Goal: Task Accomplishment & Management: Manage account settings

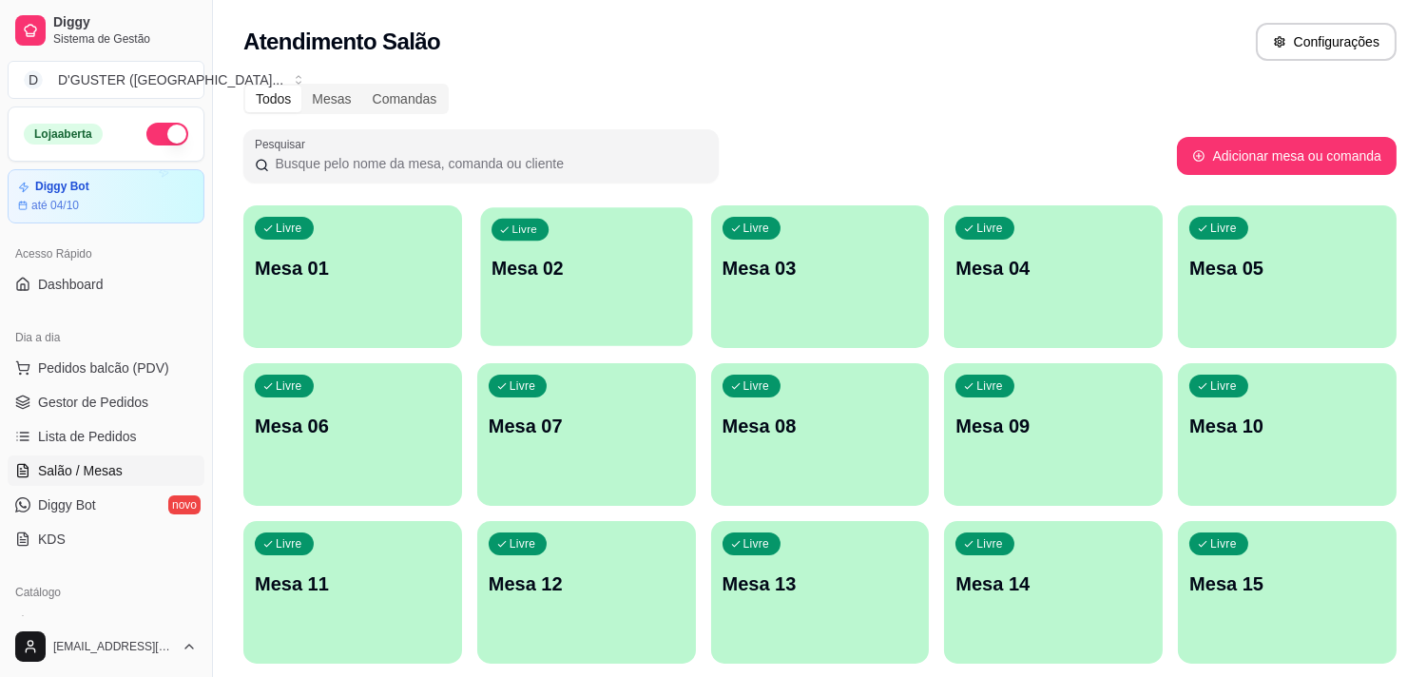
click at [589, 286] on div "Livre Mesa 02" at bounding box center [586, 265] width 212 height 116
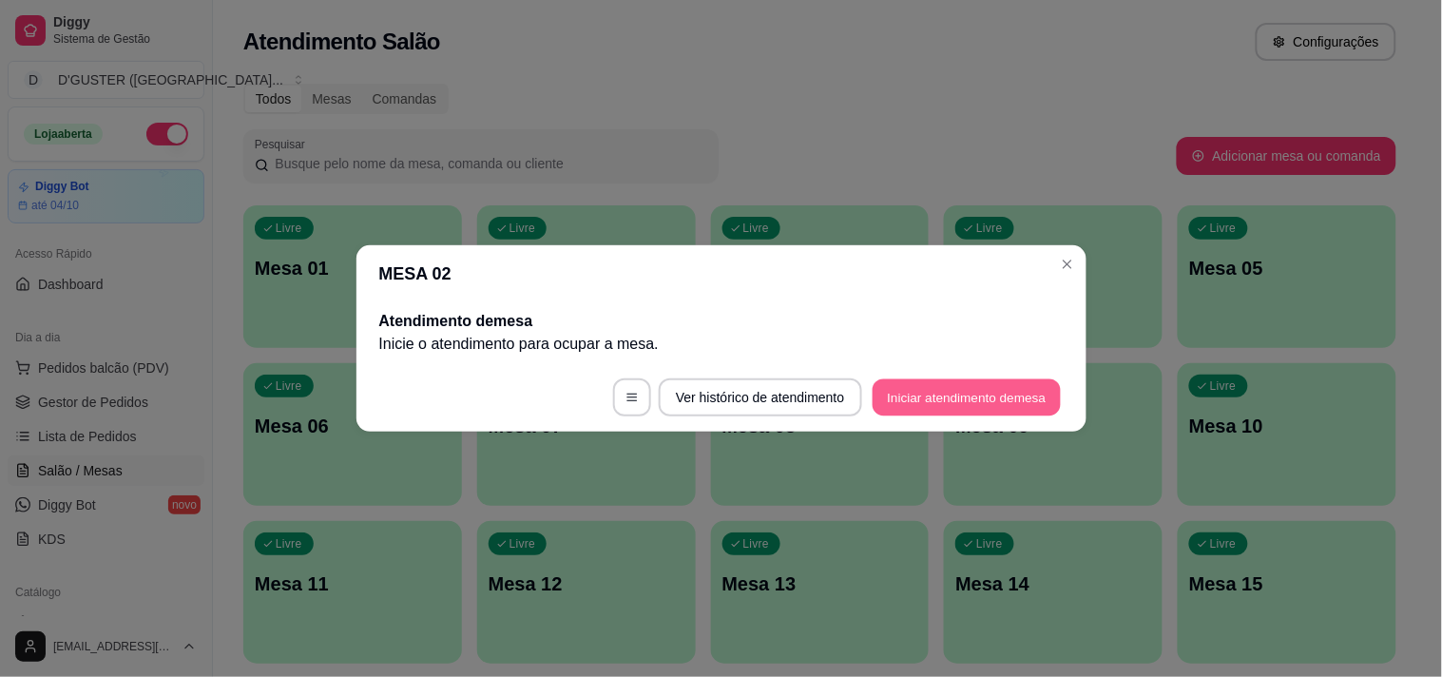
click at [935, 404] on button "Iniciar atendimento de mesa" at bounding box center [967, 397] width 188 height 37
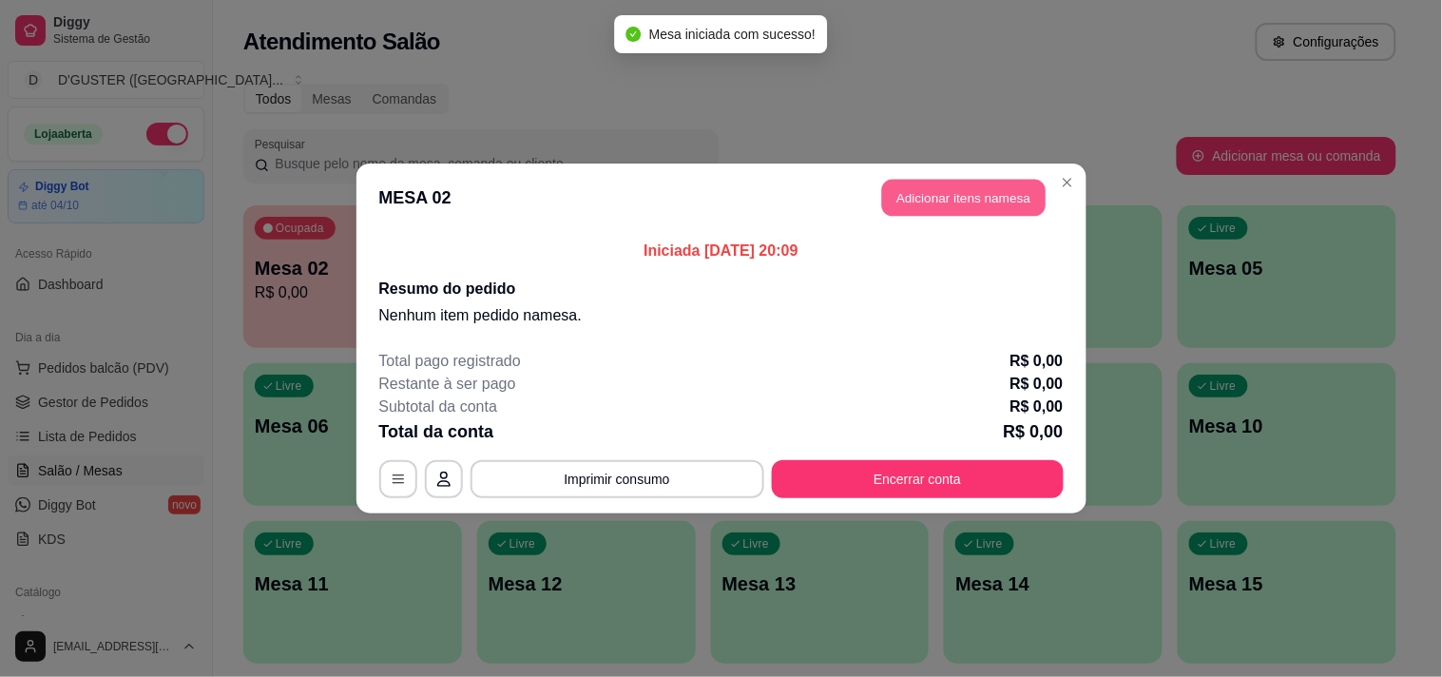
click at [995, 193] on button "Adicionar itens na mesa" at bounding box center [963, 198] width 163 height 37
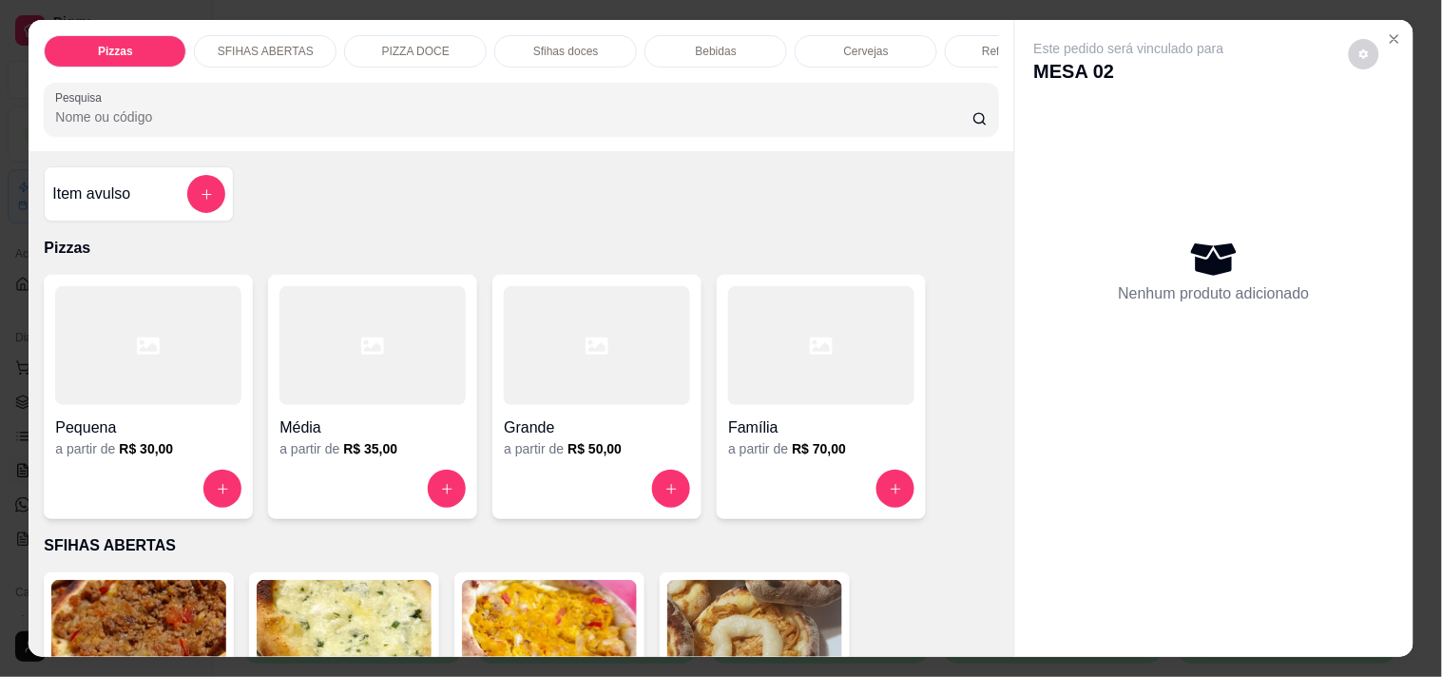
click at [153, 380] on div at bounding box center [148, 345] width 186 height 119
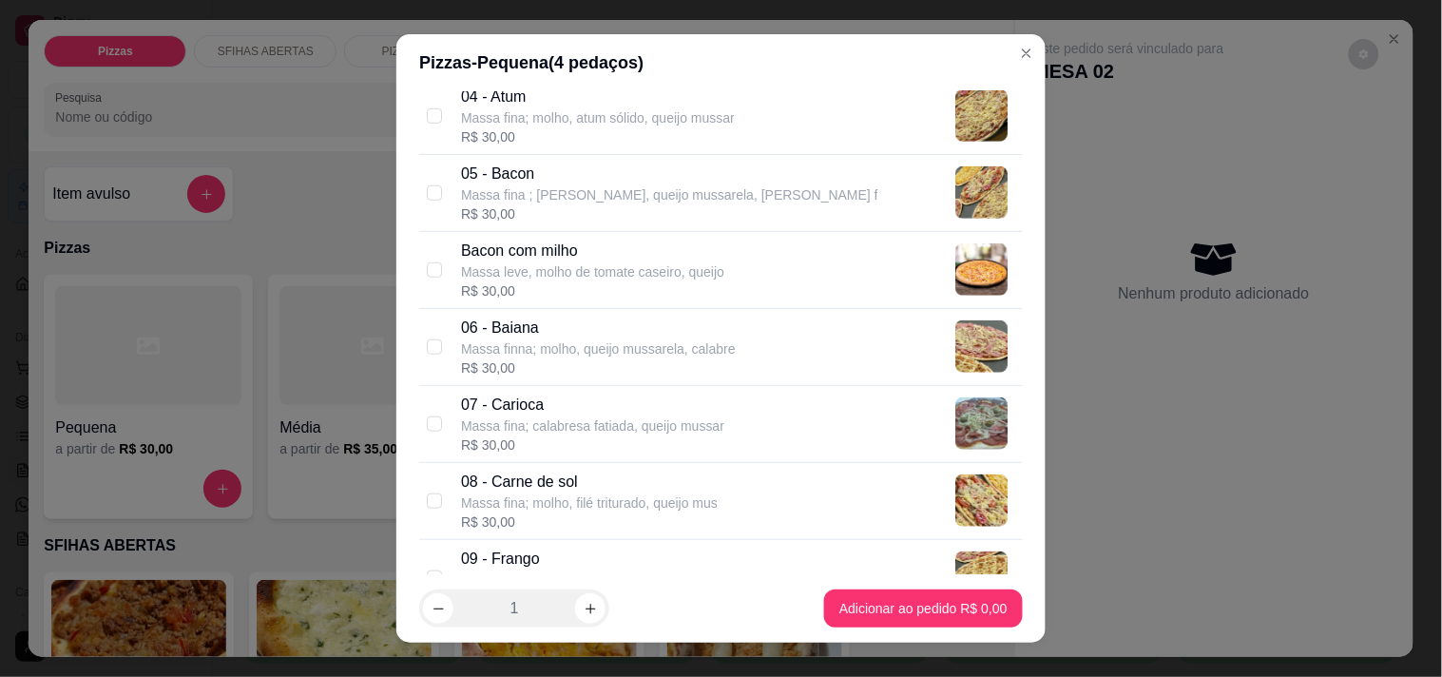
scroll to position [422, 0]
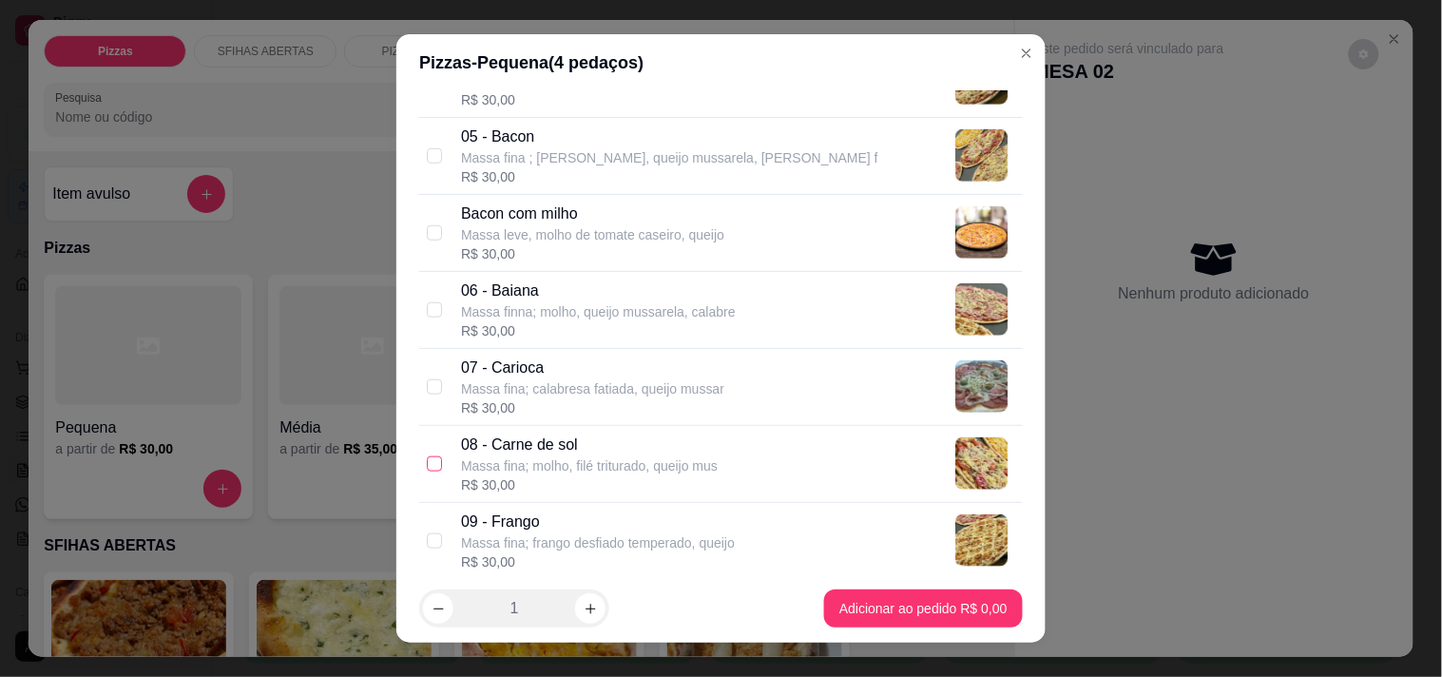
click at [429, 463] on input "checkbox" at bounding box center [434, 463] width 15 height 15
checkbox input "true"
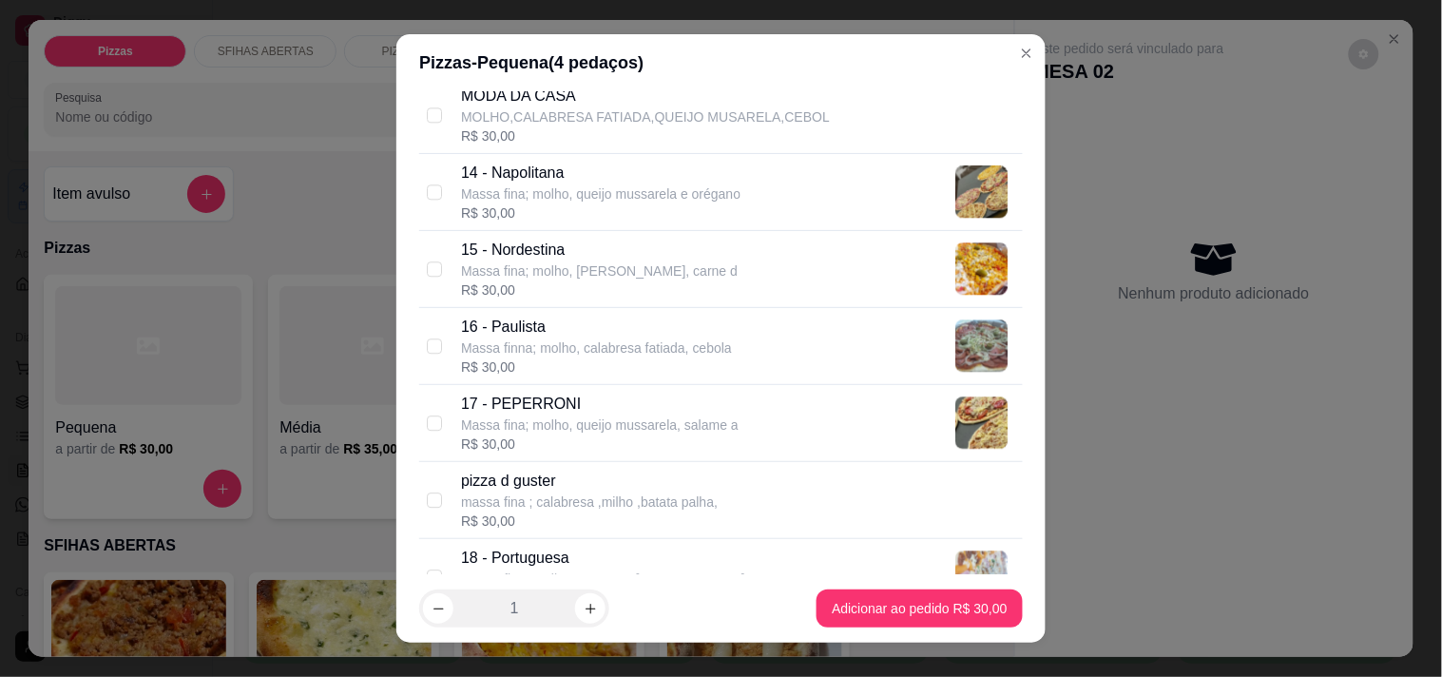
scroll to position [1584, 0]
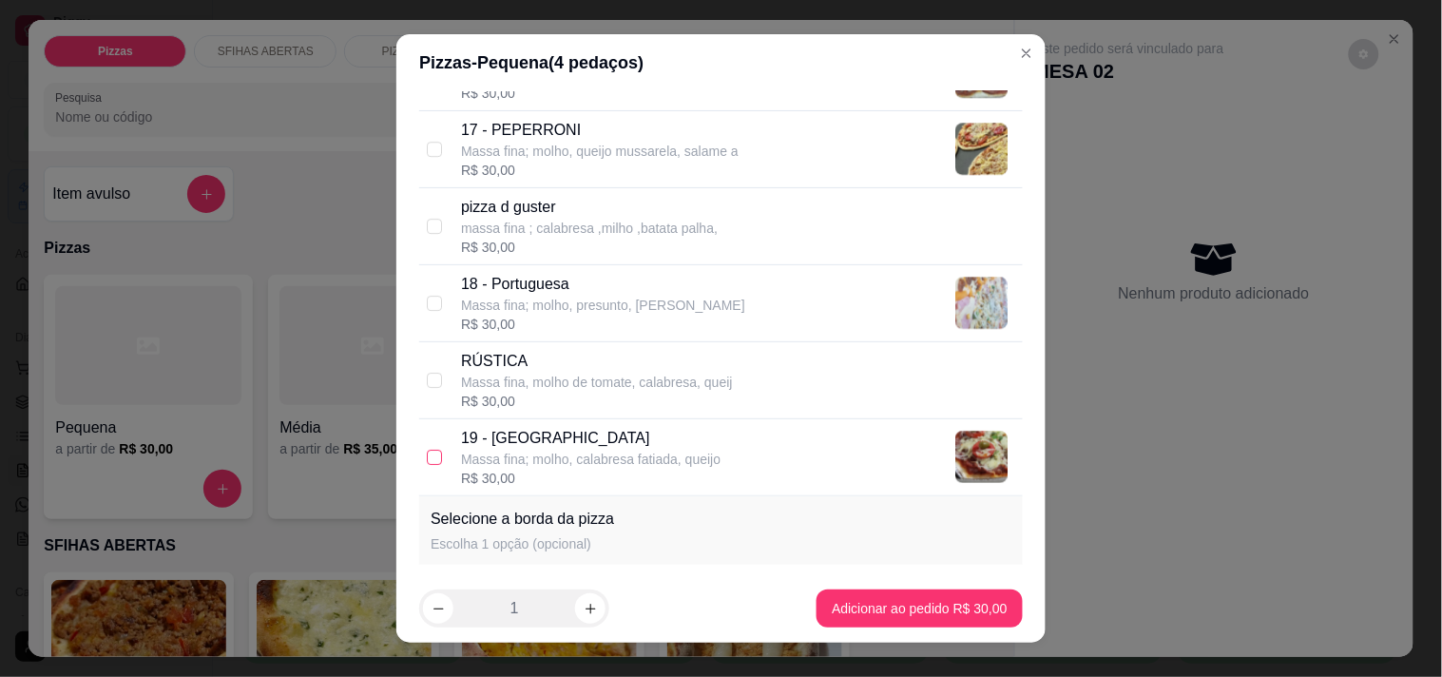
click at [427, 450] on input "checkbox" at bounding box center [434, 457] width 15 height 15
checkbox input "true"
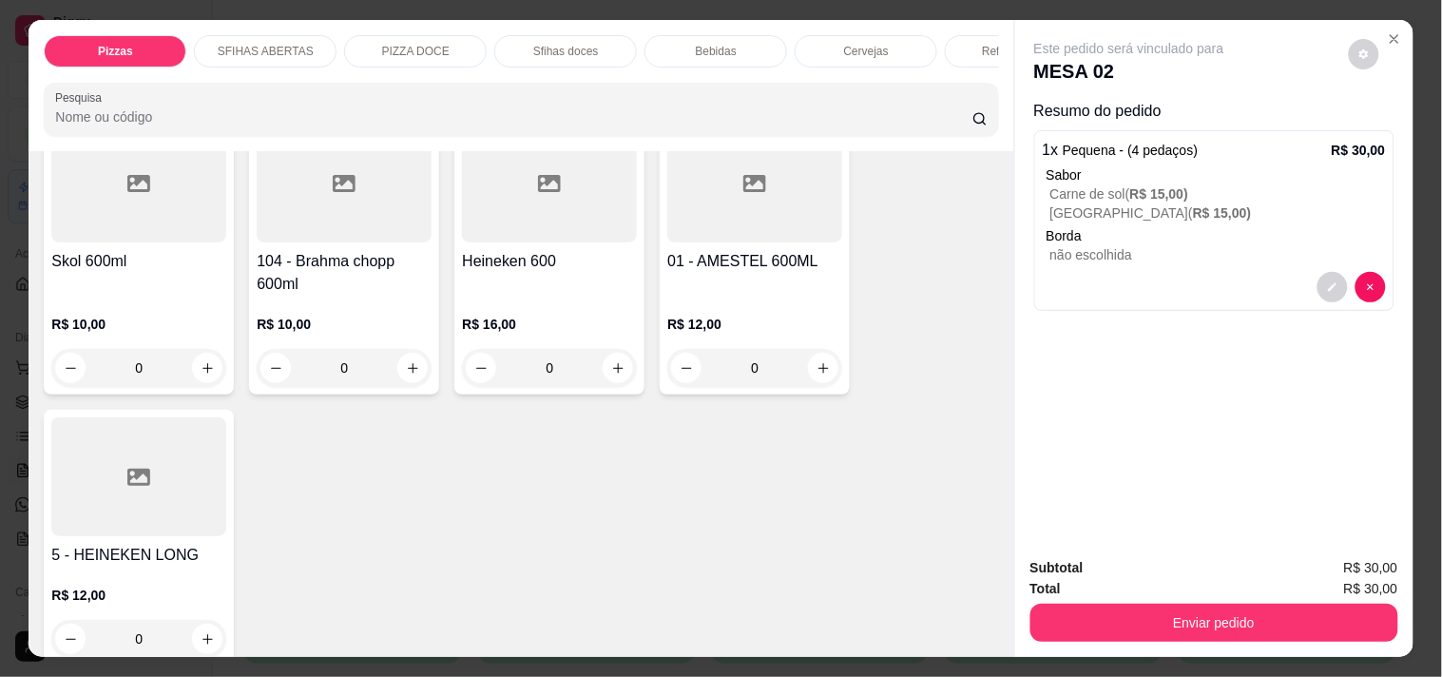
scroll to position [4330, 0]
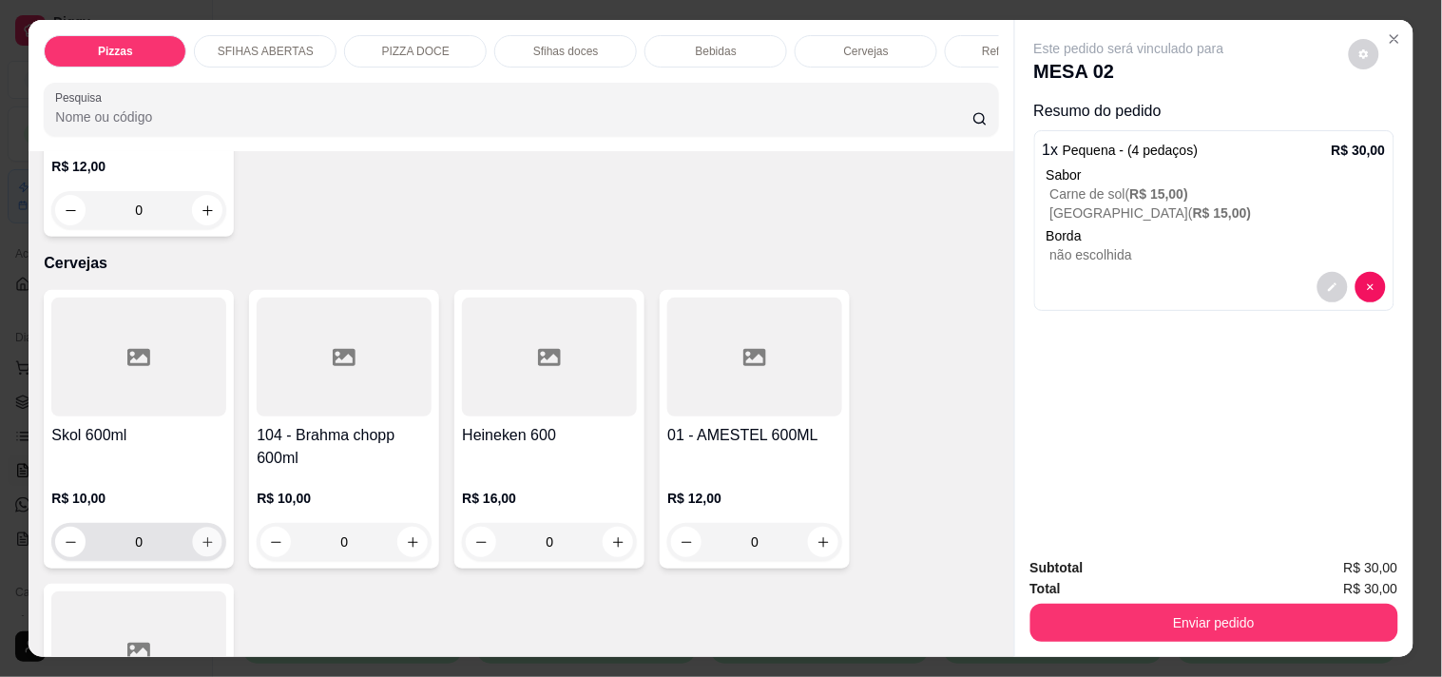
click at [193, 528] on button "increase-product-quantity" at bounding box center [207, 542] width 29 height 29
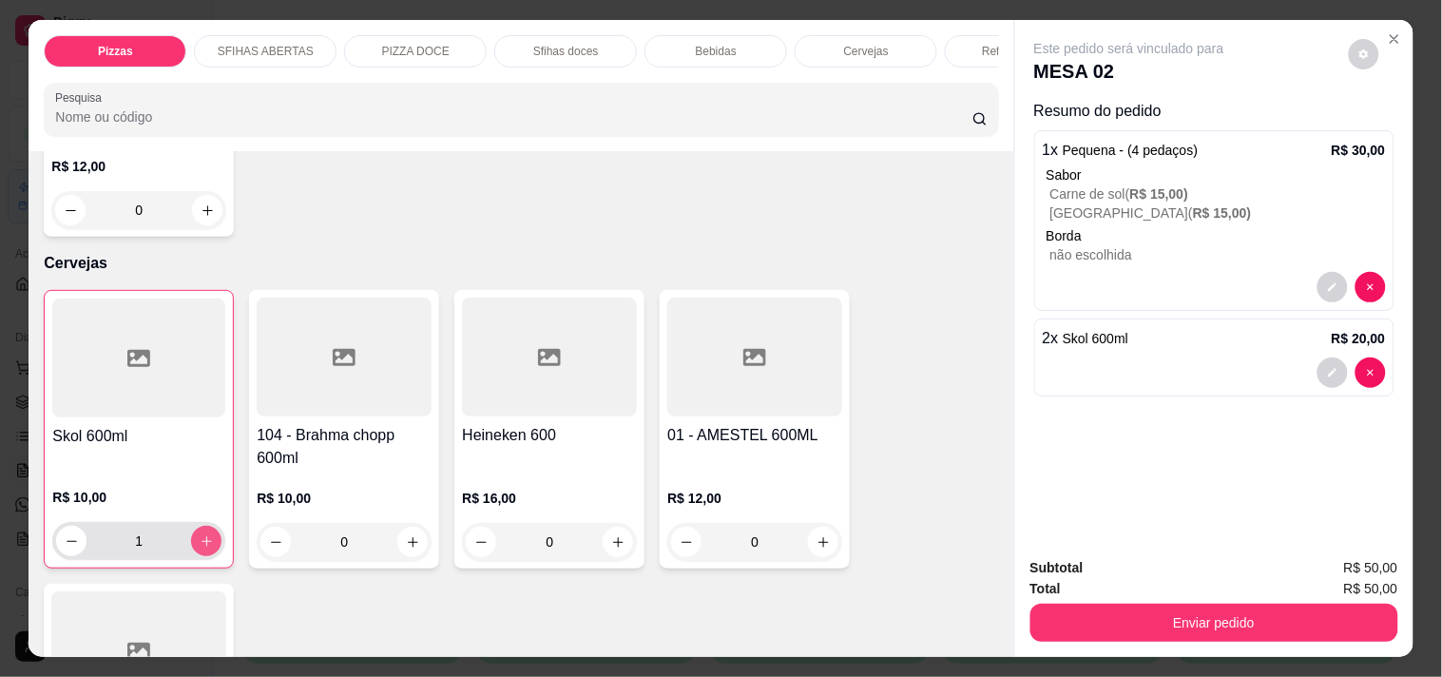
type input "2"
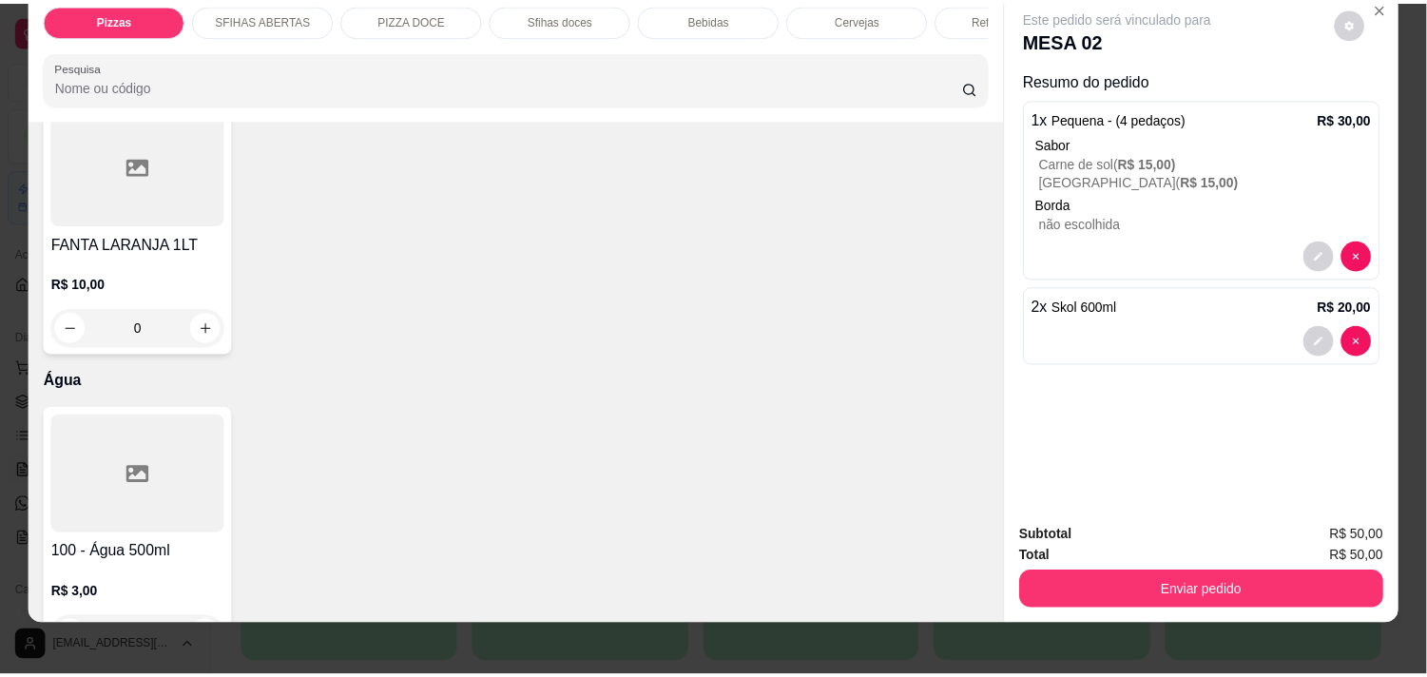
scroll to position [48, 0]
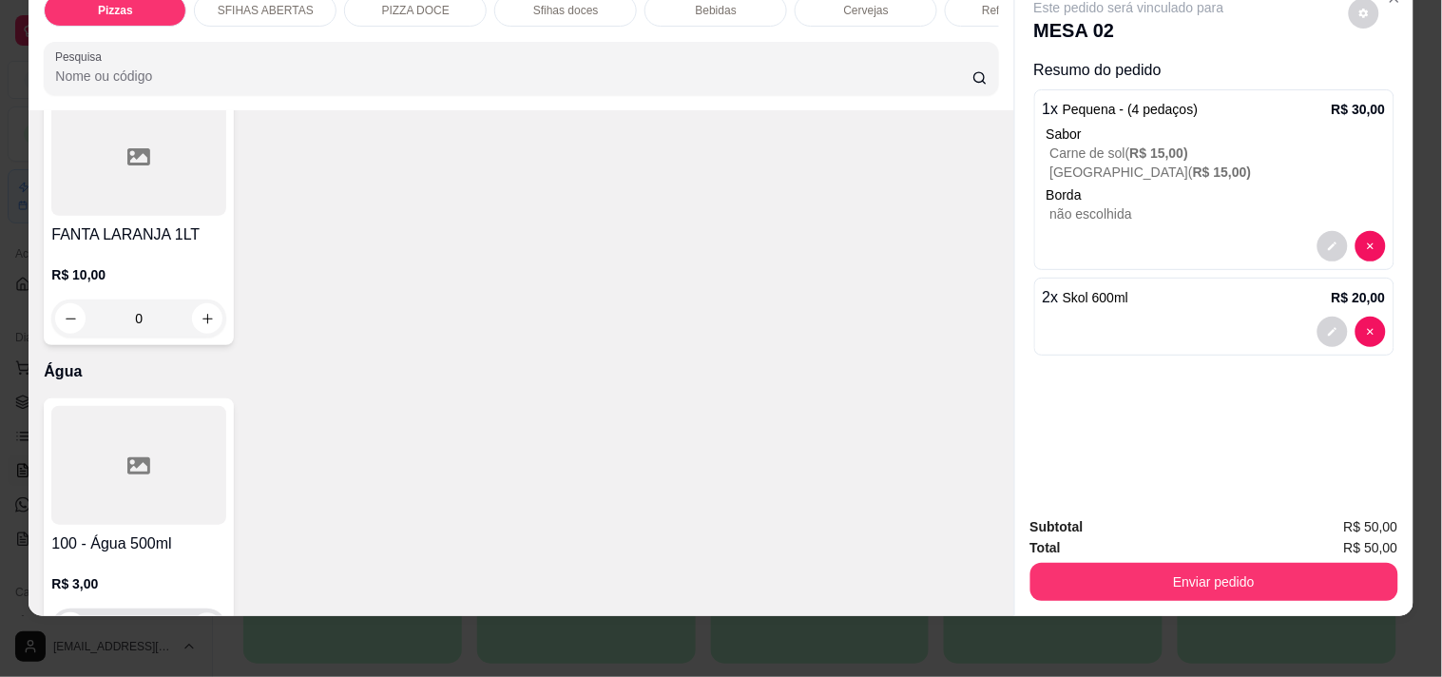
click at [202, 621] on icon "increase-product-quantity" at bounding box center [208, 628] width 14 height 14
type input "1"
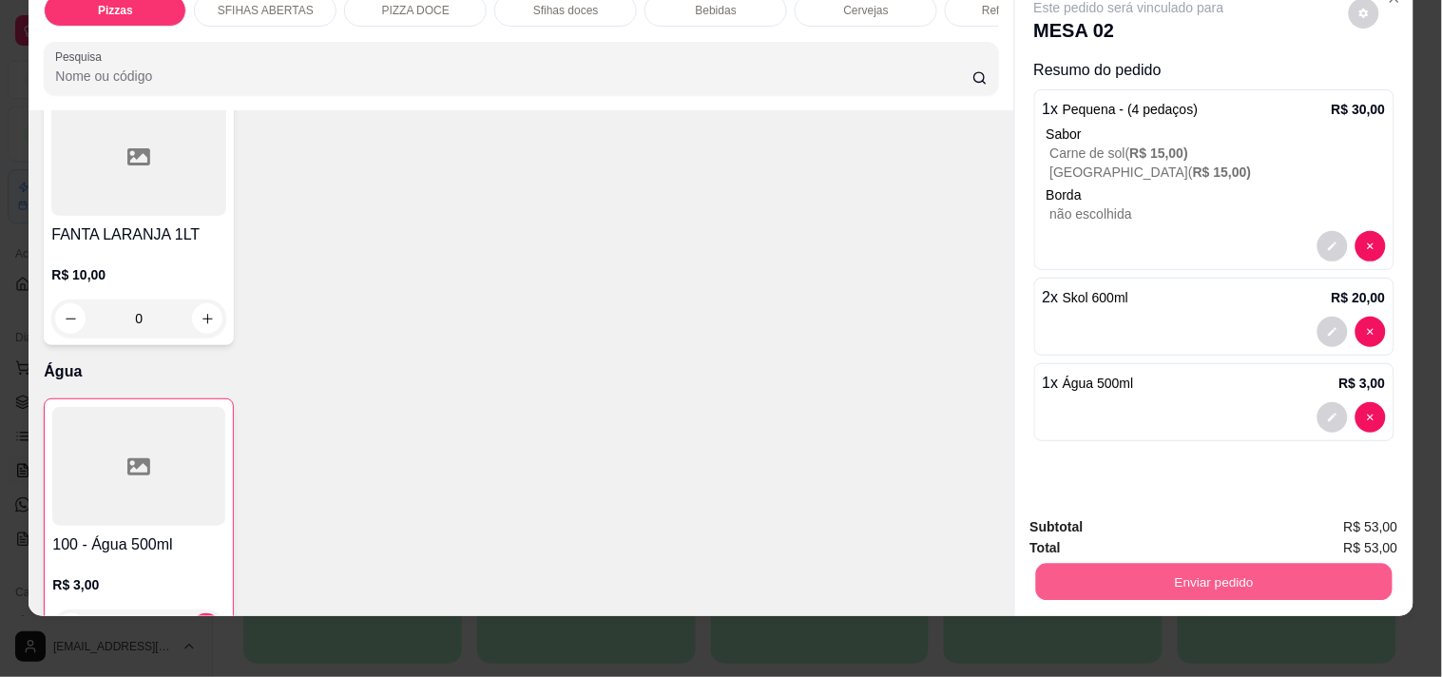
click at [1319, 563] on button "Enviar pedido" at bounding box center [1213, 581] width 356 height 37
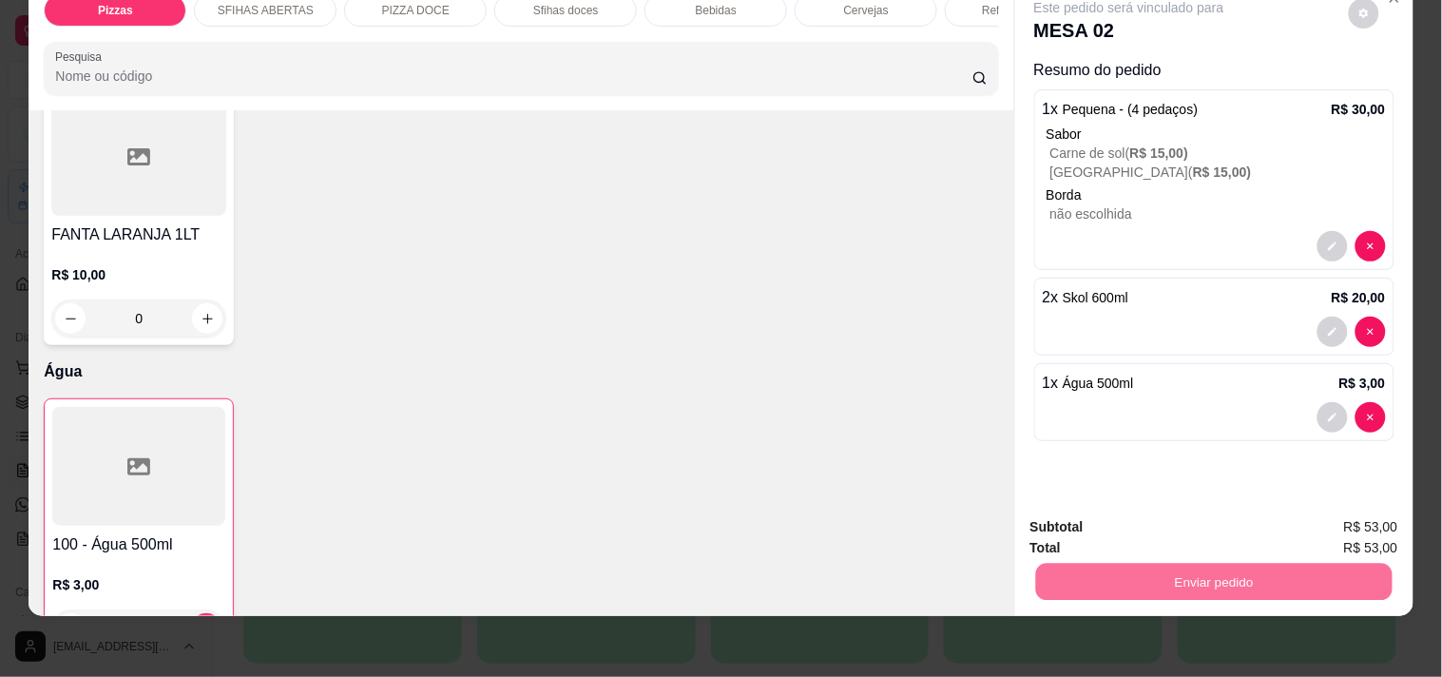
click at [1084, 520] on button "Não registrar e enviar pedido" at bounding box center [1151, 519] width 192 height 35
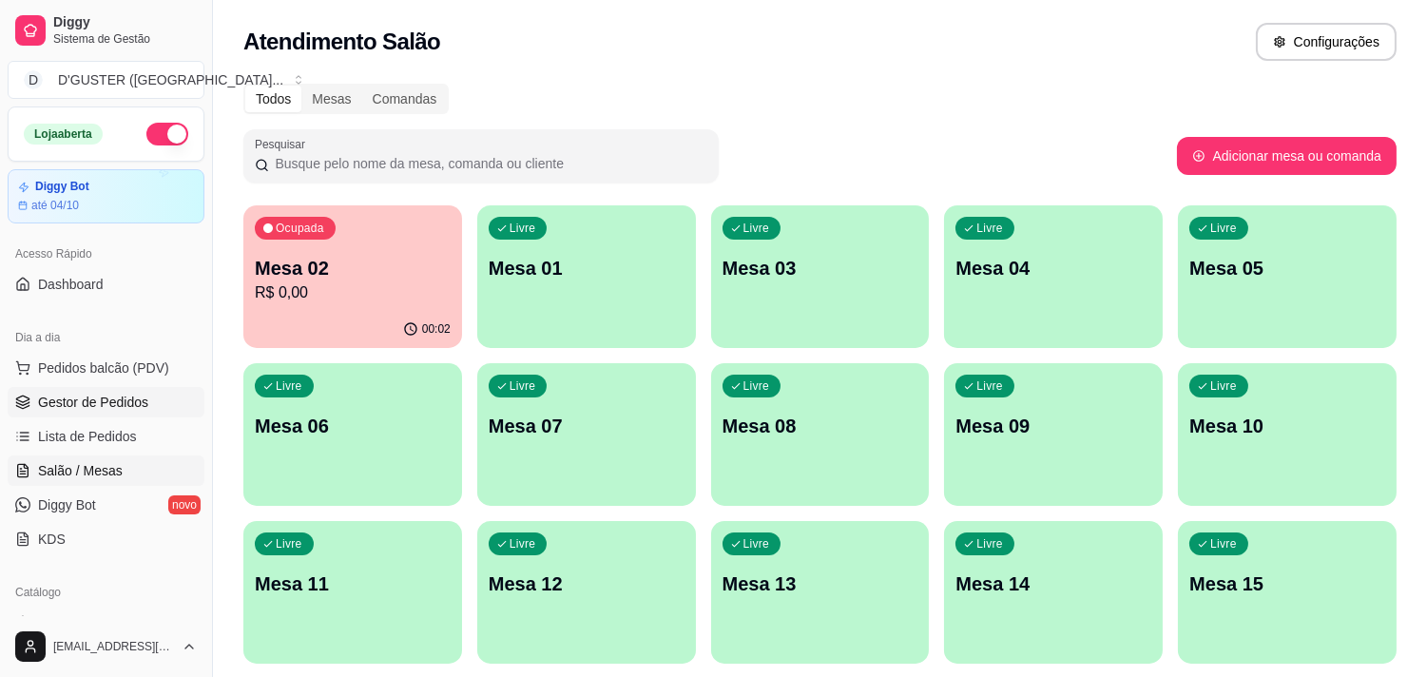
click at [89, 399] on span "Gestor de Pedidos" at bounding box center [93, 402] width 110 height 19
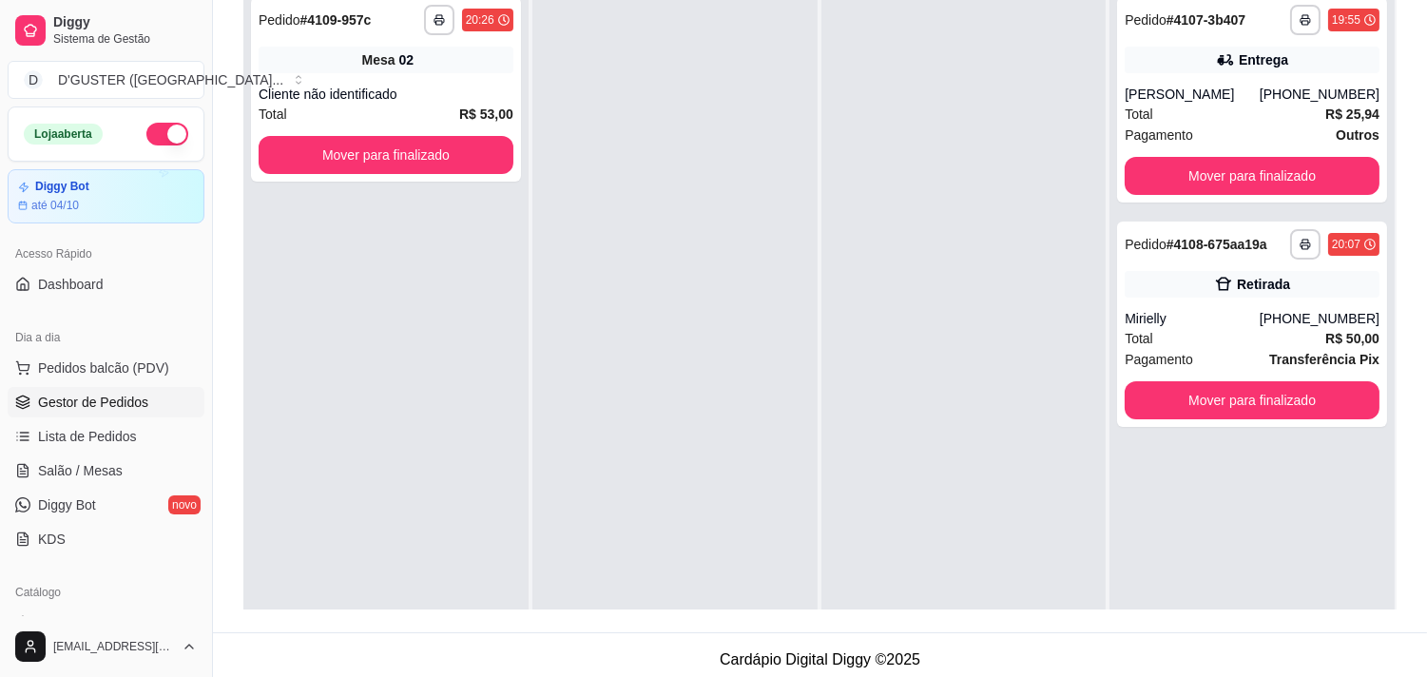
scroll to position [290, 0]
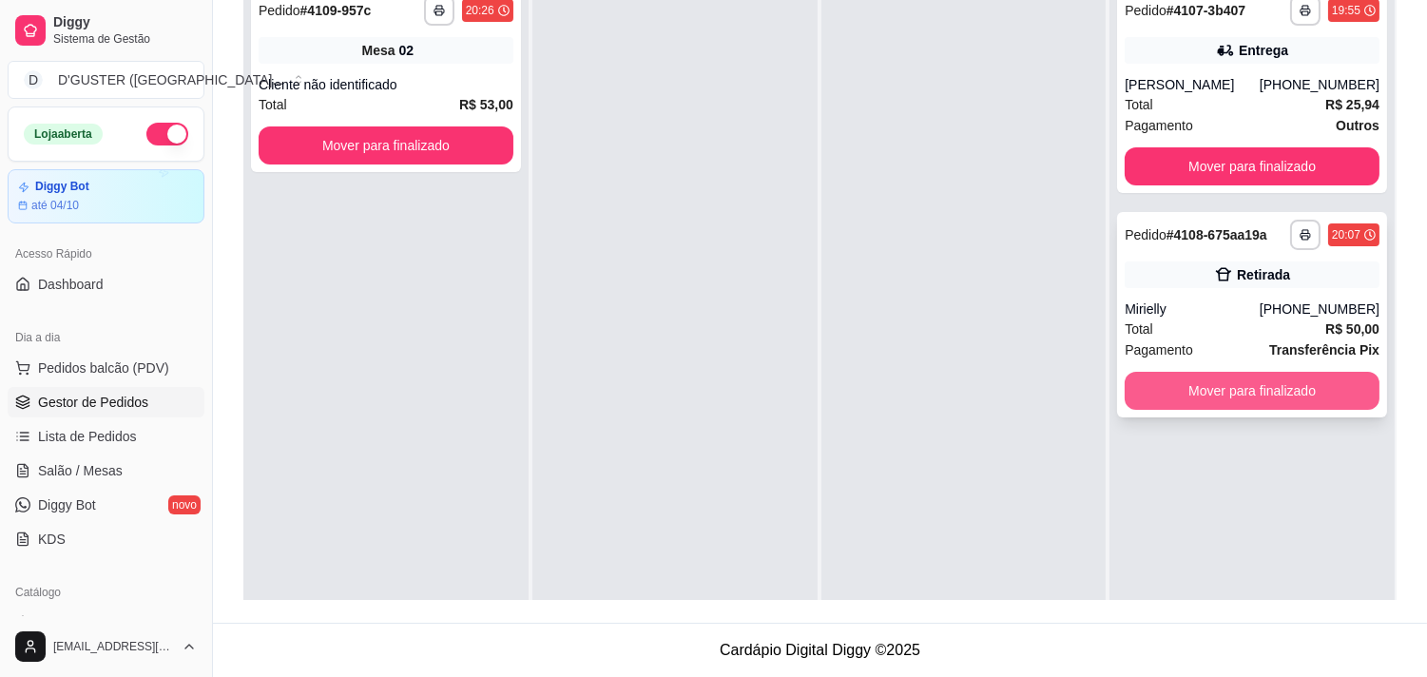
click at [1260, 377] on button "Mover para finalizado" at bounding box center [1252, 391] width 255 height 38
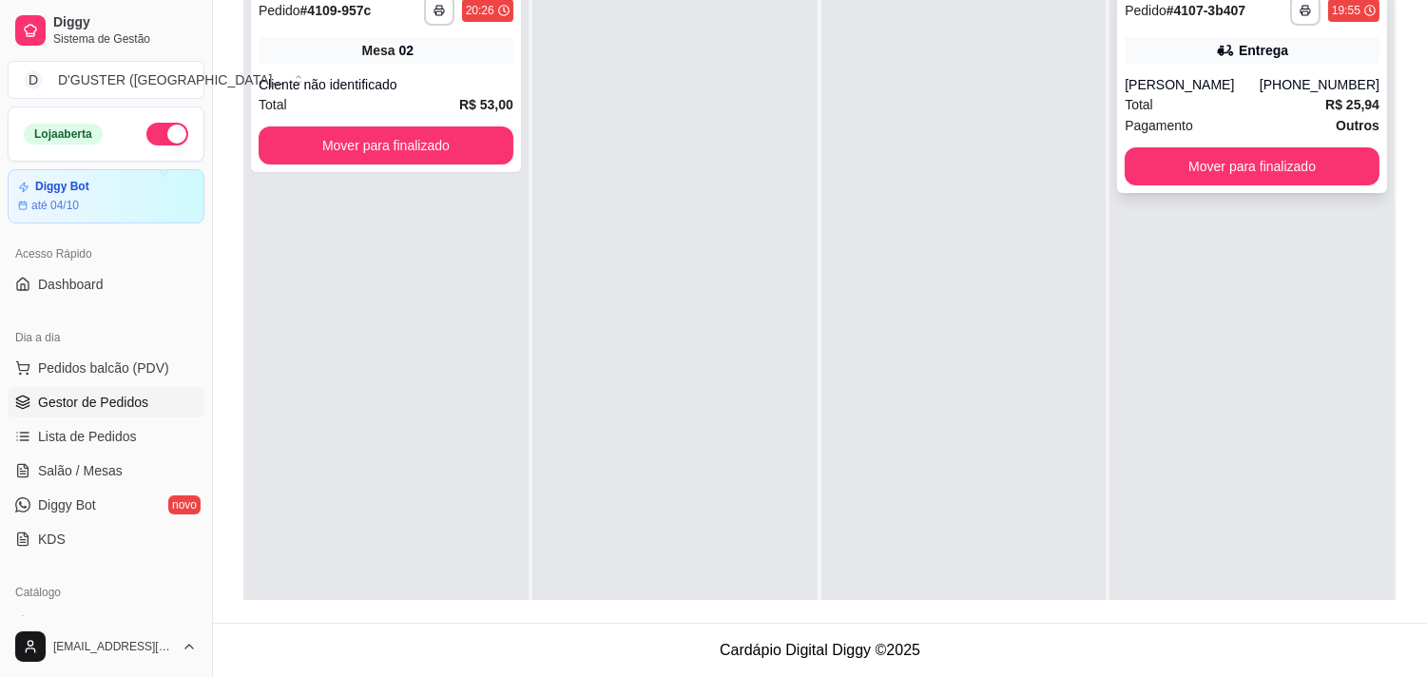
click at [1307, 111] on div "Total R$ 25,94" at bounding box center [1252, 104] width 255 height 21
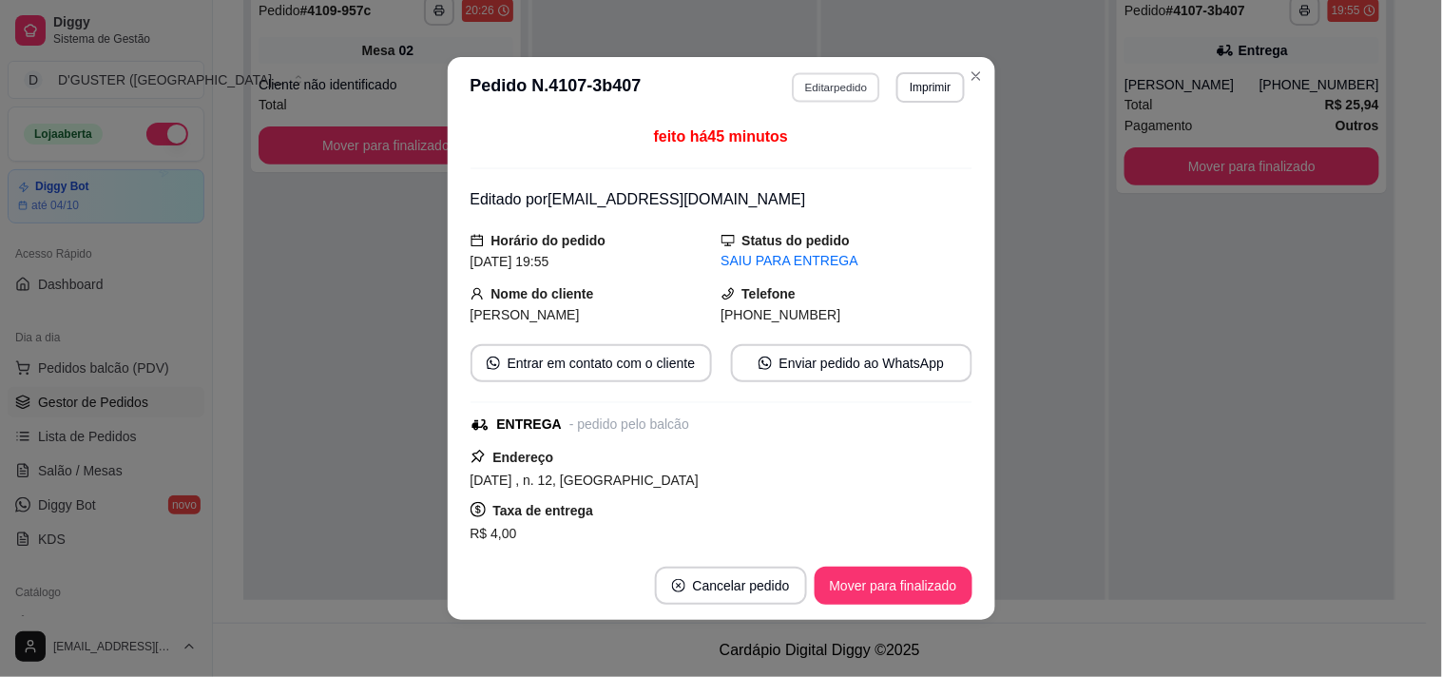
click at [809, 82] on button "Editar pedido" at bounding box center [836, 86] width 88 height 29
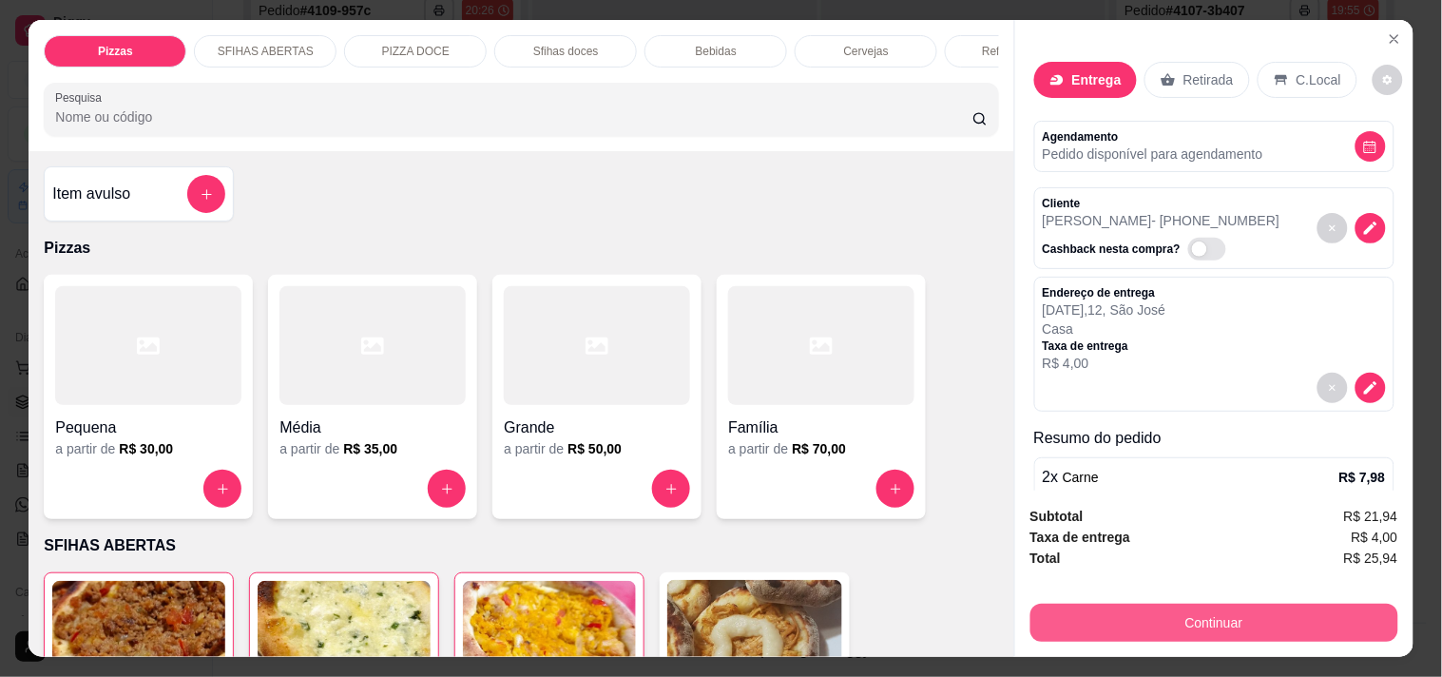
click at [1190, 604] on button "Continuar" at bounding box center [1214, 623] width 368 height 38
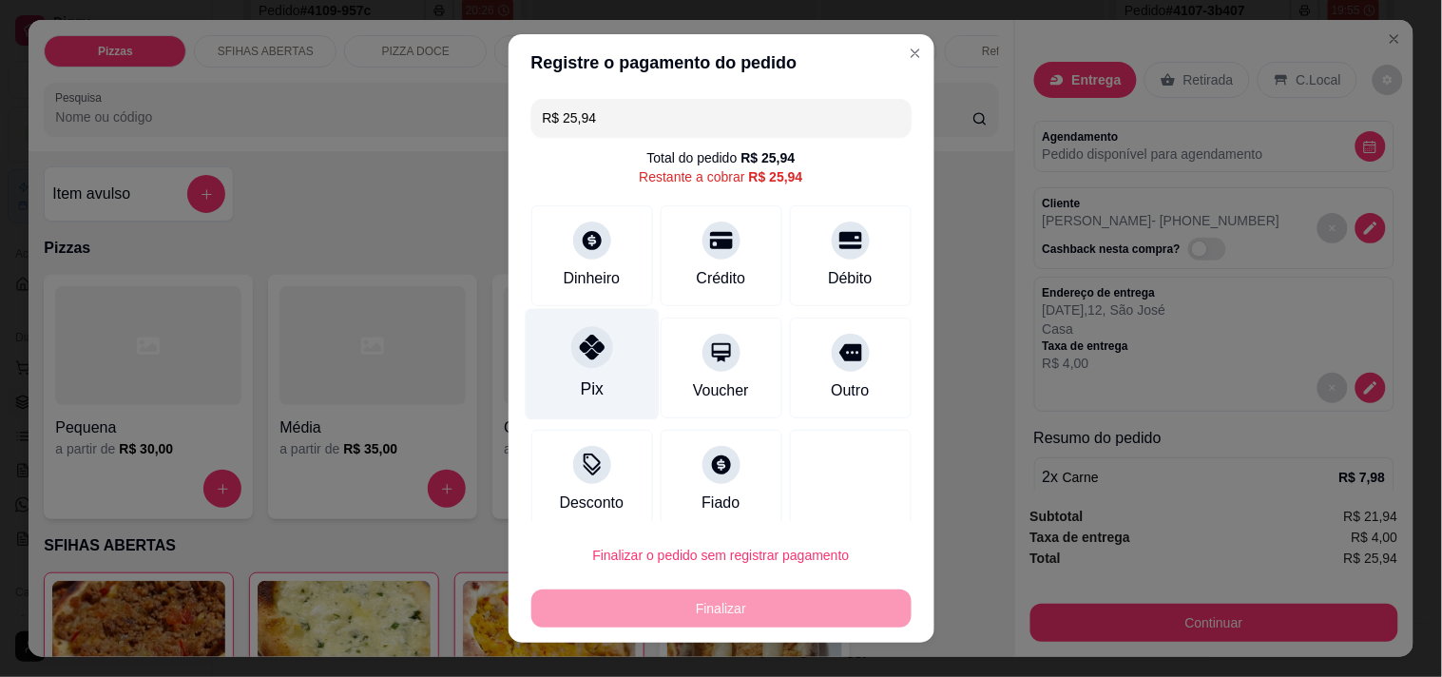
click at [544, 371] on div "Pix" at bounding box center [592, 363] width 134 height 111
type input "R$ 0,00"
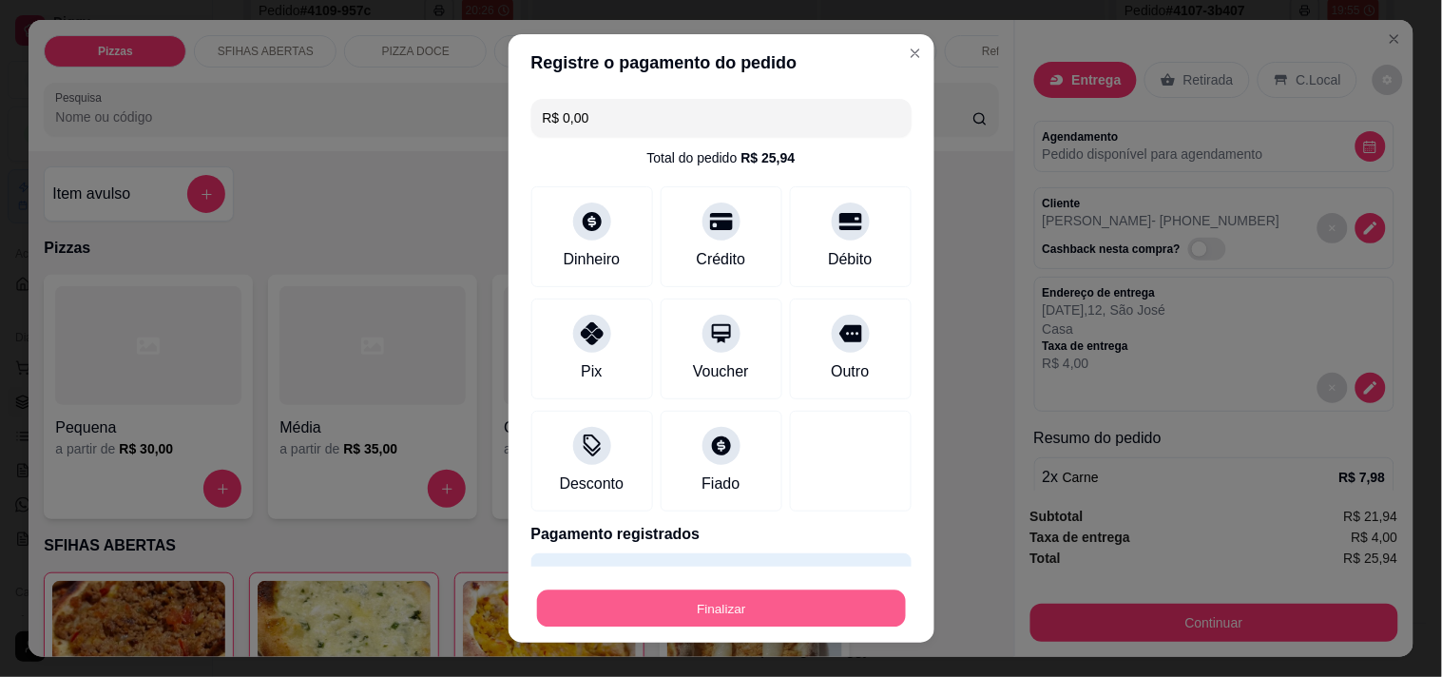
click at [733, 606] on button "Finalizar" at bounding box center [721, 608] width 369 height 37
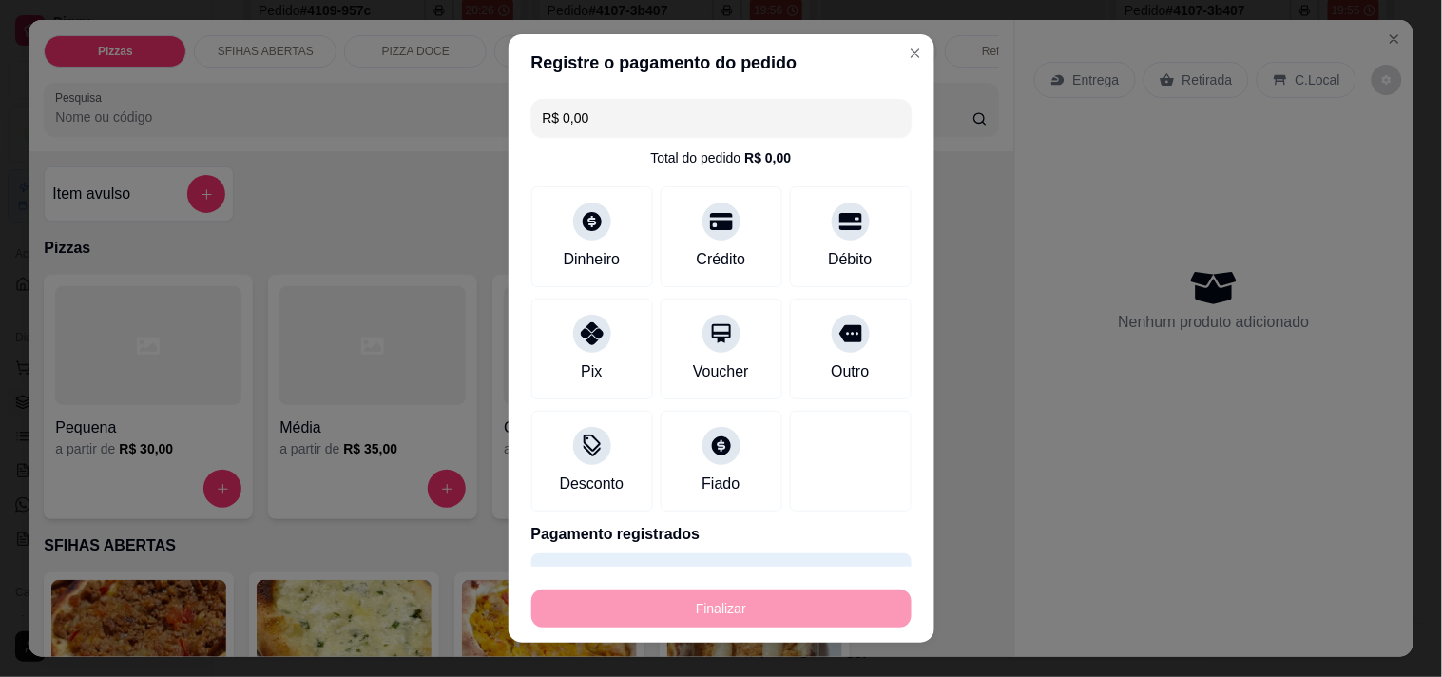
type input "0"
type input "-R$ 25,94"
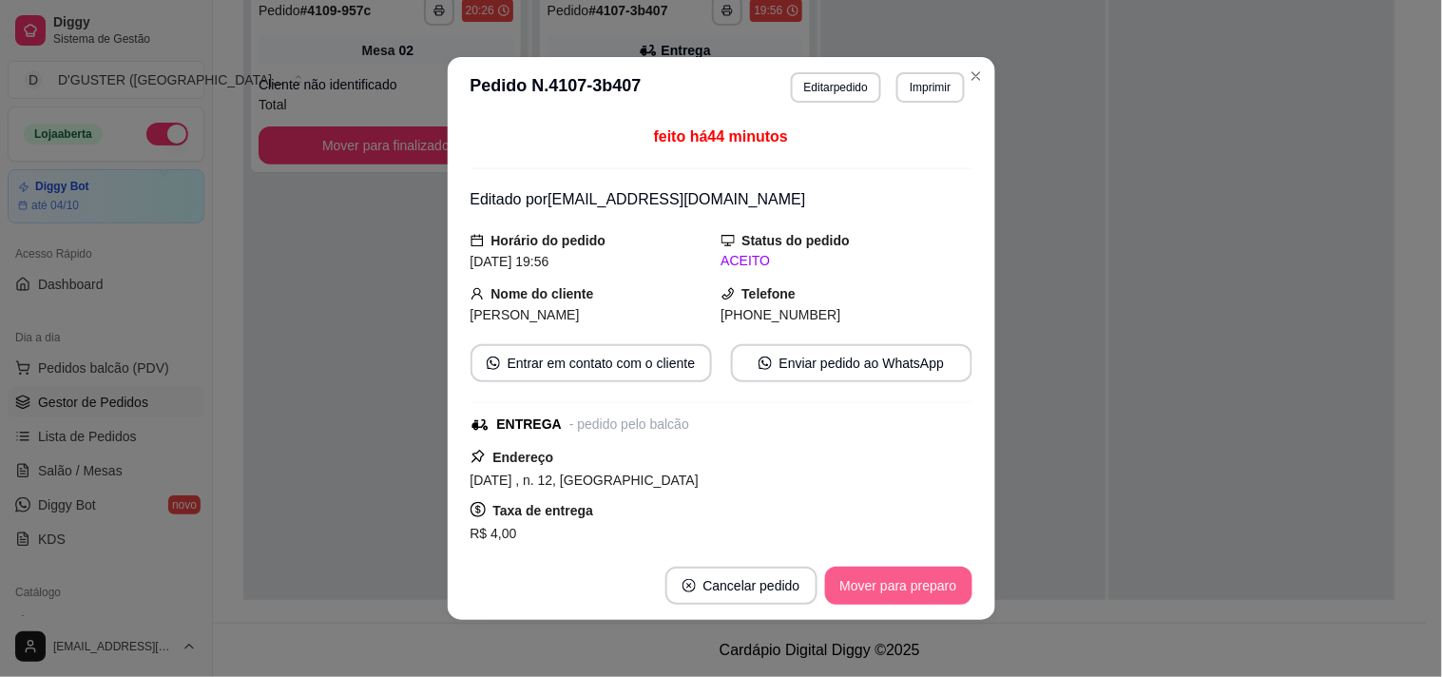
click at [913, 571] on button "Mover para preparo" at bounding box center [898, 586] width 147 height 38
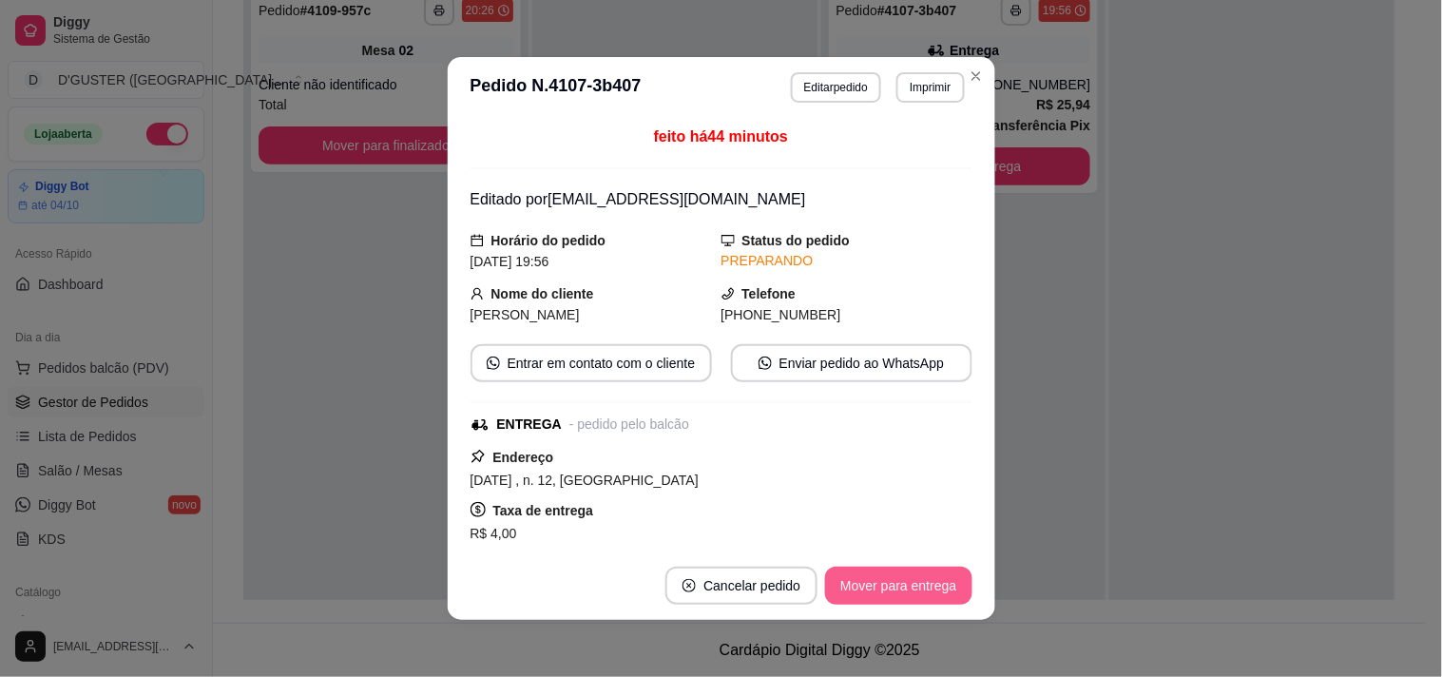
click at [915, 581] on button "Mover para entrega" at bounding box center [898, 586] width 146 height 38
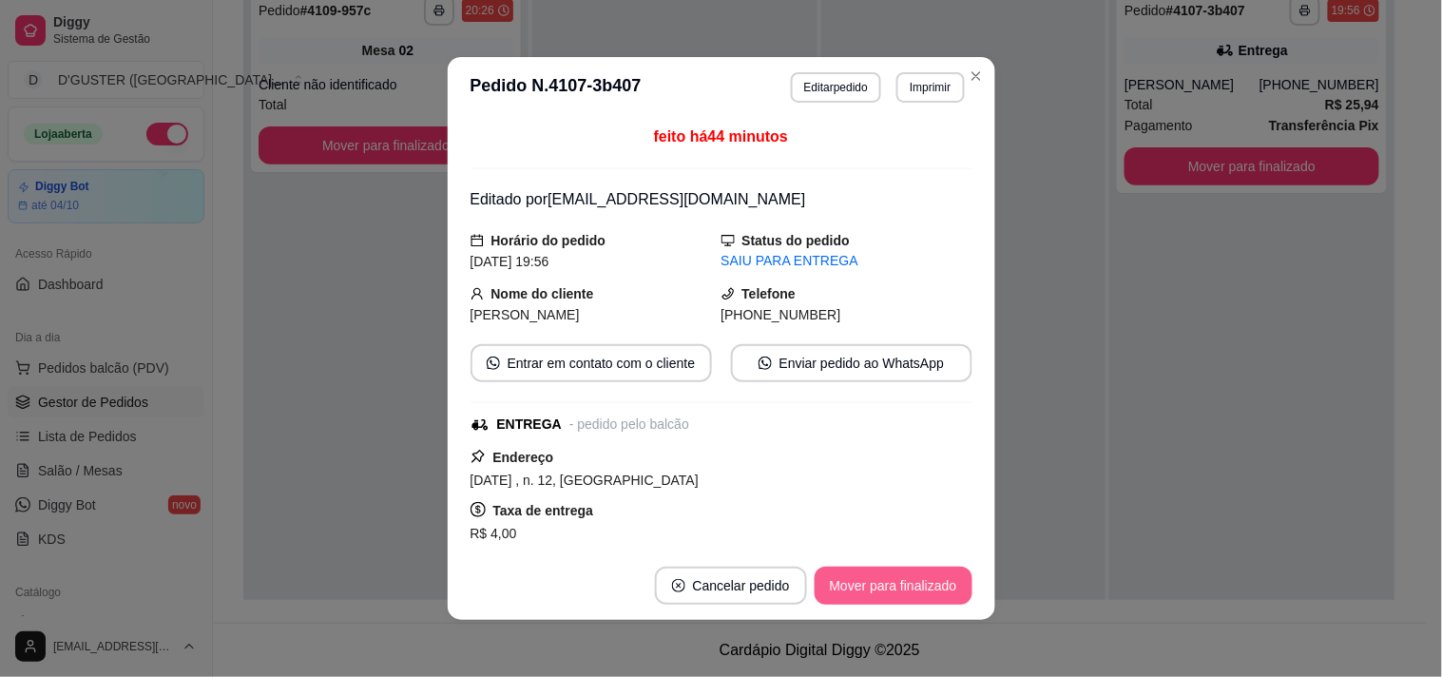
click at [920, 589] on button "Mover para finalizado" at bounding box center [894, 586] width 158 height 38
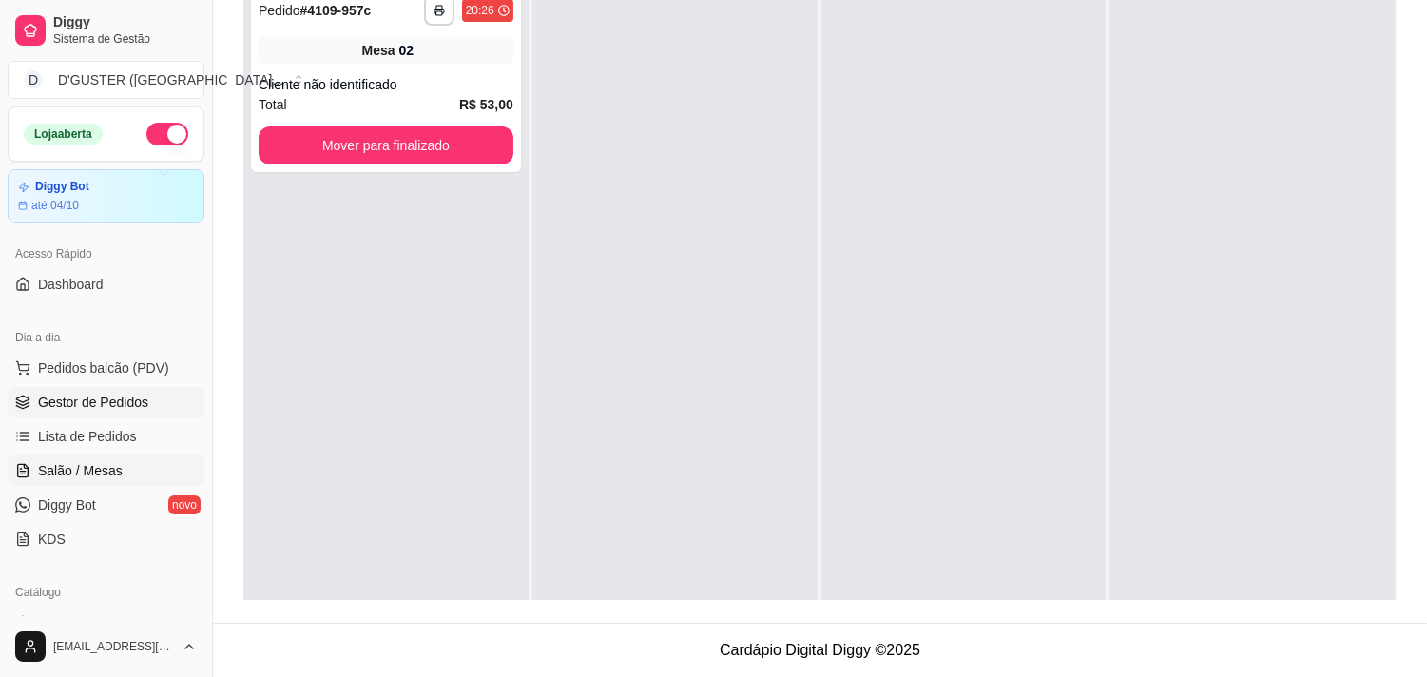
click at [109, 478] on span "Salão / Mesas" at bounding box center [80, 470] width 85 height 19
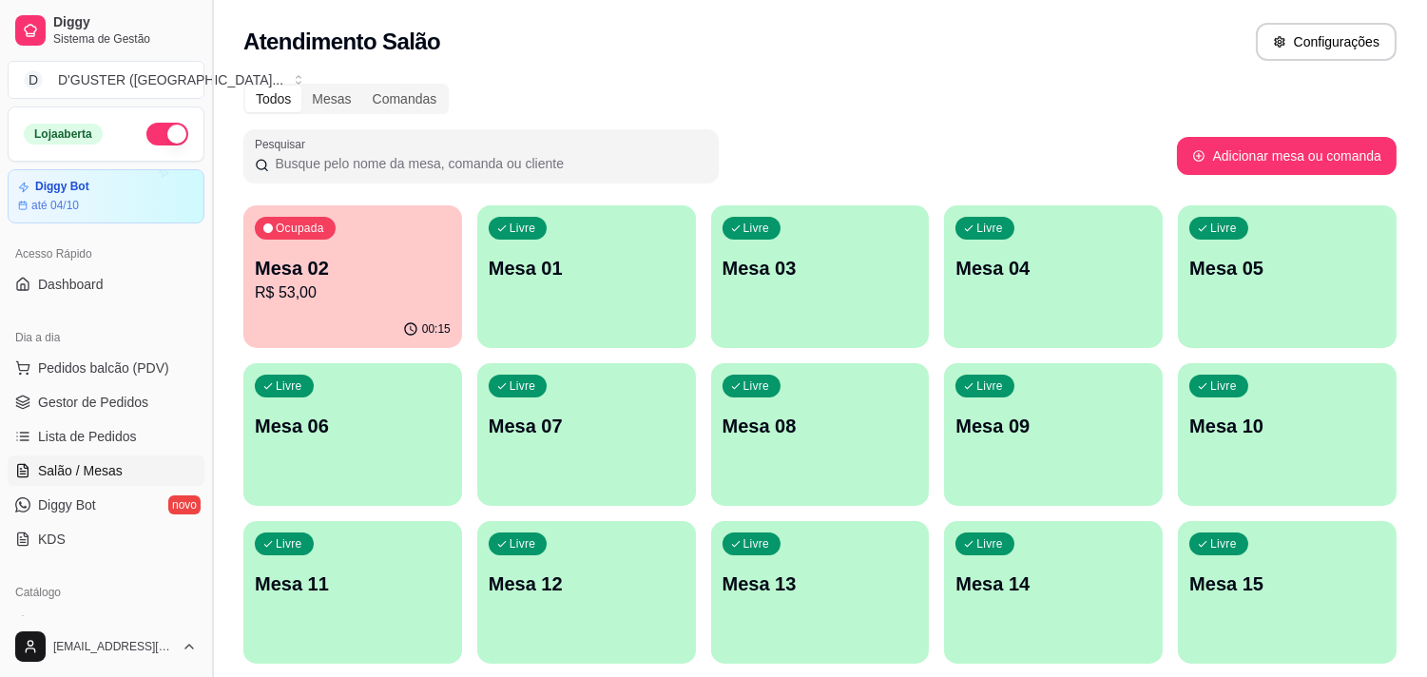
click at [216, 253] on button "Toggle Sidebar" at bounding box center [211, 338] width 15 height 677
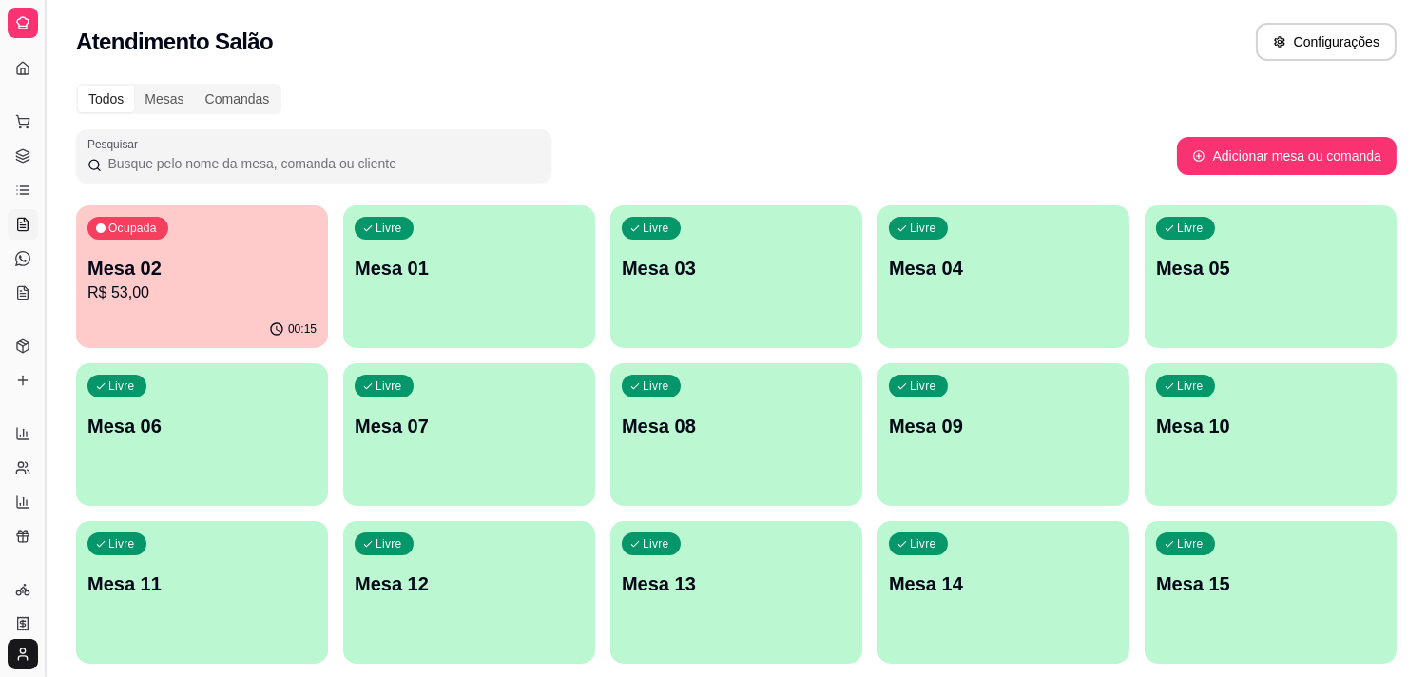
click at [41, 240] on button "Toggle Sidebar" at bounding box center [44, 338] width 15 height 677
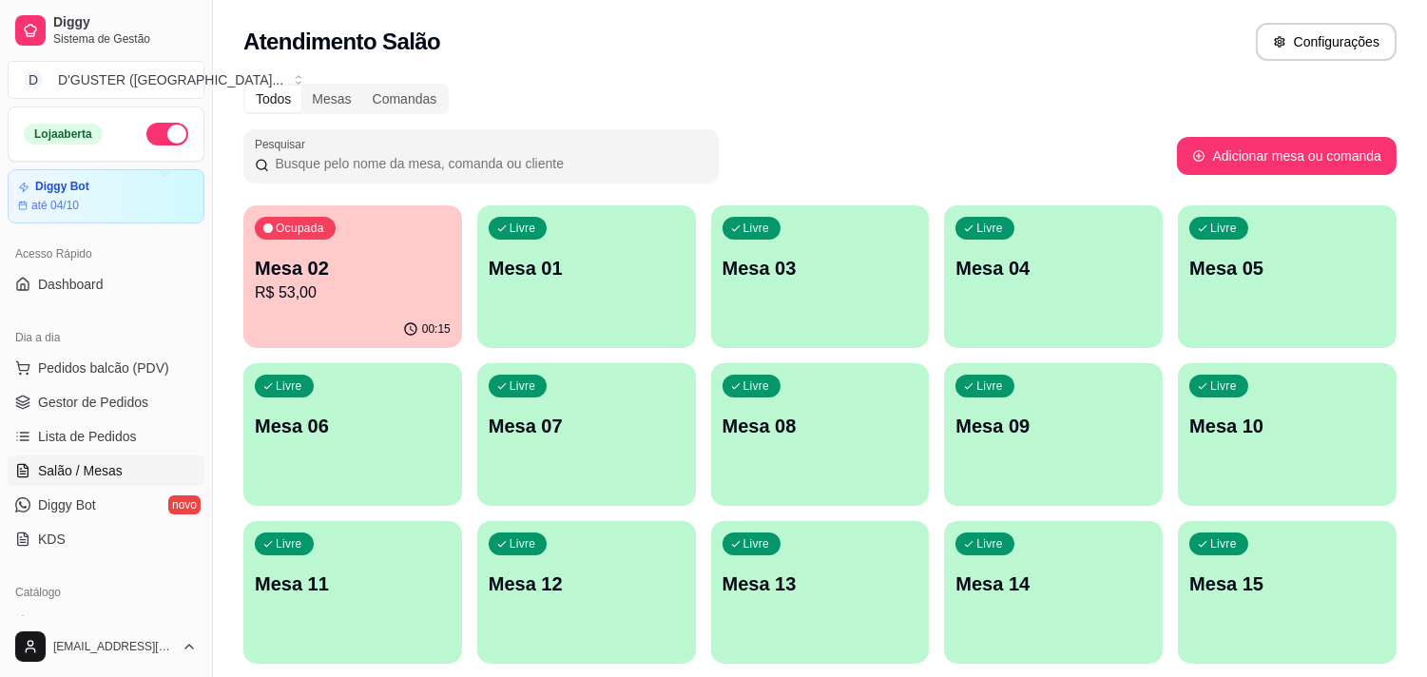
click at [391, 274] on p "Mesa 02" at bounding box center [353, 268] width 196 height 27
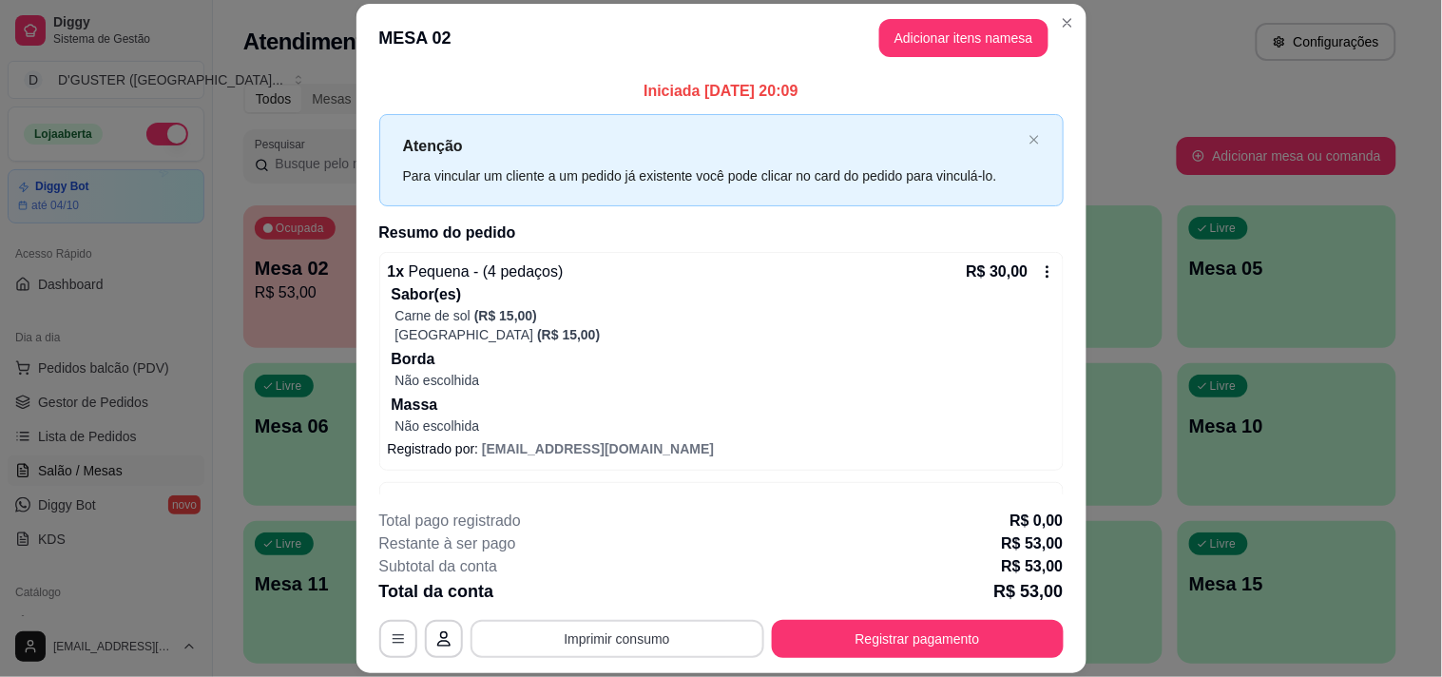
click at [612, 638] on button "Imprimir consumo" at bounding box center [618, 639] width 294 height 38
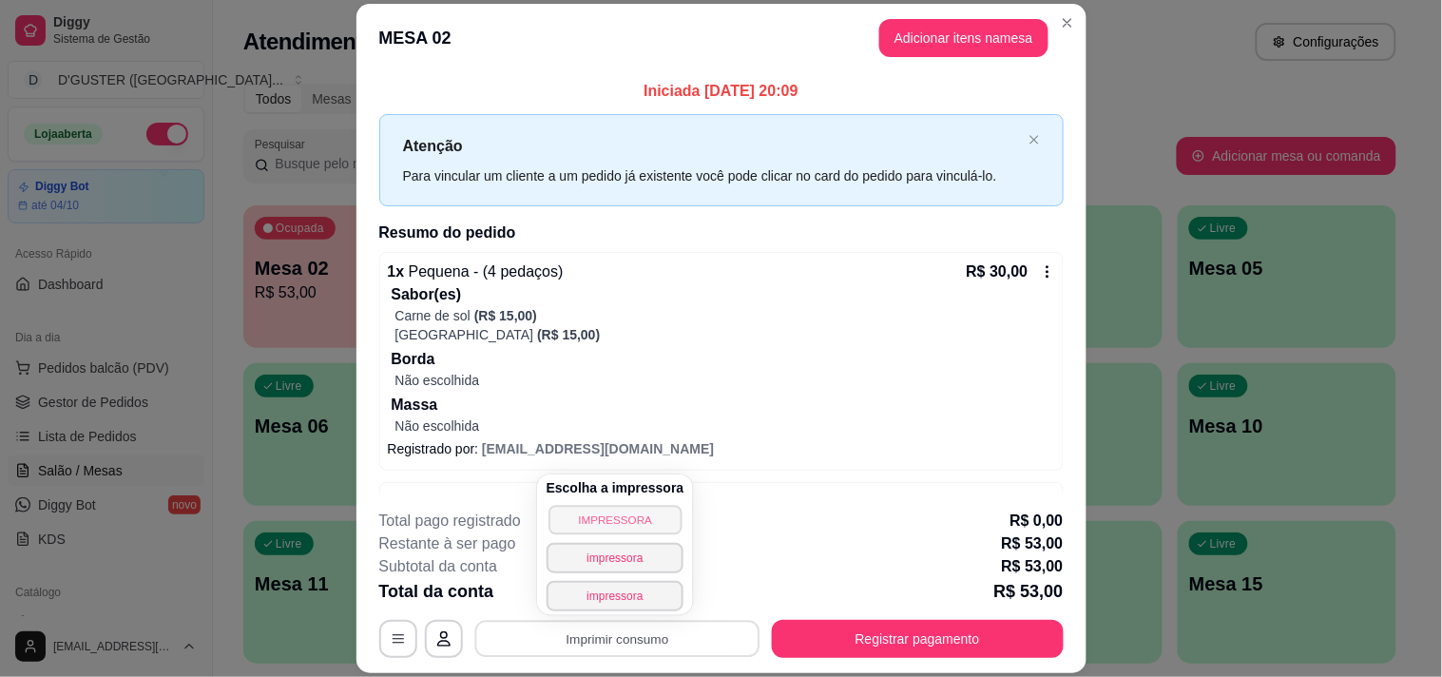
click at [609, 528] on button "IMPRESSORA" at bounding box center [614, 519] width 133 height 29
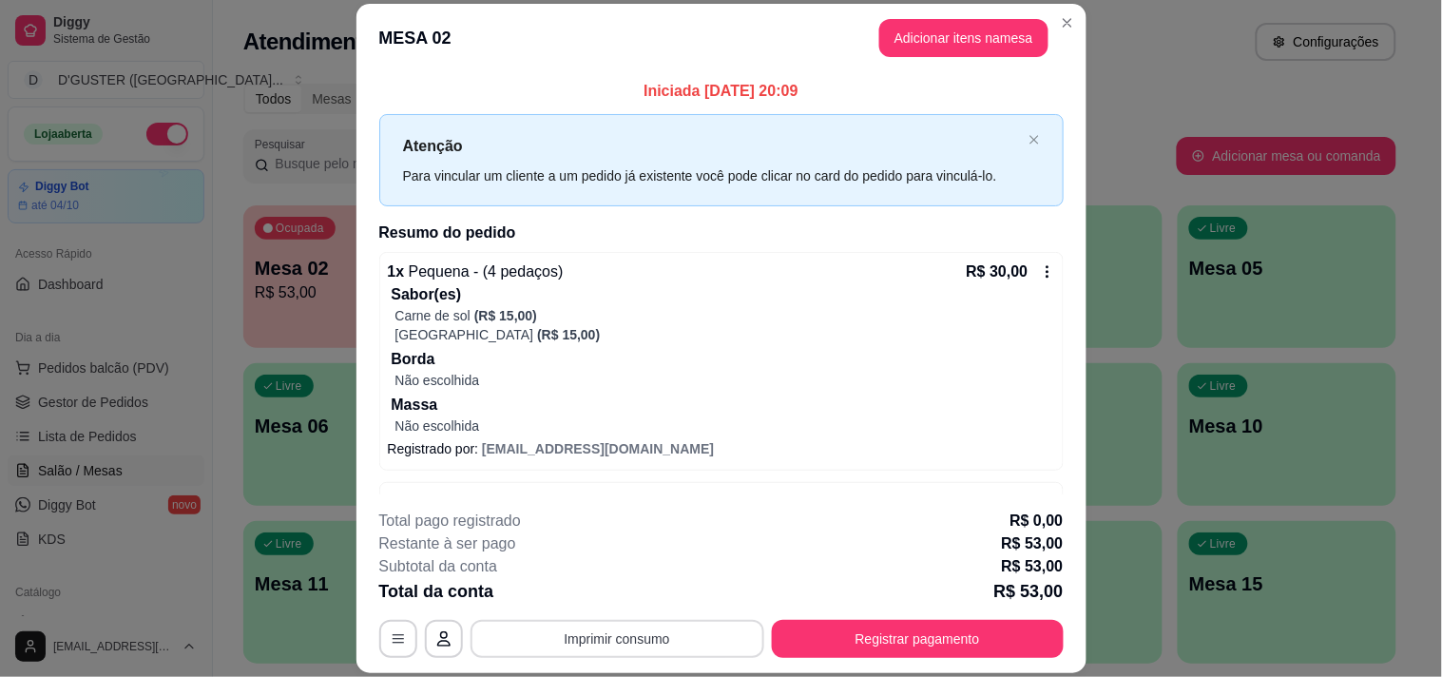
click at [704, 631] on button "Imprimir consumo" at bounding box center [618, 639] width 294 height 38
click at [1213, 59] on div "**********" at bounding box center [721, 338] width 1442 height 677
click at [943, 629] on button "Registrar pagamento" at bounding box center [918, 639] width 292 height 38
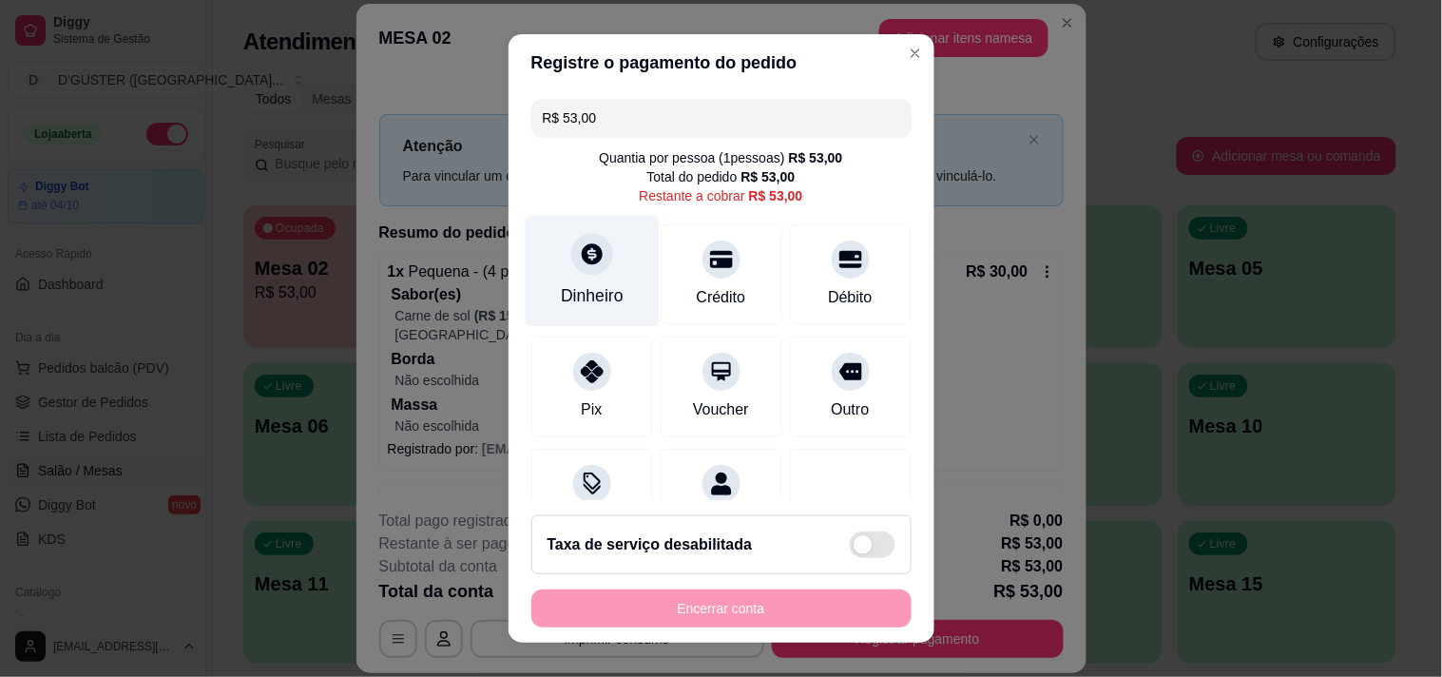
click at [587, 269] on div at bounding box center [592, 254] width 42 height 42
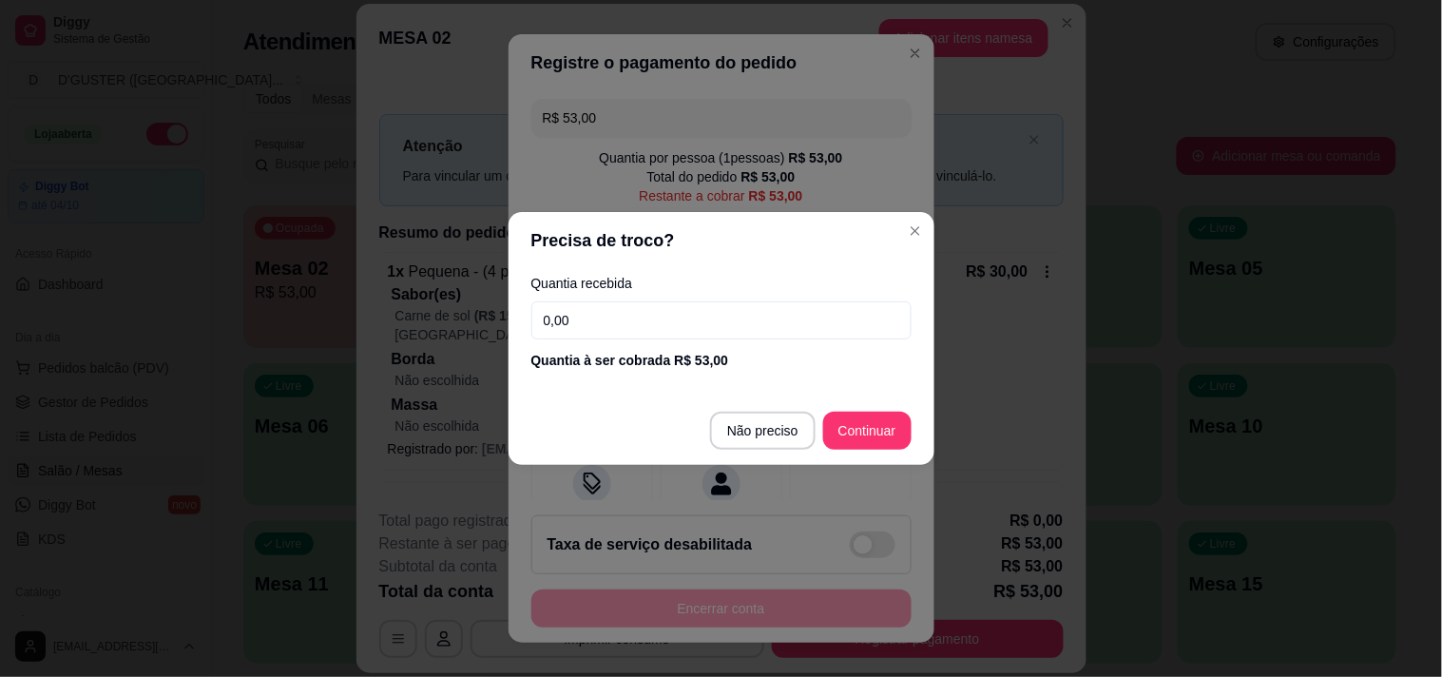
click at [650, 310] on input "0,00" at bounding box center [721, 320] width 380 height 38
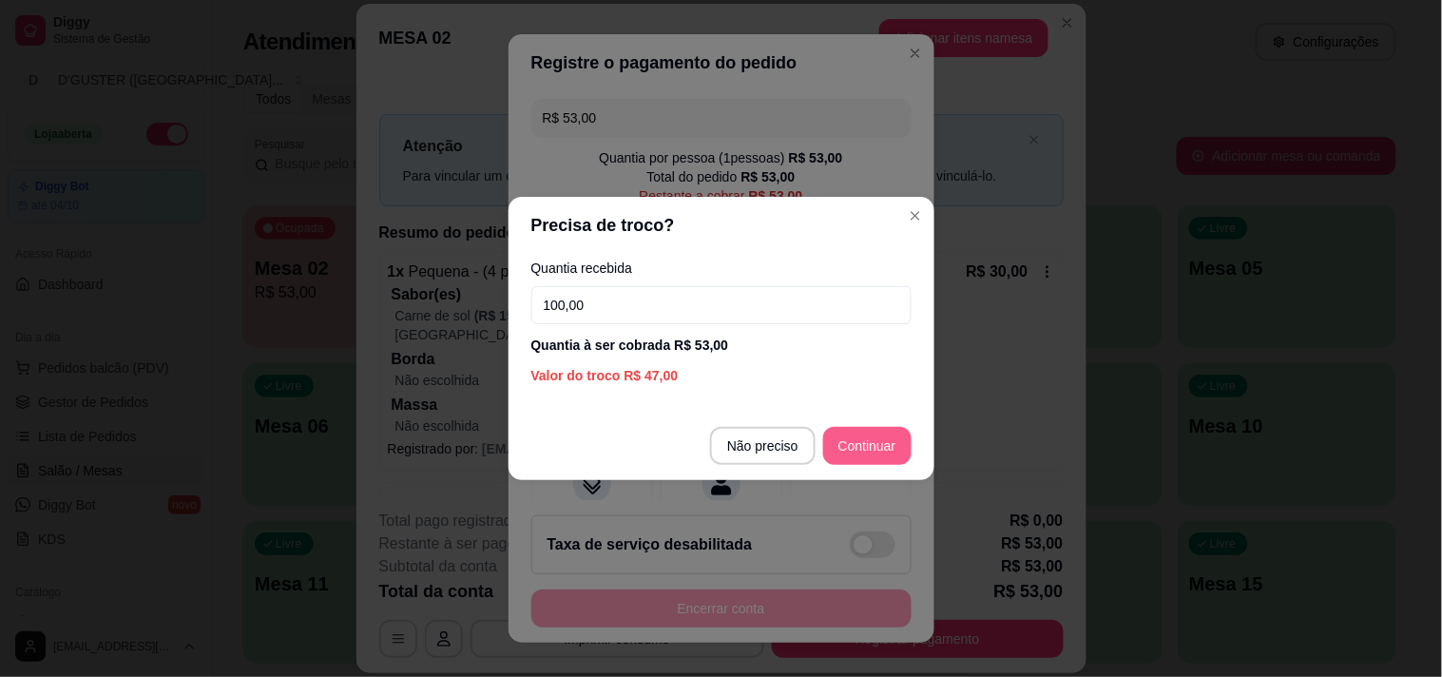
type input "100,00"
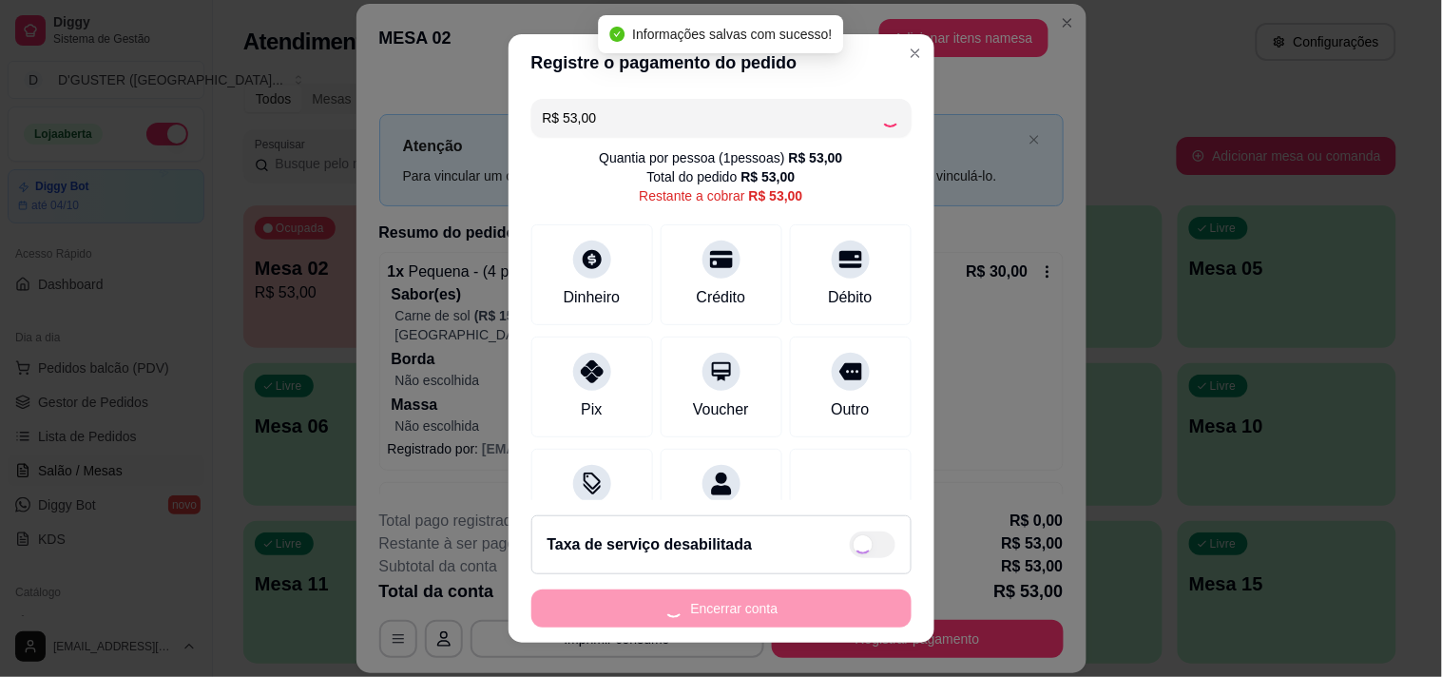
type input "R$ 0,00"
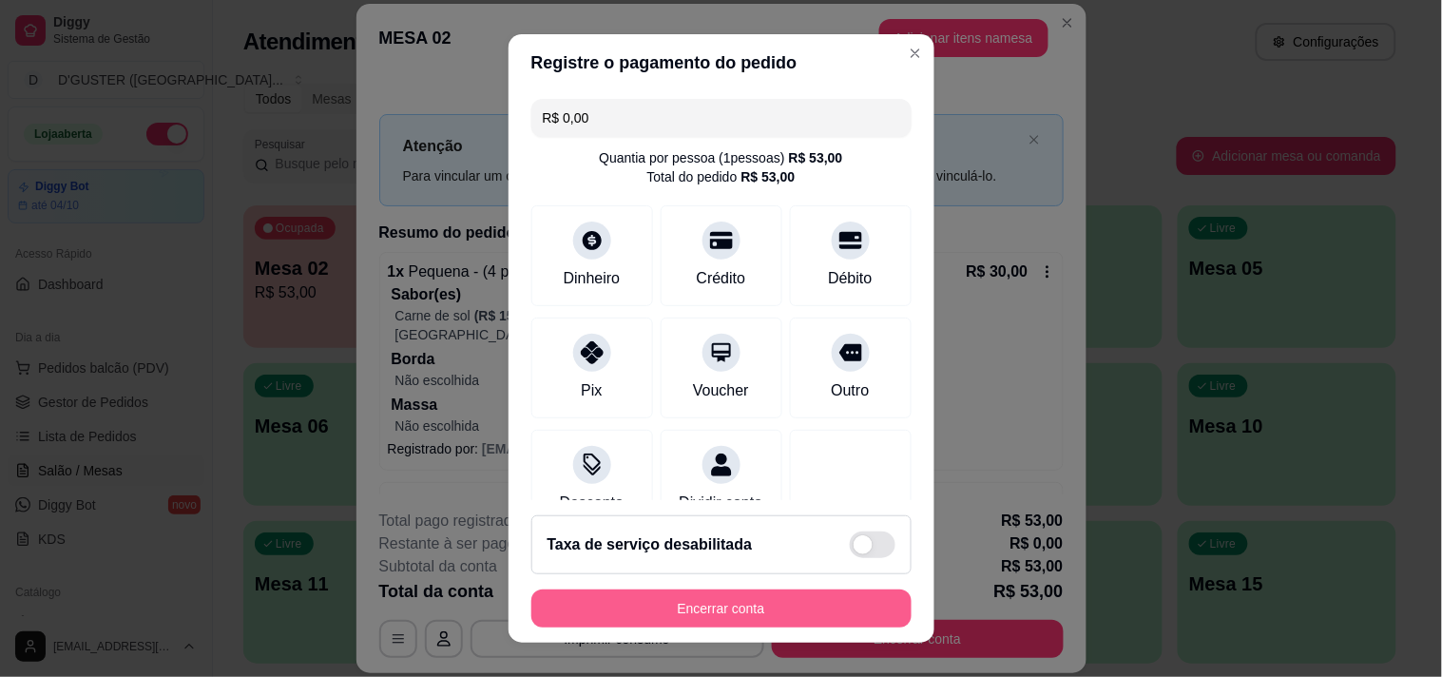
click at [841, 595] on button "Encerrar conta" at bounding box center [721, 608] width 380 height 38
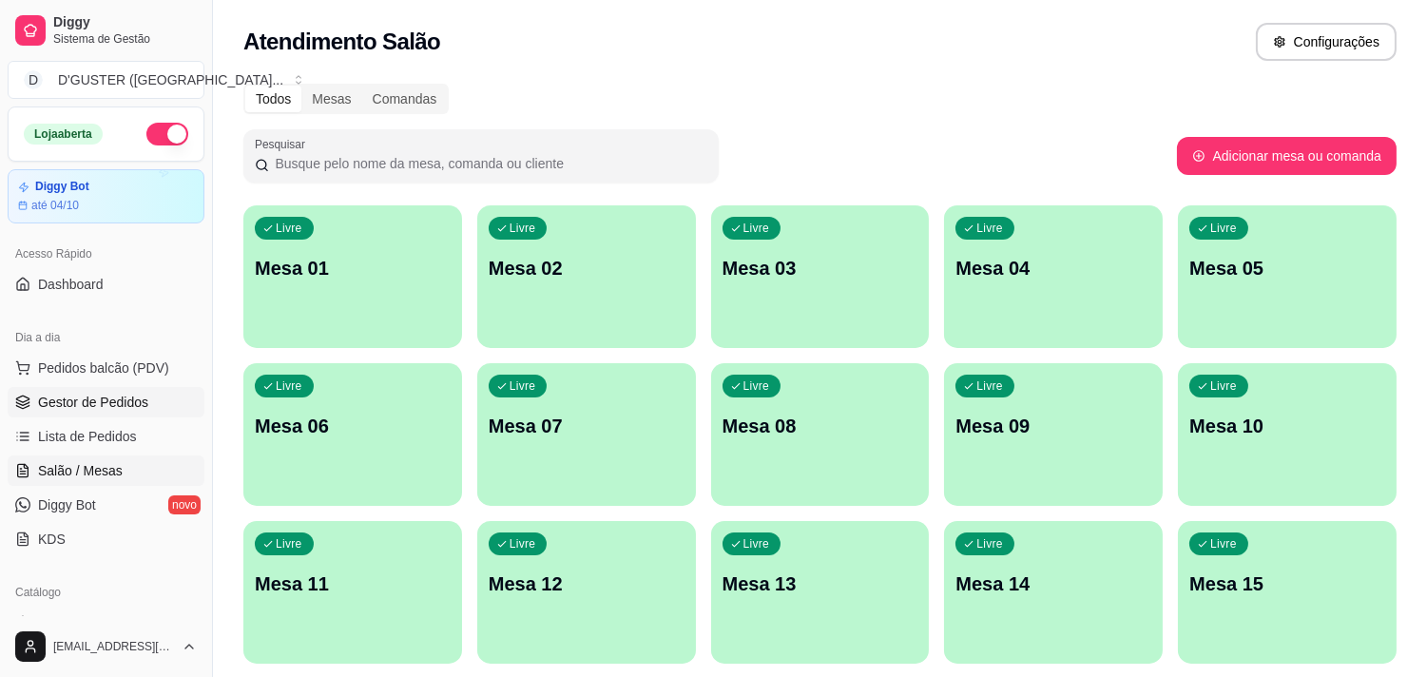
click at [127, 394] on span "Gestor de Pedidos" at bounding box center [93, 402] width 110 height 19
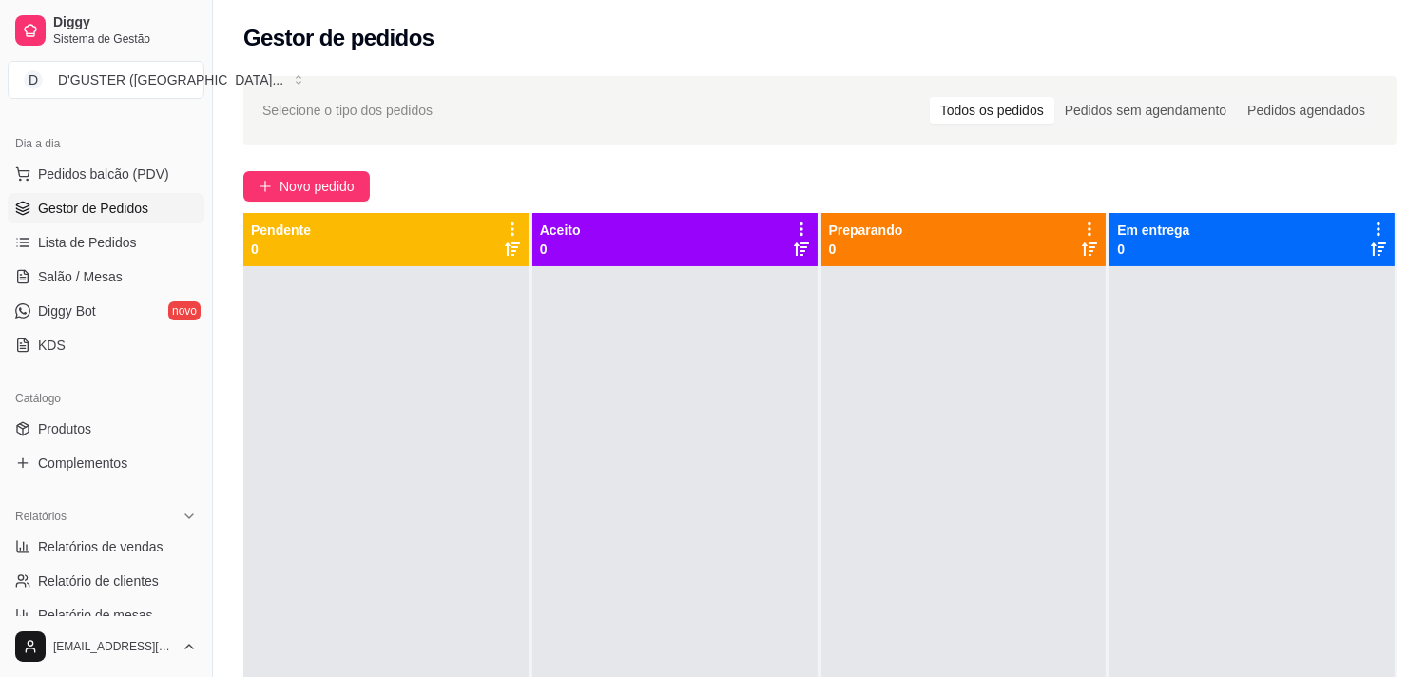
scroll to position [211, 0]
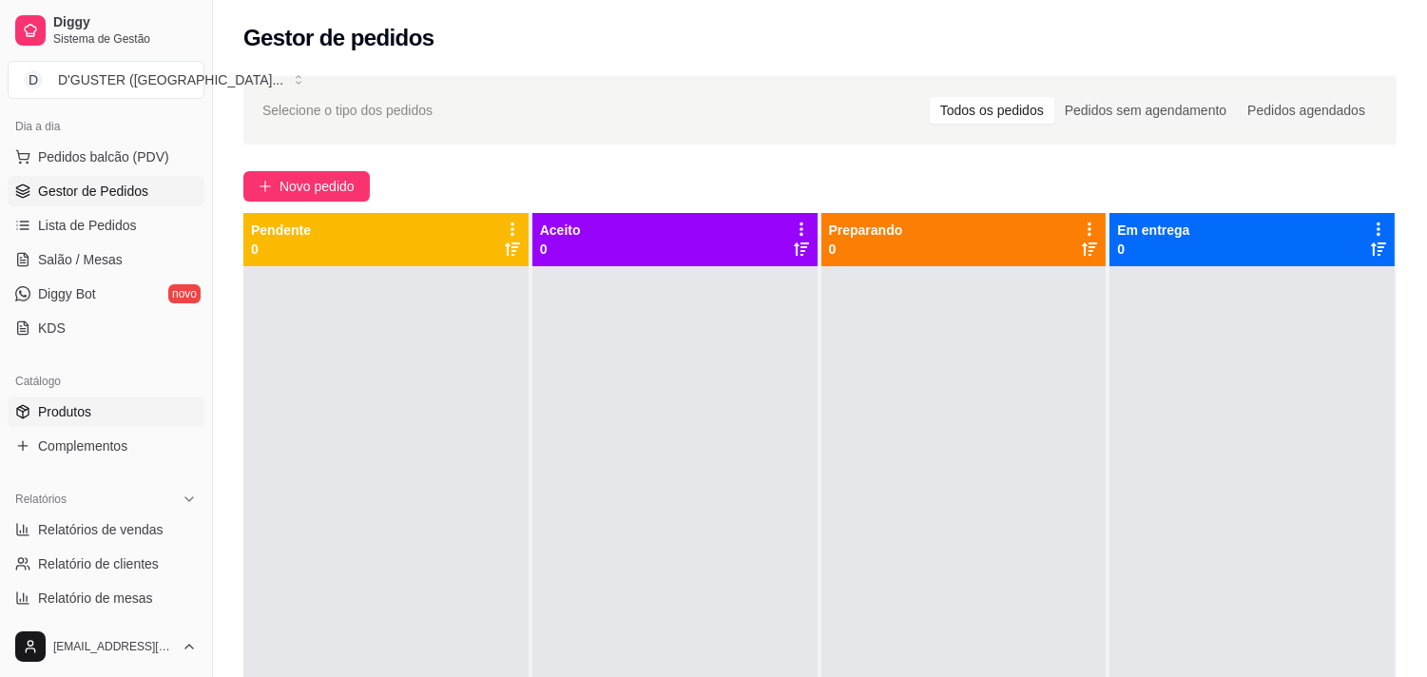
click at [95, 412] on link "Produtos" at bounding box center [106, 411] width 197 height 30
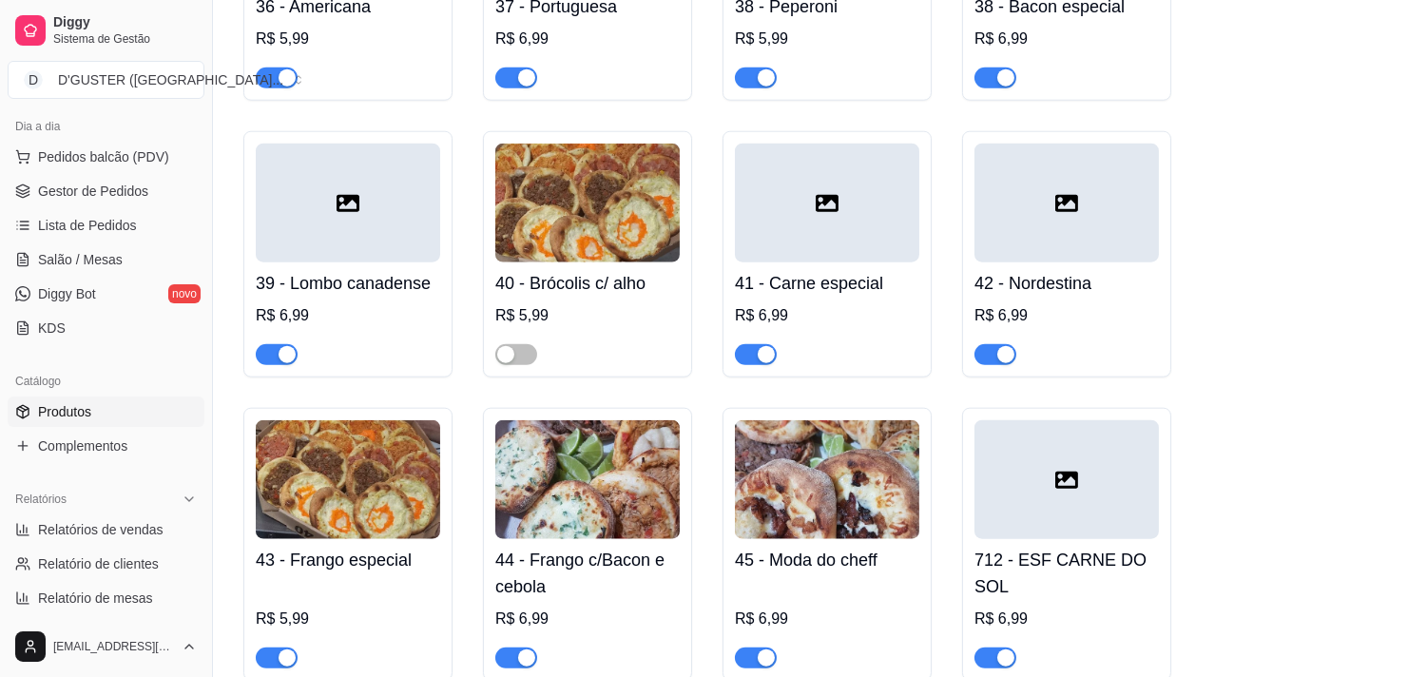
scroll to position [3696, 0]
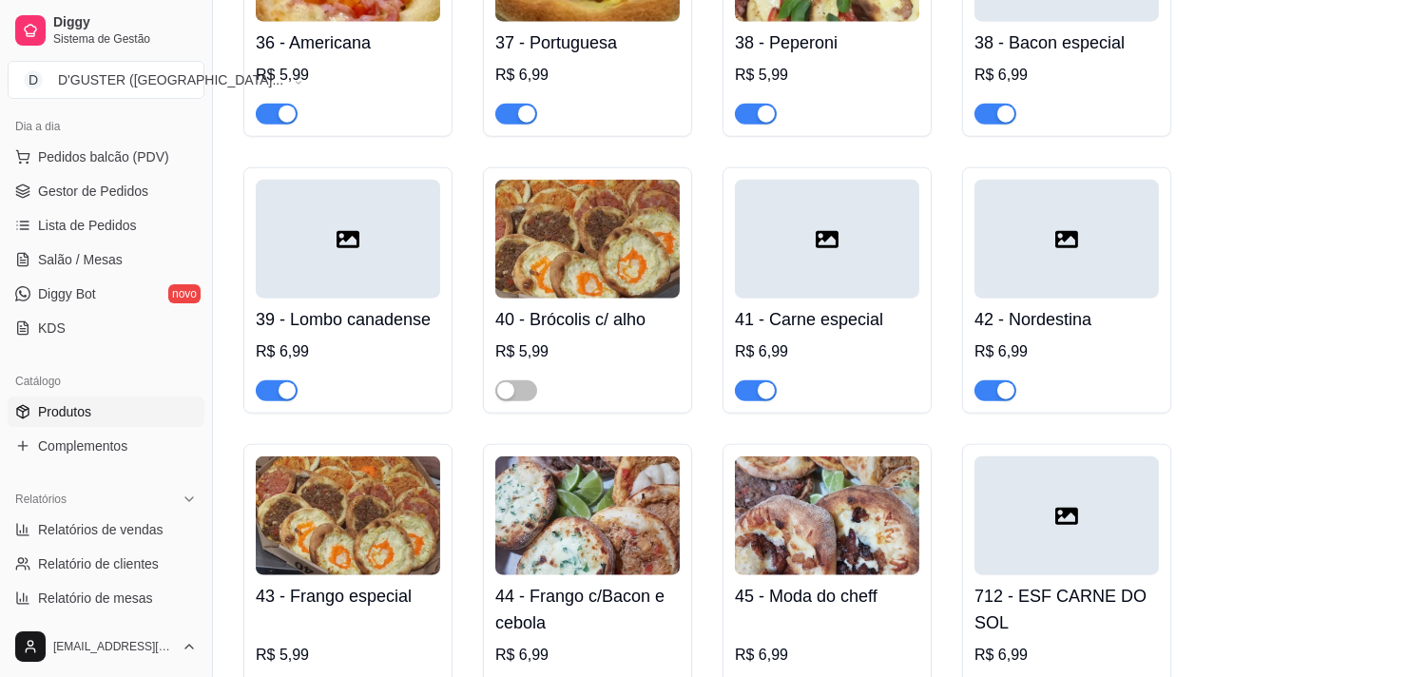
click at [746, 380] on span "button" at bounding box center [756, 390] width 42 height 21
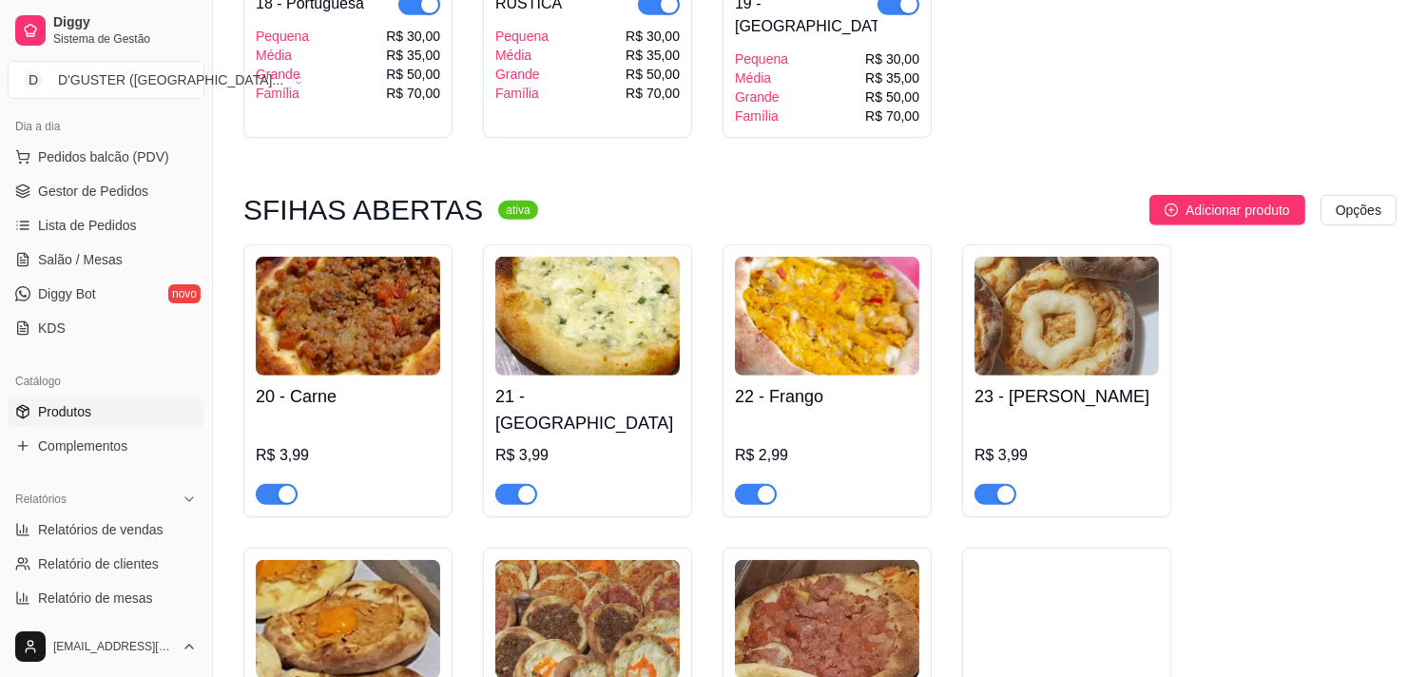
scroll to position [2218, 0]
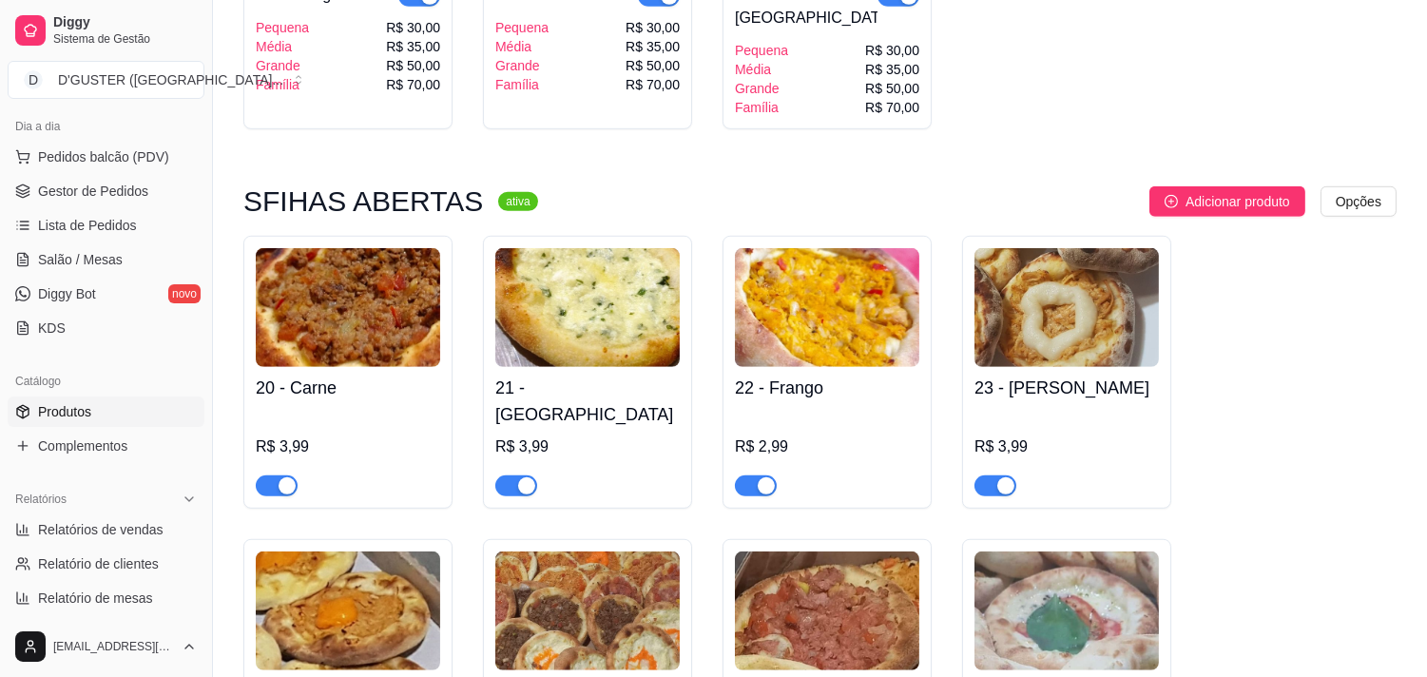
click at [259, 475] on span "button" at bounding box center [277, 485] width 42 height 21
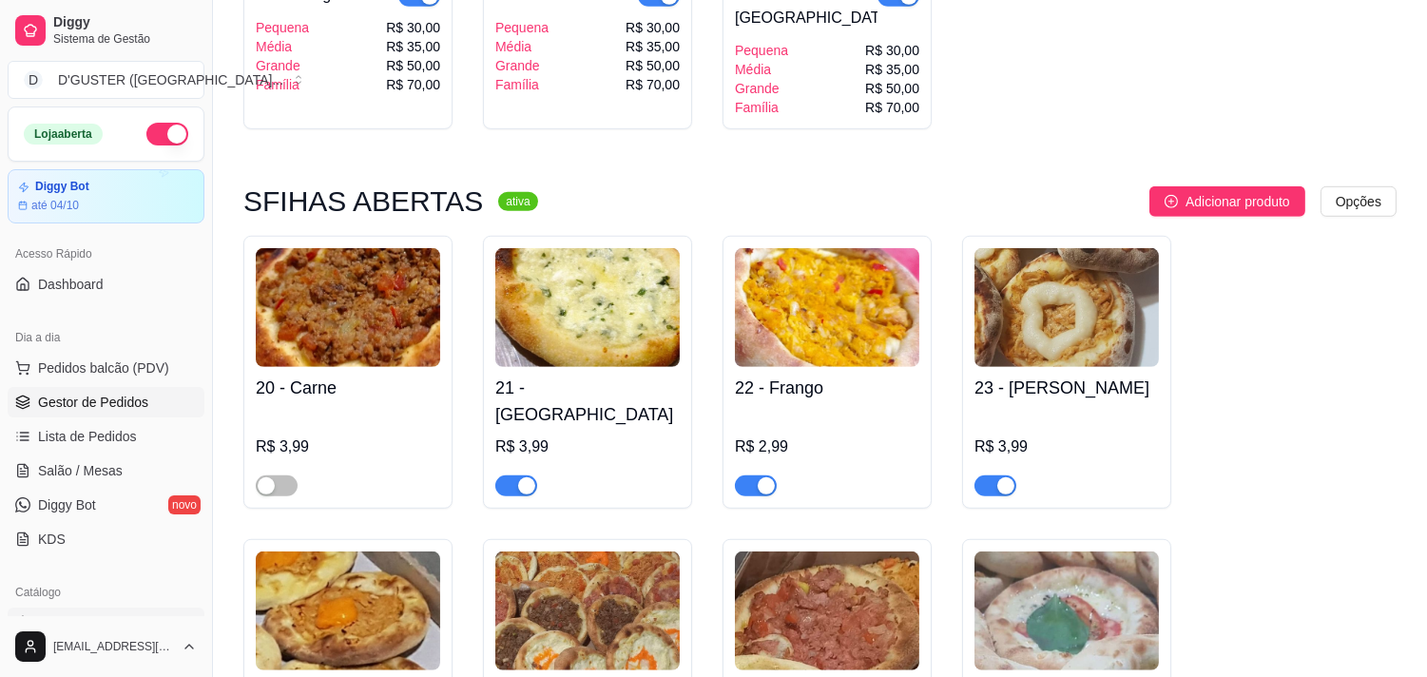
click at [120, 395] on span "Gestor de Pedidos" at bounding box center [93, 402] width 110 height 19
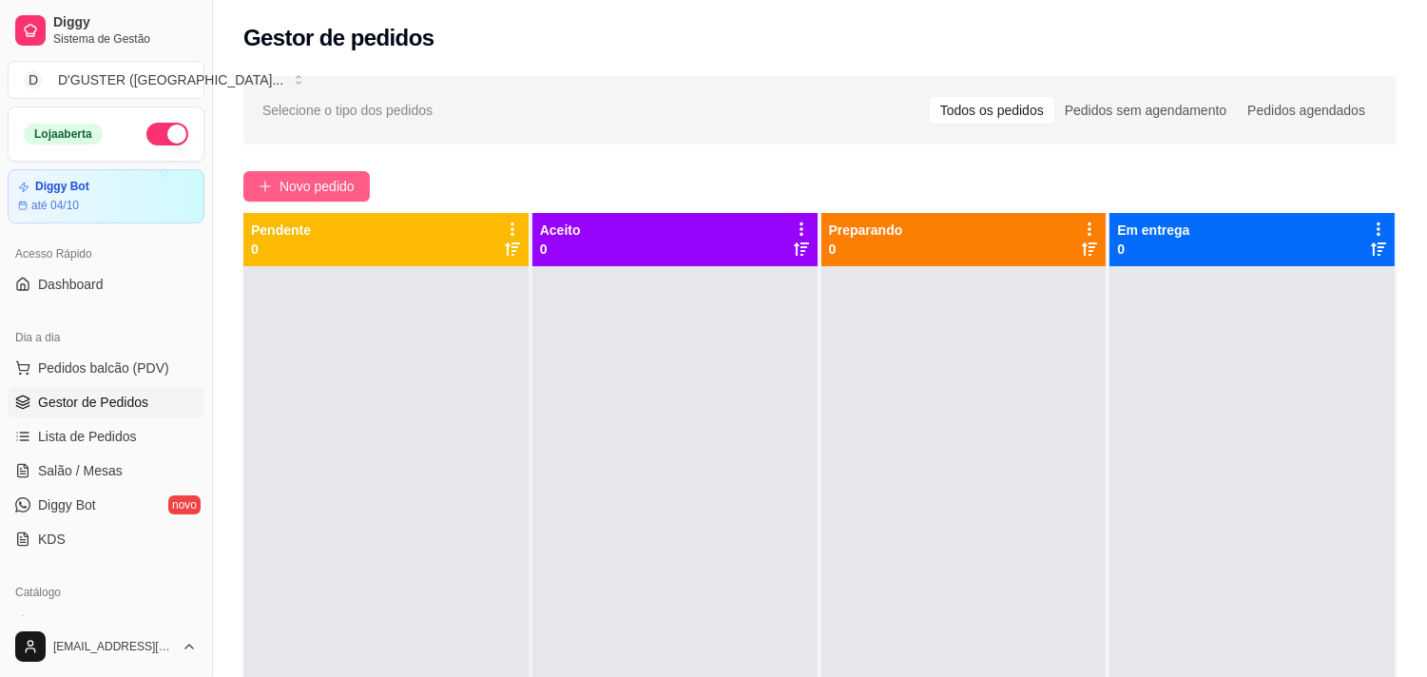
click at [323, 179] on span "Novo pedido" at bounding box center [316, 186] width 75 height 21
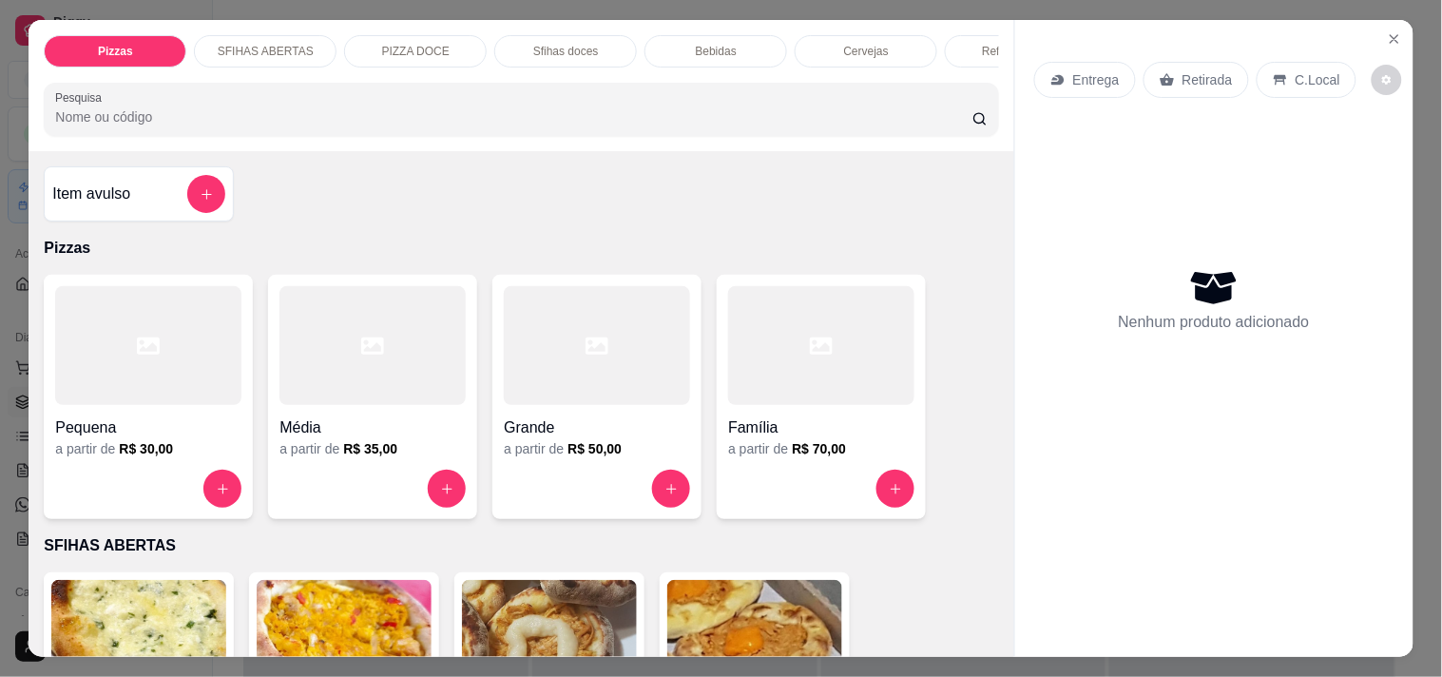
click at [1192, 78] on p "Retirada" at bounding box center [1208, 79] width 50 height 19
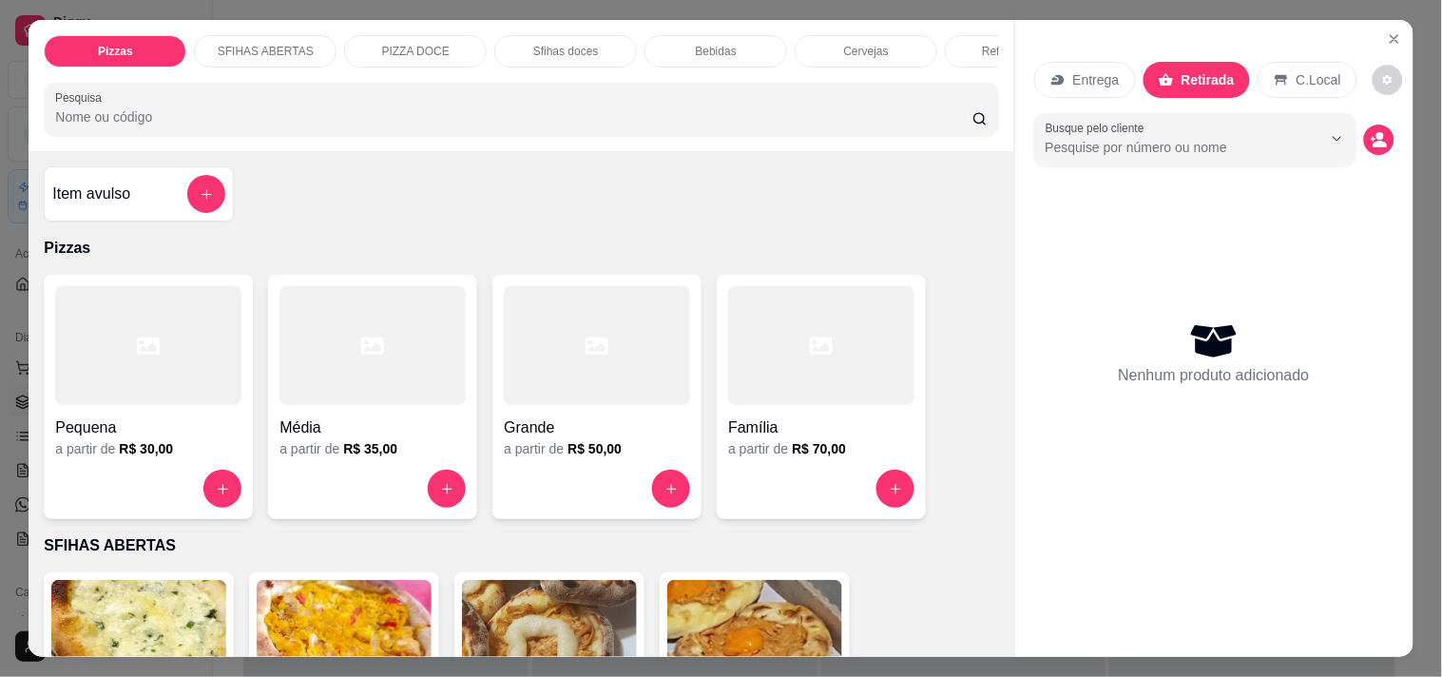
click at [96, 213] on div "Item avulso" at bounding box center [138, 194] width 173 height 38
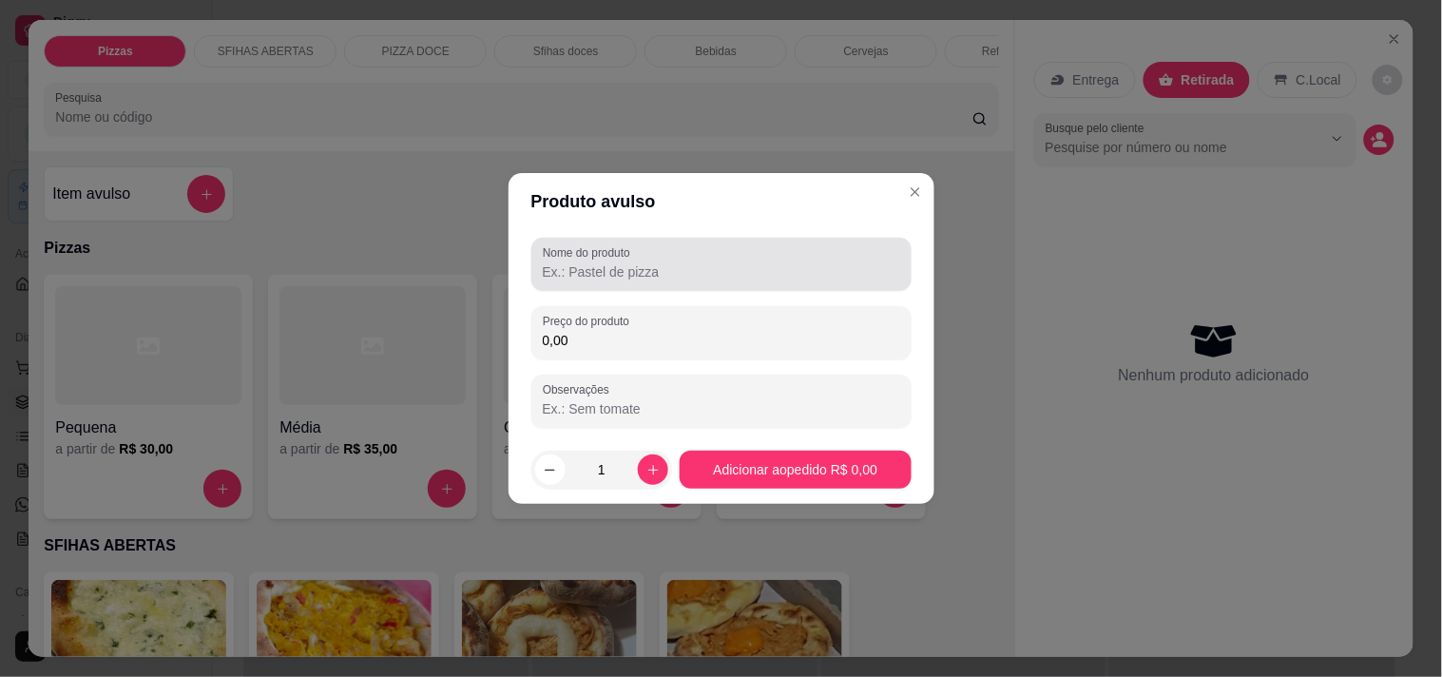
click at [690, 271] on input "Nome do produto" at bounding box center [721, 271] width 357 height 19
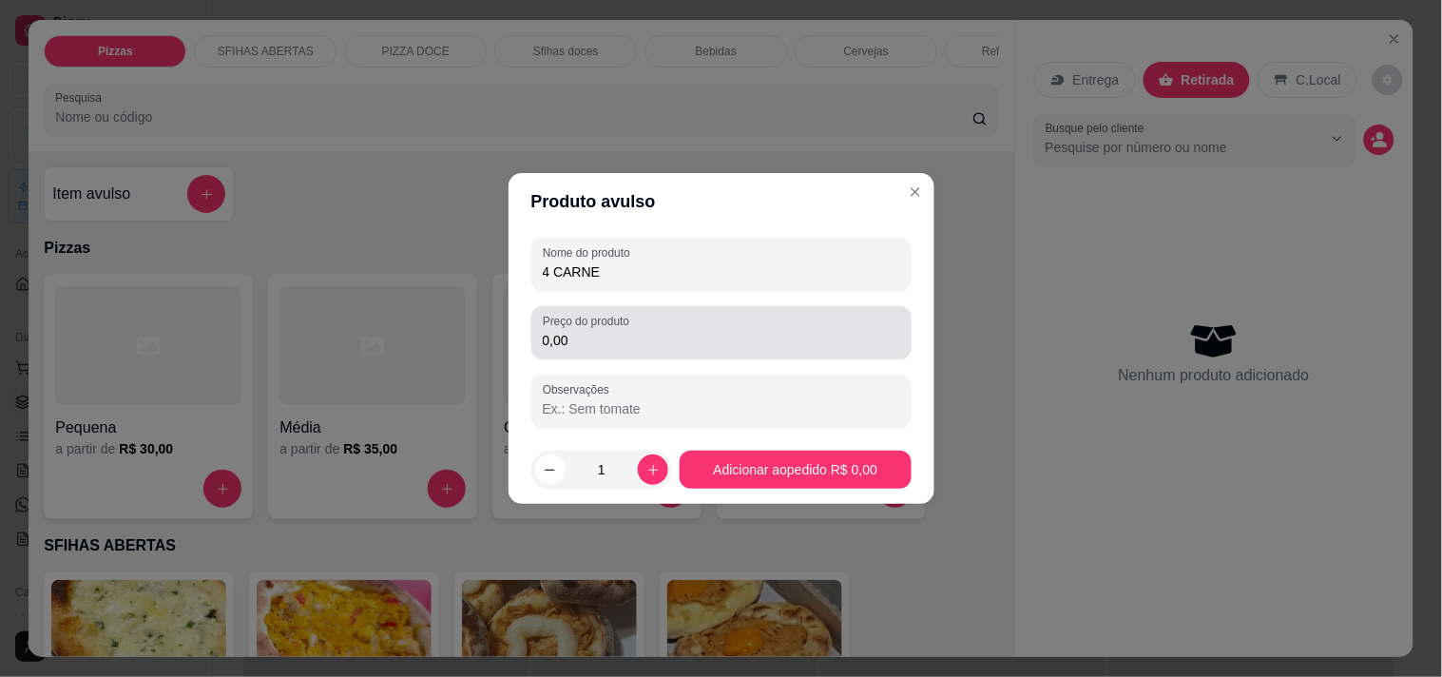
type input "4 CARNE"
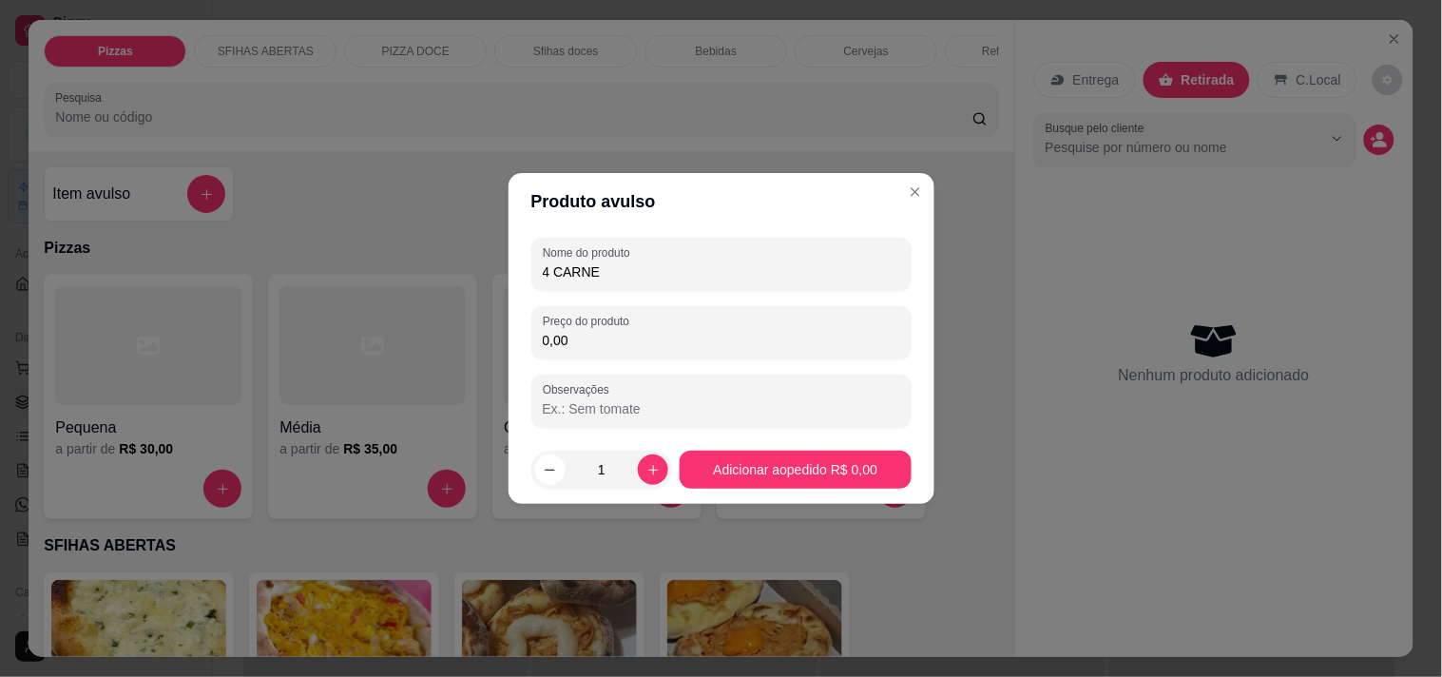
click at [766, 338] on input "0,00" at bounding box center [721, 340] width 357 height 19
type input "15,96"
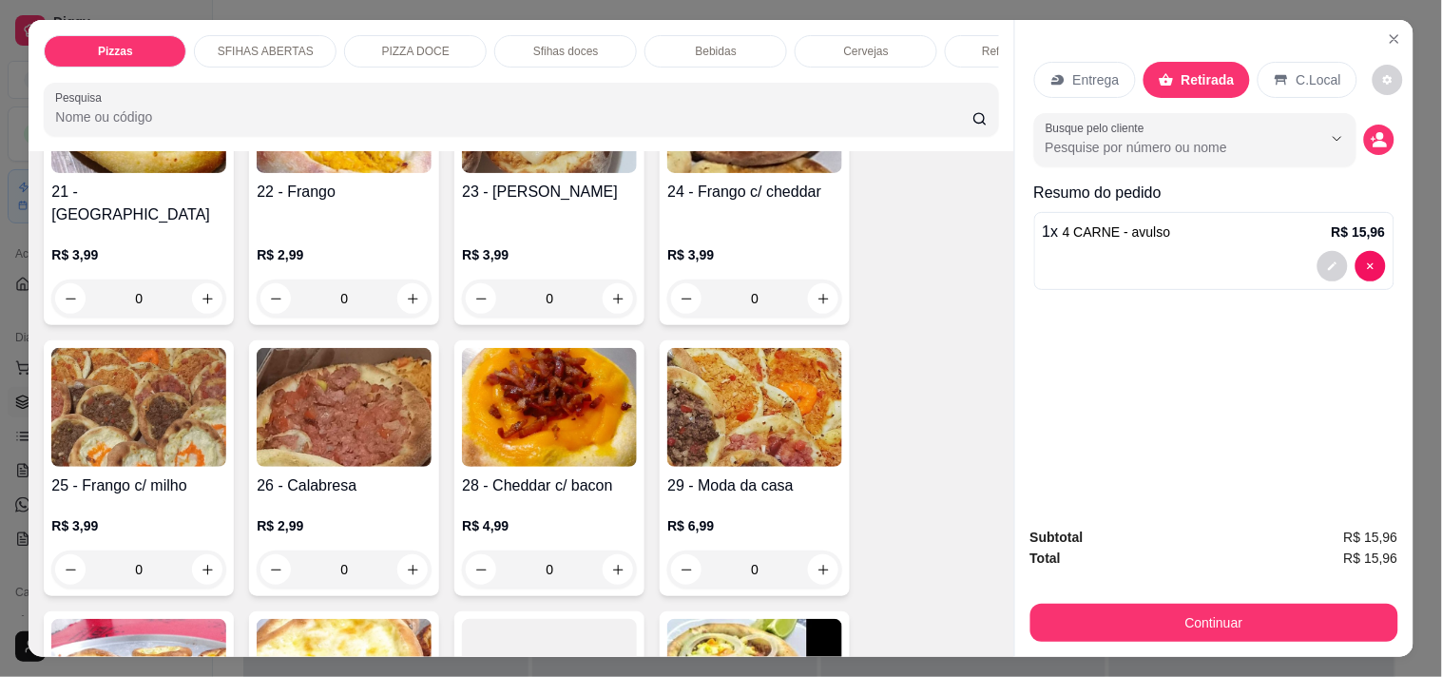
scroll to position [528, 0]
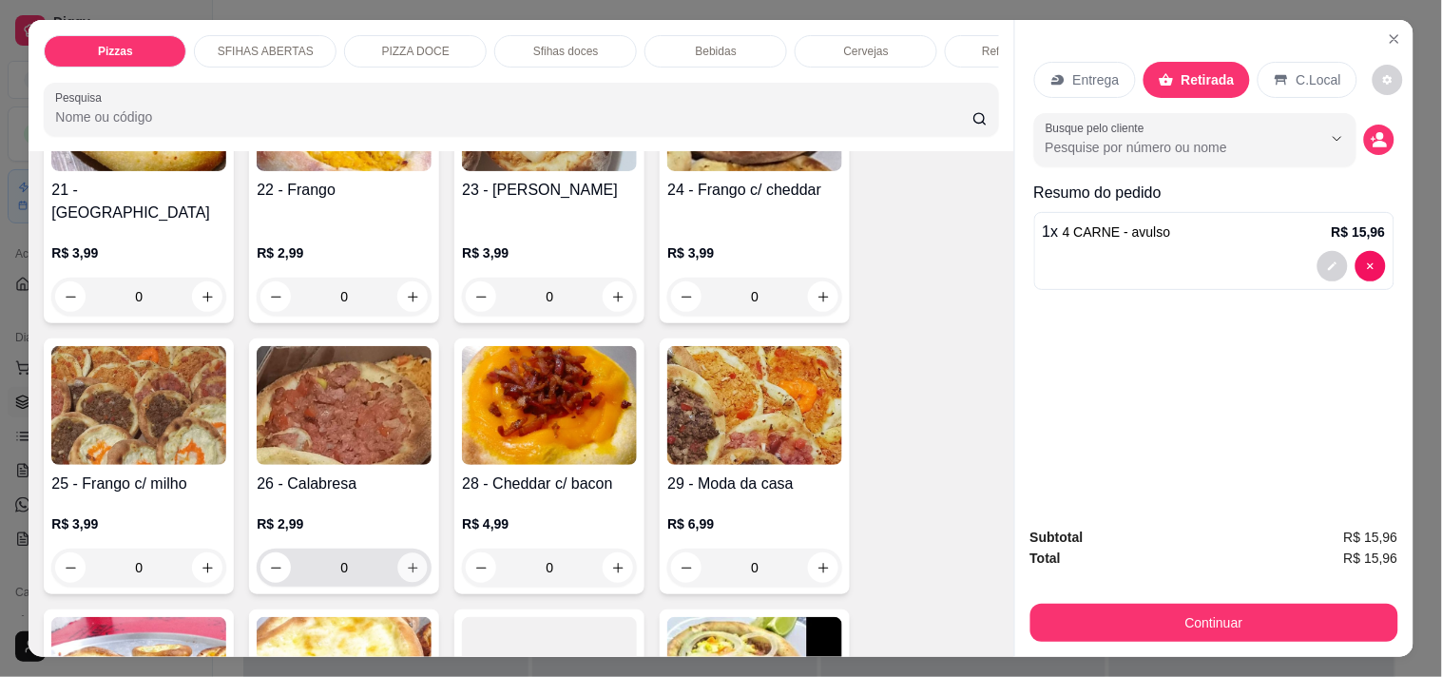
click at [406, 561] on icon "increase-product-quantity" at bounding box center [413, 568] width 14 height 14
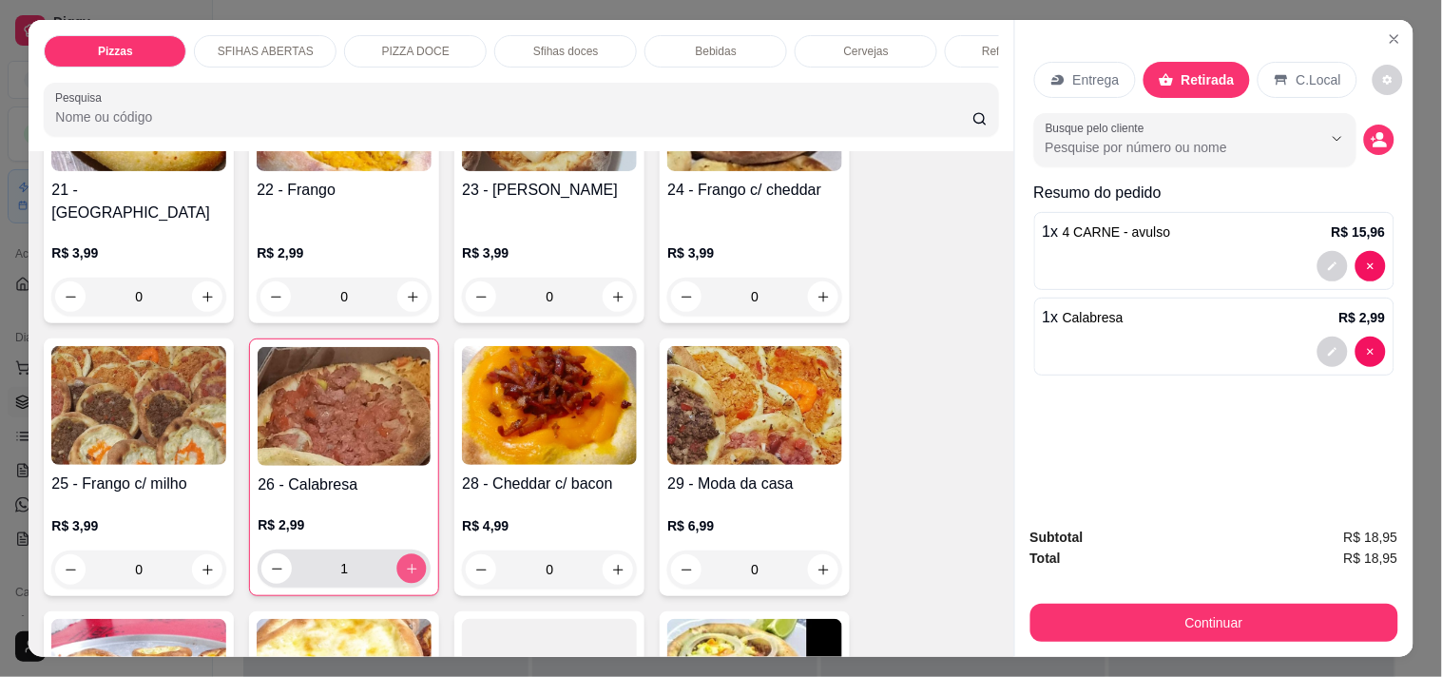
click at [406, 562] on icon "increase-product-quantity" at bounding box center [412, 569] width 14 height 14
type input "3"
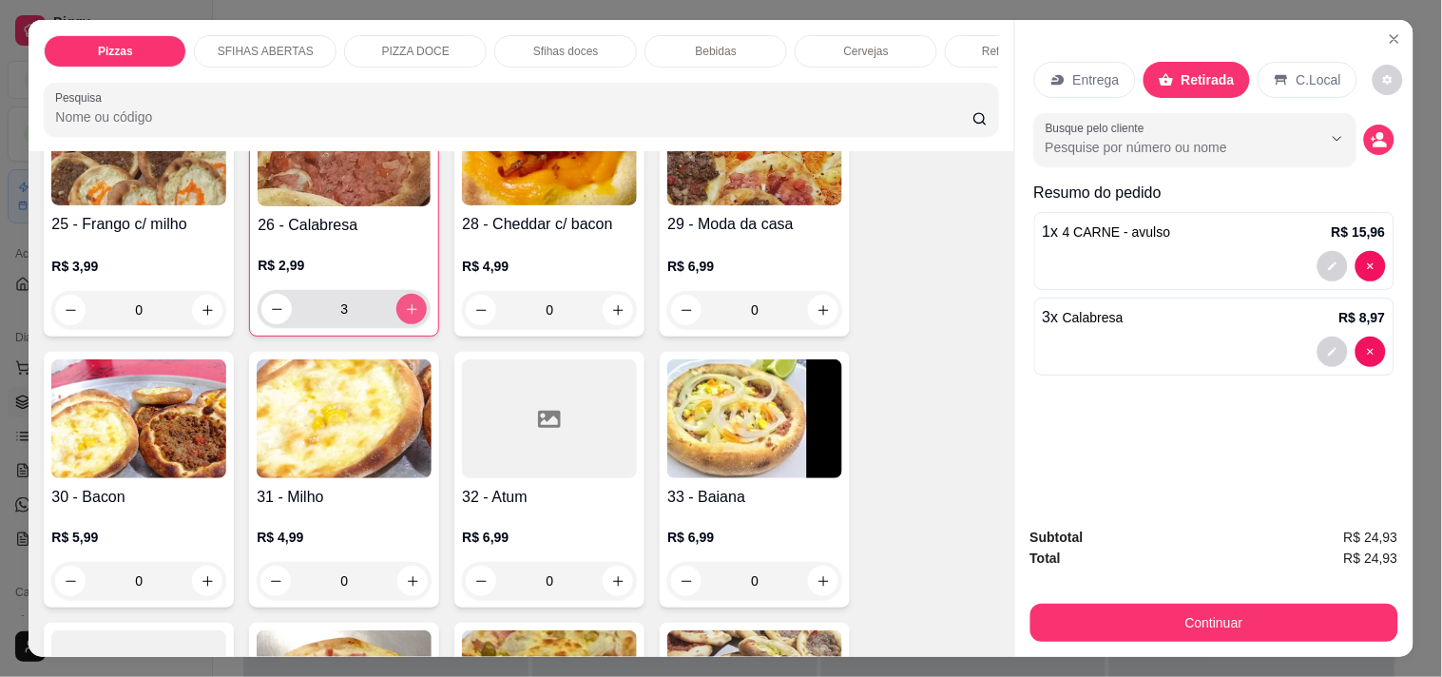
scroll to position [844, 0]
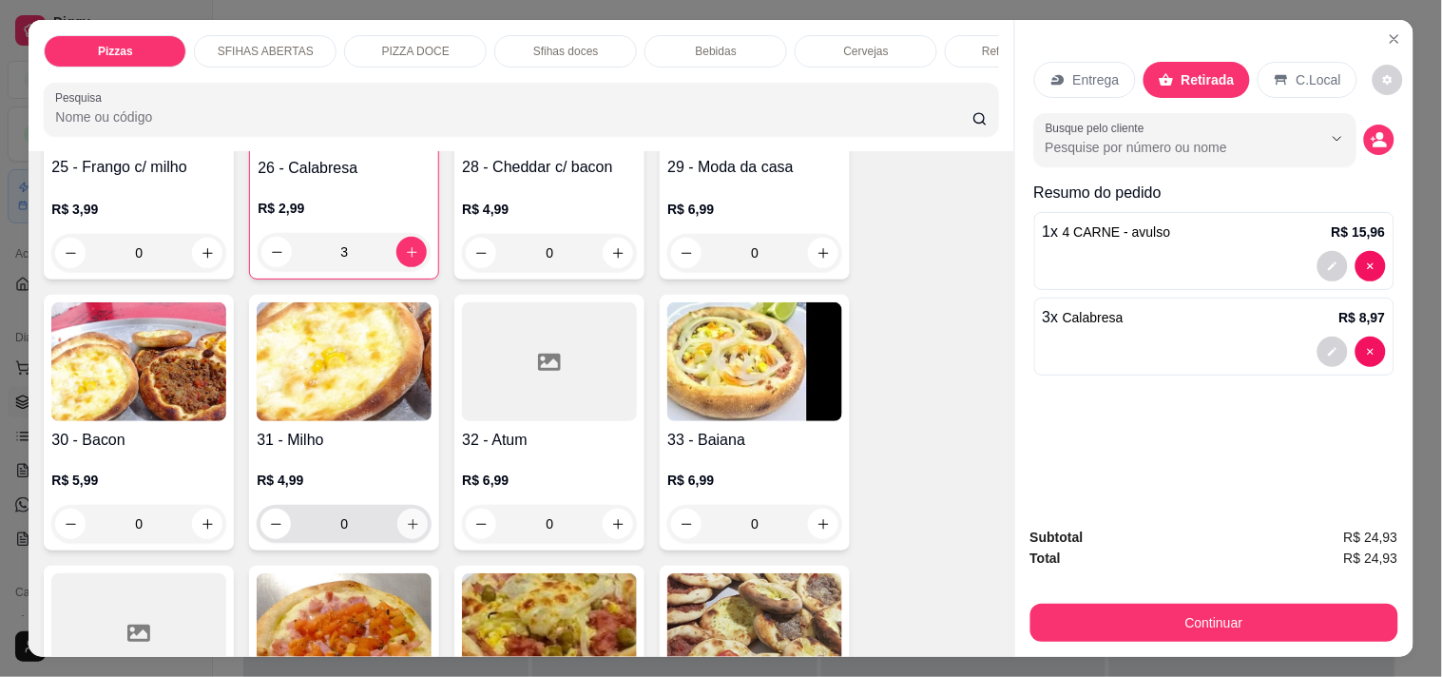
click at [411, 517] on icon "increase-product-quantity" at bounding box center [413, 524] width 14 height 14
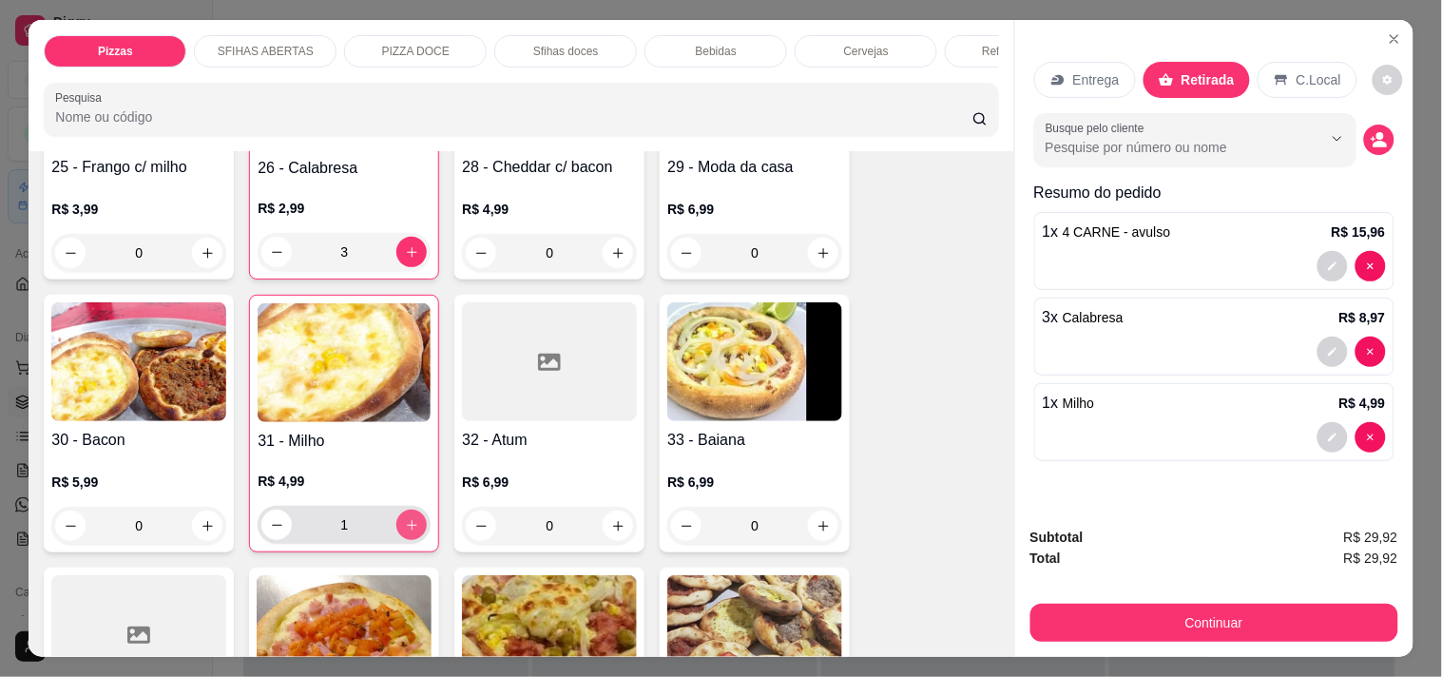
type input "1"
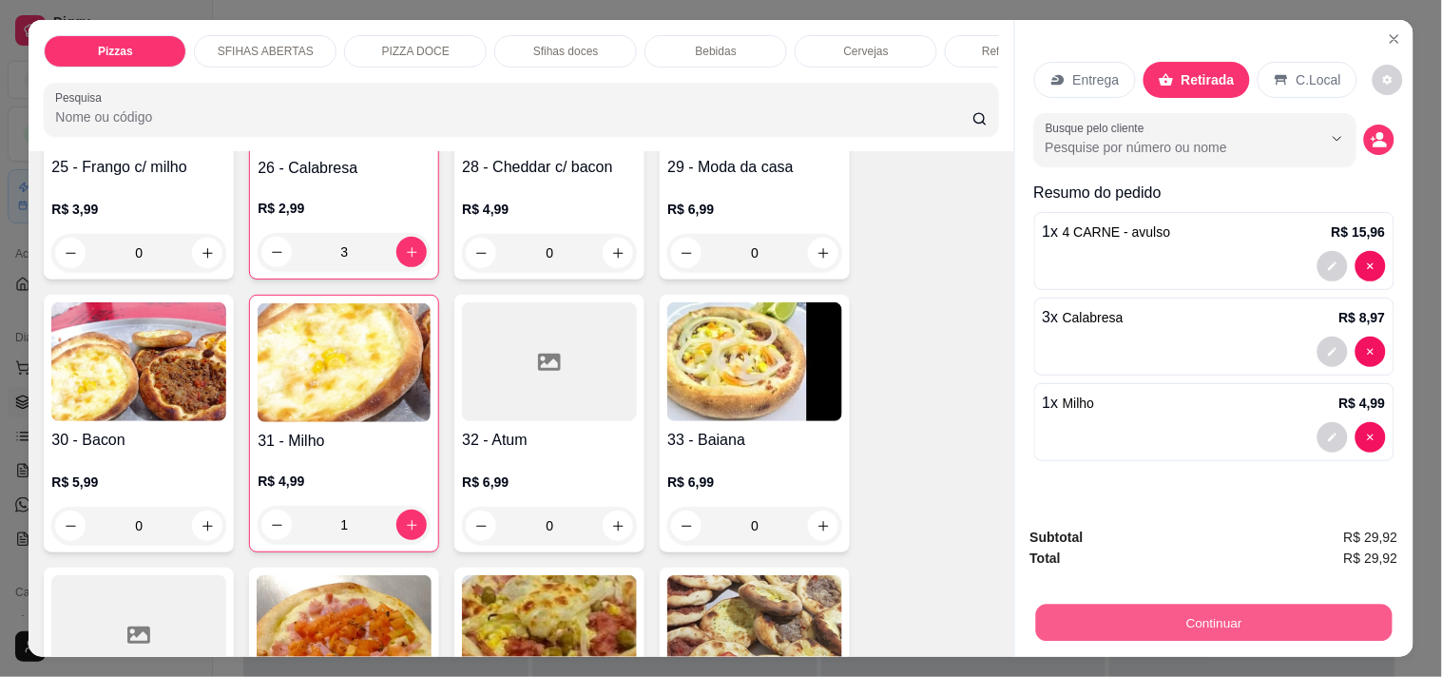
click at [1119, 625] on button "Continuar" at bounding box center [1213, 622] width 356 height 37
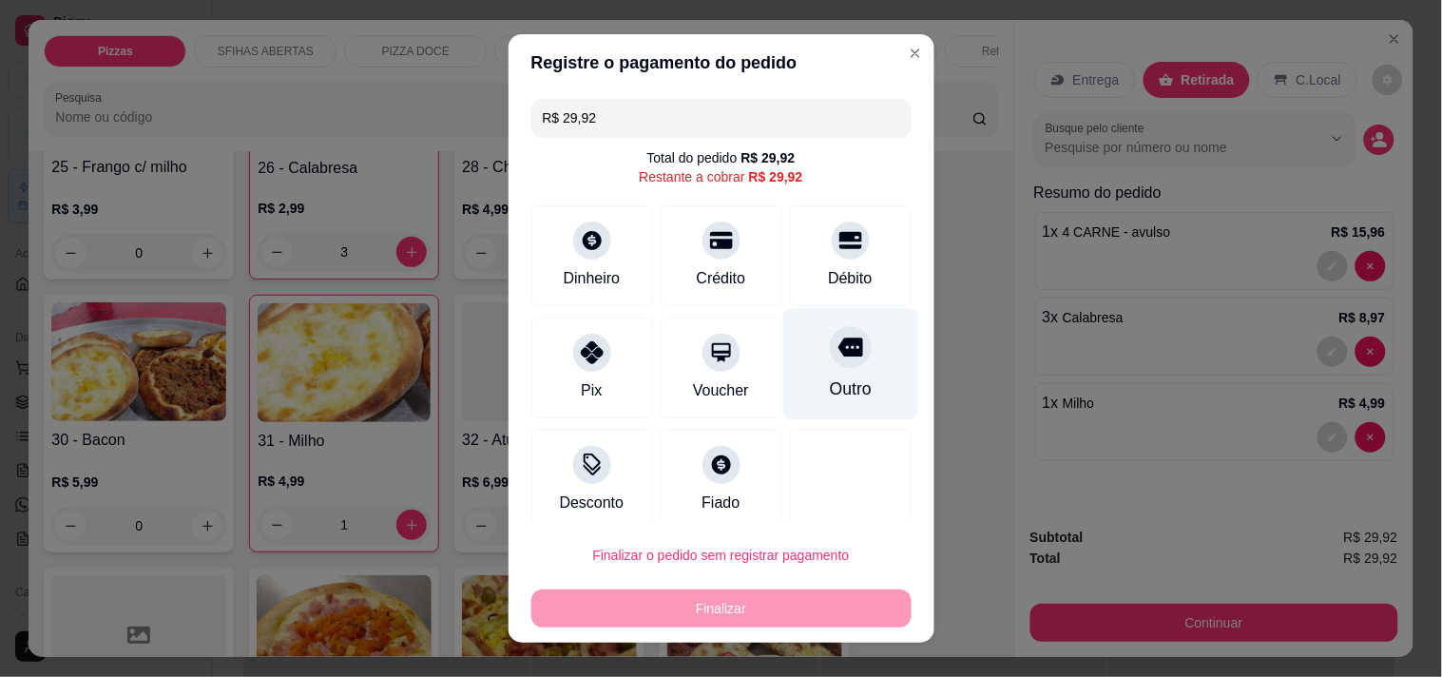
click at [832, 376] on div "Outro" at bounding box center [850, 388] width 42 height 25
type input "R$ 0,00"
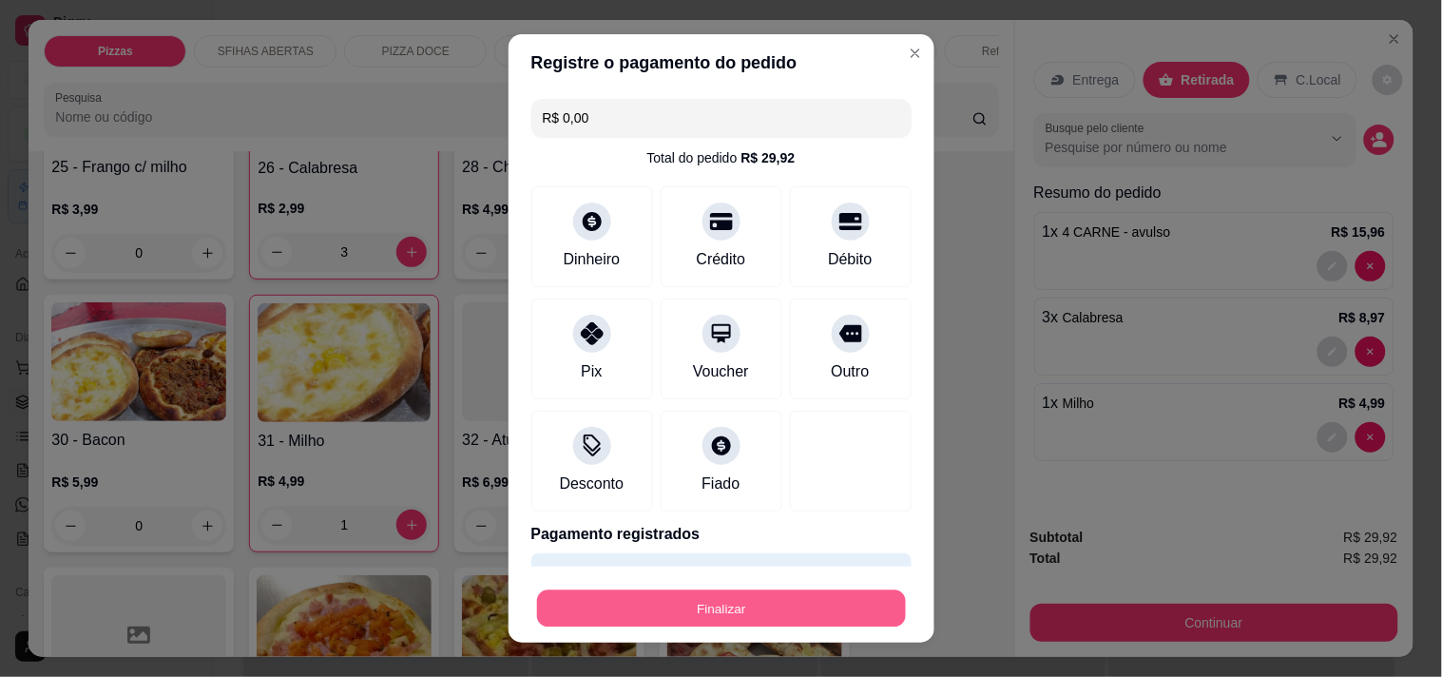
click at [812, 625] on button "Finalizar" at bounding box center [721, 608] width 369 height 37
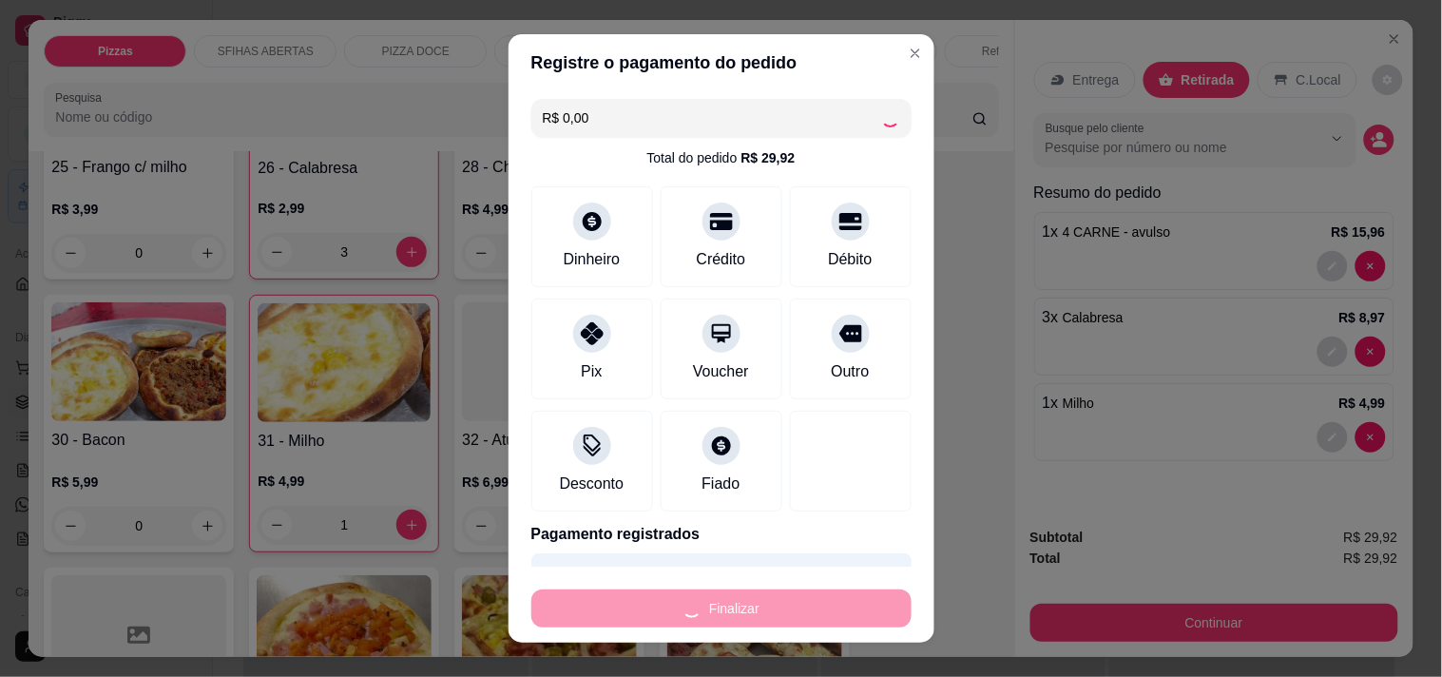
type input "0"
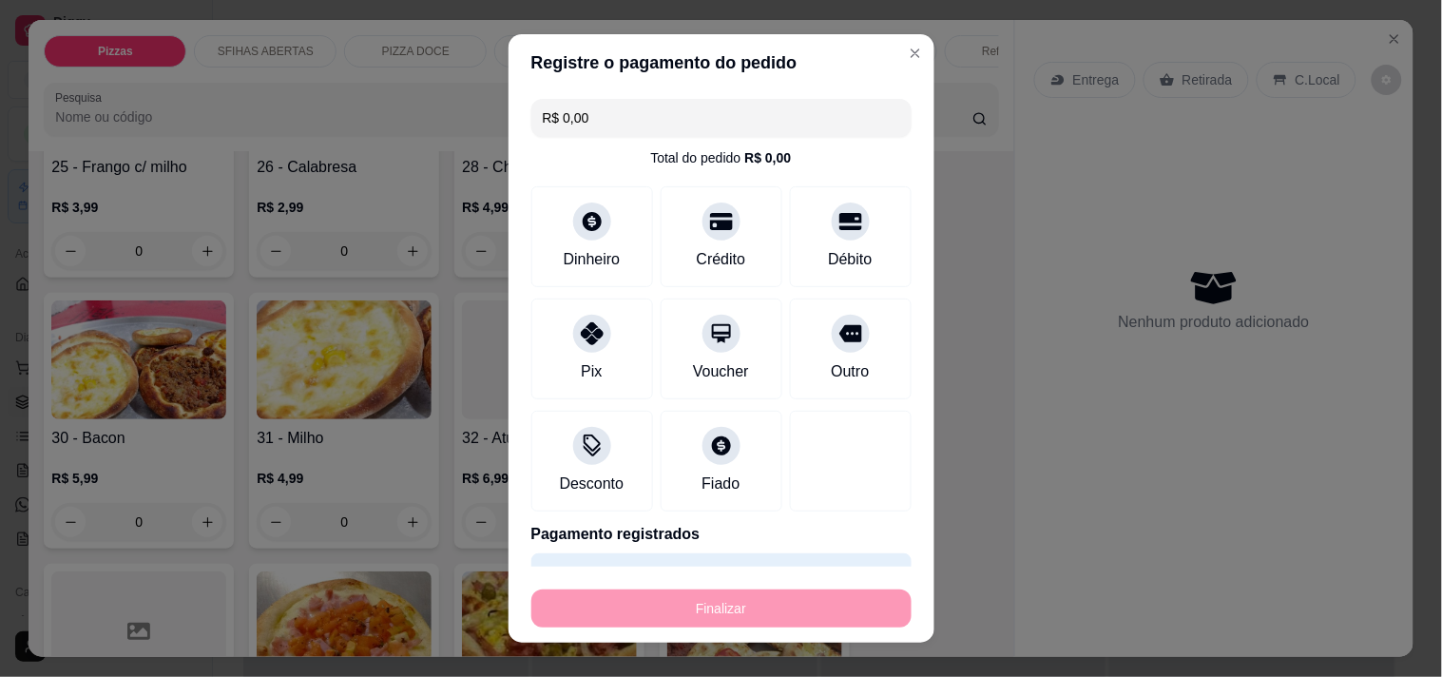
type input "-R$ 29,92"
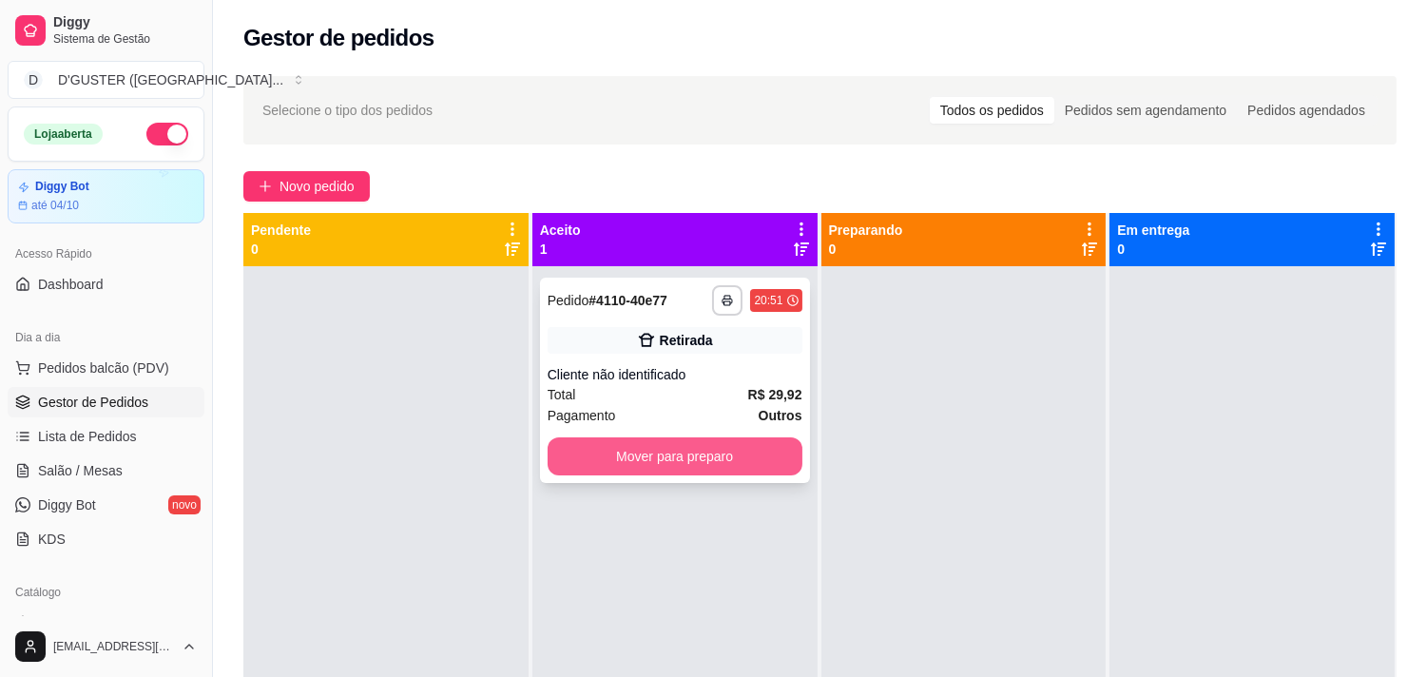
click at [749, 463] on button "Mover para preparo" at bounding box center [675, 456] width 255 height 38
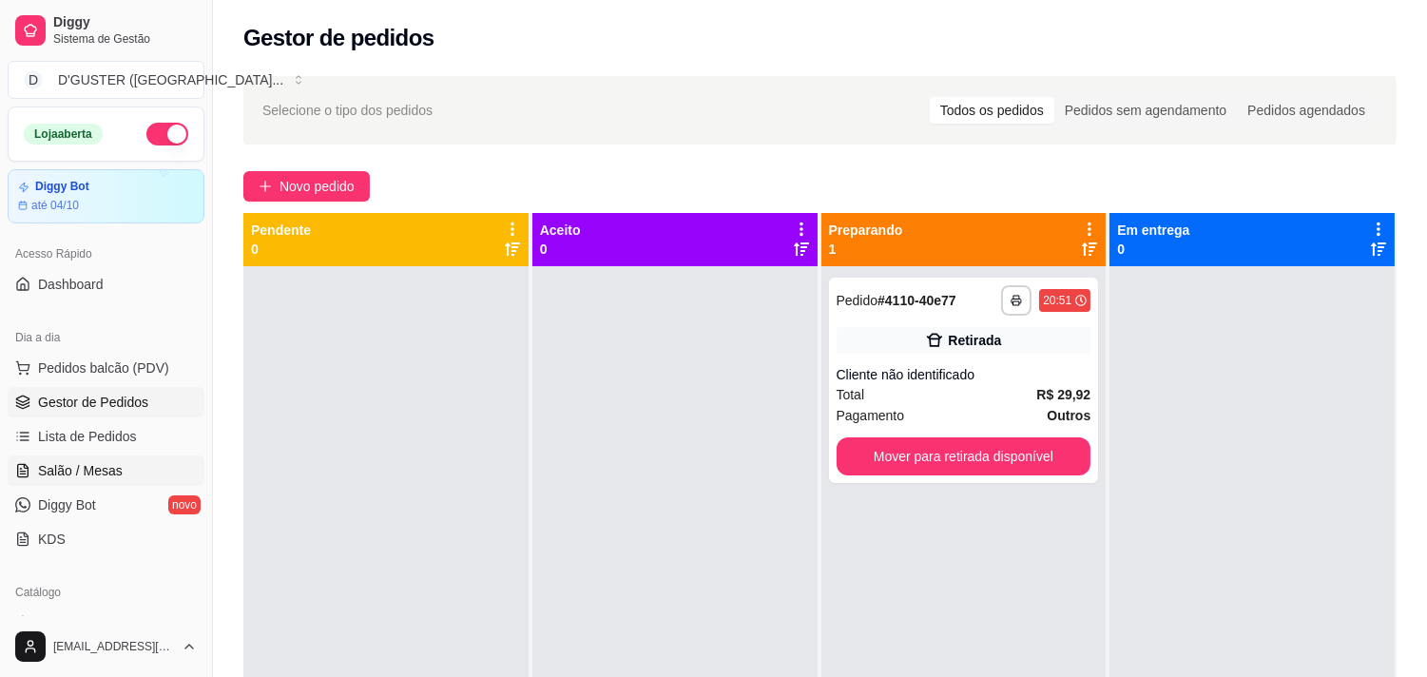
click at [38, 469] on span "Salão / Mesas" at bounding box center [80, 470] width 85 height 19
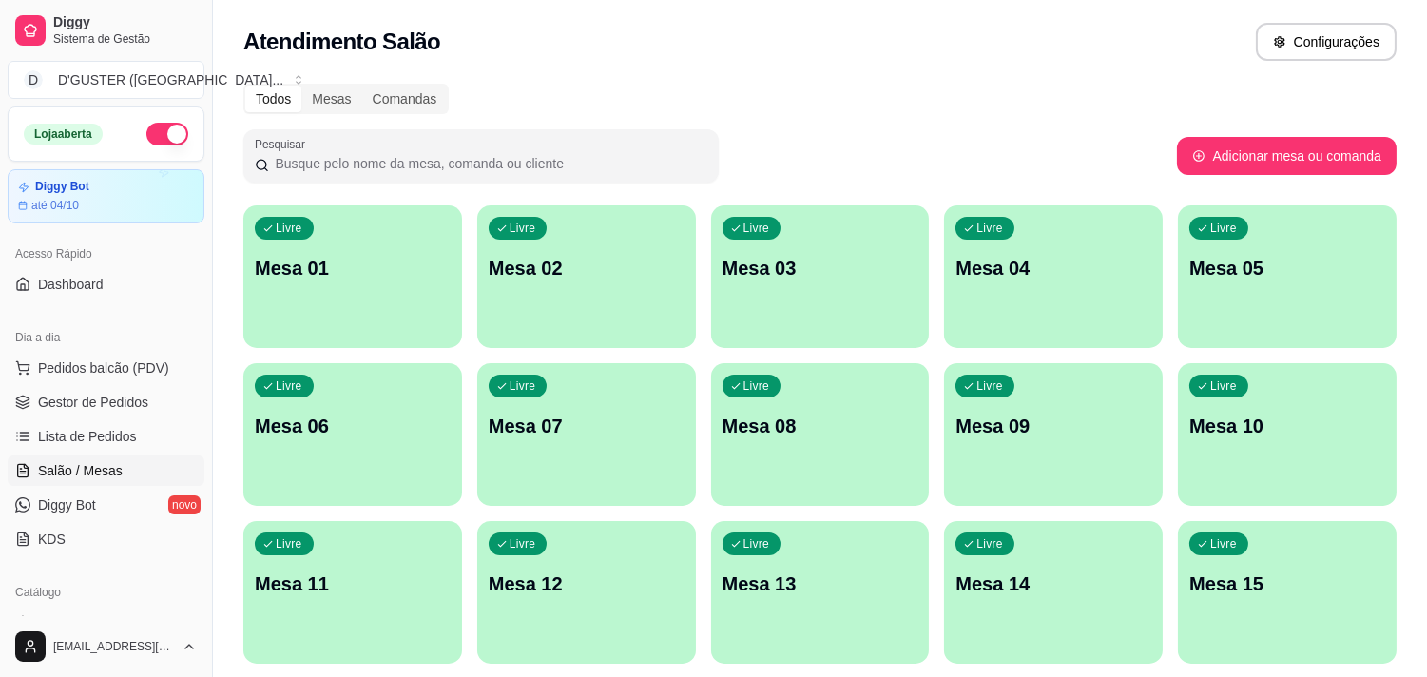
click at [1316, 467] on div "Livre Mesa 10" at bounding box center [1287, 423] width 219 height 120
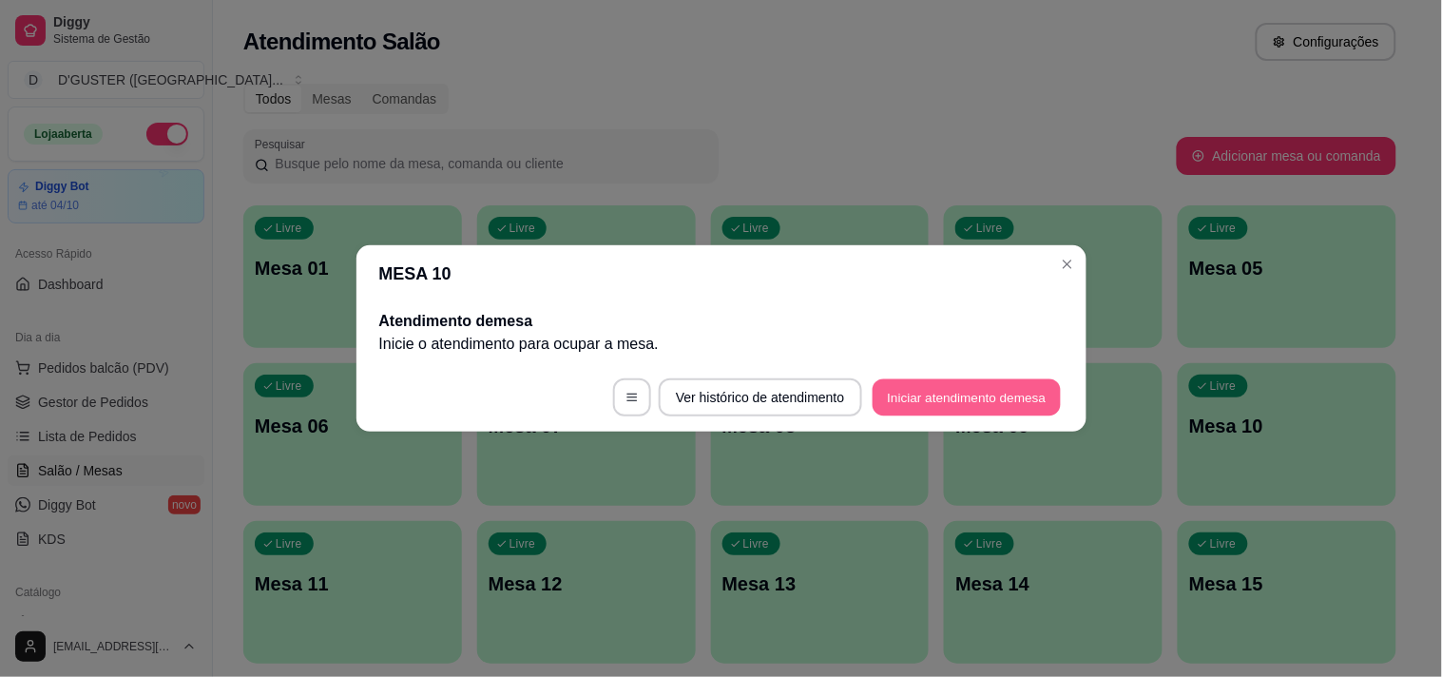
click at [1028, 393] on button "Iniciar atendimento de mesa" at bounding box center [967, 397] width 188 height 37
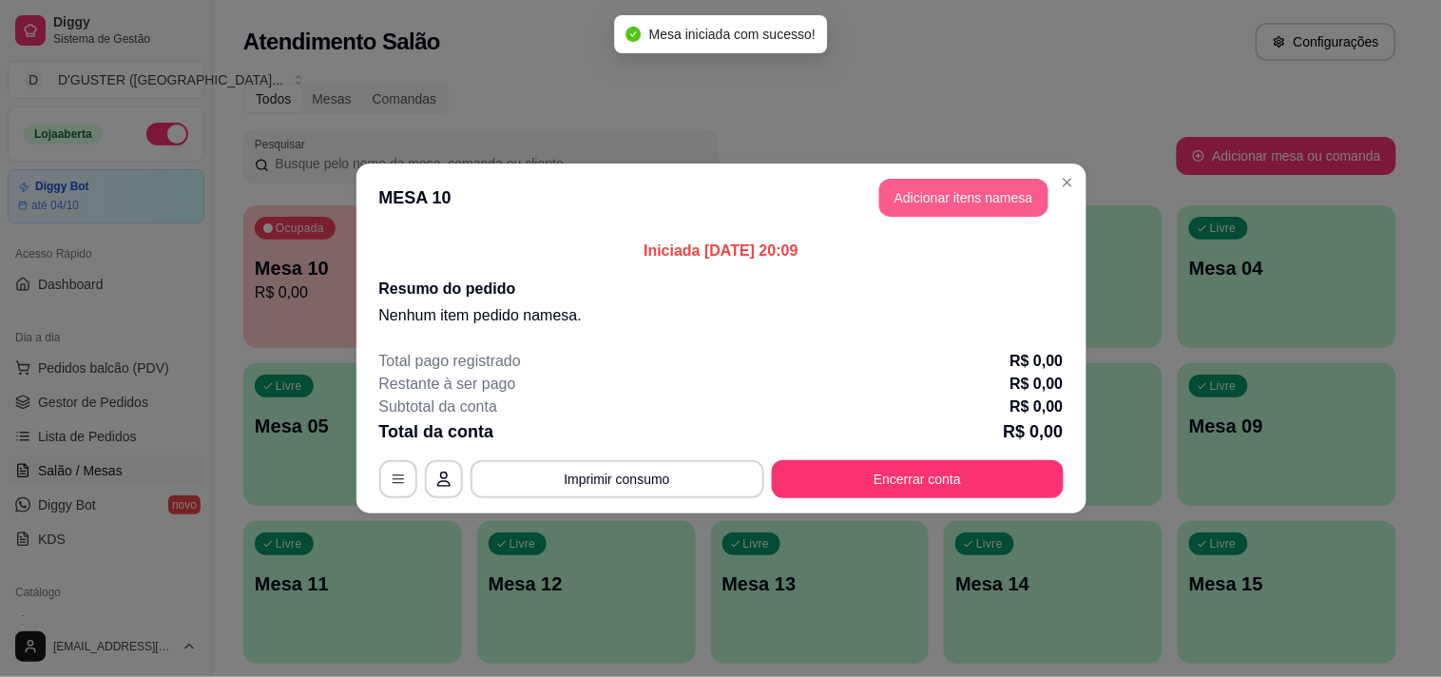
click at [977, 201] on button "Adicionar itens na mesa" at bounding box center [963, 198] width 169 height 38
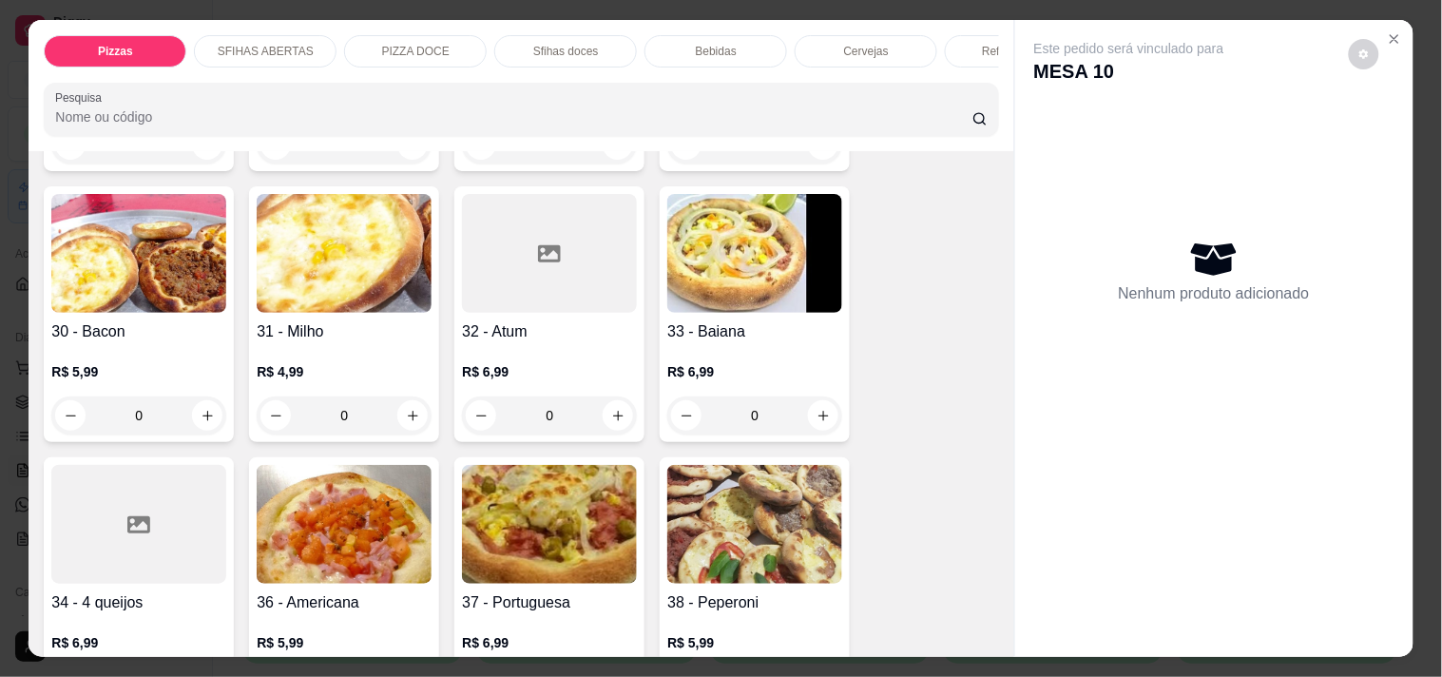
scroll to position [1056, 0]
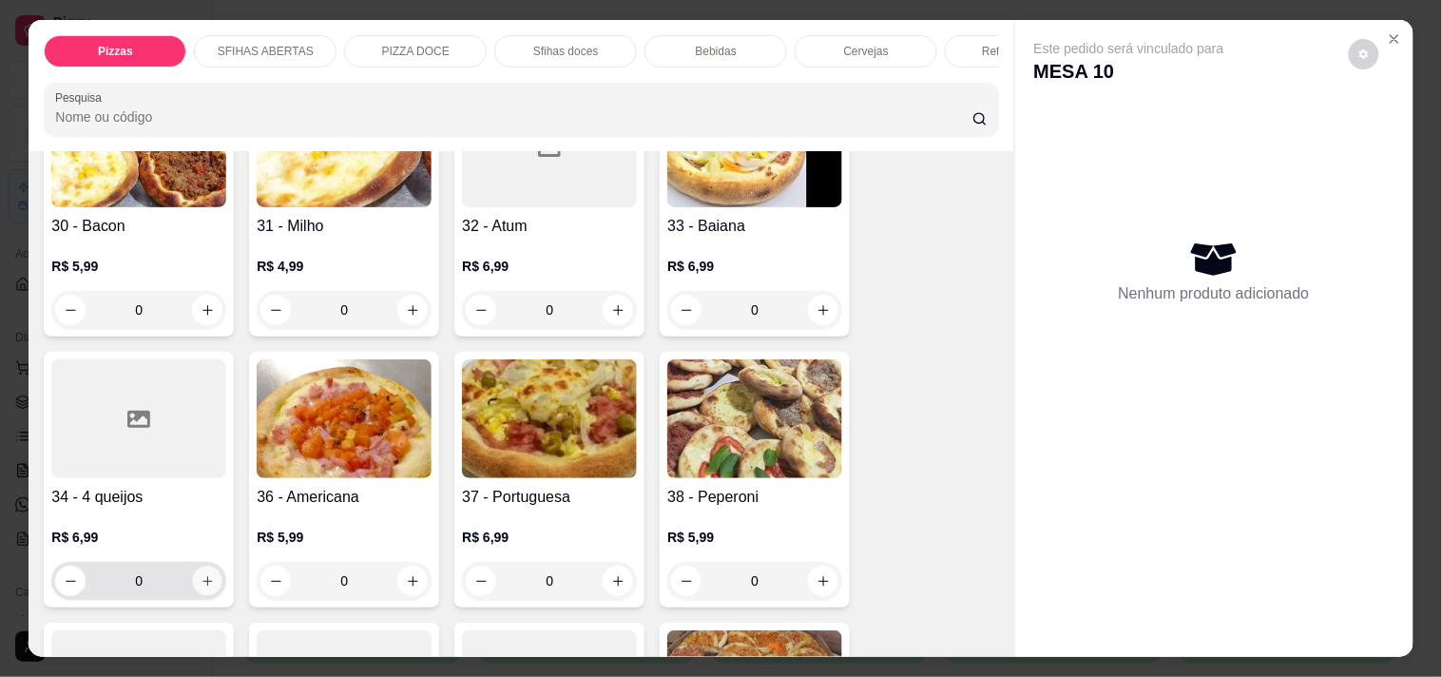
click at [201, 574] on icon "increase-product-quantity" at bounding box center [208, 581] width 14 height 14
type input "1"
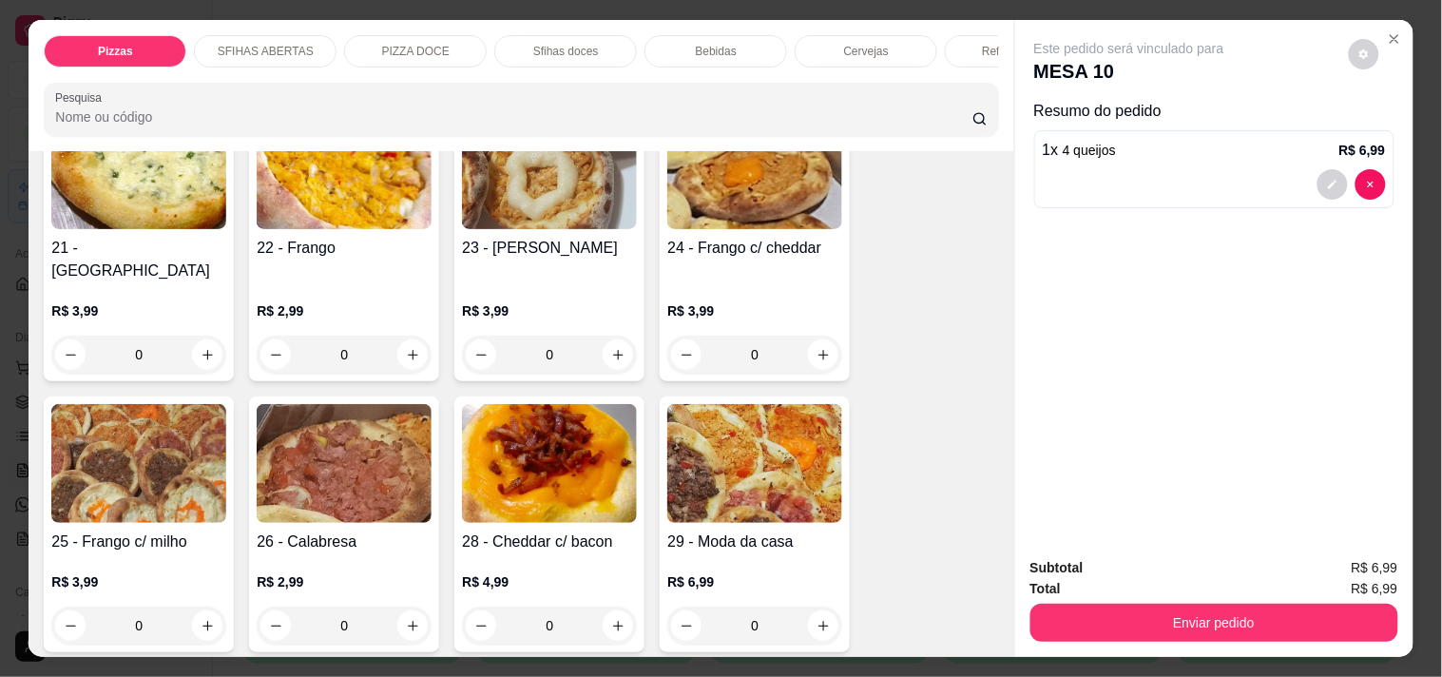
scroll to position [528, 0]
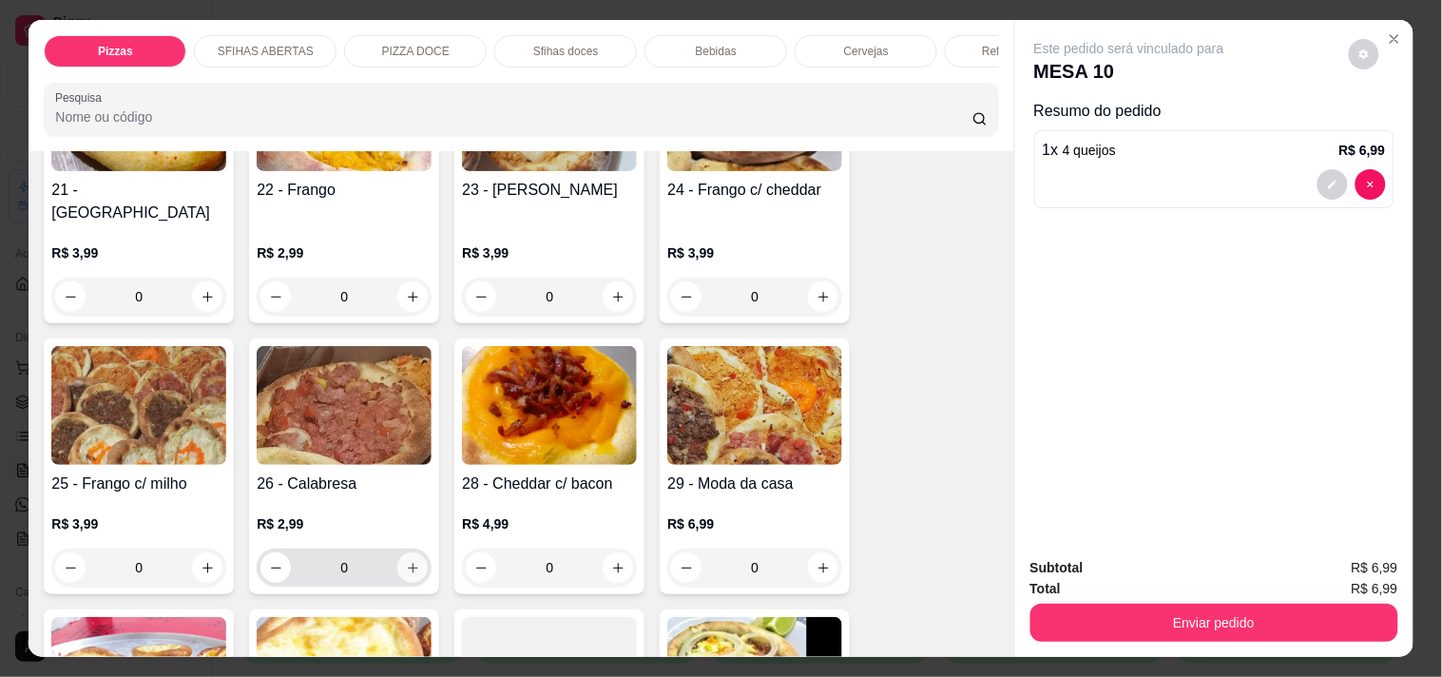
click at [406, 561] on icon "increase-product-quantity" at bounding box center [413, 568] width 14 height 14
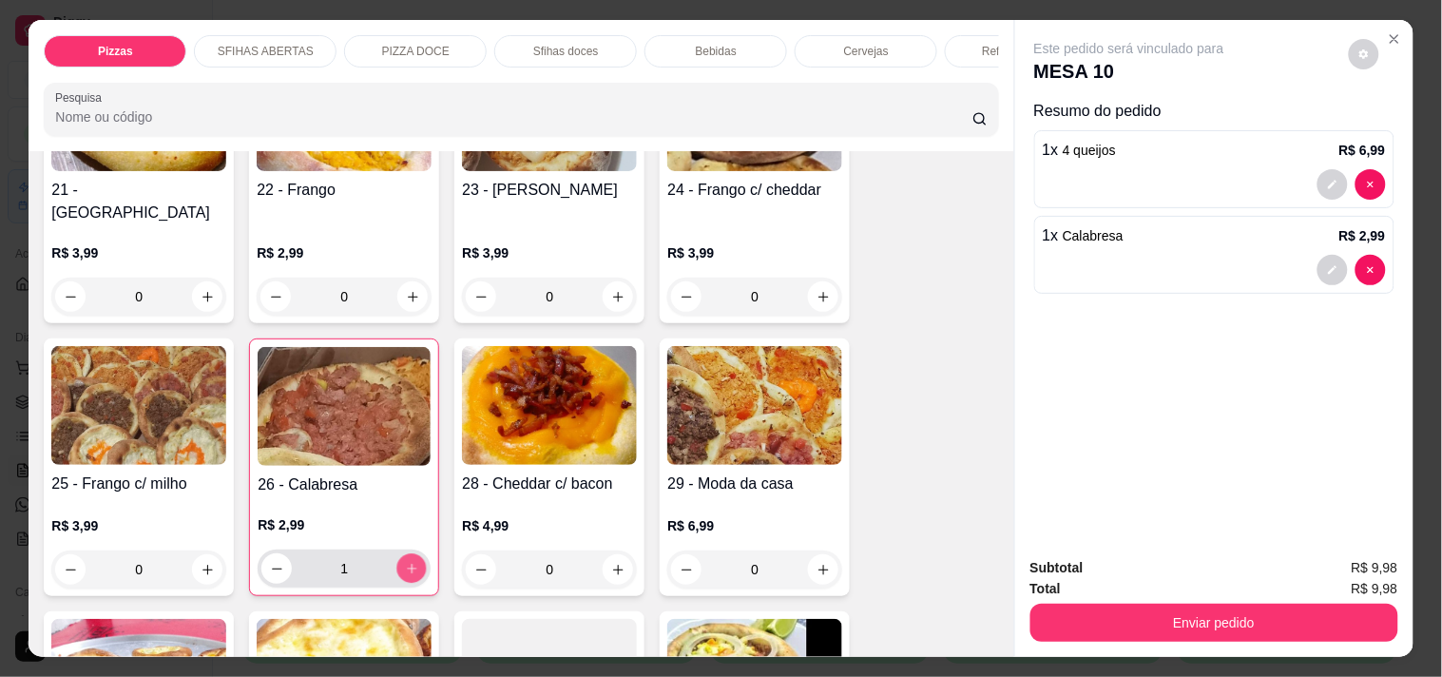
click at [405, 562] on icon "increase-product-quantity" at bounding box center [412, 569] width 14 height 14
type input "2"
click at [608, 282] on button "increase-product-quantity" at bounding box center [618, 296] width 29 height 29
click at [611, 290] on icon "increase-product-quantity" at bounding box center [618, 297] width 14 height 14
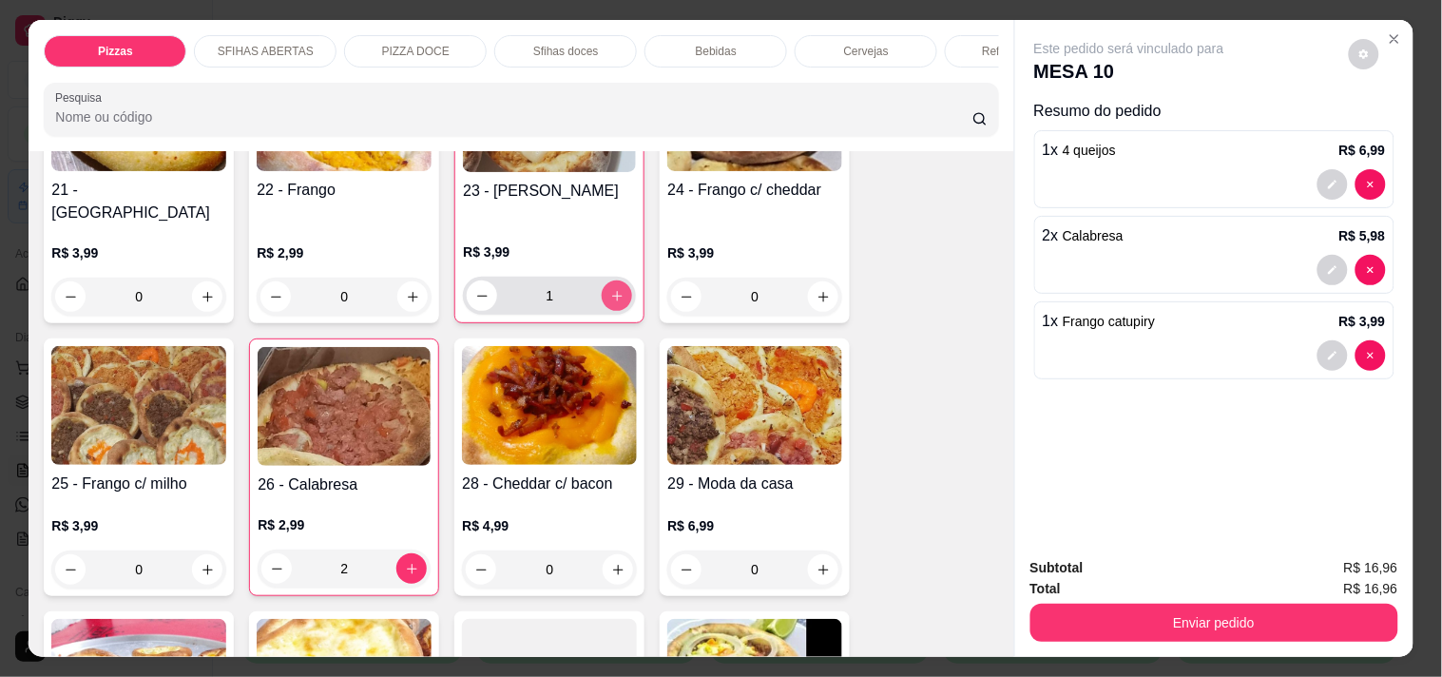
type input "1"
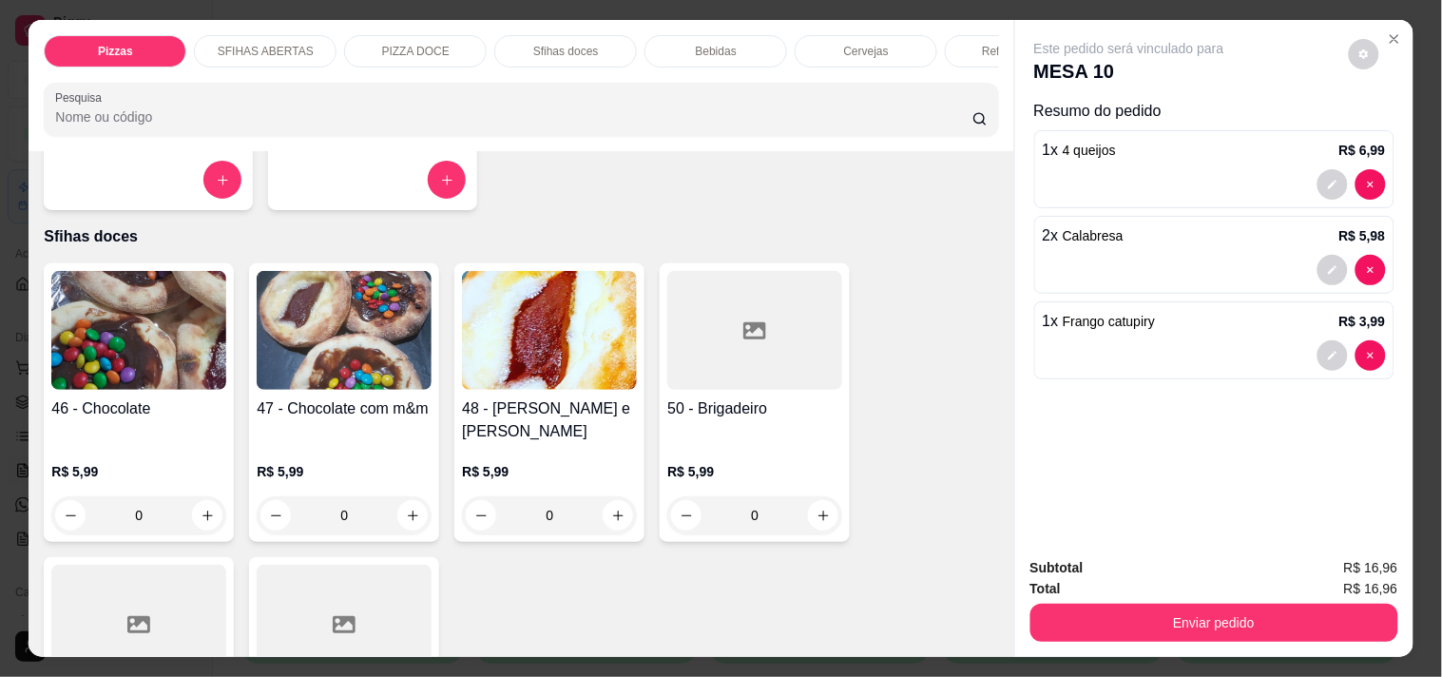
scroll to position [2534, 0]
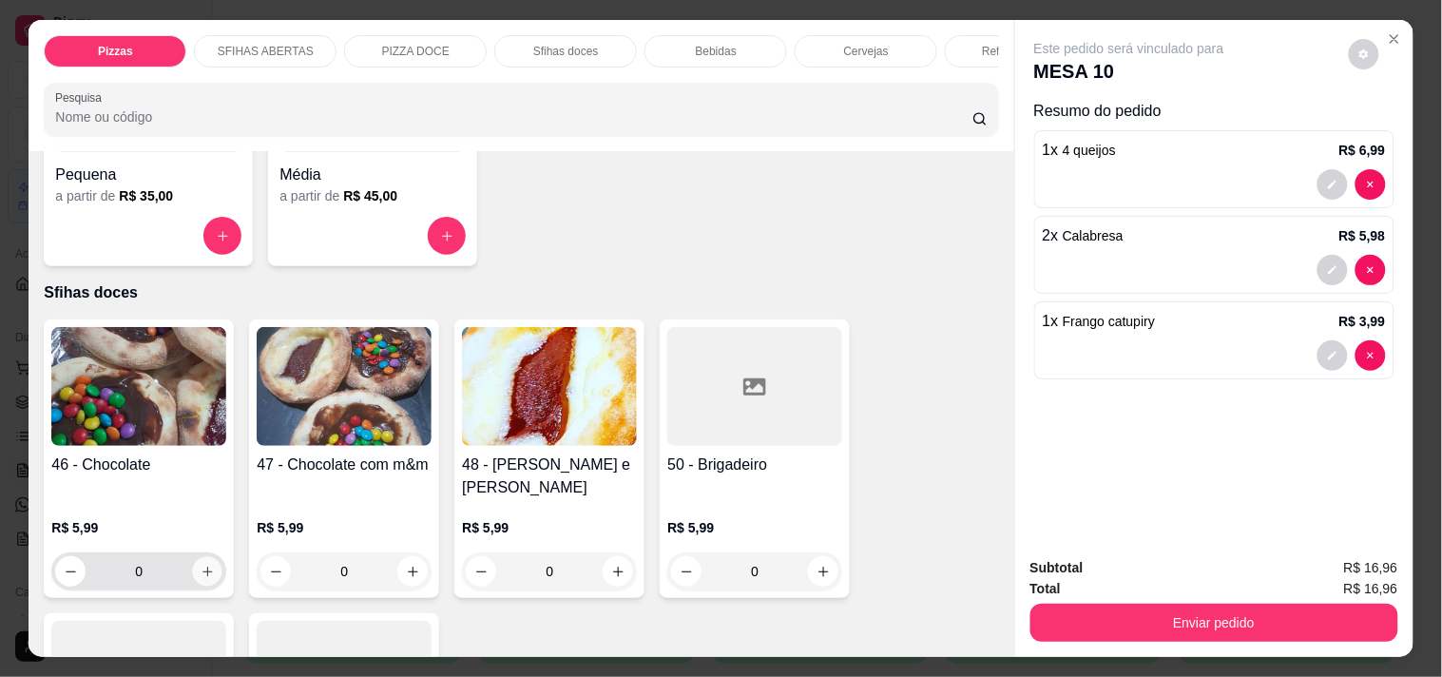
click at [201, 565] on icon "increase-product-quantity" at bounding box center [208, 572] width 14 height 14
type input "1"
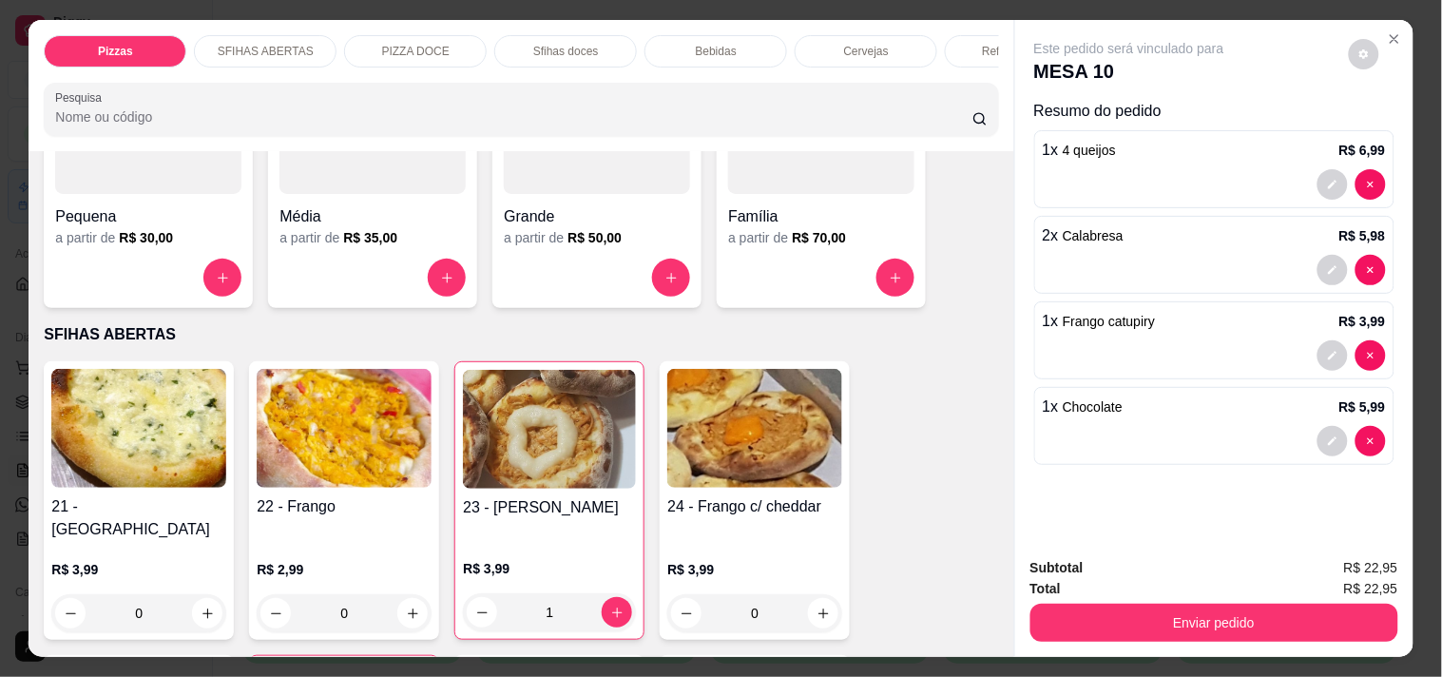
scroll to position [0, 0]
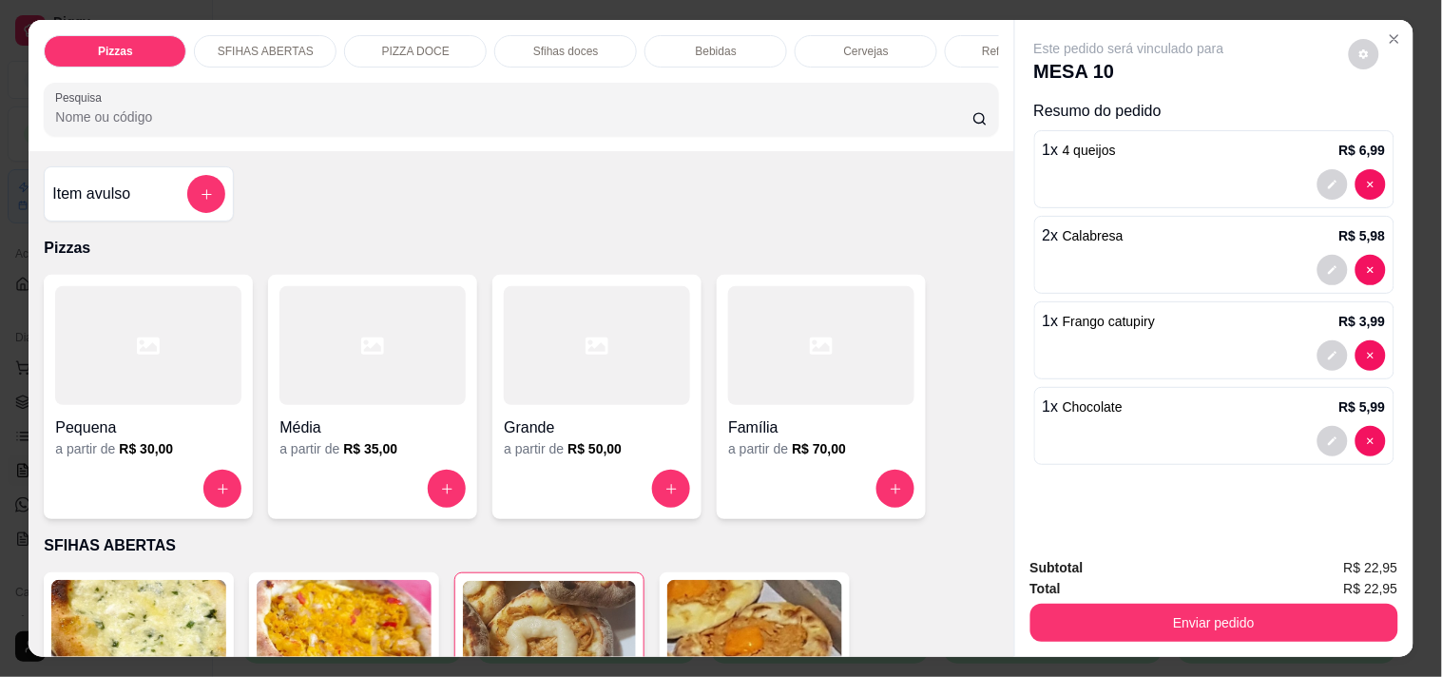
click at [118, 204] on h4 "Item avulso" at bounding box center [91, 194] width 78 height 23
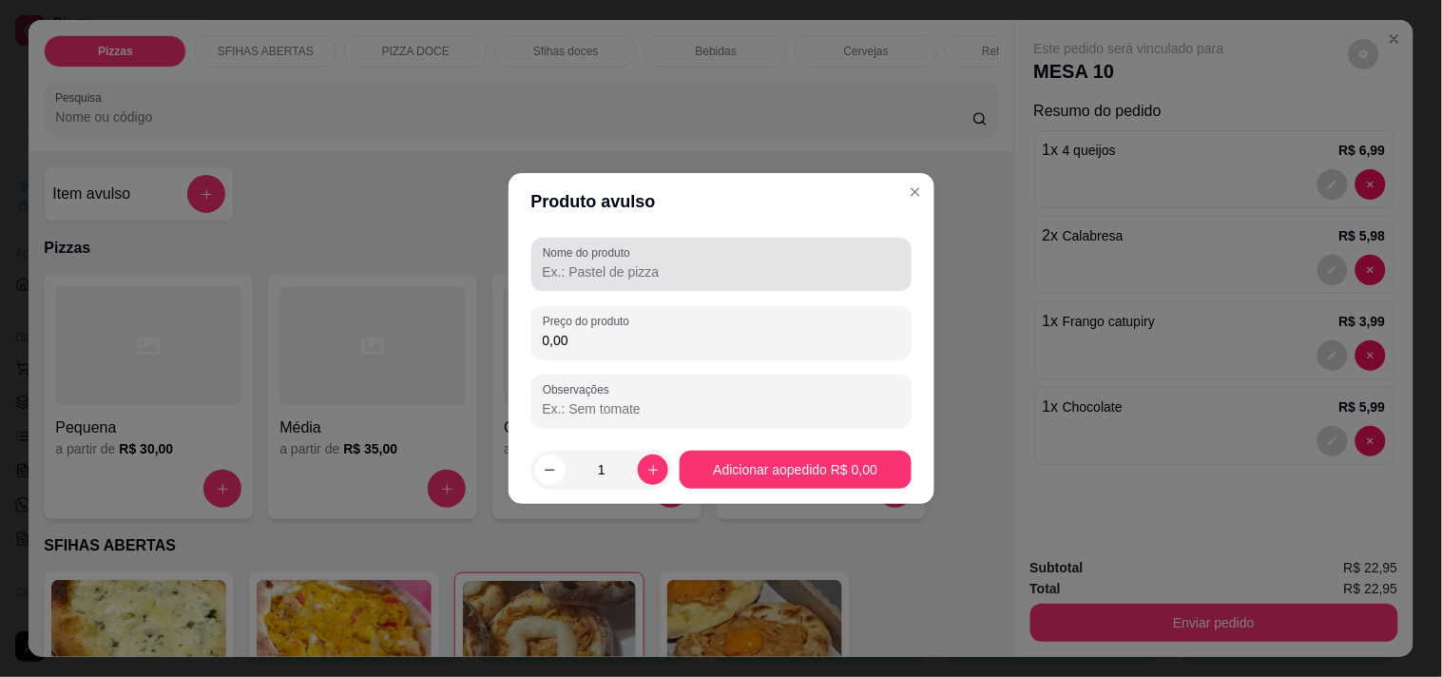
click at [840, 245] on div at bounding box center [721, 264] width 357 height 38
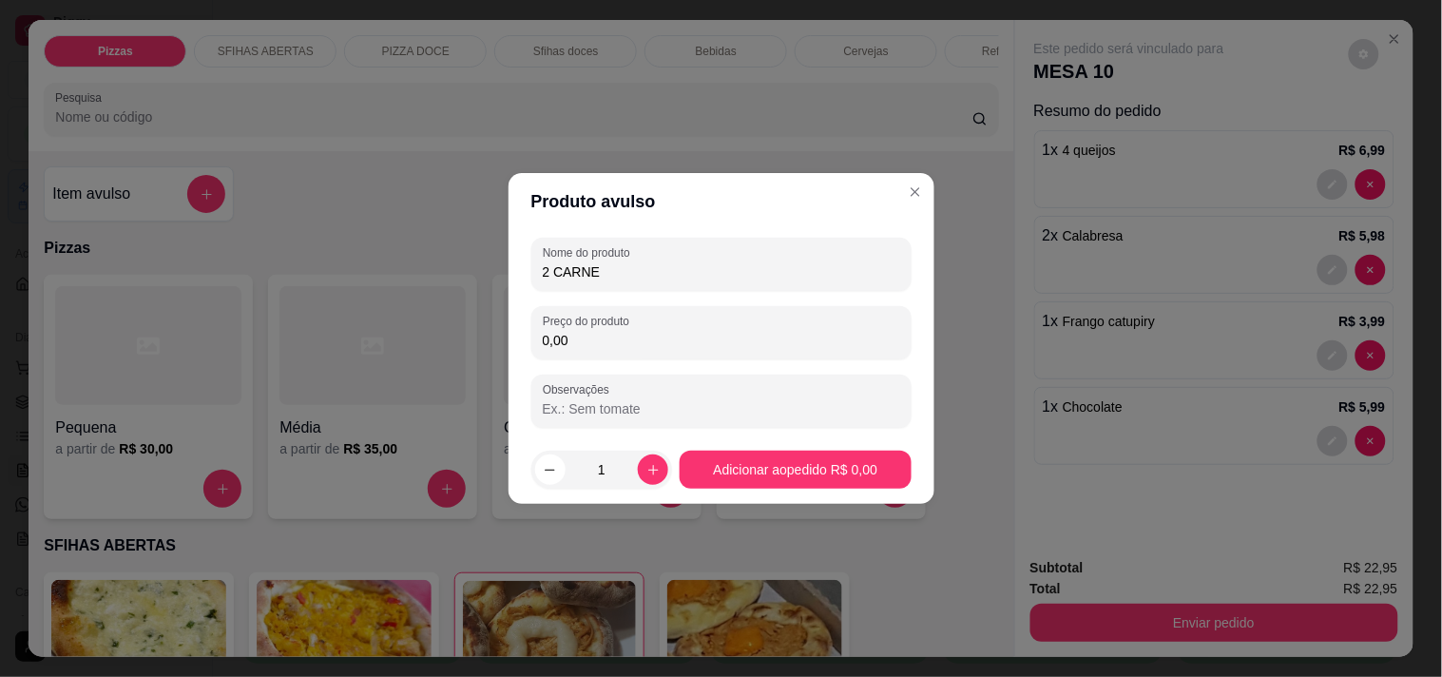
type input "2 CARNE"
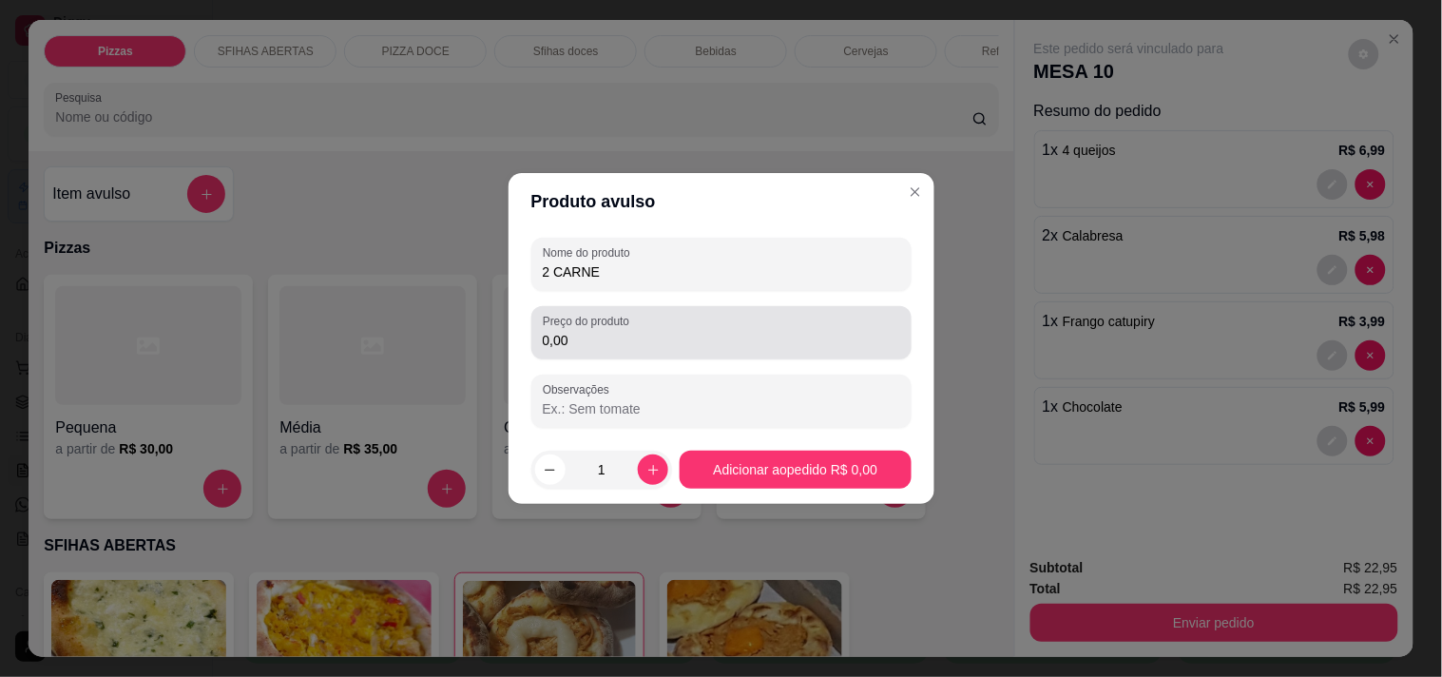
click at [805, 309] on div "Preço do produto 0,00" at bounding box center [721, 332] width 380 height 53
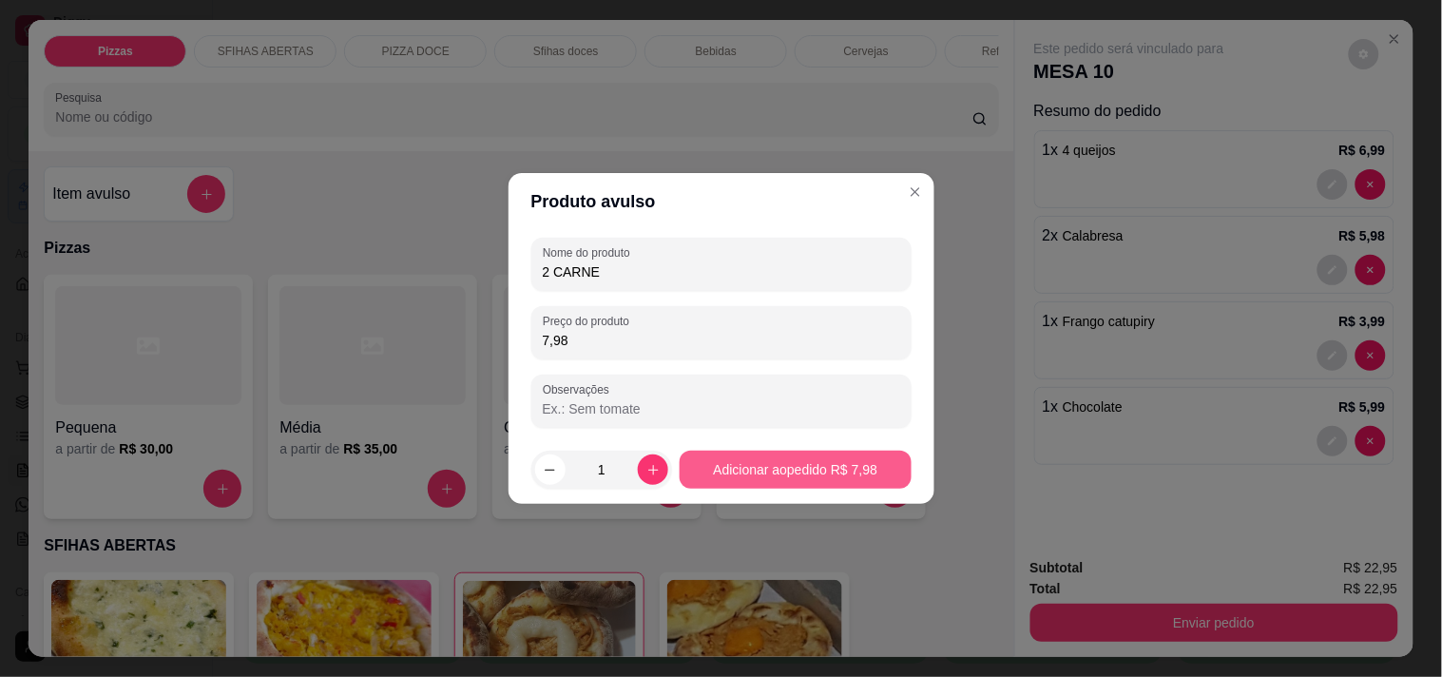
type input "7,98"
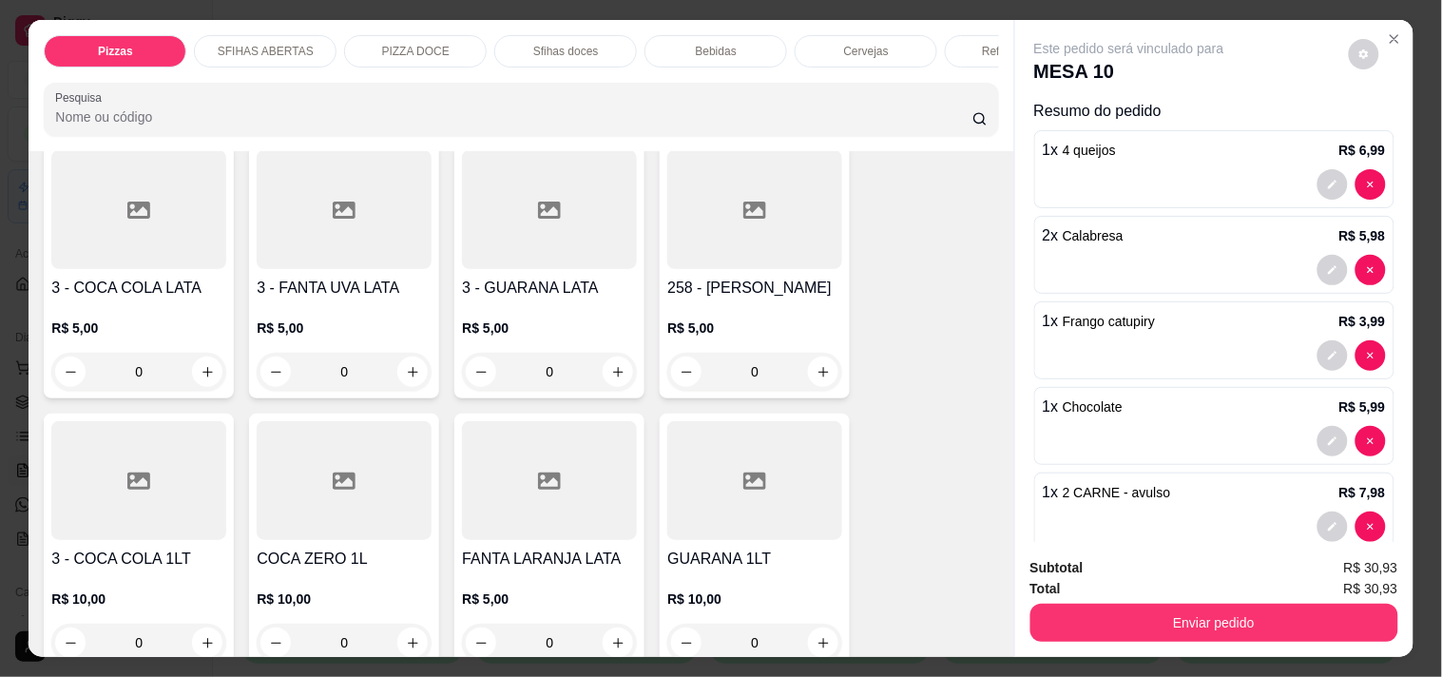
scroll to position [5069, 0]
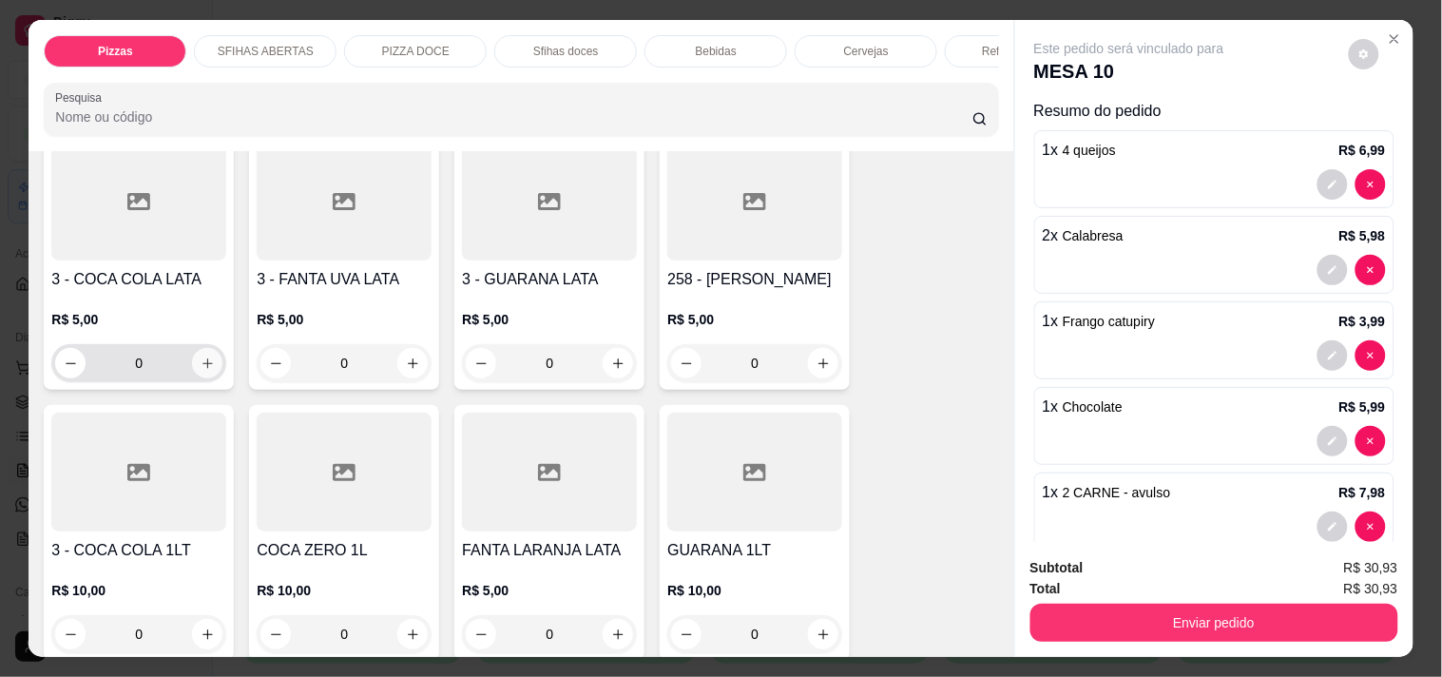
click at [201, 356] on icon "increase-product-quantity" at bounding box center [208, 363] width 14 height 14
type input "1"
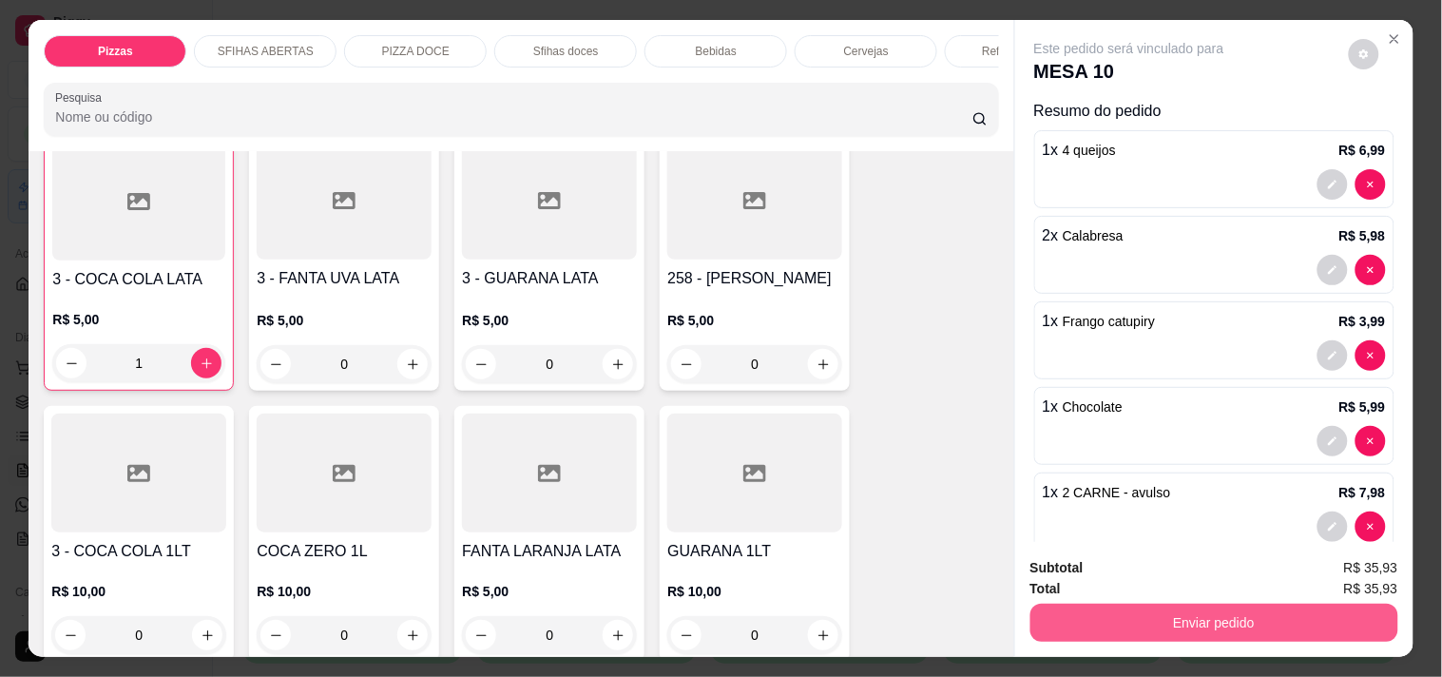
click at [1242, 616] on button "Enviar pedido" at bounding box center [1214, 623] width 368 height 38
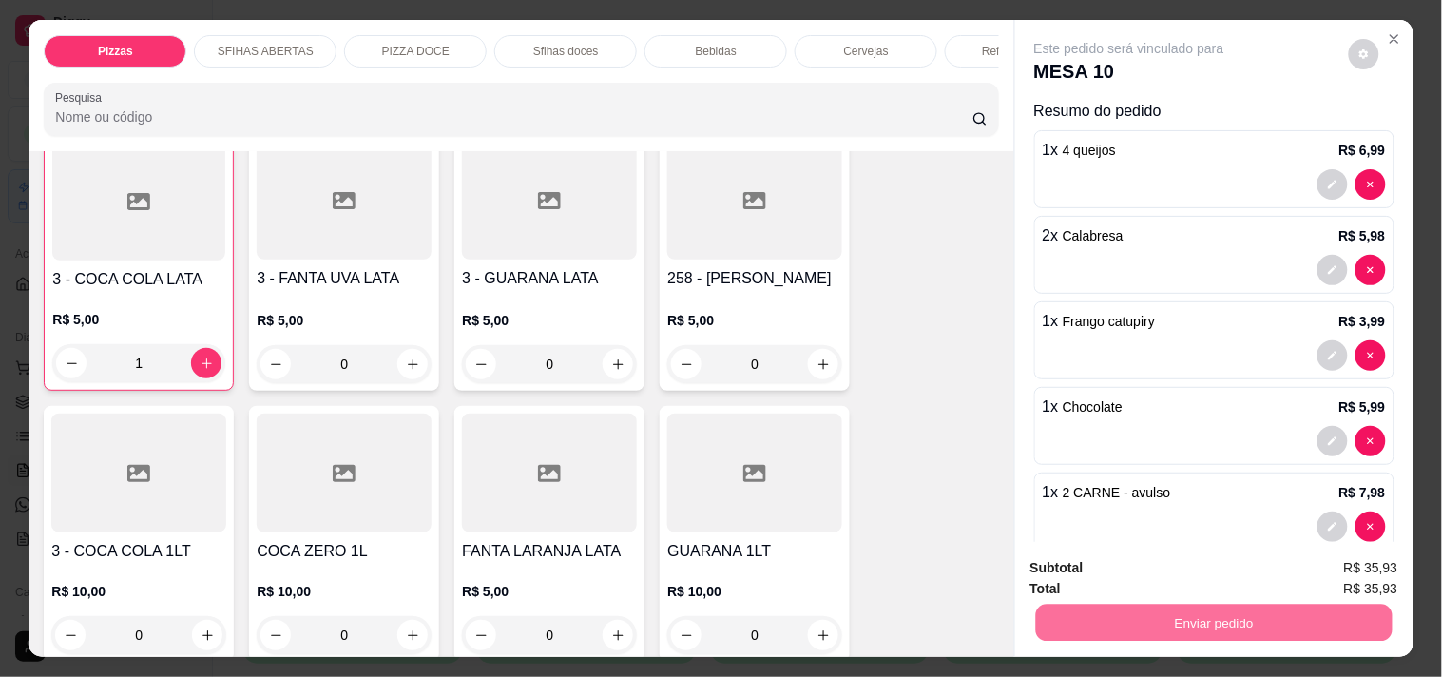
click at [1155, 564] on button "Não registrar e enviar pedido" at bounding box center [1151, 568] width 198 height 36
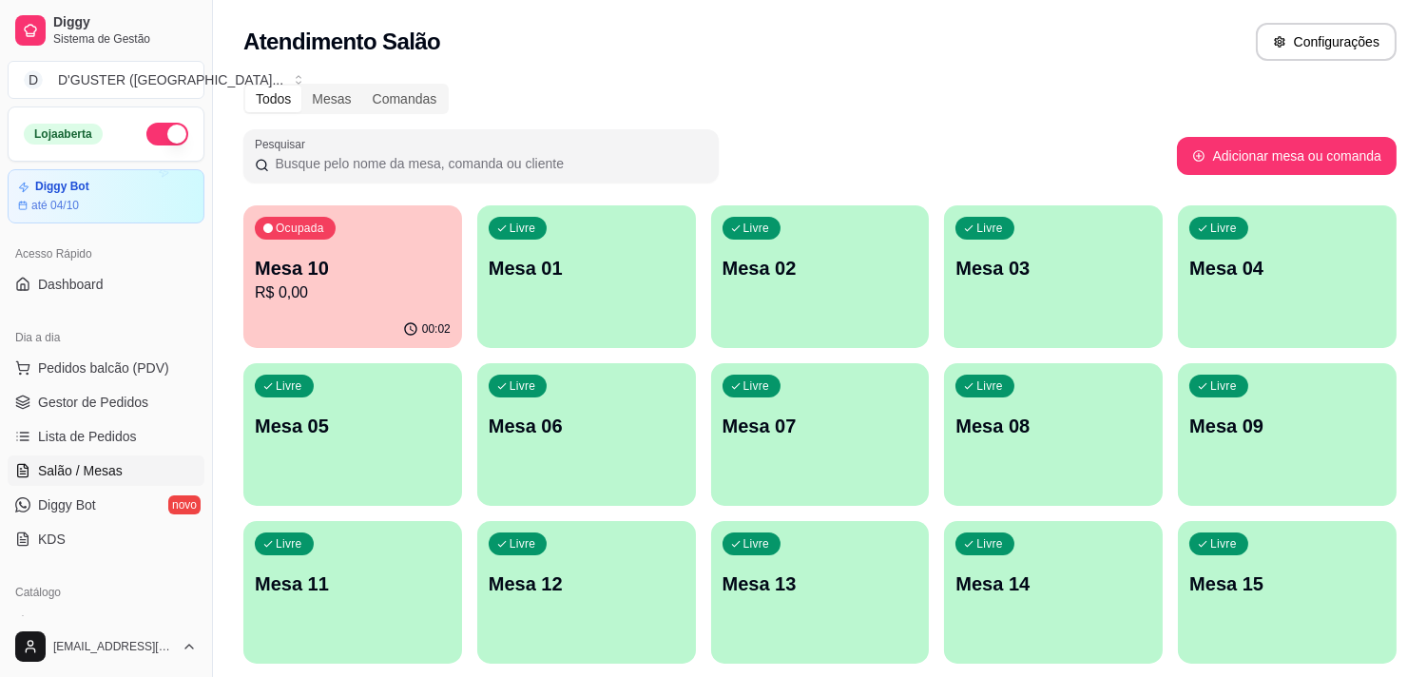
click at [329, 260] on p "Mesa 10" at bounding box center [353, 268] width 196 height 27
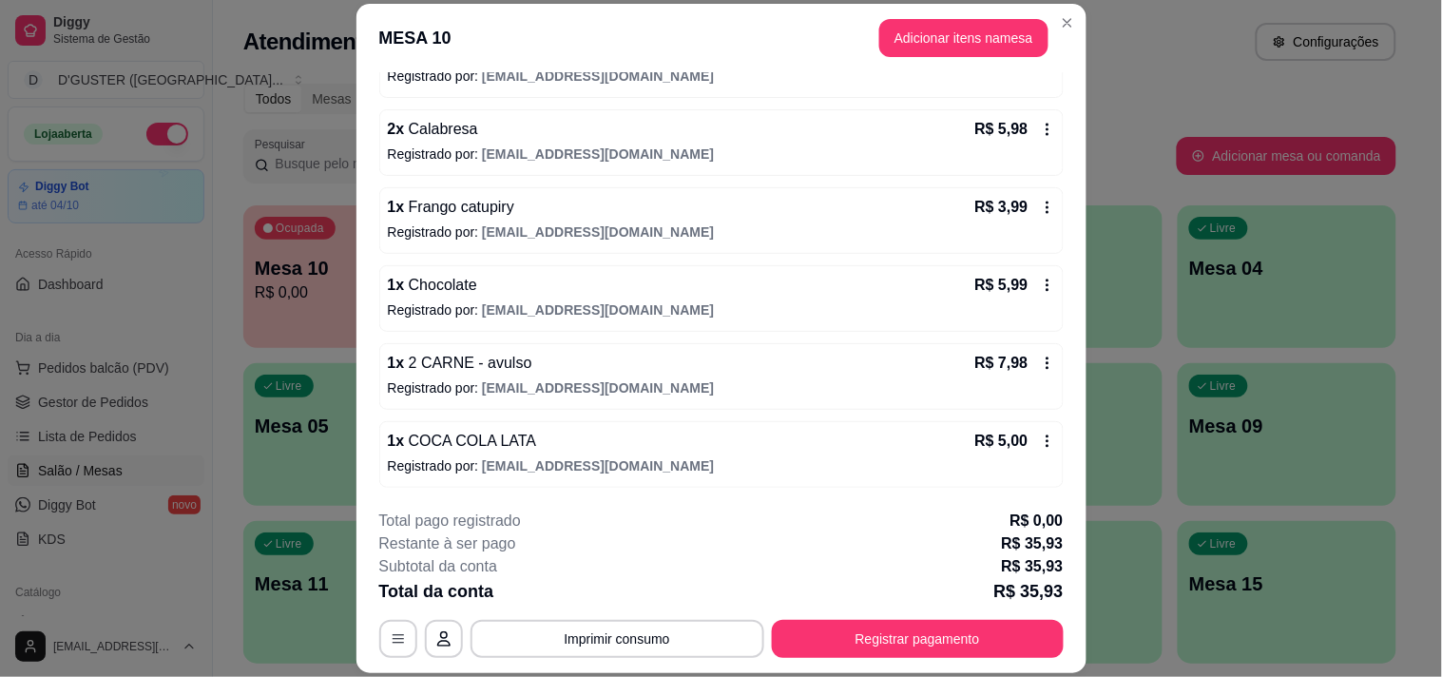
scroll to position [57, 0]
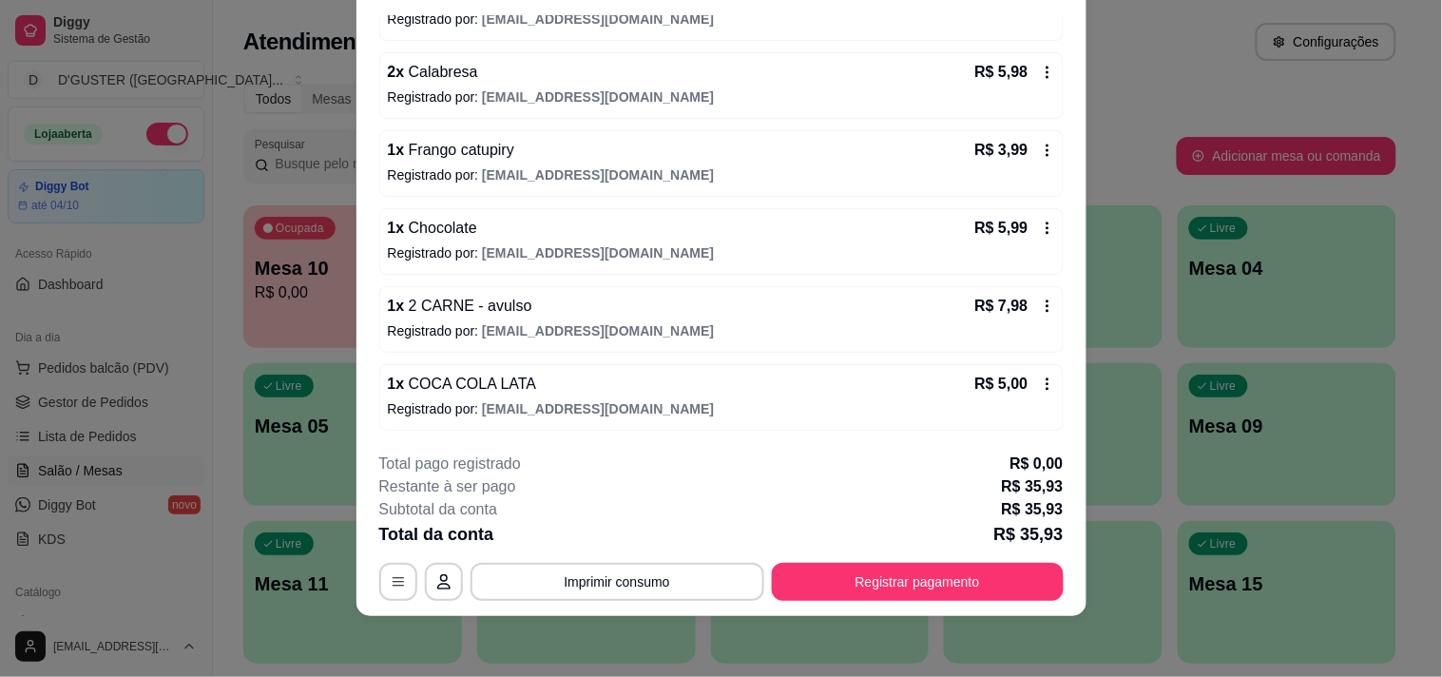
click at [1040, 388] on icon at bounding box center [1047, 383] width 15 height 15
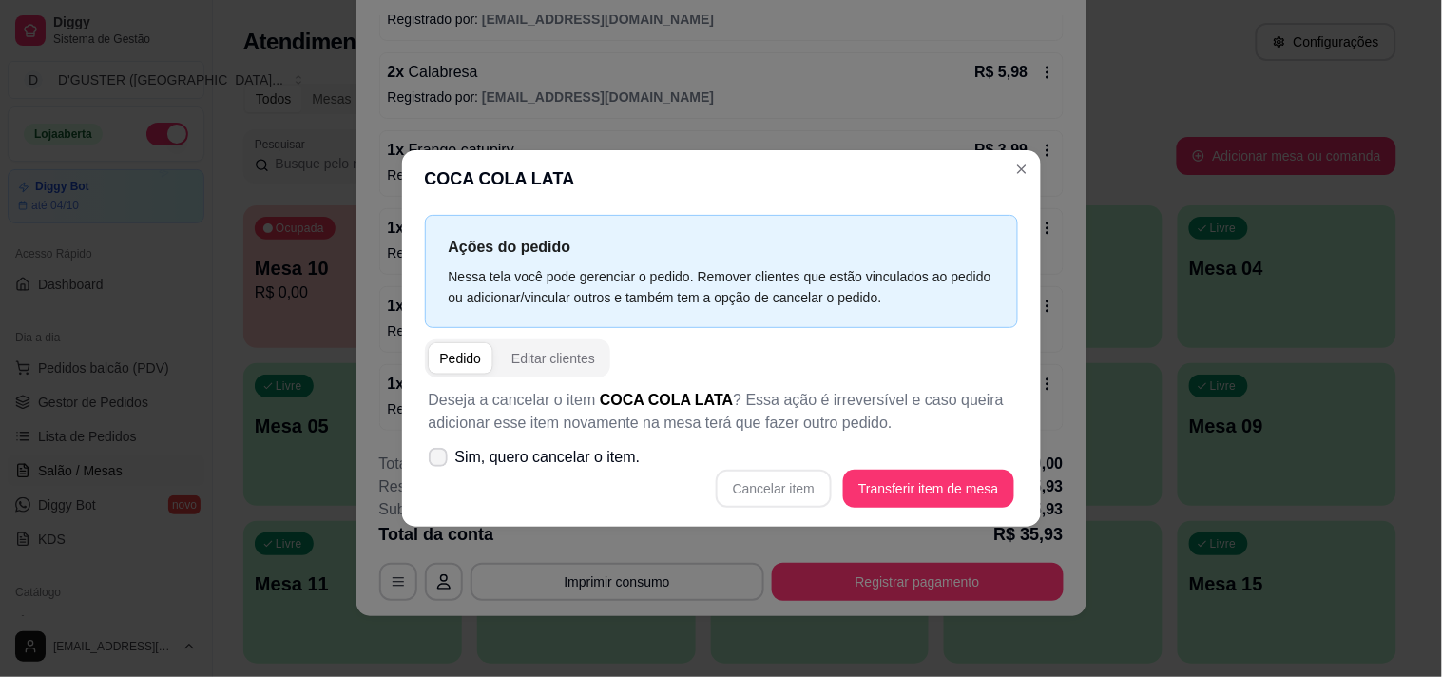
click at [445, 459] on span at bounding box center [438, 457] width 19 height 19
click at [440, 461] on input "Sim, quero cancelar o item." at bounding box center [434, 467] width 12 height 12
checkbox input "true"
click at [783, 495] on button "Cancelar item" at bounding box center [774, 489] width 116 height 38
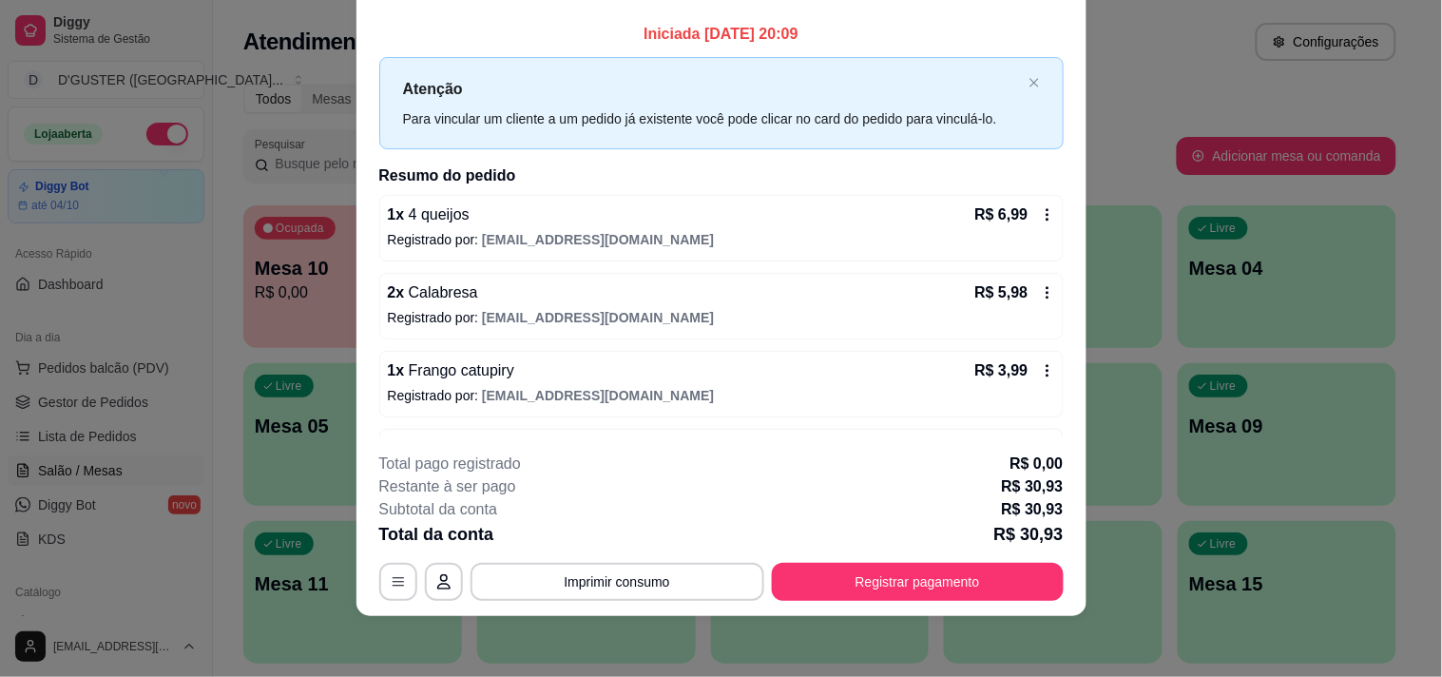
scroll to position [0, 0]
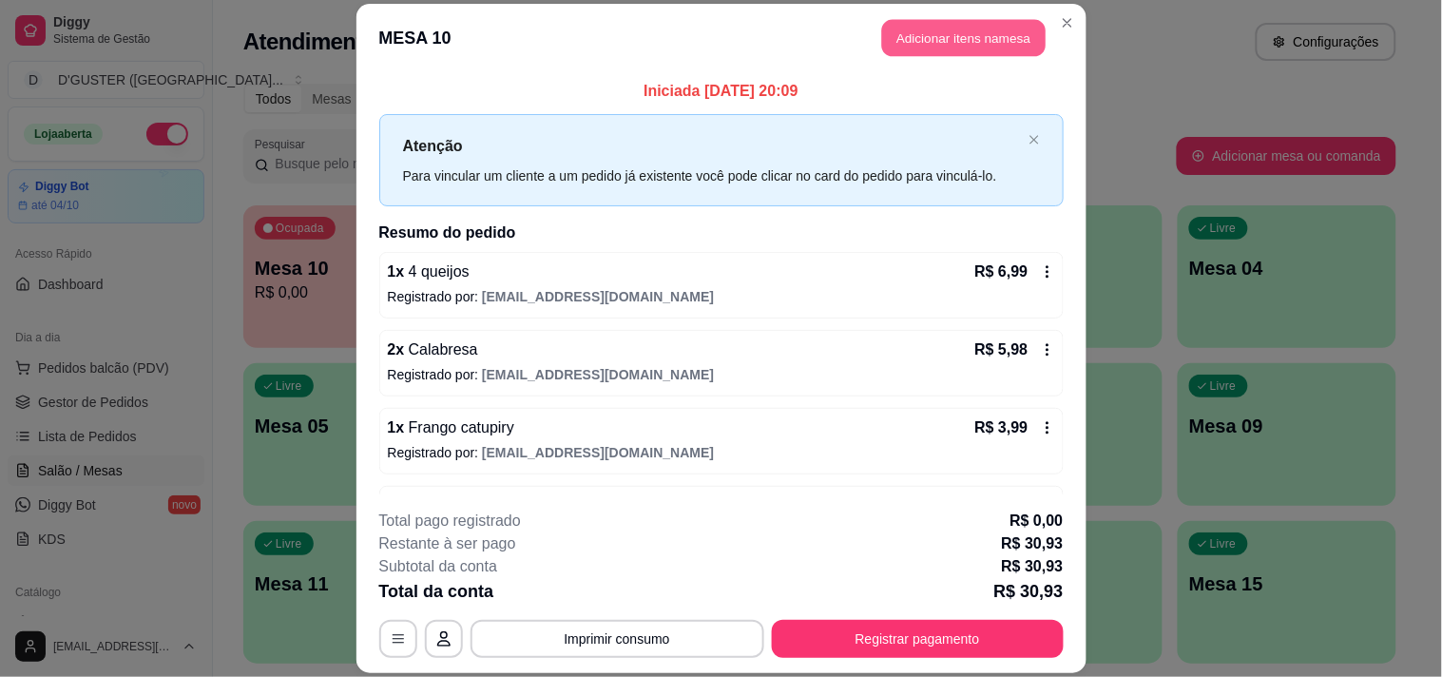
click at [961, 27] on button "Adicionar itens na mesa" at bounding box center [963, 37] width 163 height 37
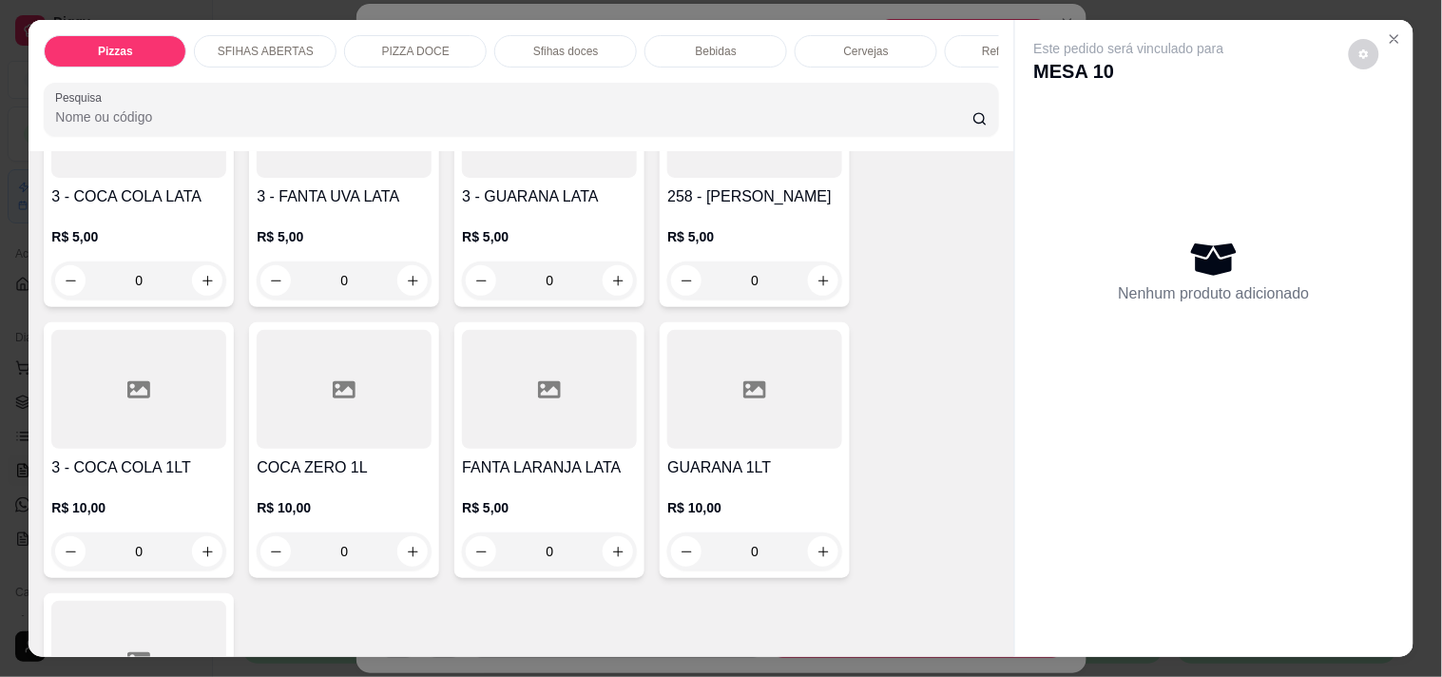
scroll to position [5175, 0]
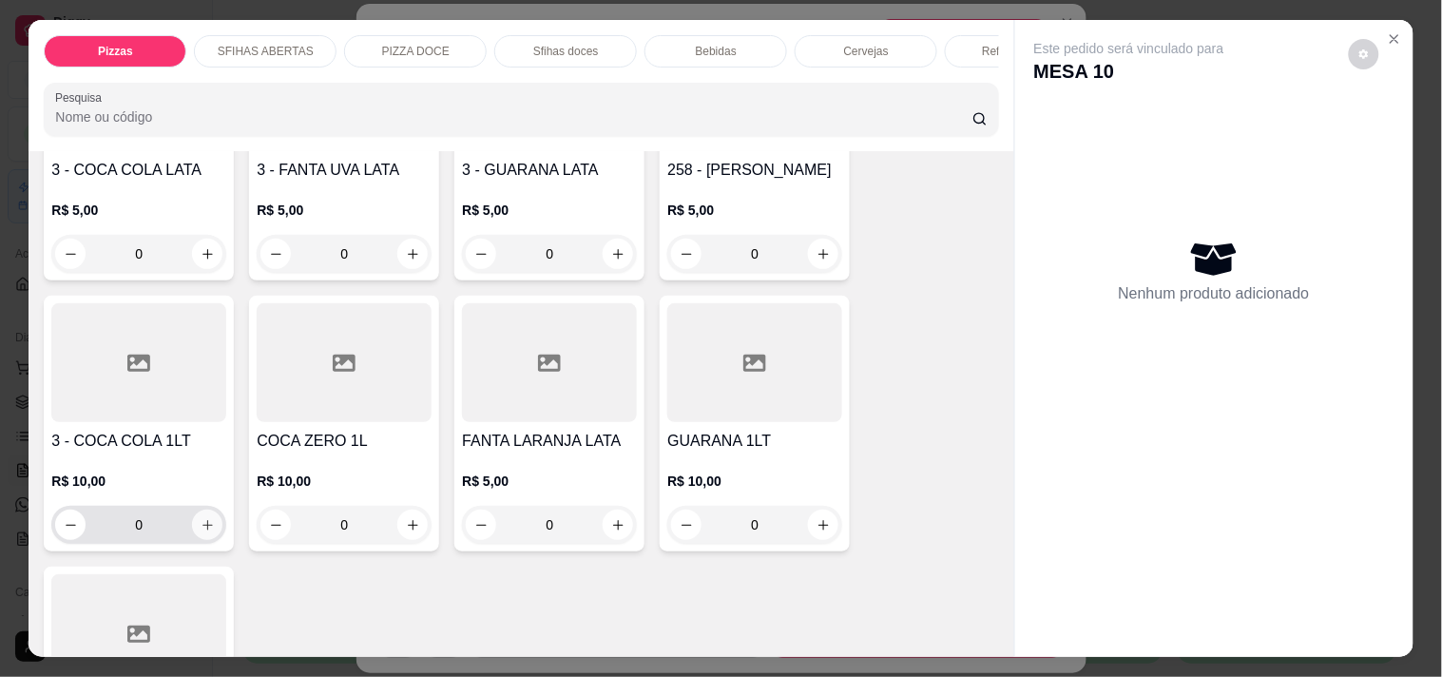
click at [212, 510] on button "increase-product-quantity" at bounding box center [207, 525] width 30 height 30
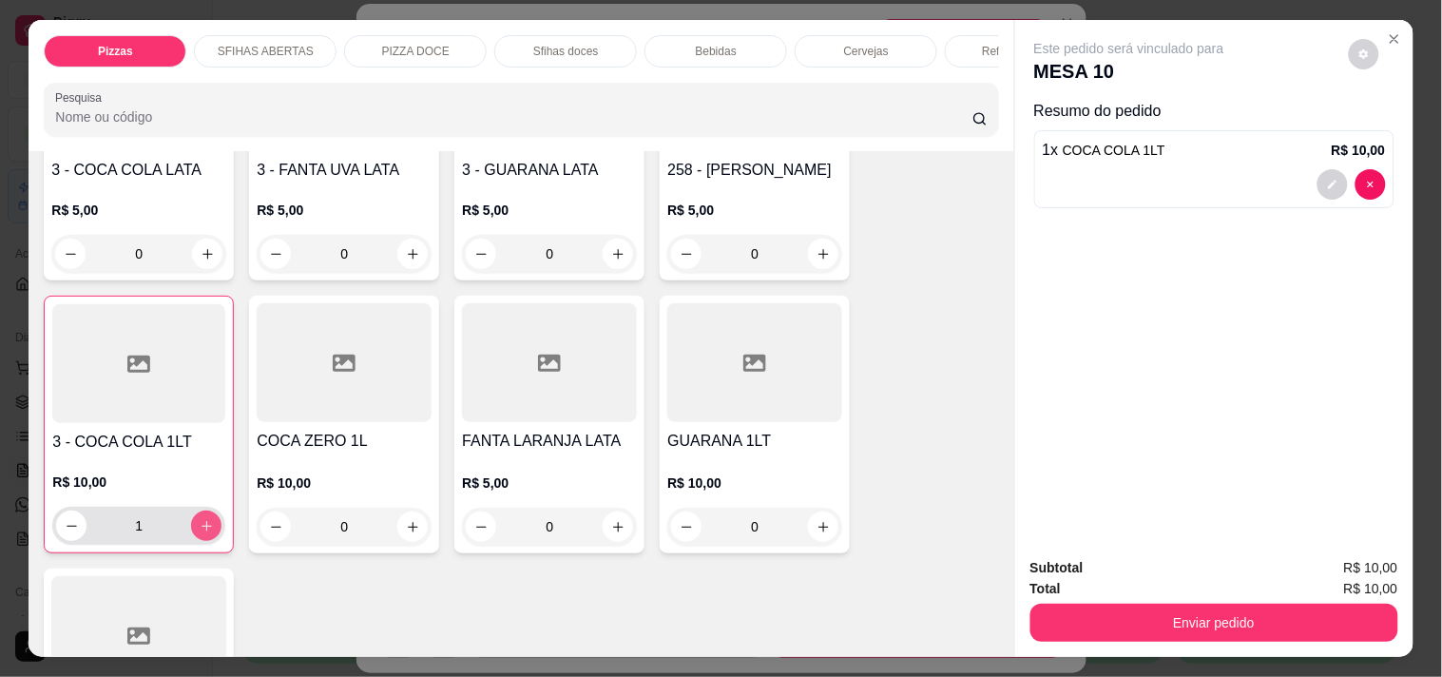
type input "1"
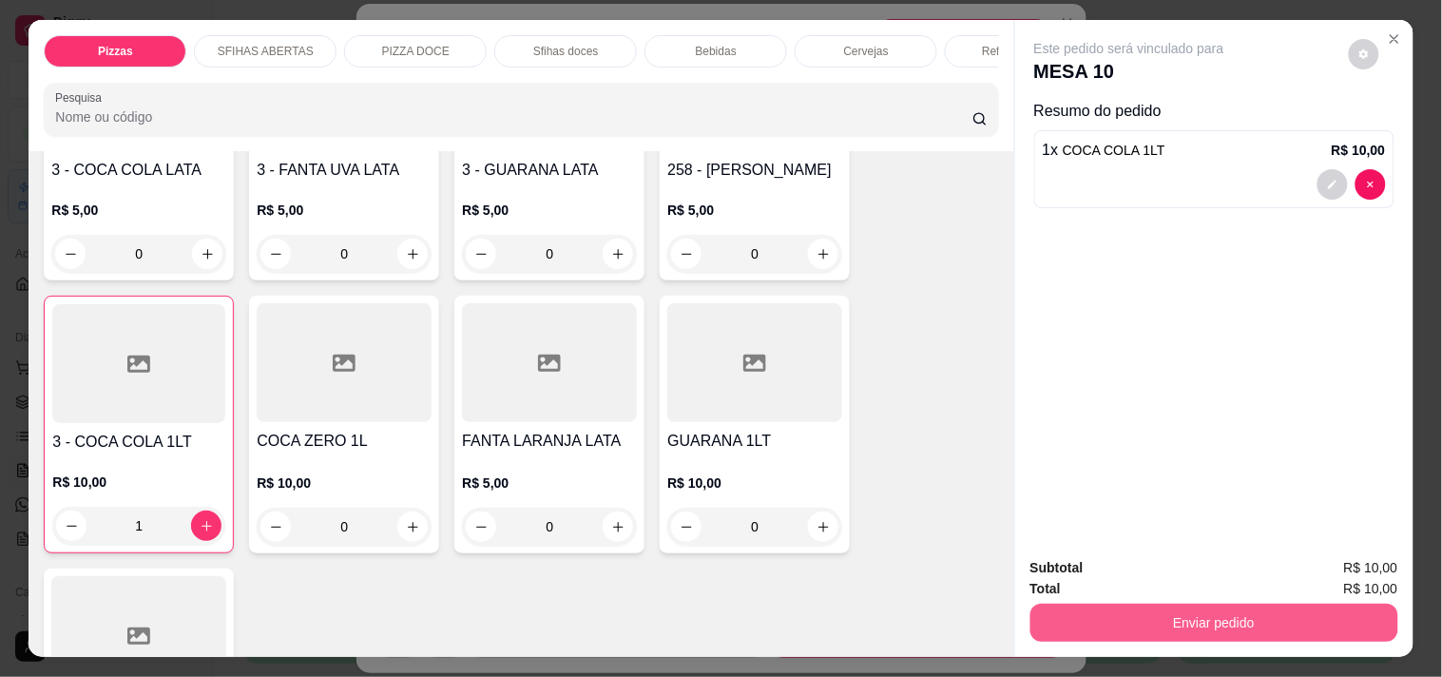
click at [1198, 615] on button "Enviar pedido" at bounding box center [1214, 623] width 368 height 38
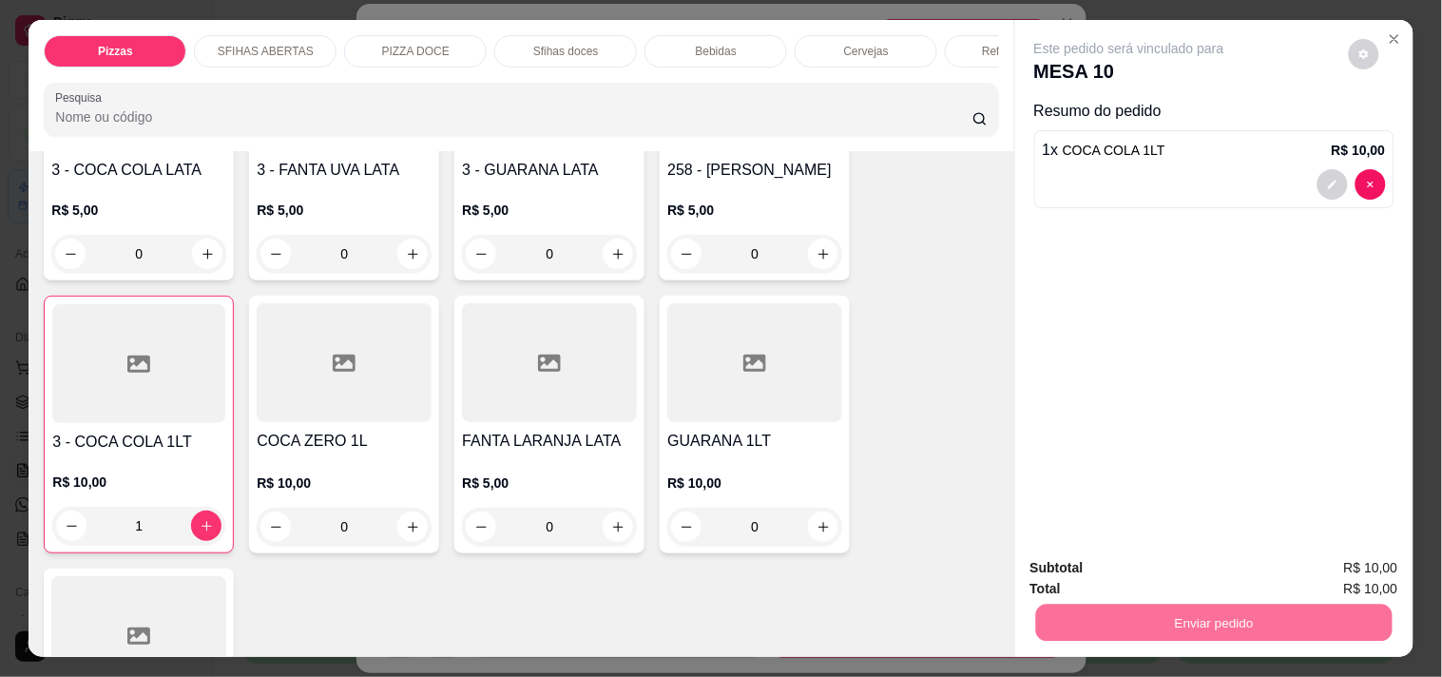
click at [1162, 567] on button "Não registrar e enviar pedido" at bounding box center [1151, 568] width 198 height 36
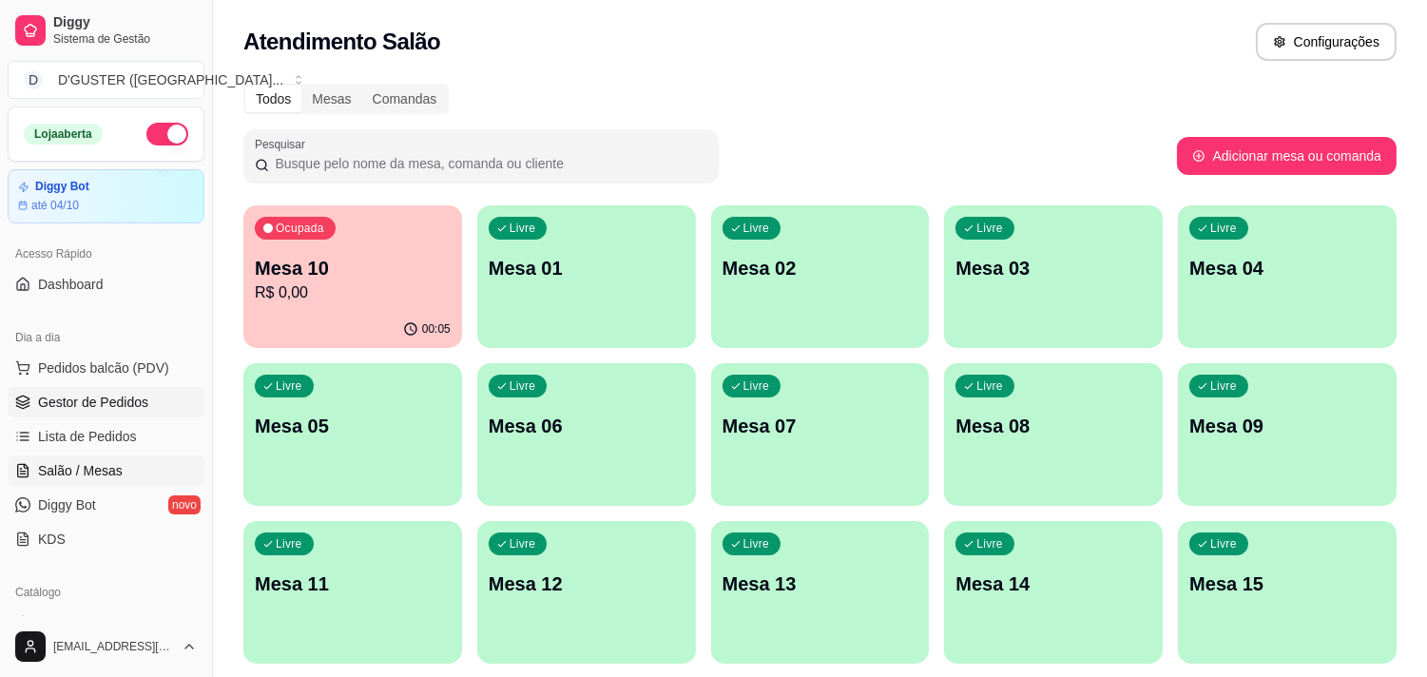
click at [61, 394] on span "Gestor de Pedidos" at bounding box center [93, 402] width 110 height 19
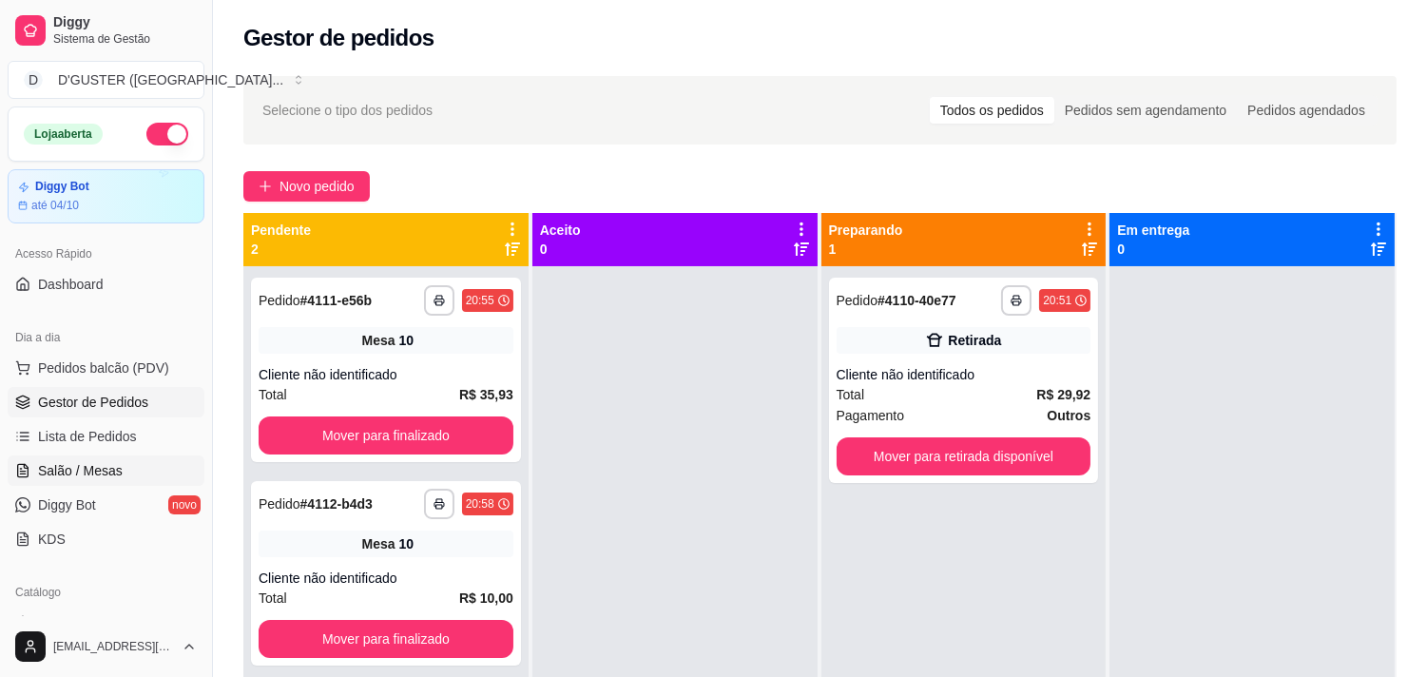
click at [150, 456] on link "Salão / Mesas" at bounding box center [106, 470] width 197 height 30
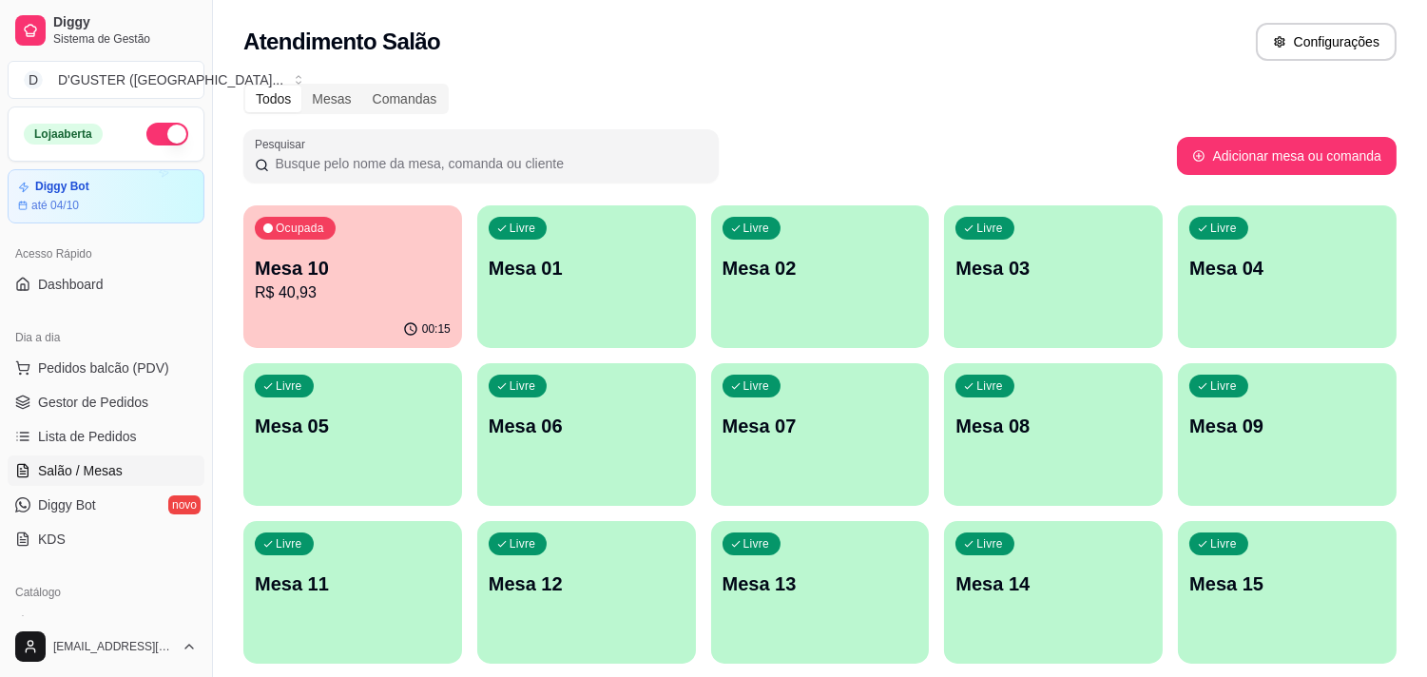
click at [1321, 434] on p "Mesa 09" at bounding box center [1287, 426] width 196 height 27
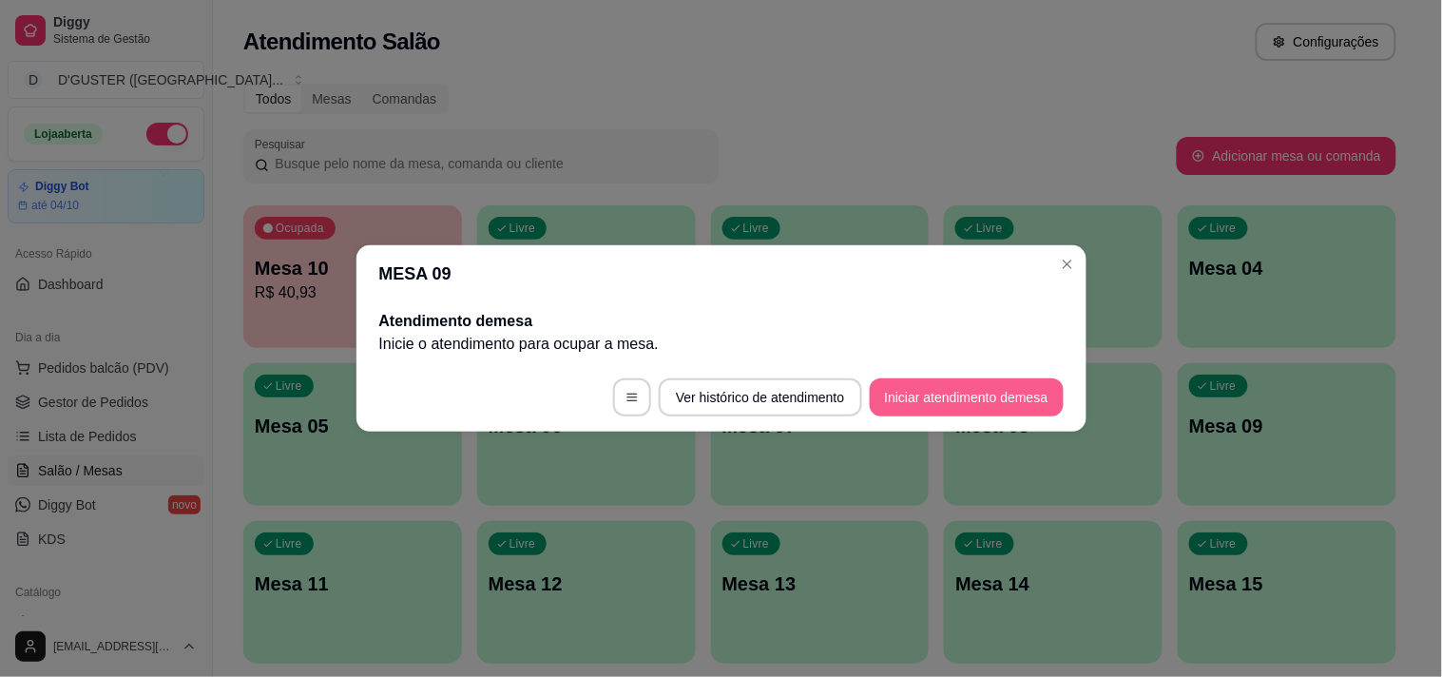
click at [1043, 402] on button "Iniciar atendimento de mesa" at bounding box center [967, 397] width 194 height 38
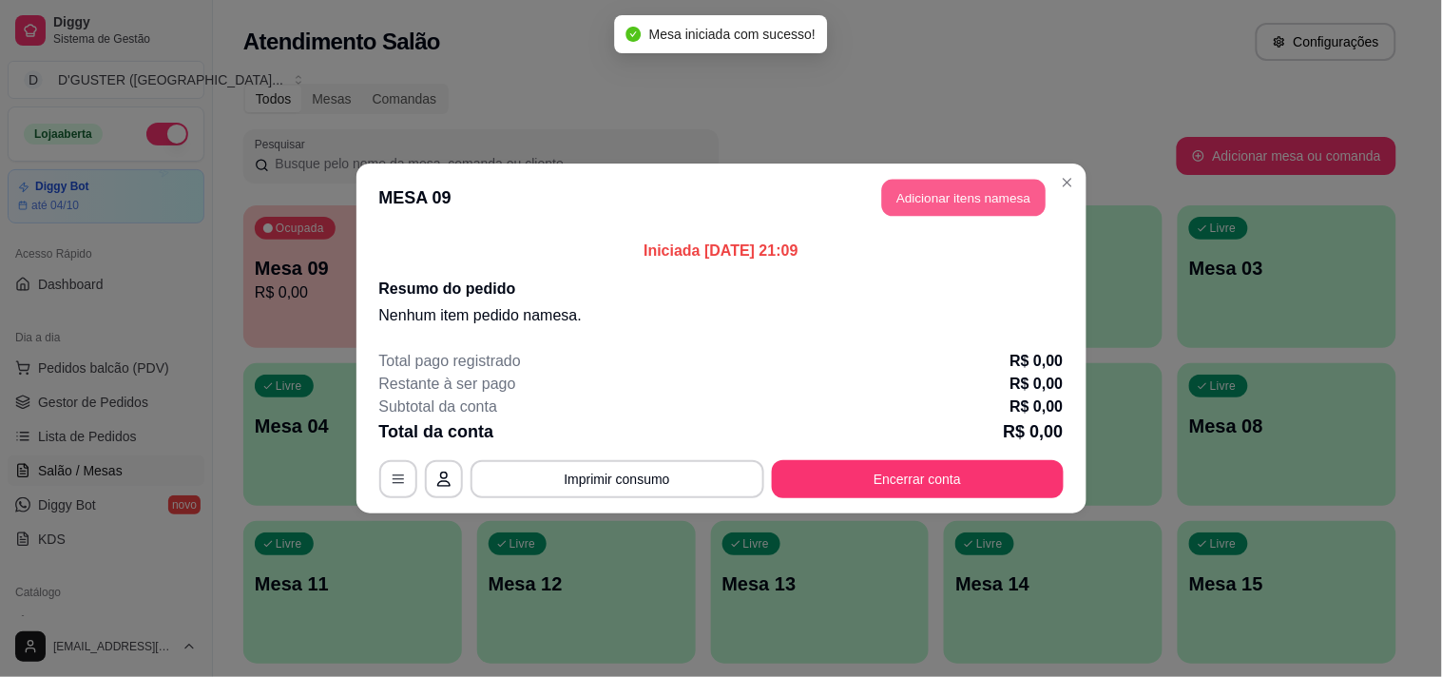
click at [974, 211] on button "Adicionar itens na mesa" at bounding box center [963, 198] width 163 height 37
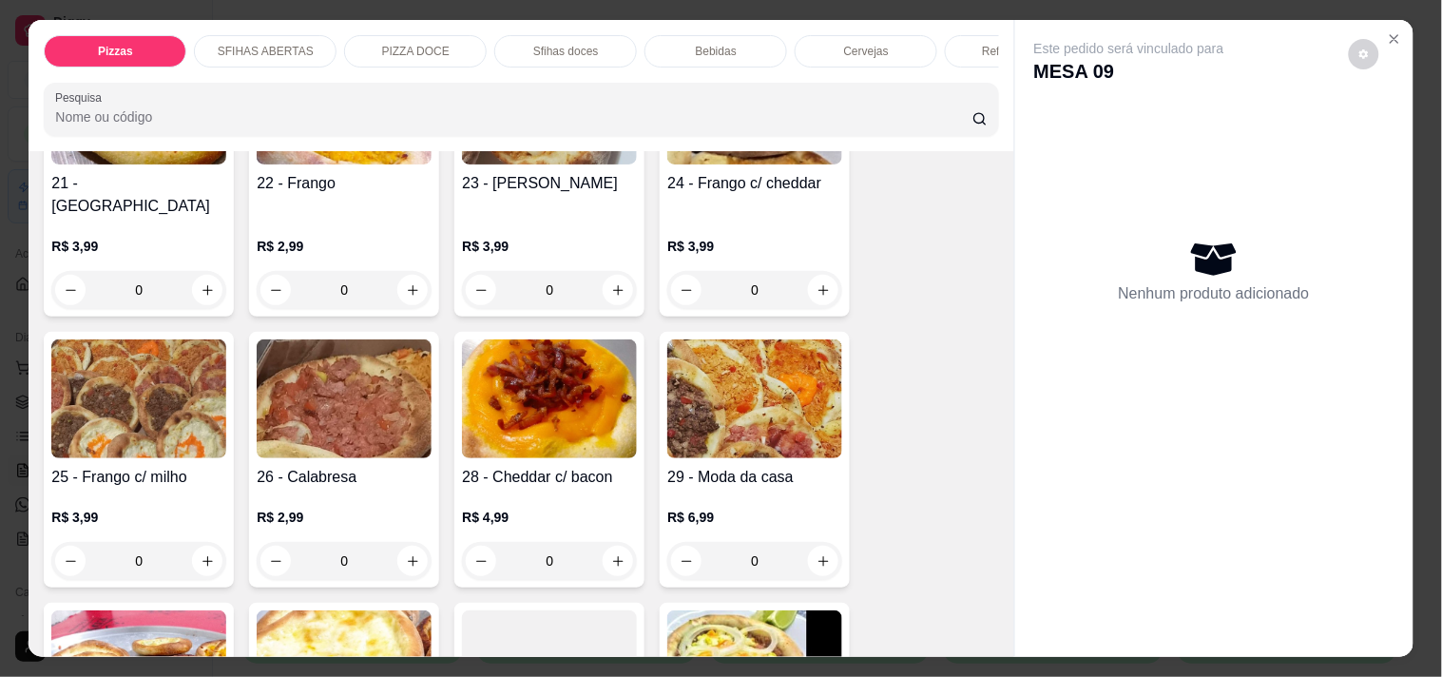
scroll to position [633, 0]
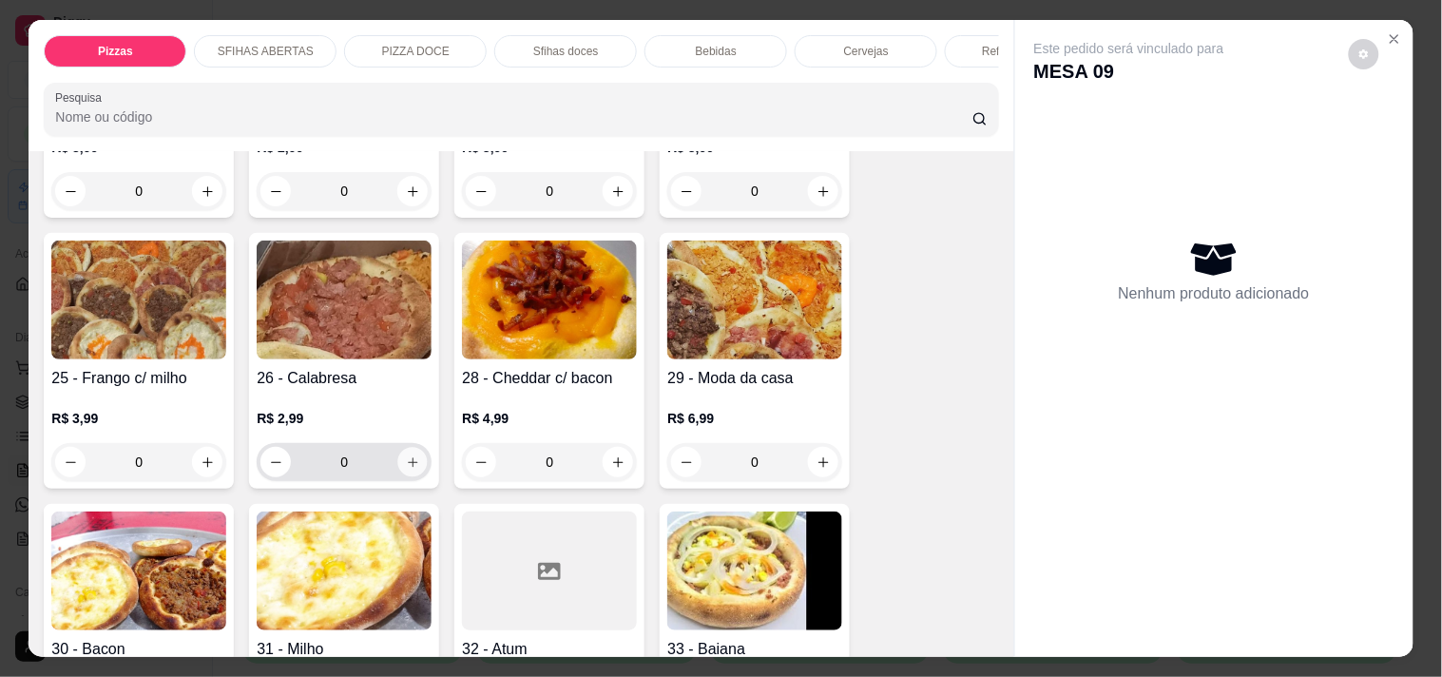
click at [413, 448] on button "increase-product-quantity" at bounding box center [412, 462] width 29 height 29
type input "1"
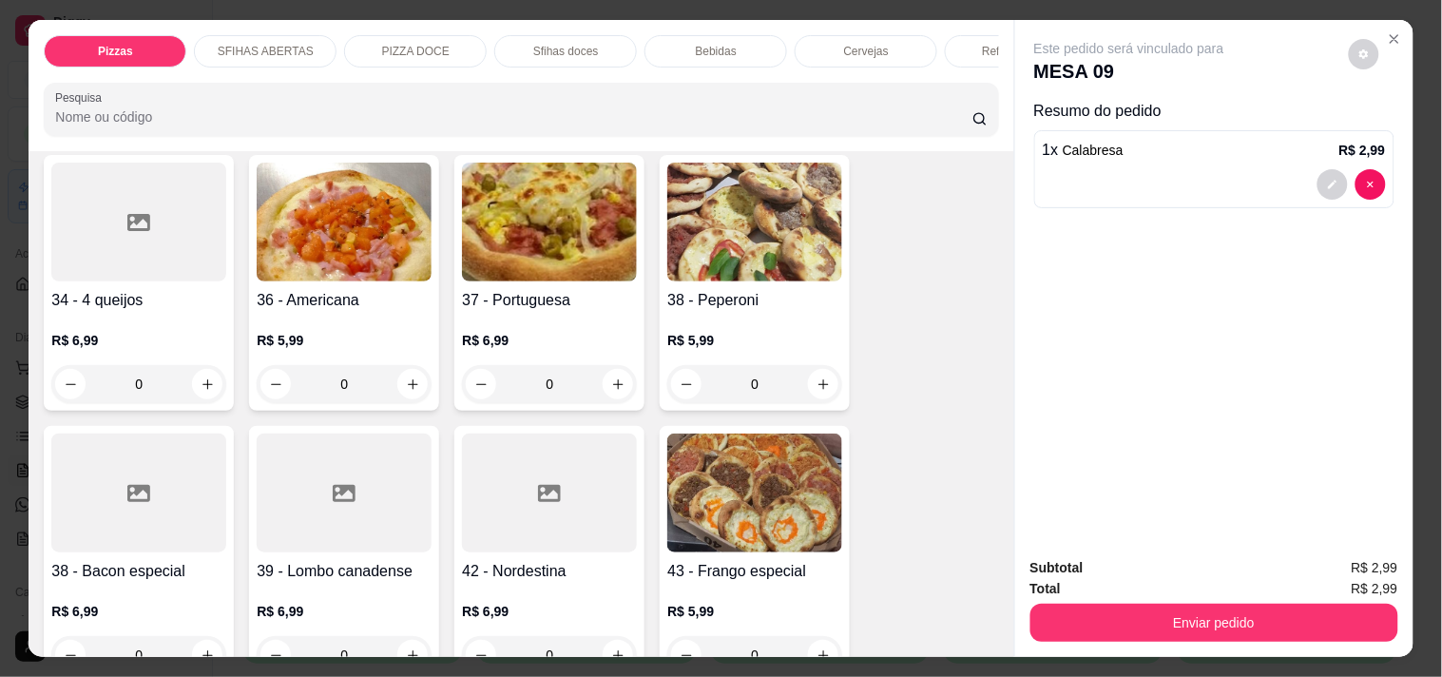
scroll to position [1267, 0]
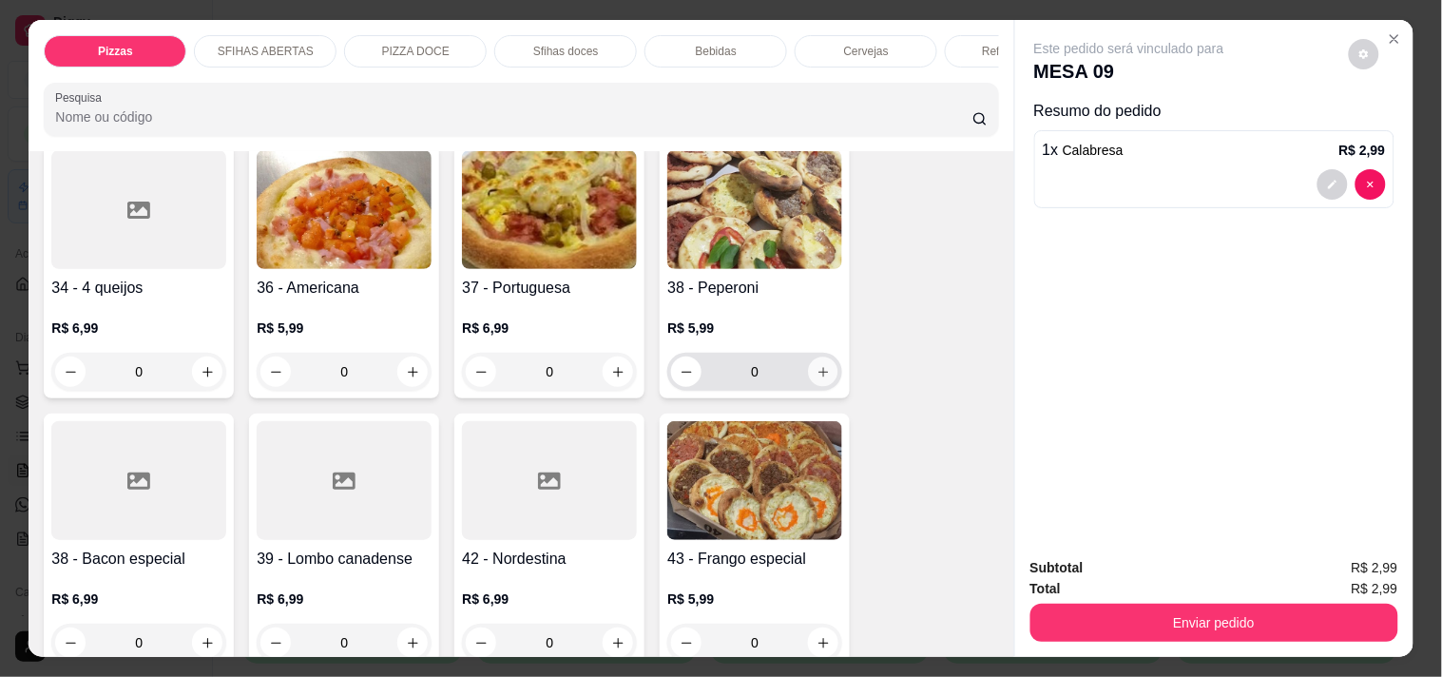
click at [817, 365] on icon "increase-product-quantity" at bounding box center [824, 372] width 14 height 14
type input "1"
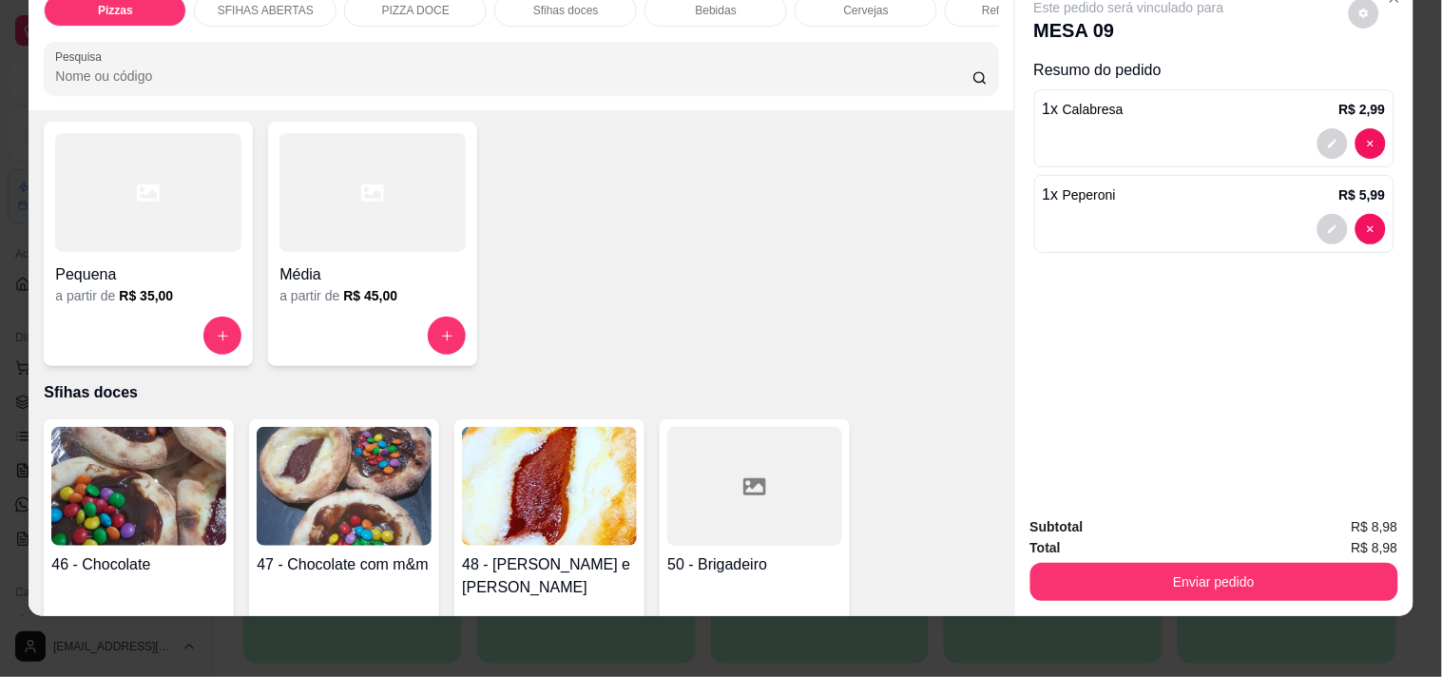
scroll to position [2534, 0]
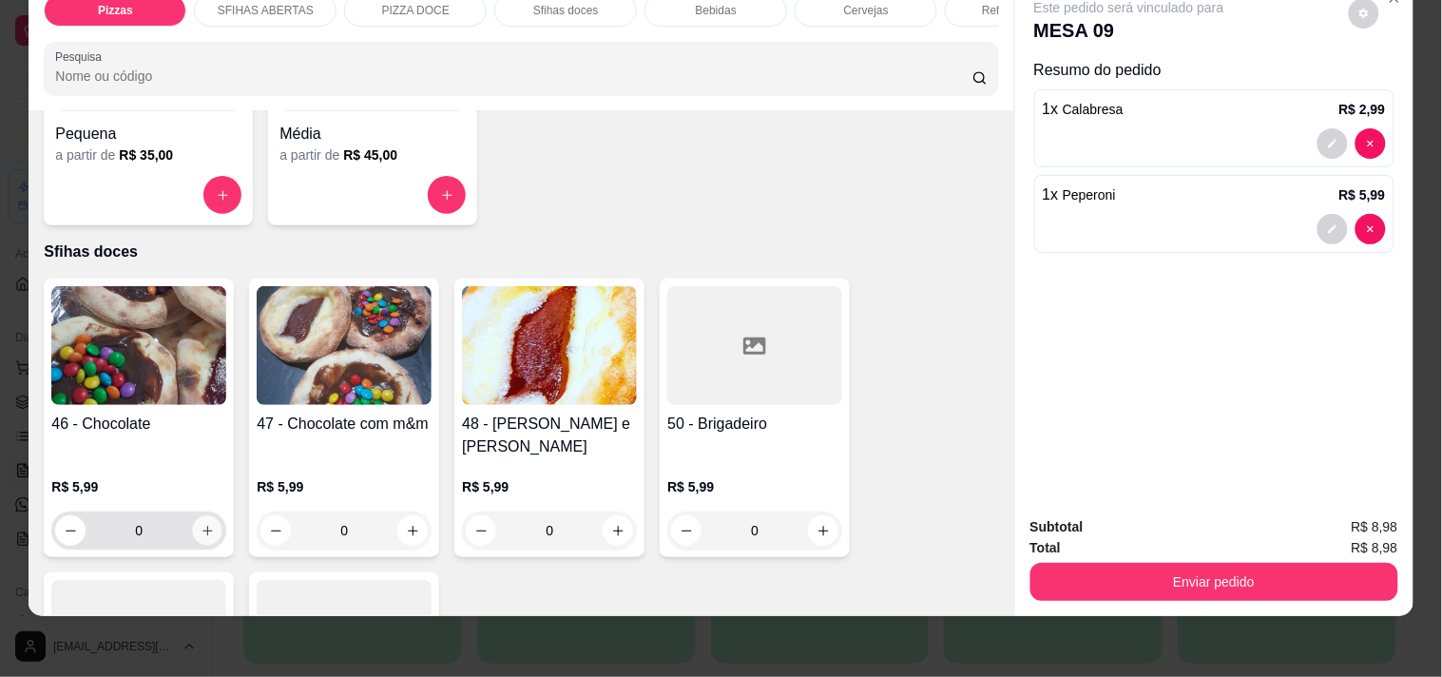
click at [201, 524] on icon "increase-product-quantity" at bounding box center [208, 531] width 14 height 14
type input "1"
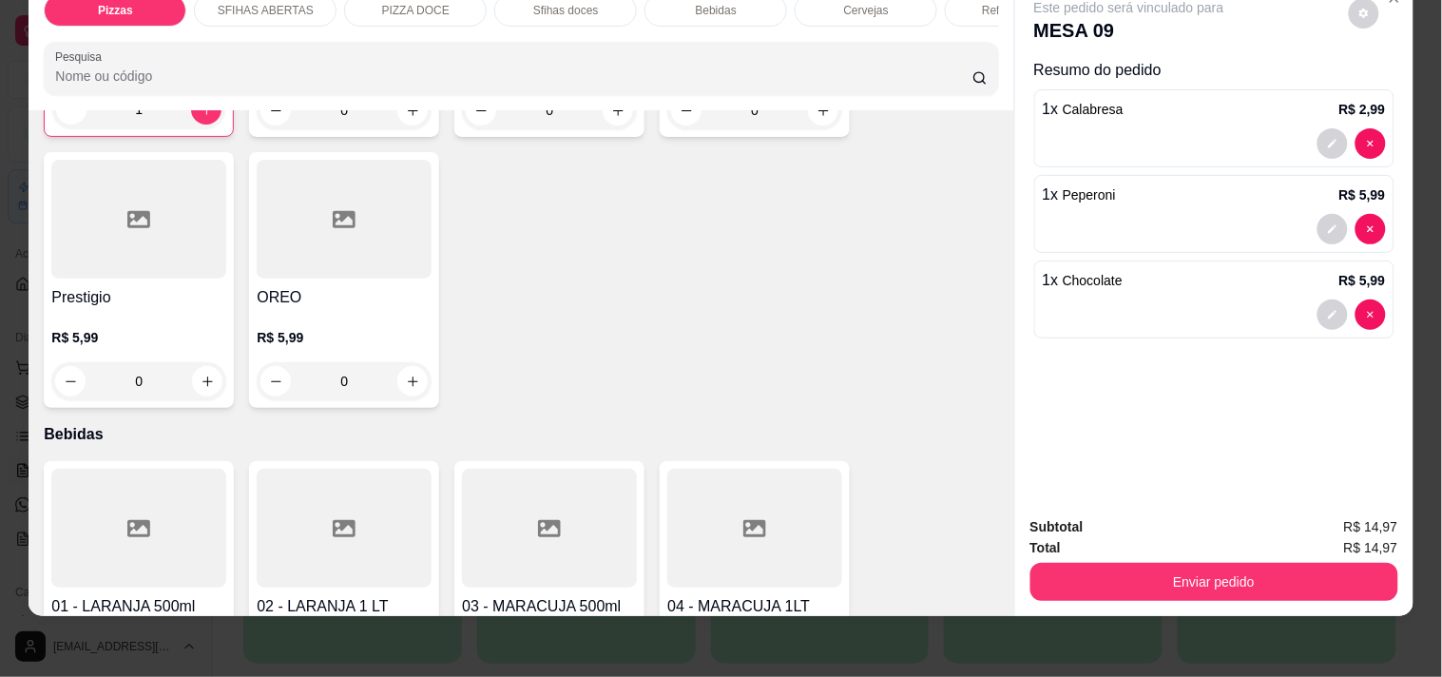
scroll to position [3063, 0]
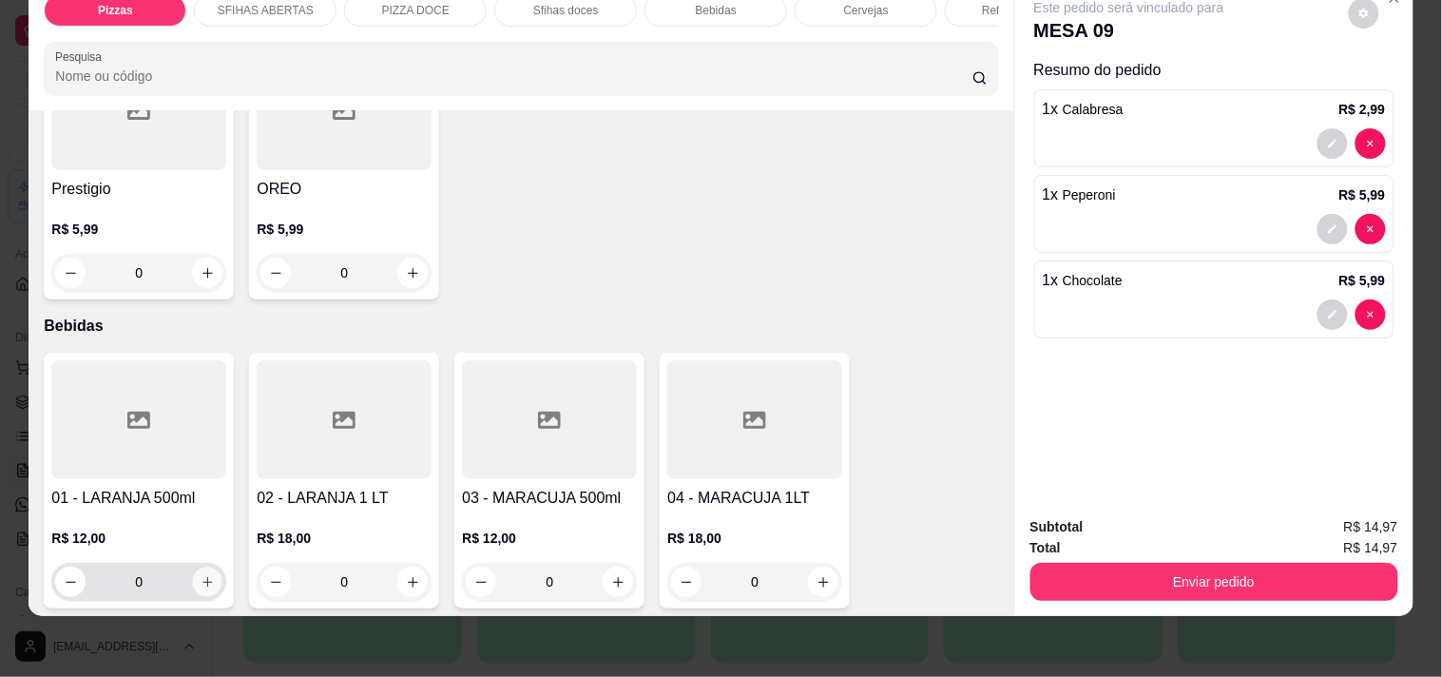
click at [209, 567] on button "increase-product-quantity" at bounding box center [207, 581] width 29 height 29
type input "1"
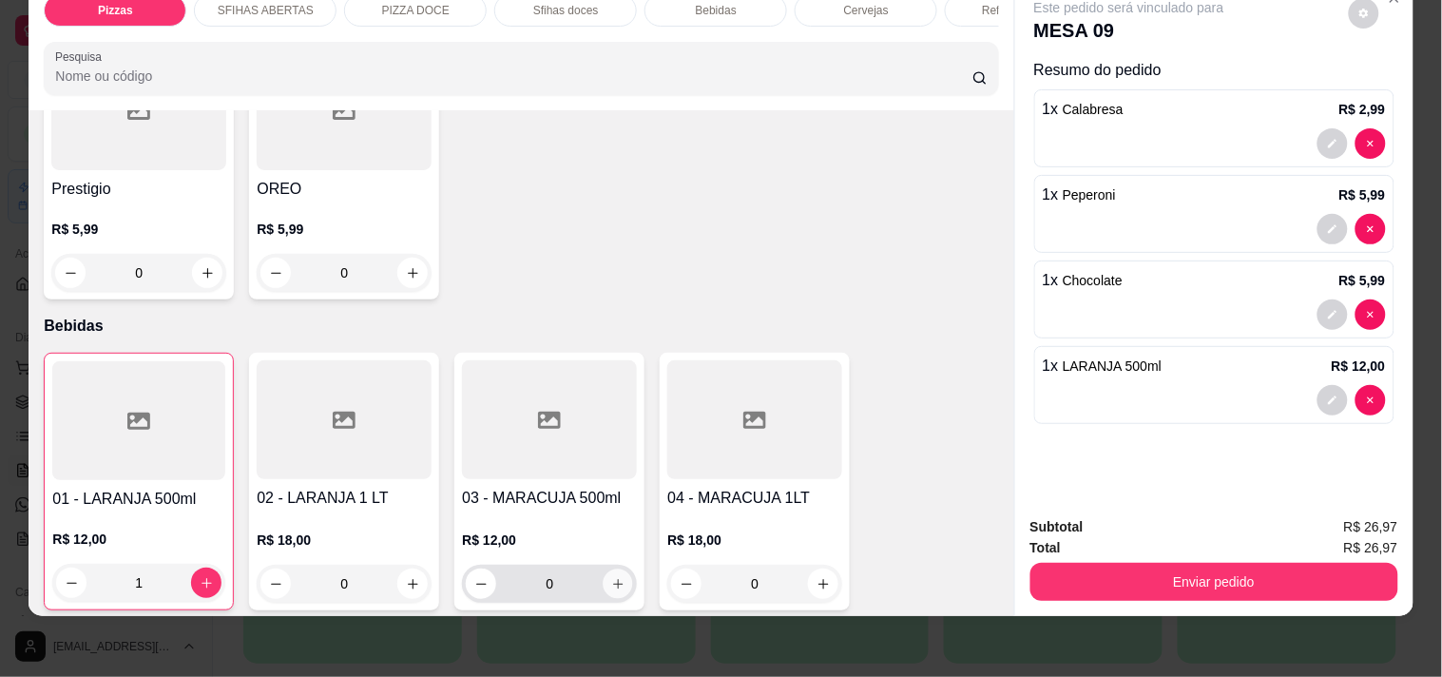
click at [611, 577] on icon "increase-product-quantity" at bounding box center [618, 584] width 14 height 14
type input "1"
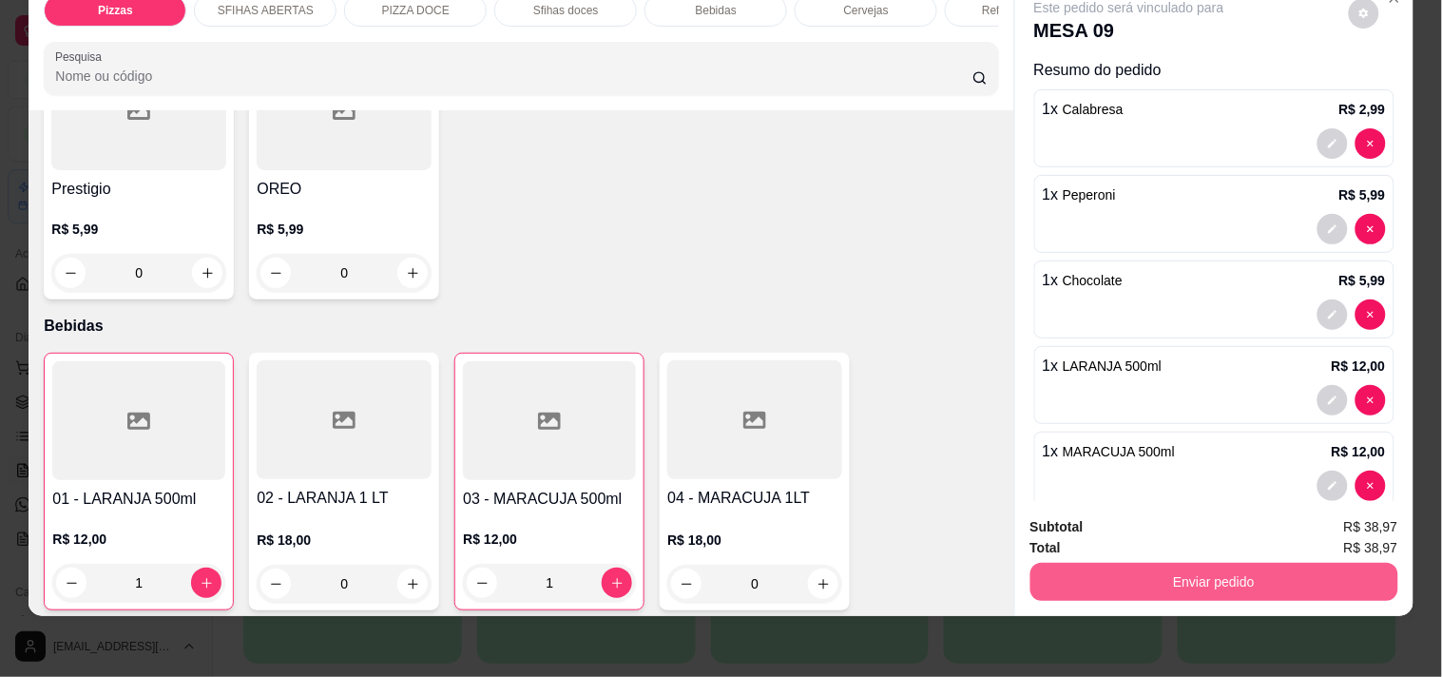
click at [1163, 563] on button "Enviar pedido" at bounding box center [1214, 582] width 368 height 38
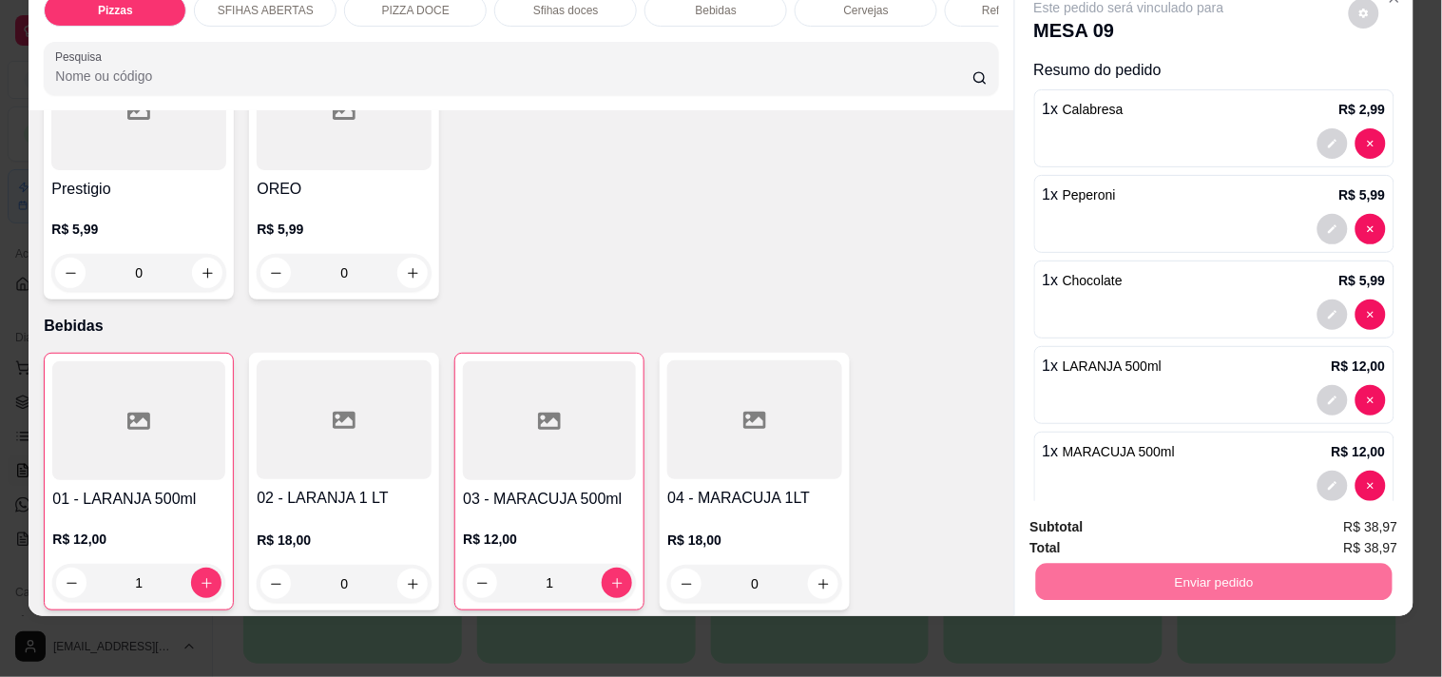
click at [1059, 529] on button "Não registrar e enviar pedido" at bounding box center [1151, 519] width 198 height 36
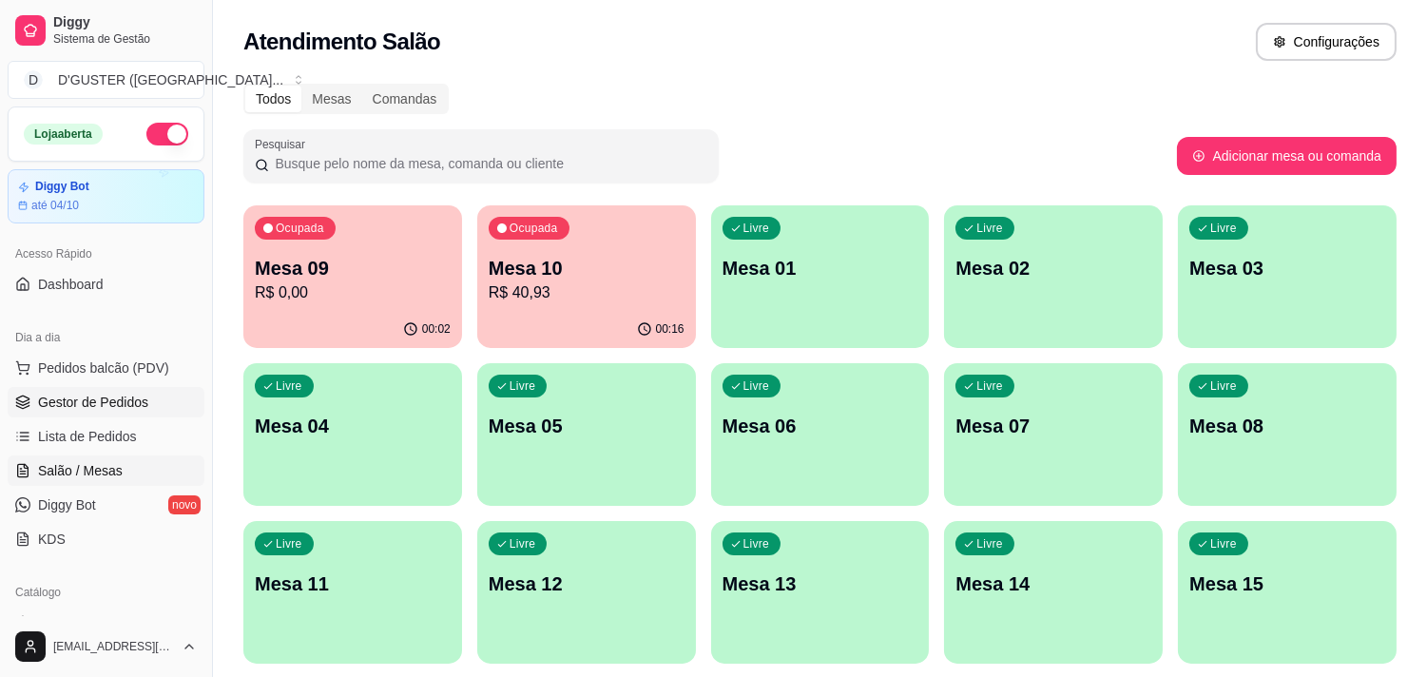
click at [130, 407] on span "Gestor de Pedidos" at bounding box center [93, 402] width 110 height 19
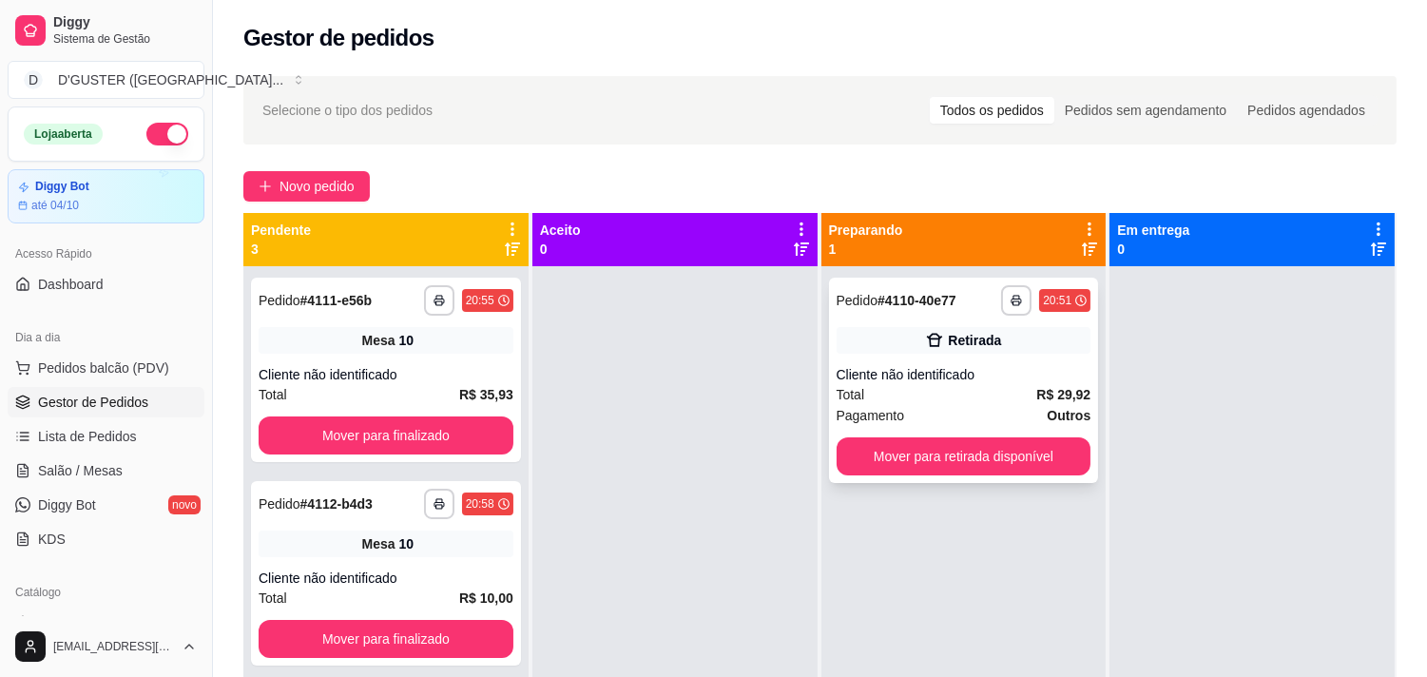
click at [1018, 393] on div "Total R$ 29,92" at bounding box center [963, 394] width 255 height 21
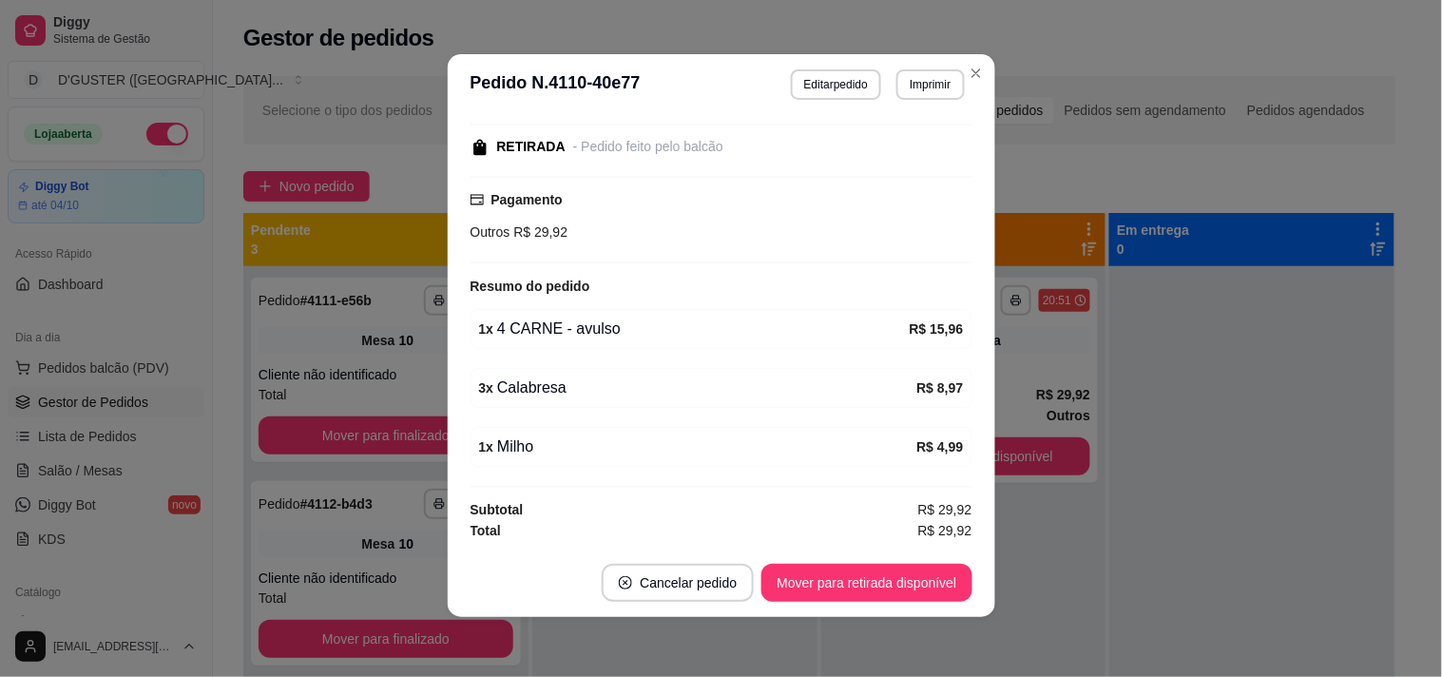
scroll to position [4, 0]
click at [932, 601] on footer "Cancelar pedido Mover para retirada disponível" at bounding box center [722, 582] width 548 height 68
click at [919, 584] on button "Mover para retirada disponível" at bounding box center [866, 582] width 210 height 38
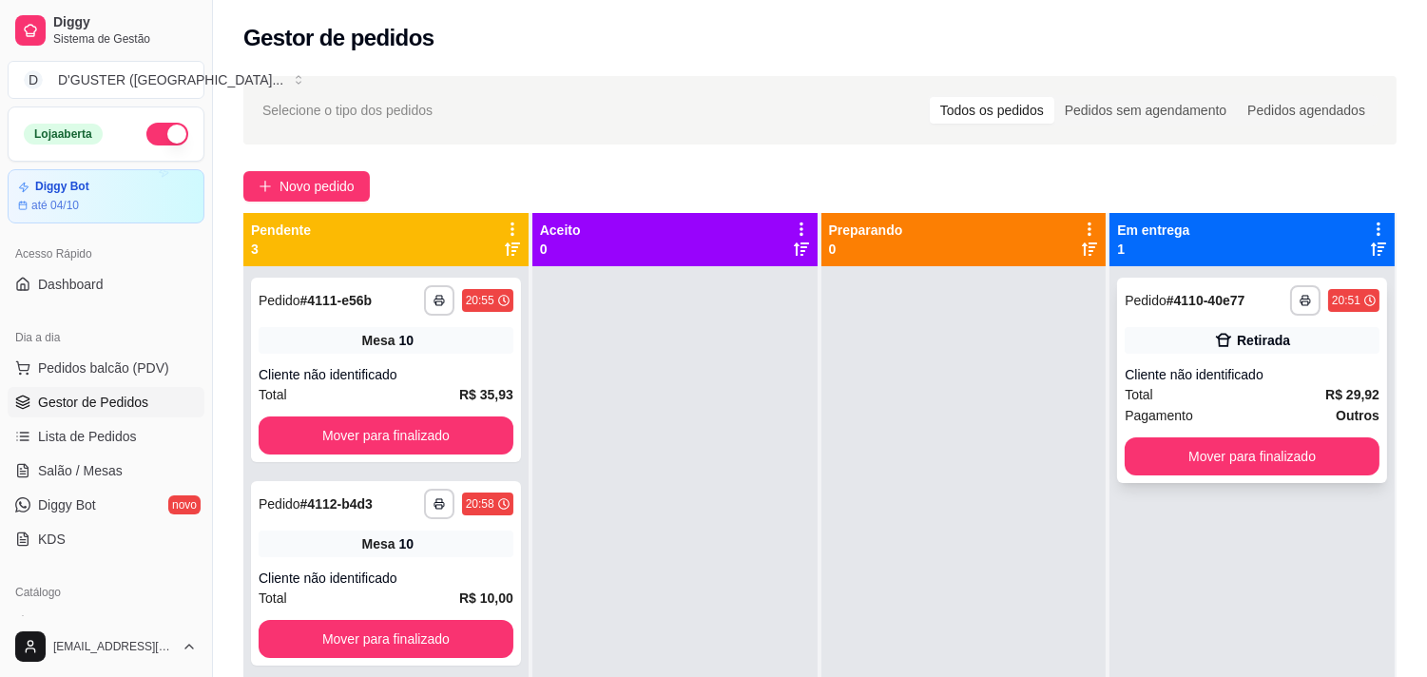
click at [1246, 336] on div "Retirada" at bounding box center [1263, 340] width 53 height 19
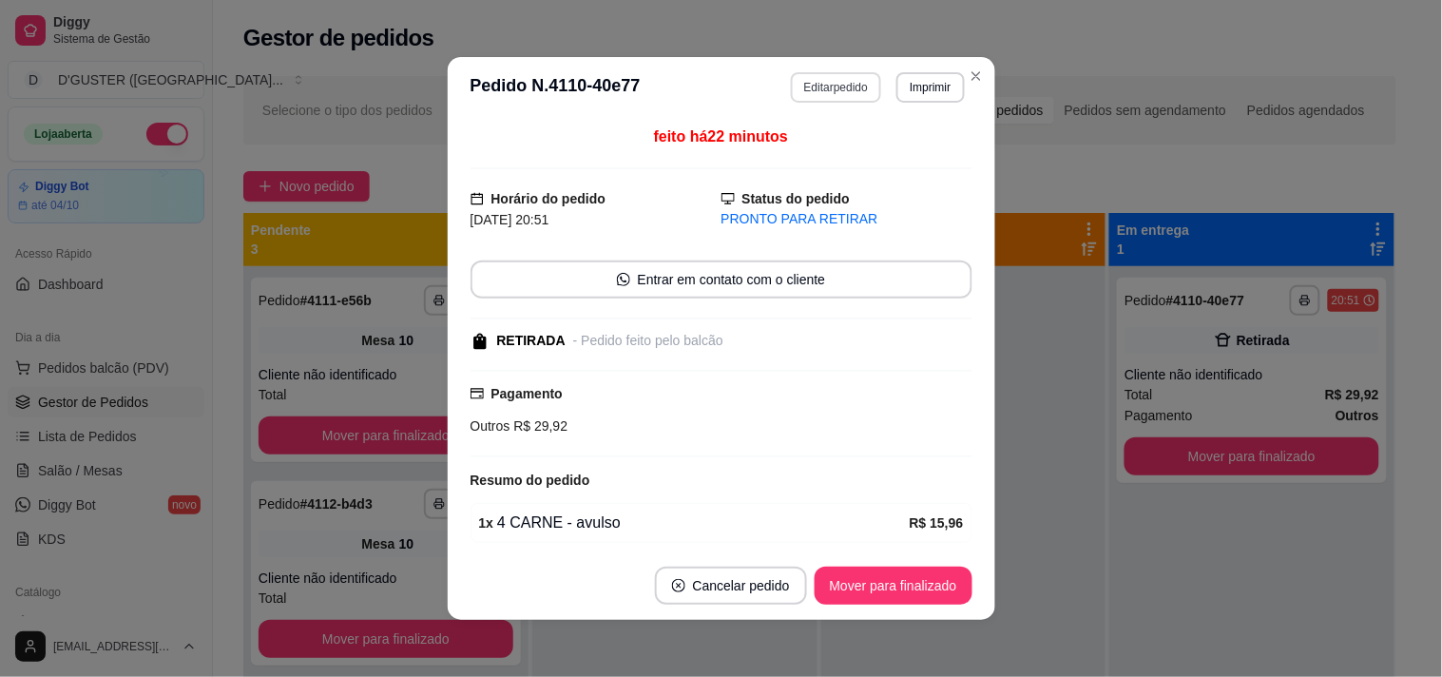
click at [852, 86] on button "Editar pedido" at bounding box center [836, 87] width 90 height 30
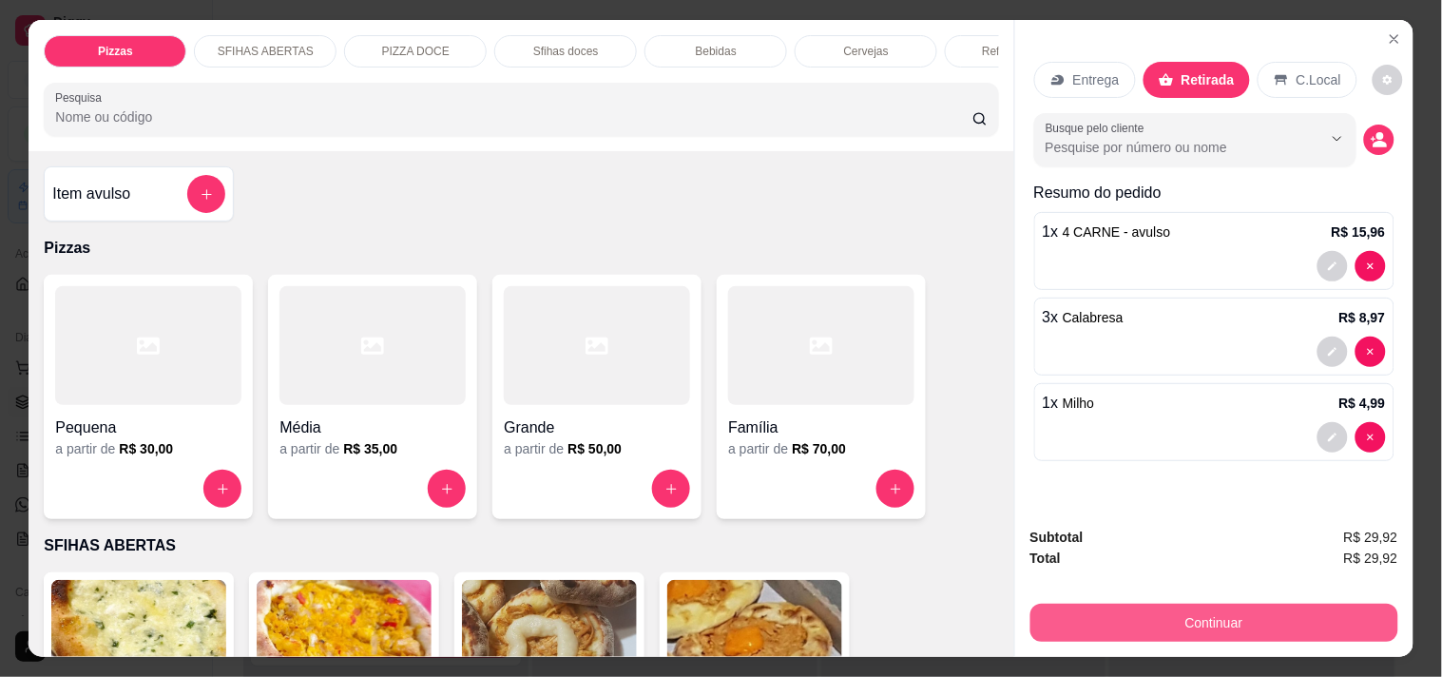
click at [1202, 620] on button "Continuar" at bounding box center [1214, 623] width 368 height 38
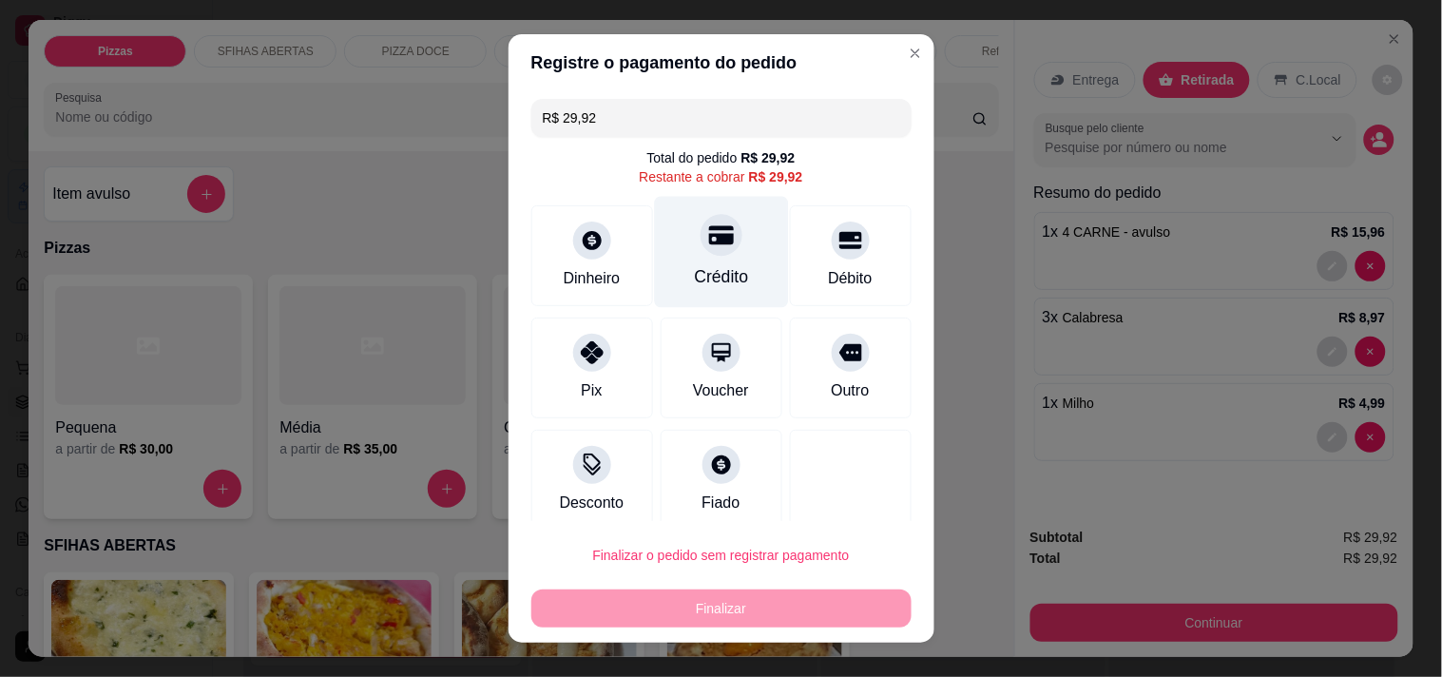
click at [699, 264] on div "Crédito" at bounding box center [721, 276] width 54 height 25
type input "R$ 0,00"
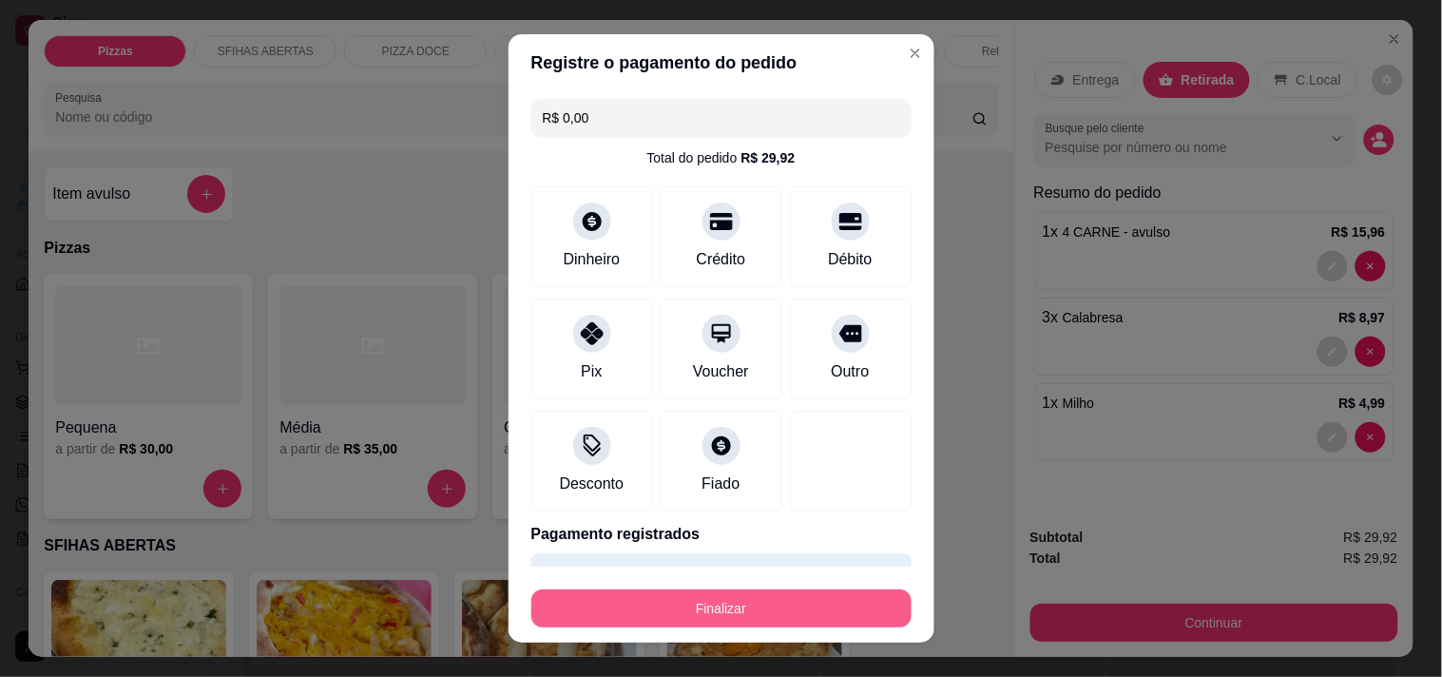
click at [789, 601] on button "Finalizar" at bounding box center [721, 608] width 380 height 38
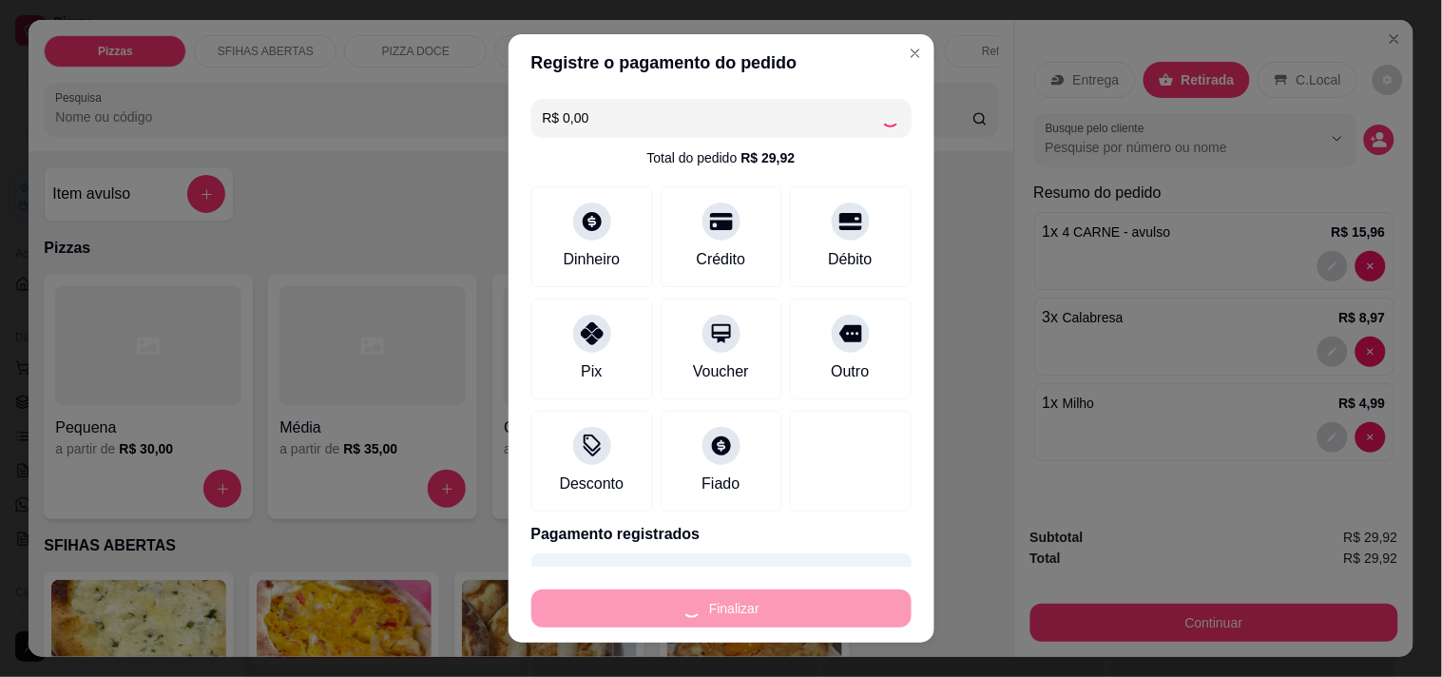
click at [789, 600] on div "Finalizar" at bounding box center [721, 608] width 380 height 38
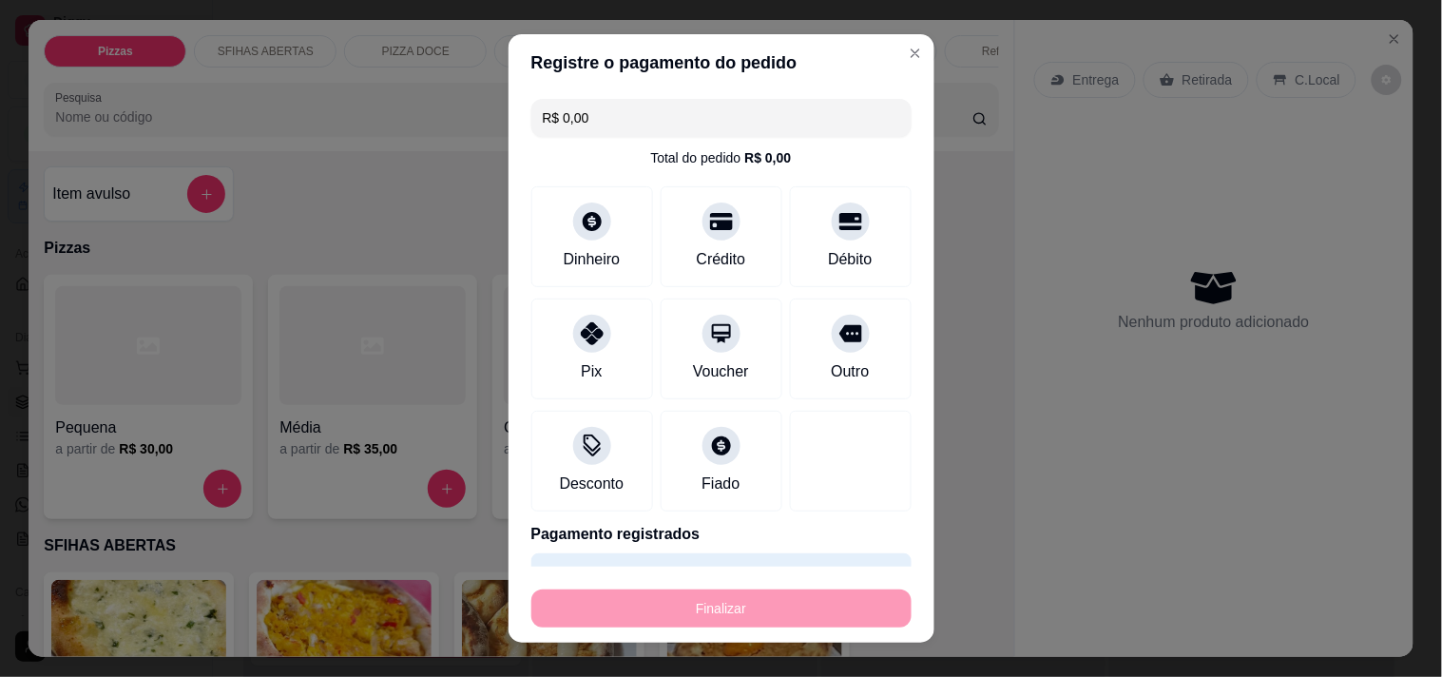
type input "0"
type input "-R$ 29,92"
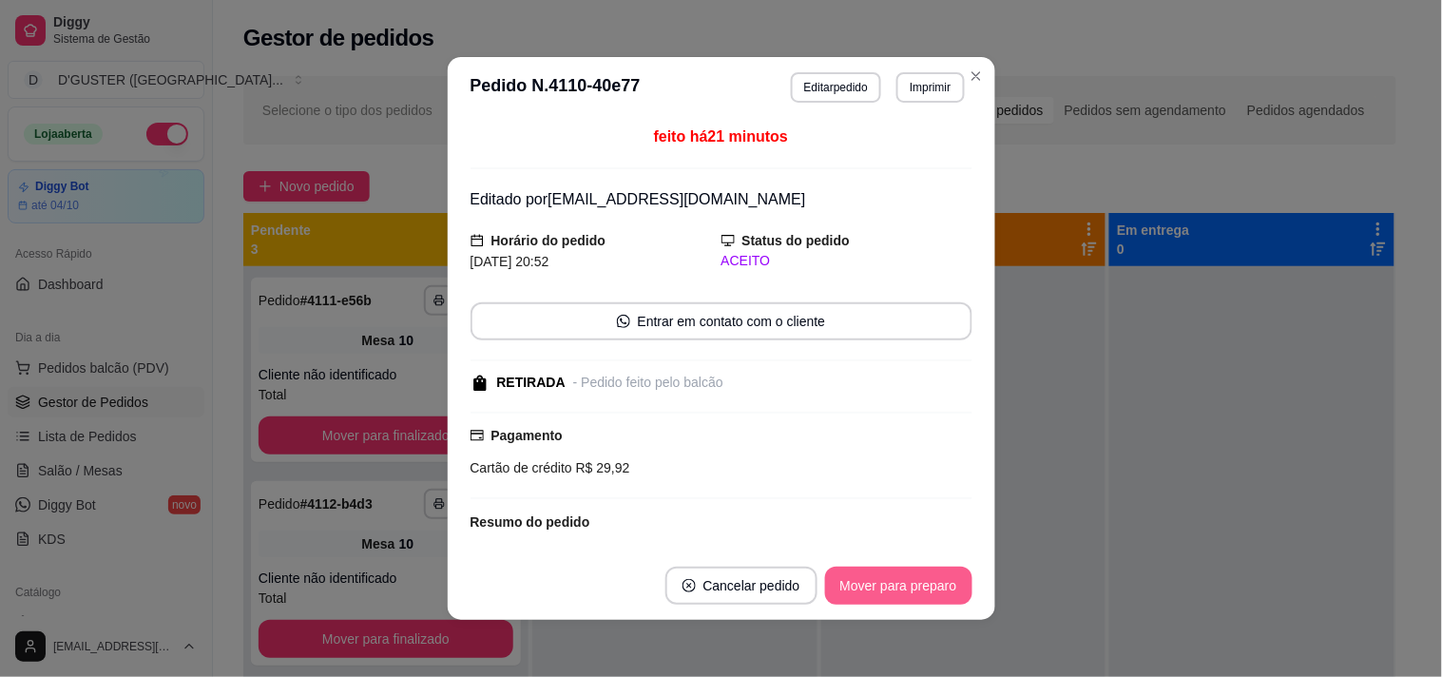
click at [842, 582] on button "Mover para preparo" at bounding box center [898, 586] width 147 height 38
click at [842, 582] on div "Mover para preparo" at bounding box center [885, 586] width 174 height 38
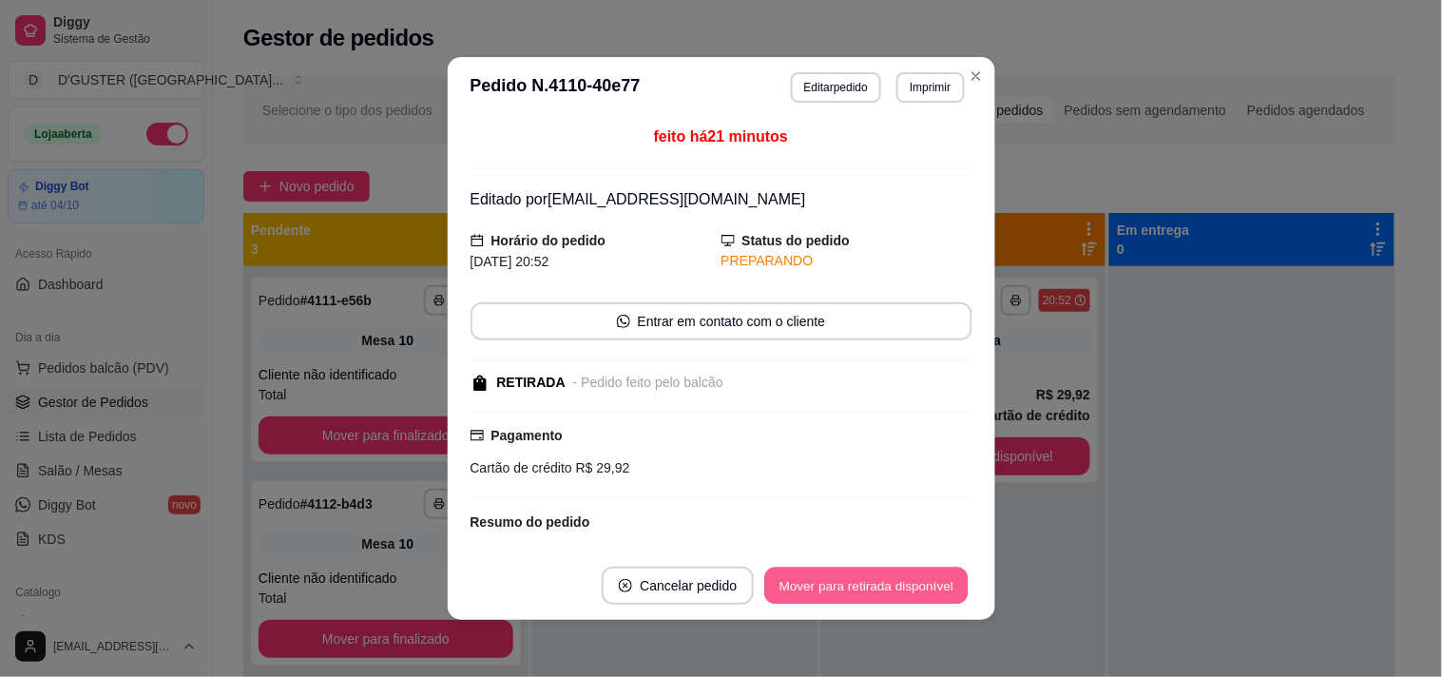
click at [842, 582] on button "Mover para retirada disponível" at bounding box center [866, 585] width 203 height 37
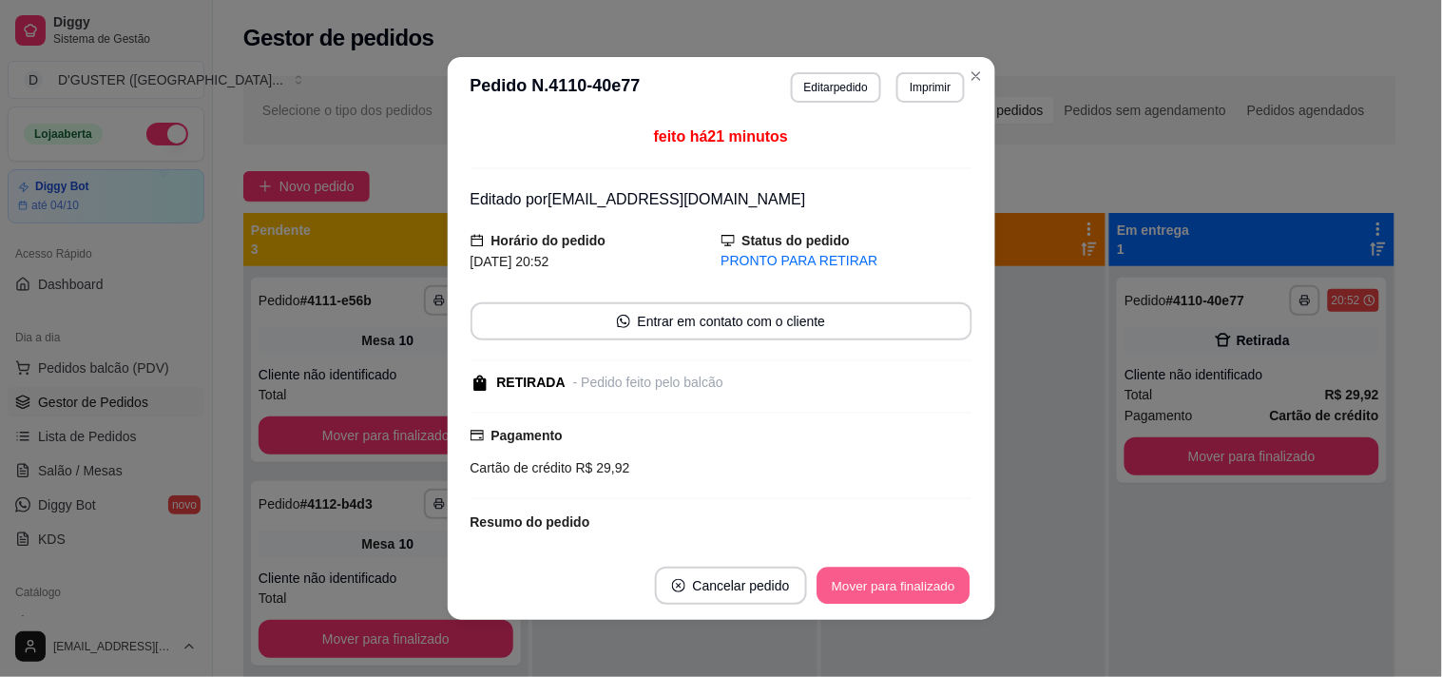
click at [842, 582] on button "Mover para finalizado" at bounding box center [893, 585] width 153 height 37
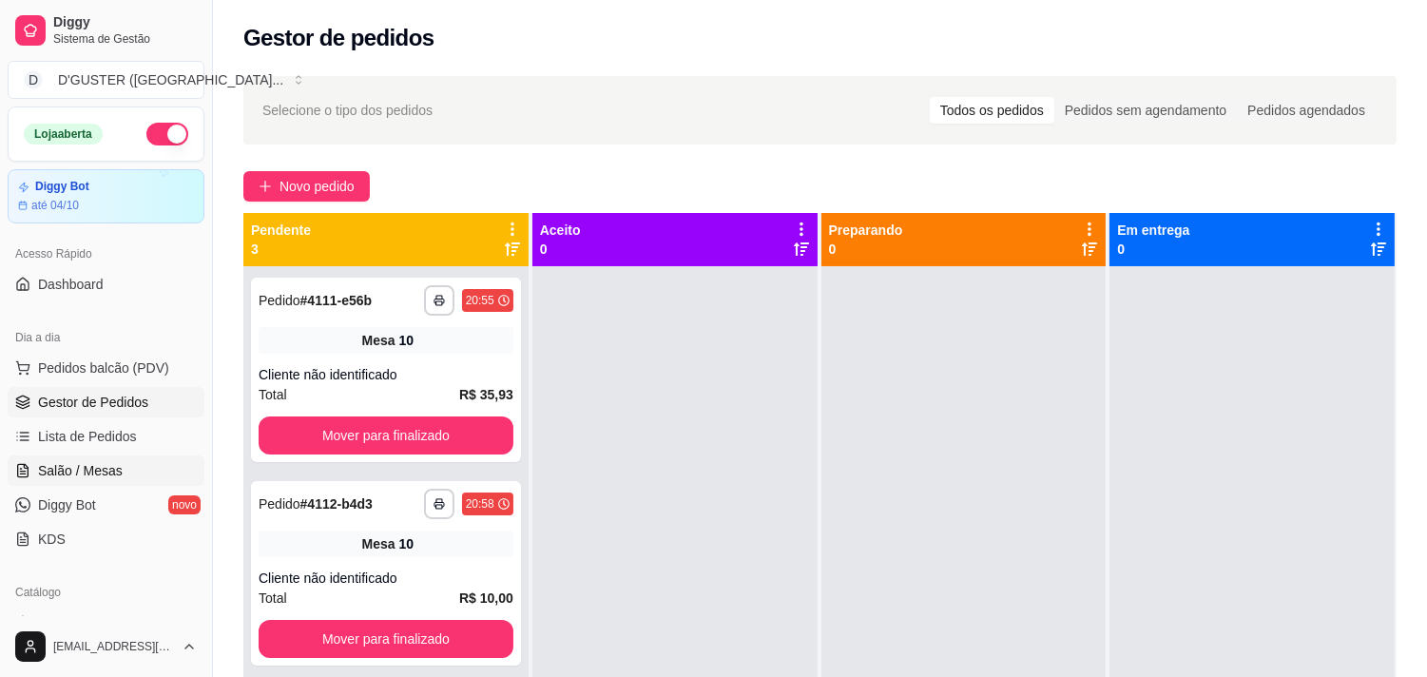
click at [90, 462] on span "Salão / Mesas" at bounding box center [80, 470] width 85 height 19
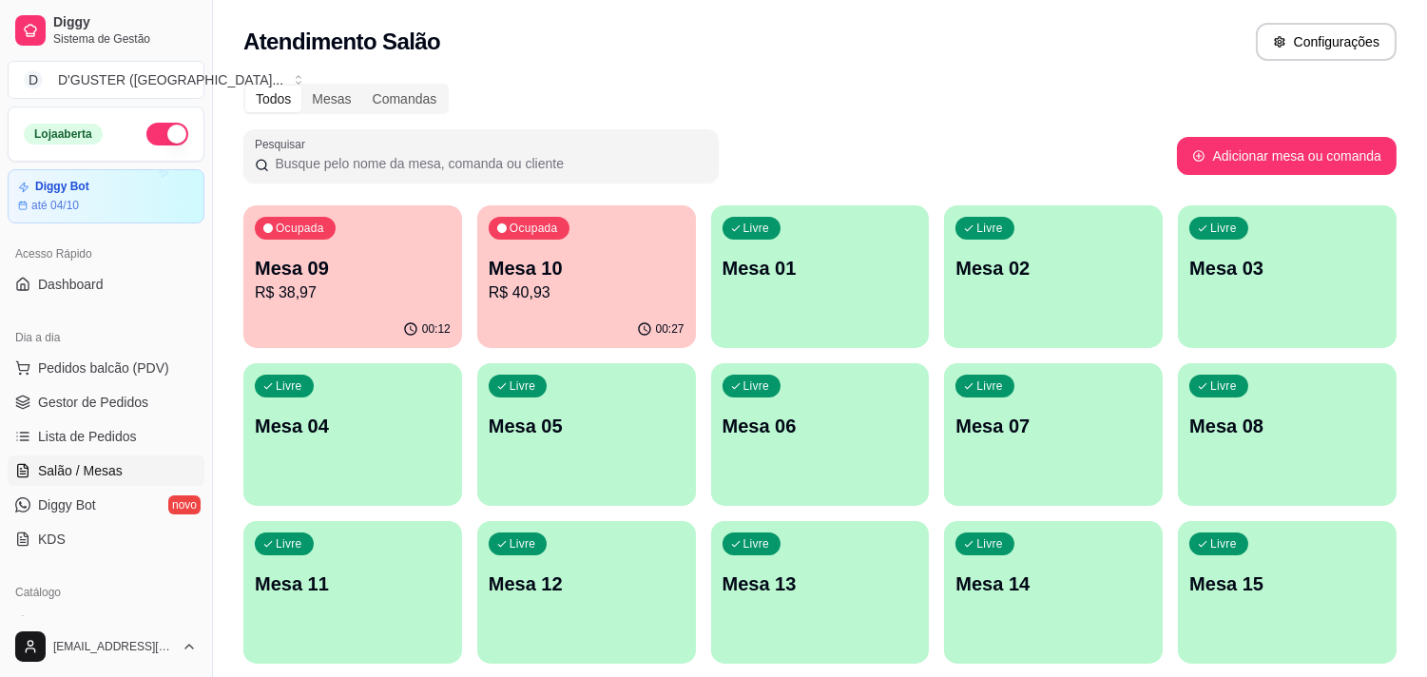
click at [653, 311] on div "00:27" at bounding box center [586, 329] width 219 height 37
click at [682, 257] on div "Ocupada Mesa 10 R$ 40,93" at bounding box center [586, 258] width 212 height 103
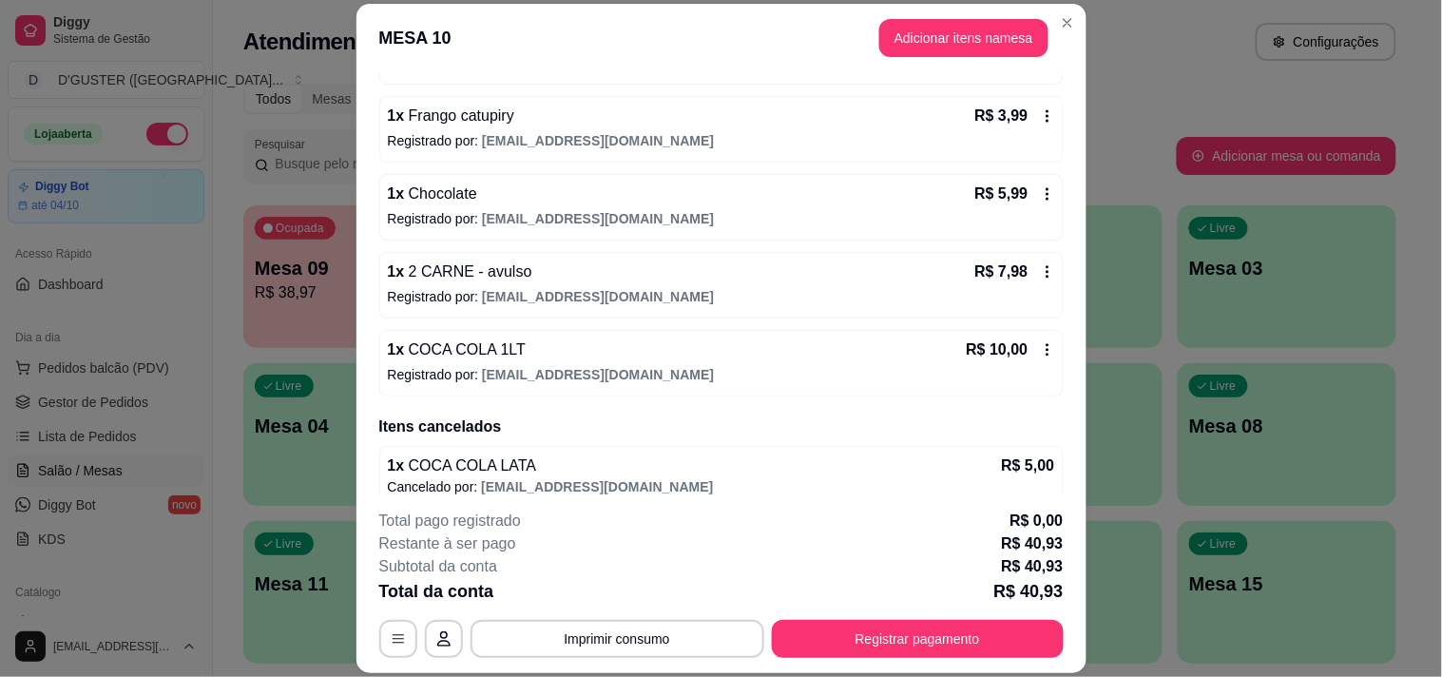
scroll to position [329, 0]
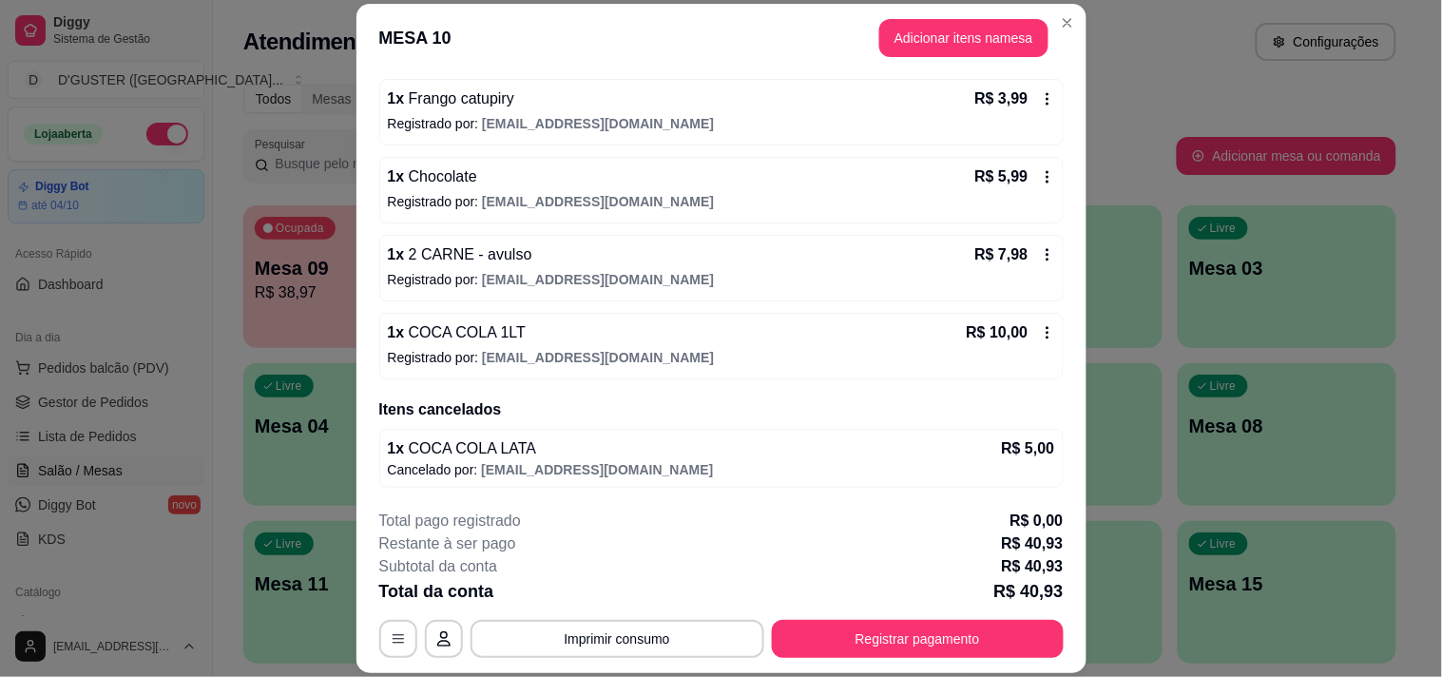
click at [1021, 315] on div "1 x COCA COLA 1LT R$ 10,00 Registrado por: [EMAIL_ADDRESS][DOMAIN_NAME]" at bounding box center [721, 346] width 684 height 67
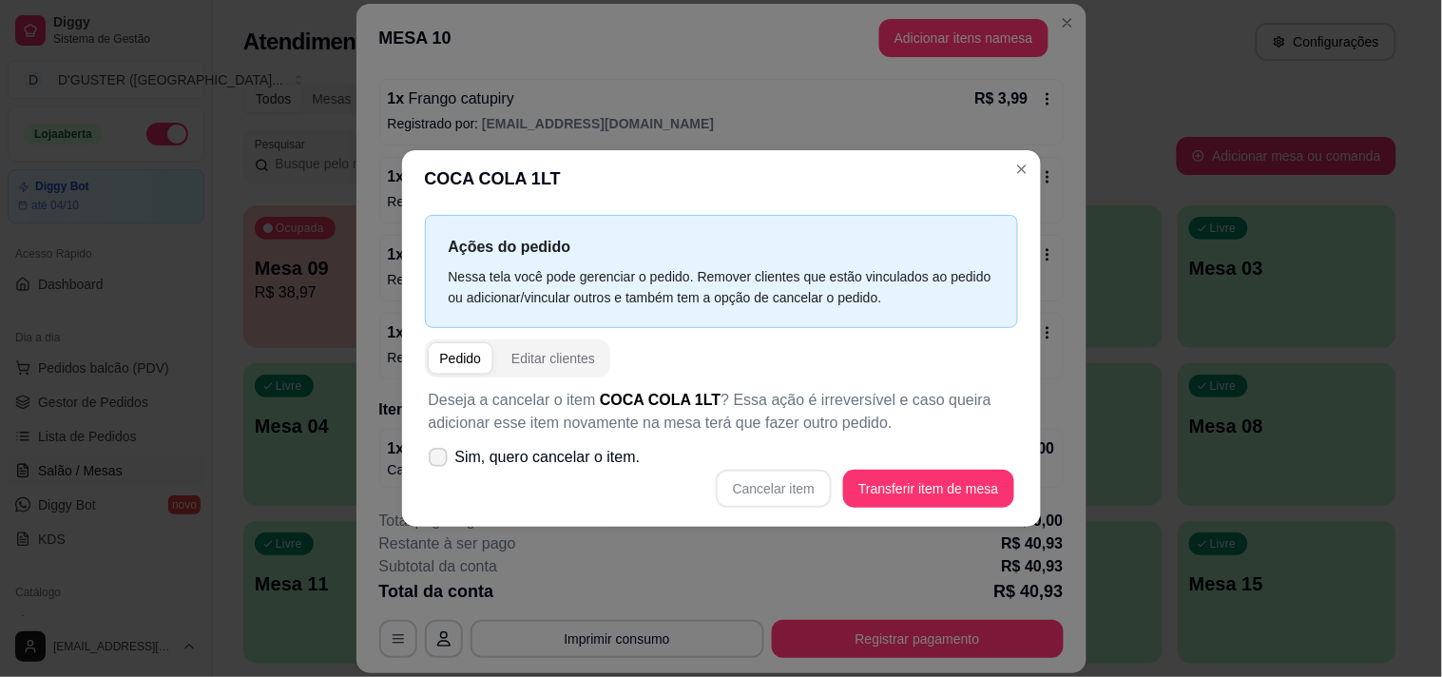
click at [452, 450] on label "Sim, quero cancelar o item." at bounding box center [534, 457] width 227 height 38
click at [440, 461] on input "Sim, quero cancelar o item." at bounding box center [434, 467] width 12 height 12
checkbox input "true"
click at [721, 496] on div "Cancelar item Transferir item de mesa" at bounding box center [722, 489] width 586 height 38
click at [754, 485] on button "Cancelar item" at bounding box center [774, 489] width 116 height 38
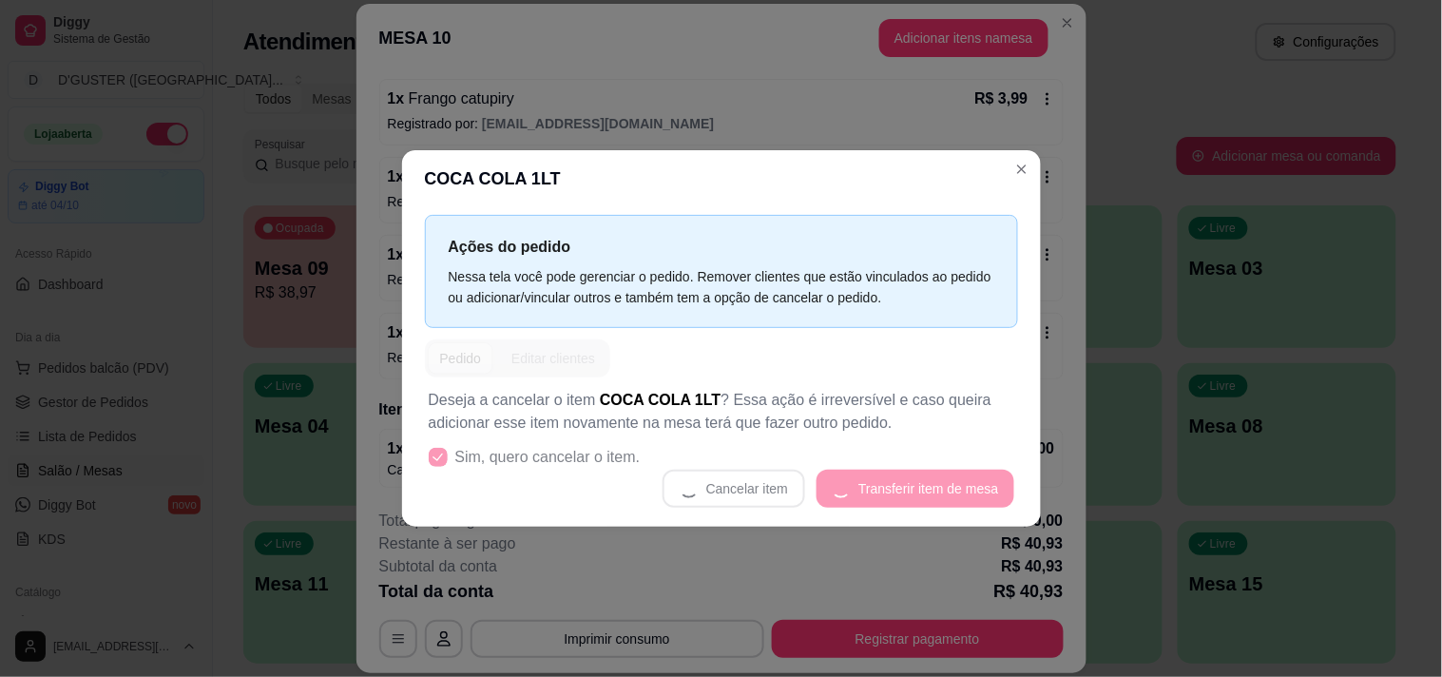
scroll to position [321, 0]
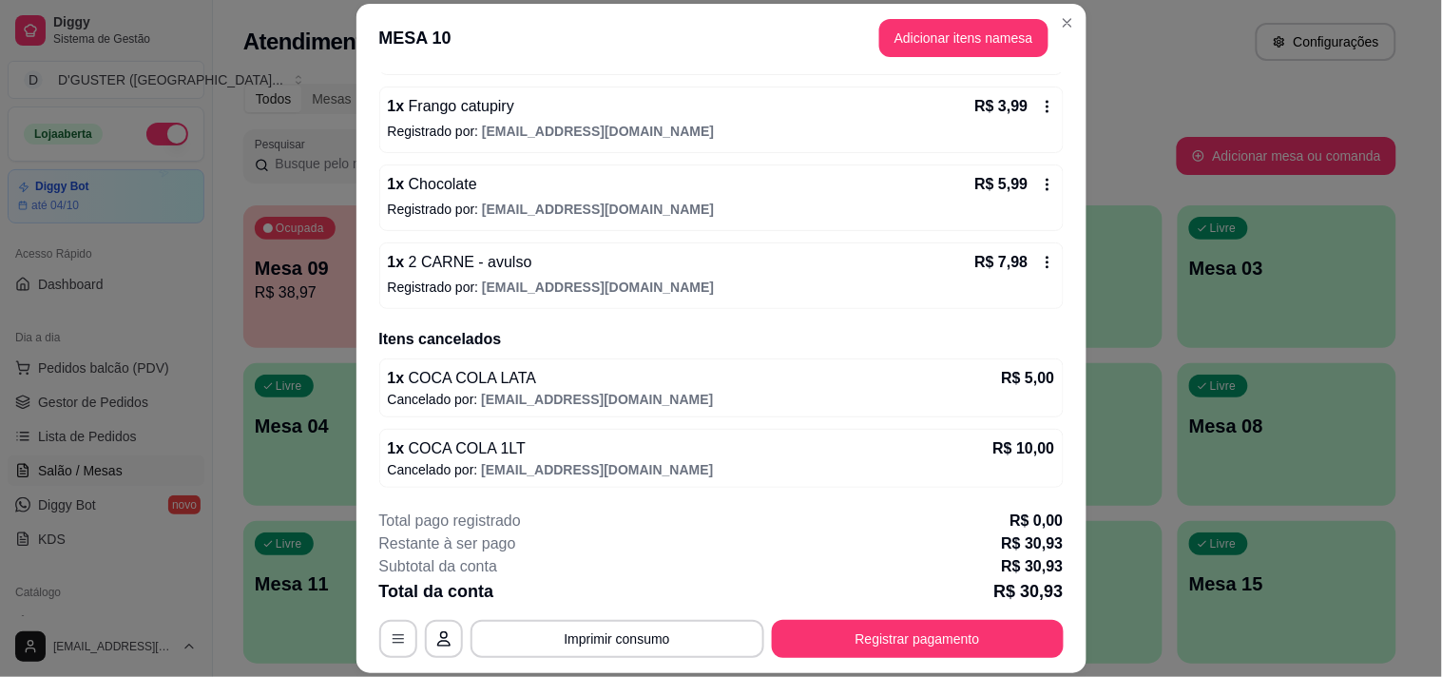
click at [925, 36] on button "Adicionar itens na mesa" at bounding box center [963, 38] width 169 height 38
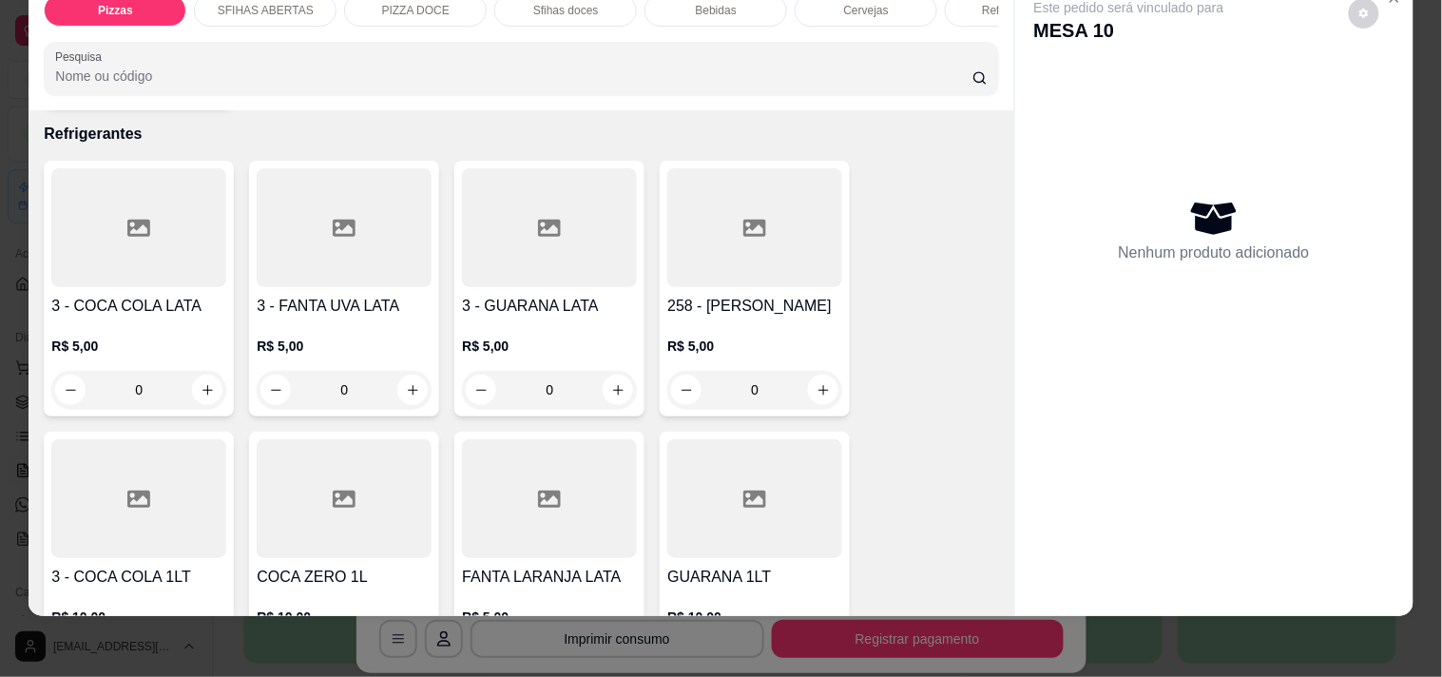
scroll to position [5069, 0]
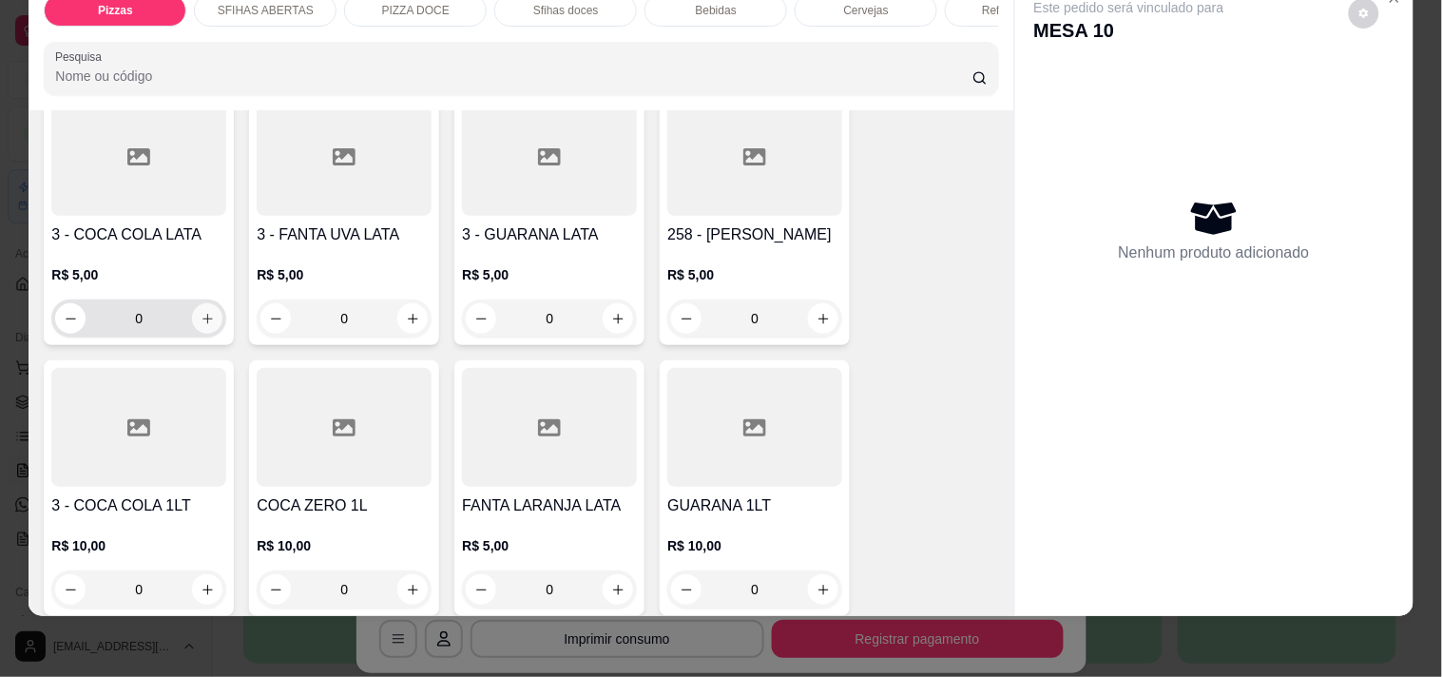
click at [201, 312] on icon "increase-product-quantity" at bounding box center [208, 319] width 14 height 14
type input "1"
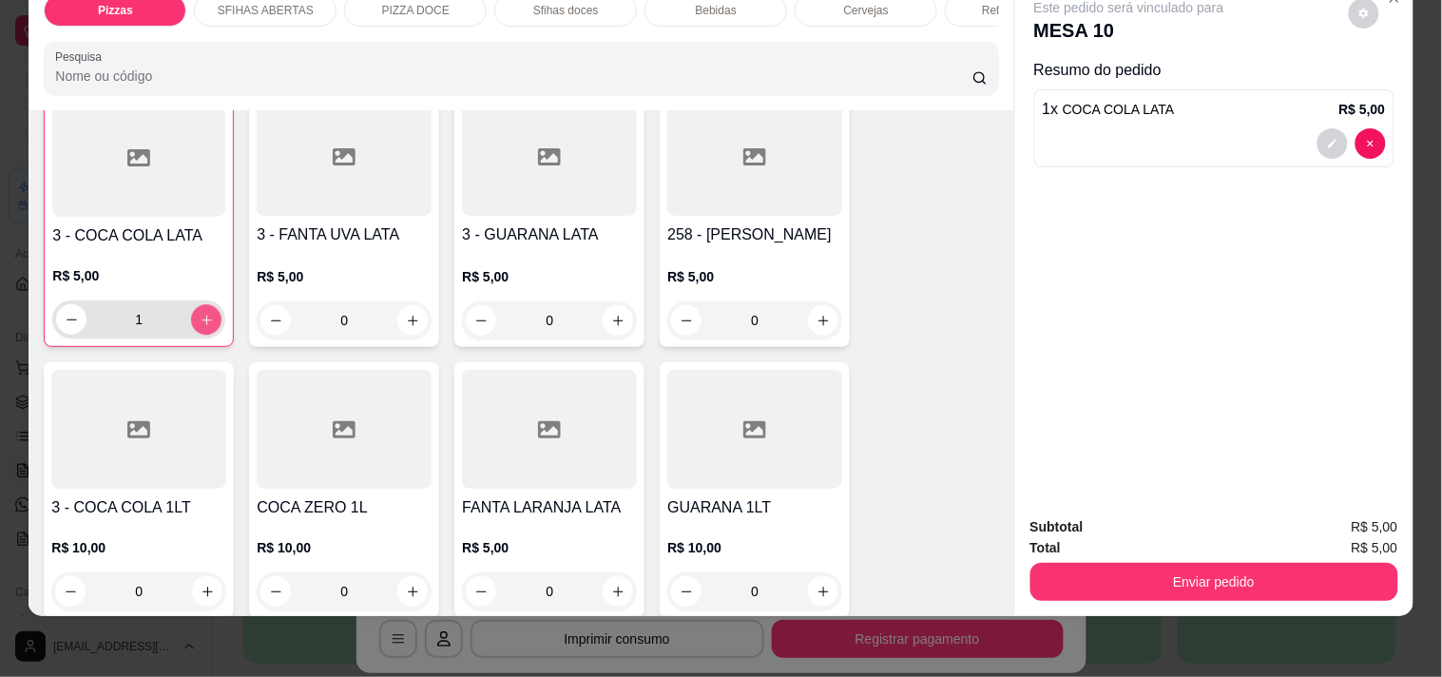
scroll to position [5070, 0]
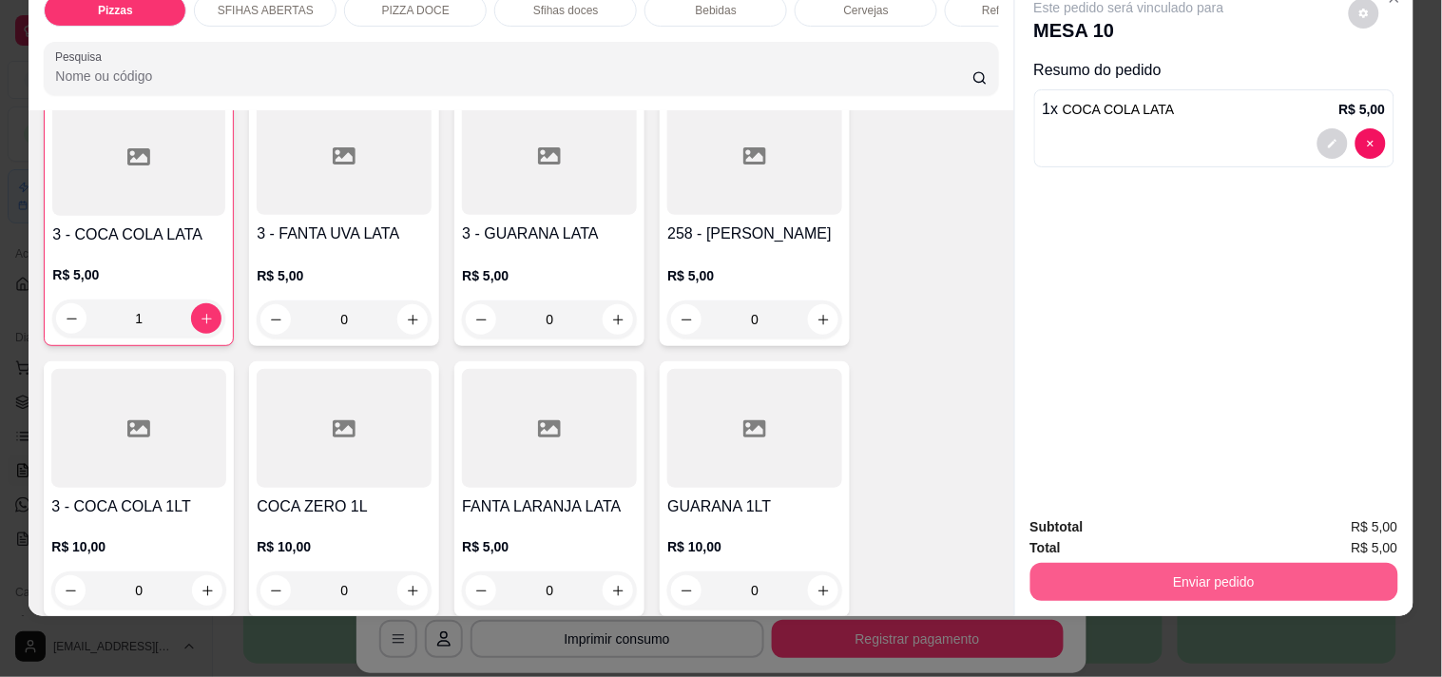
click at [1232, 571] on button "Enviar pedido" at bounding box center [1214, 582] width 368 height 38
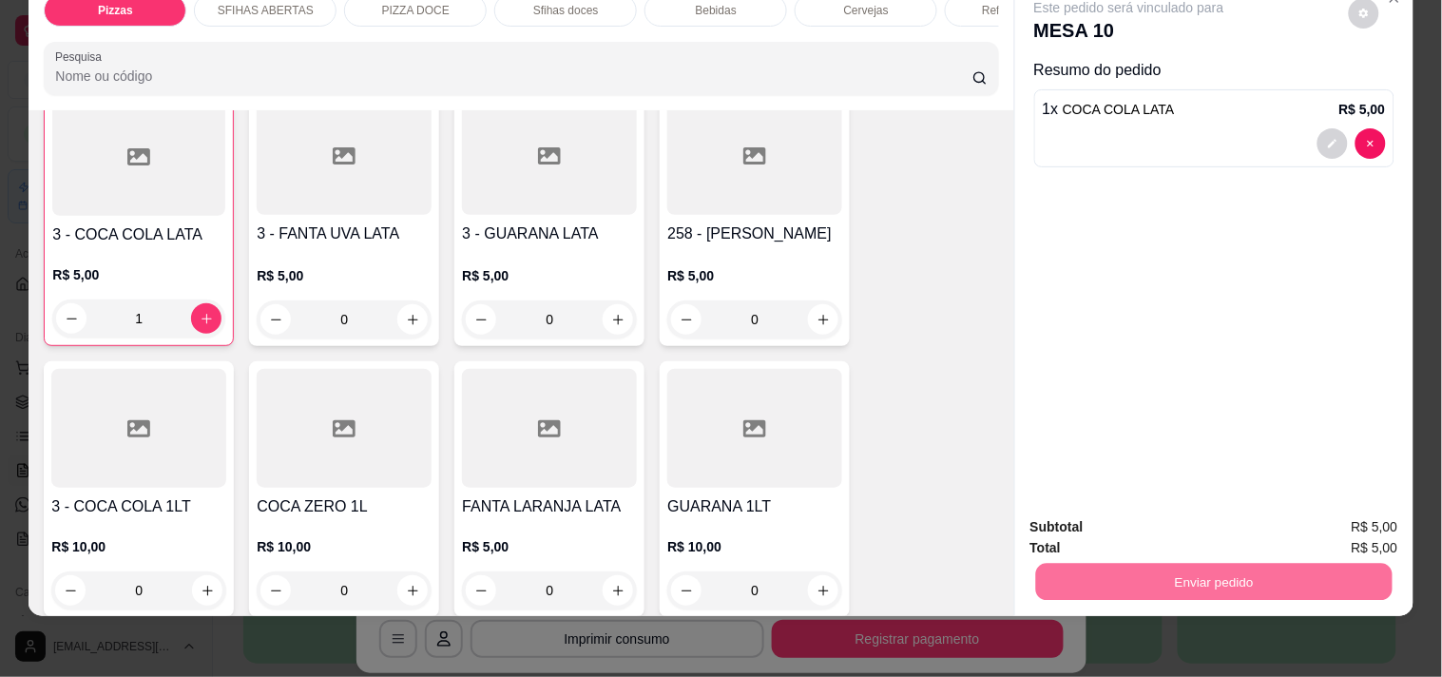
click at [1162, 511] on button "Não registrar e enviar pedido" at bounding box center [1151, 519] width 198 height 36
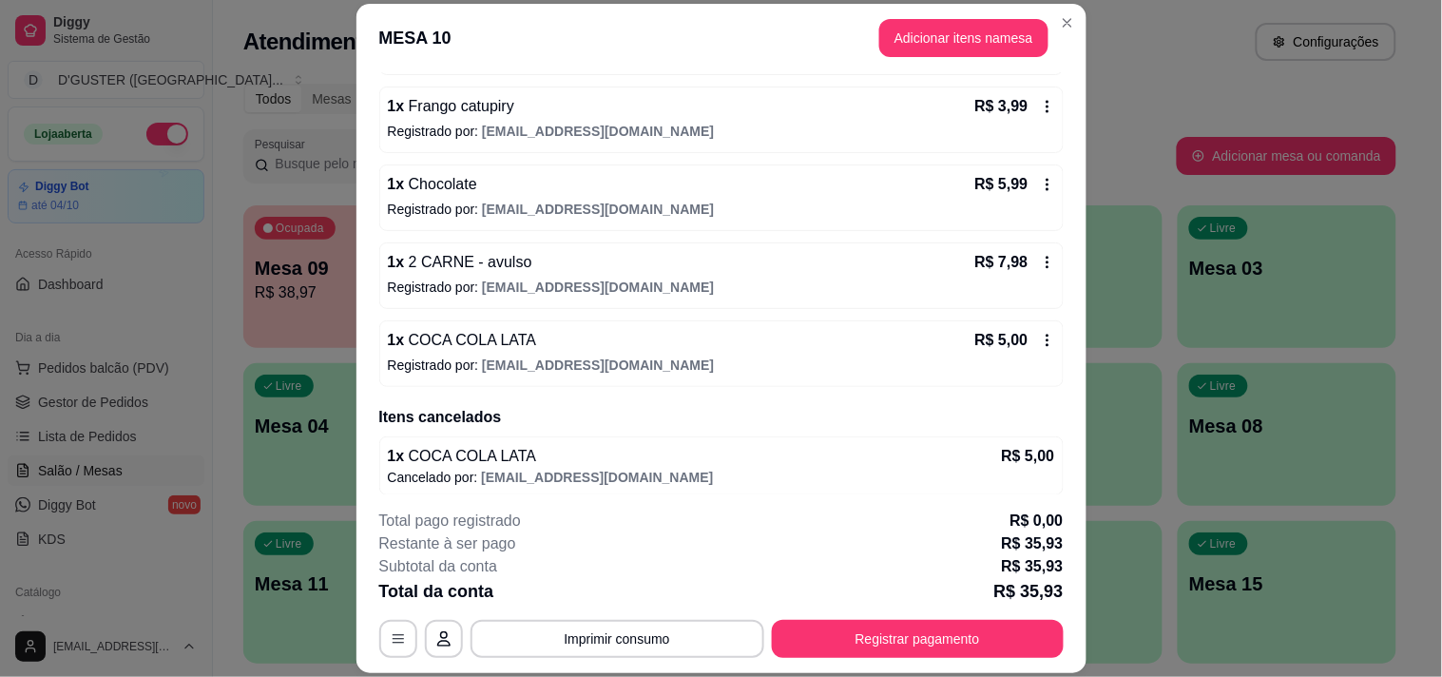
scroll to position [329, 0]
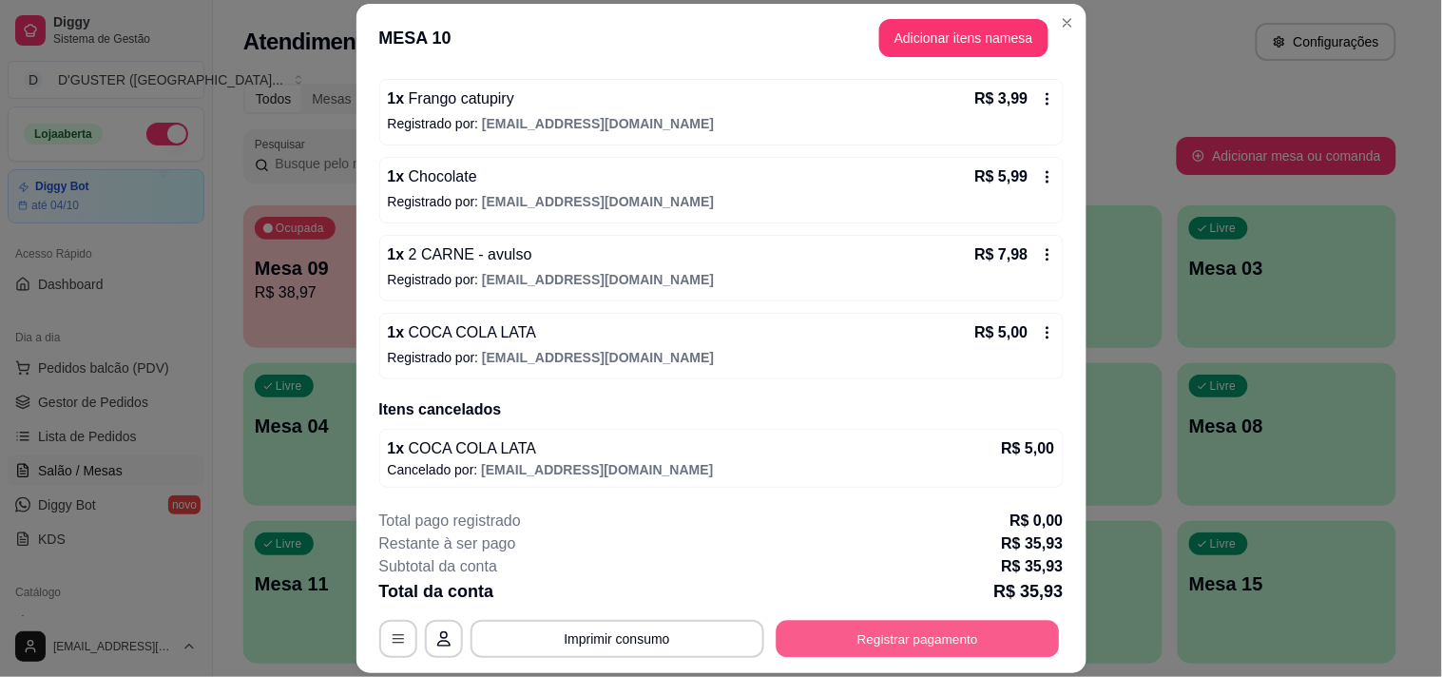
click at [901, 640] on button "Registrar pagamento" at bounding box center [917, 639] width 283 height 37
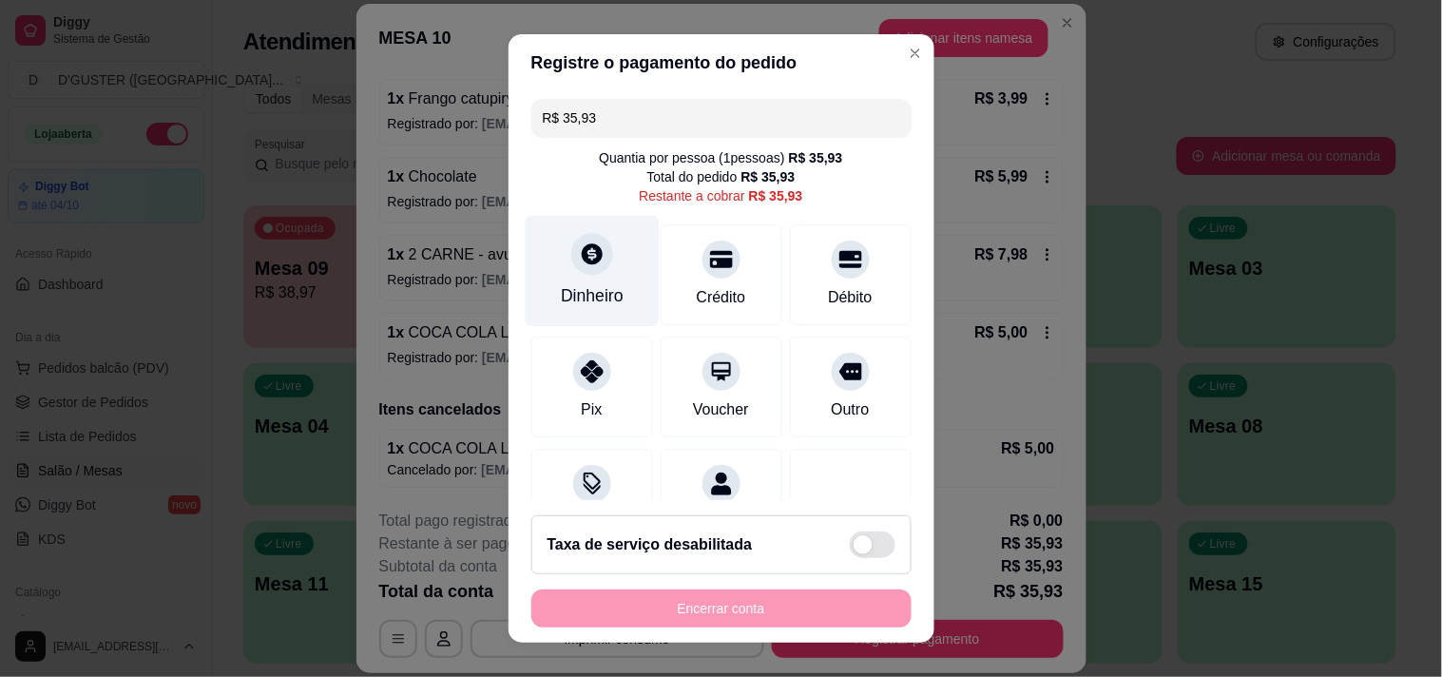
click at [587, 273] on div "Dinheiro" at bounding box center [592, 270] width 134 height 111
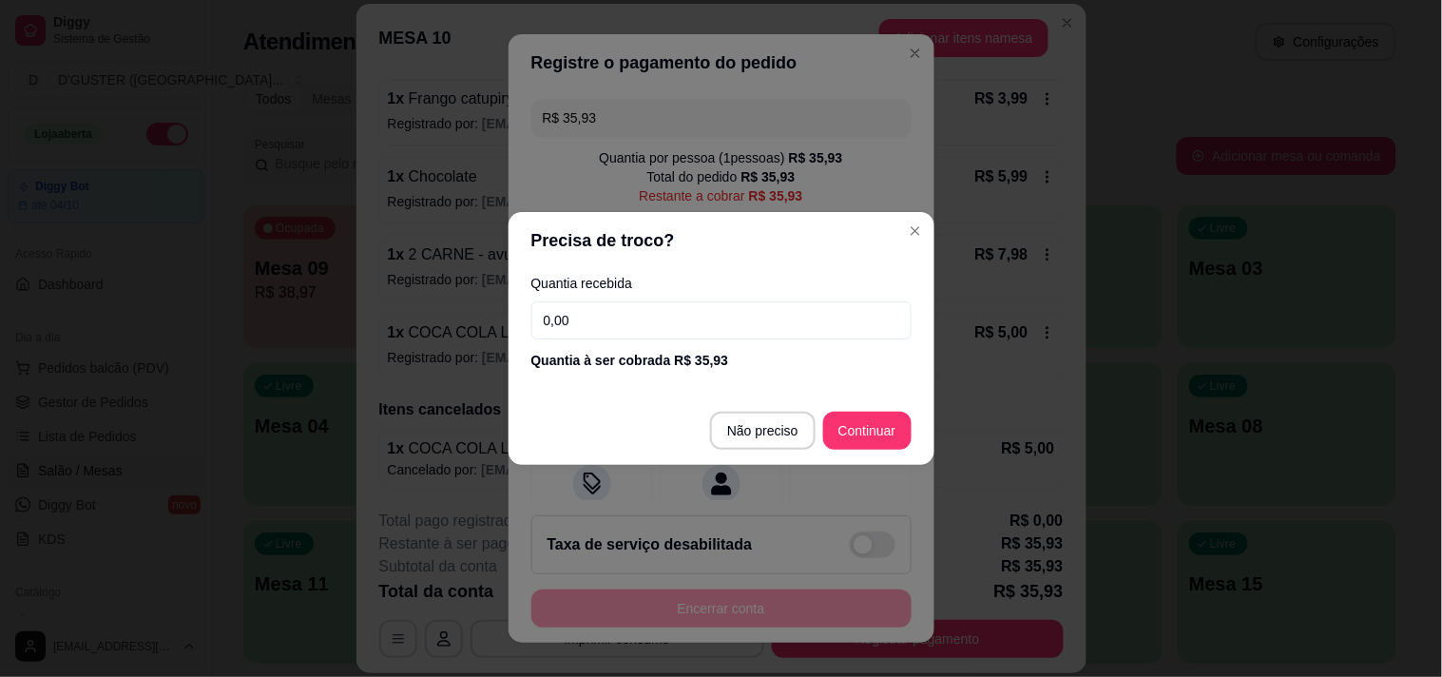
click at [647, 306] on input "0,00" at bounding box center [721, 320] width 380 height 38
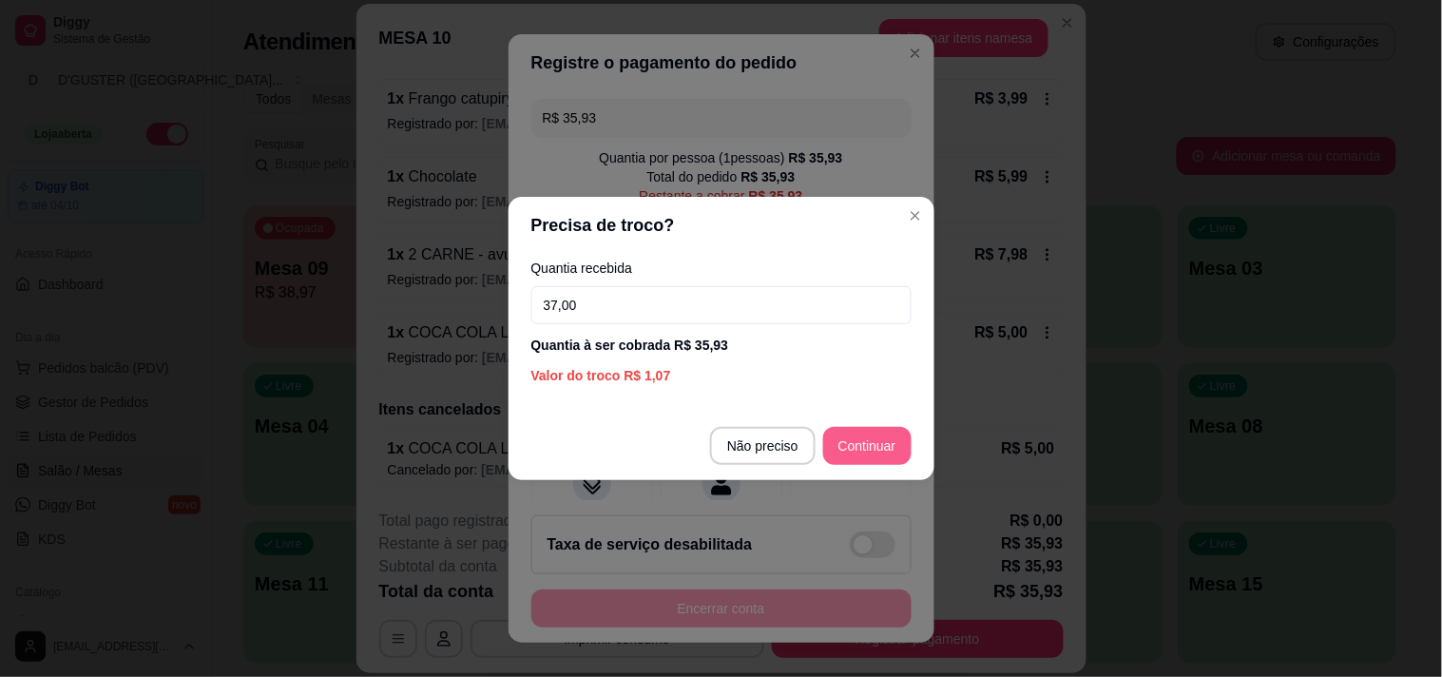
type input "37,00"
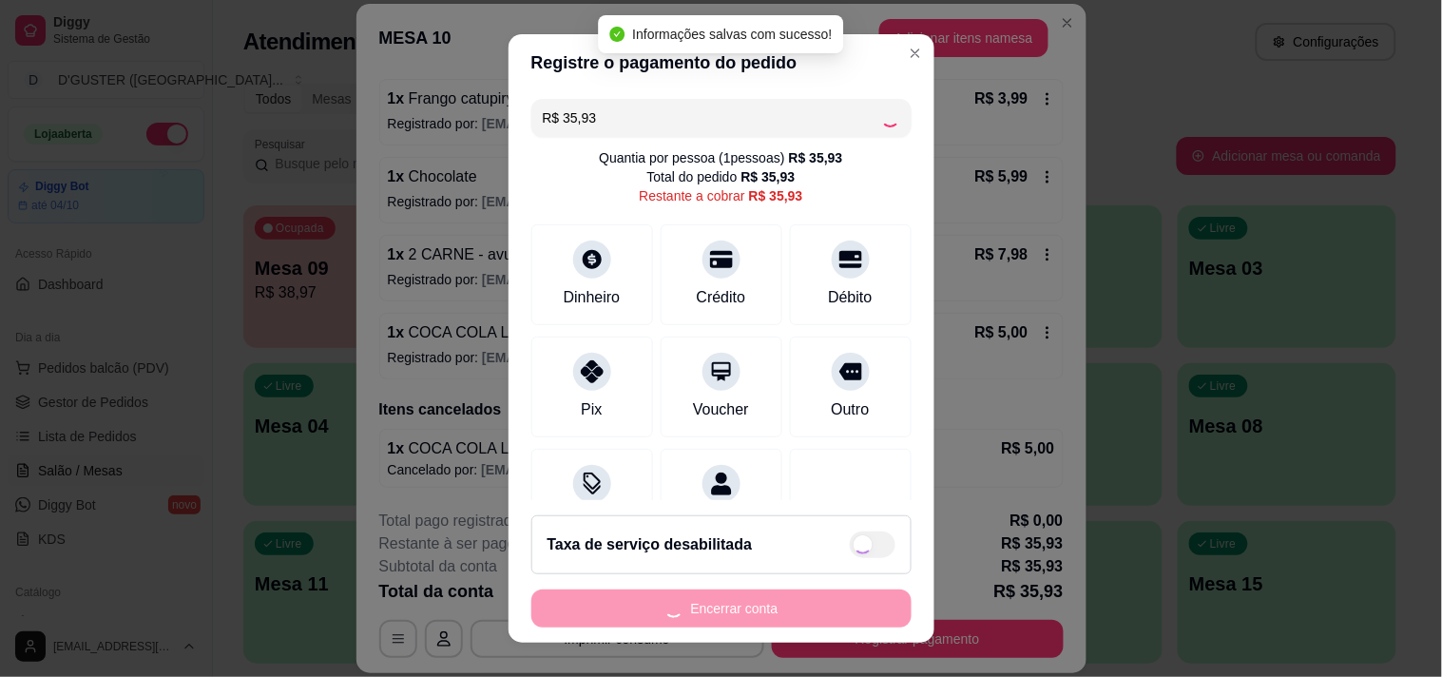
type input "R$ 0,00"
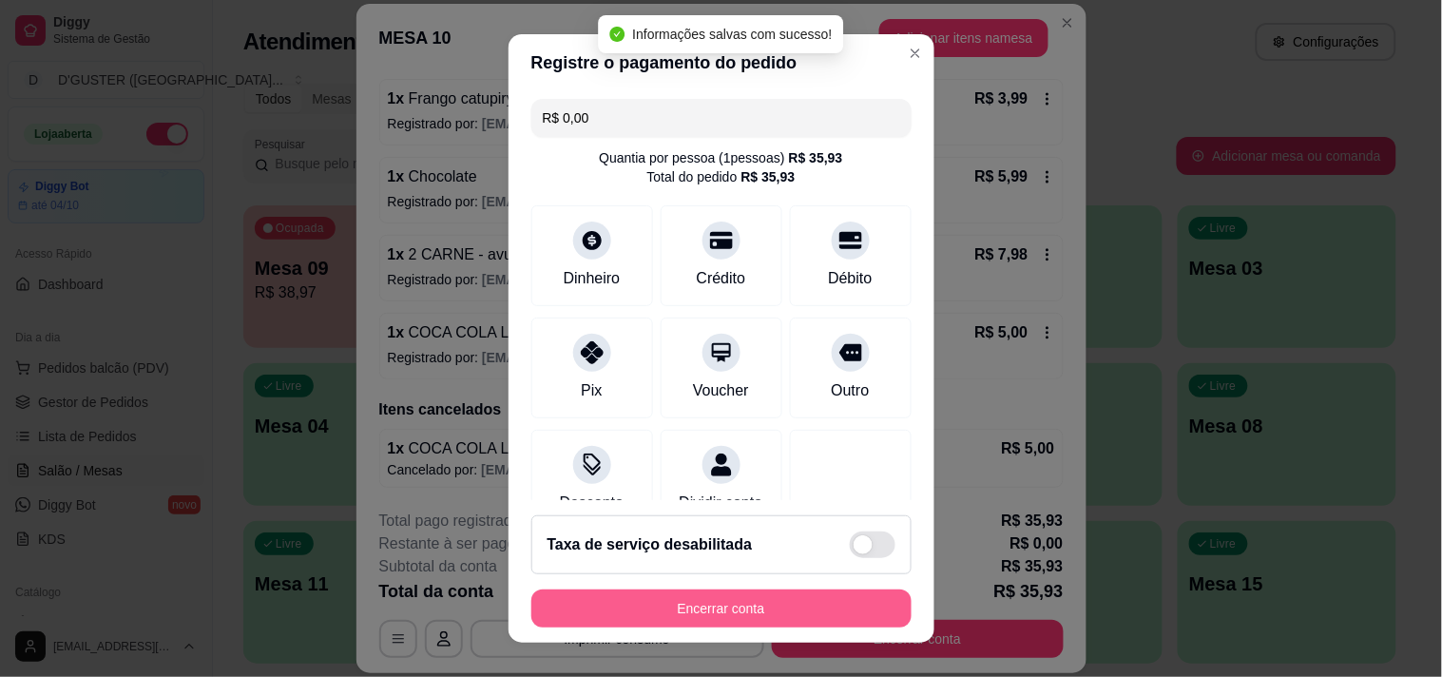
click at [811, 604] on button "Encerrar conta" at bounding box center [721, 608] width 380 height 38
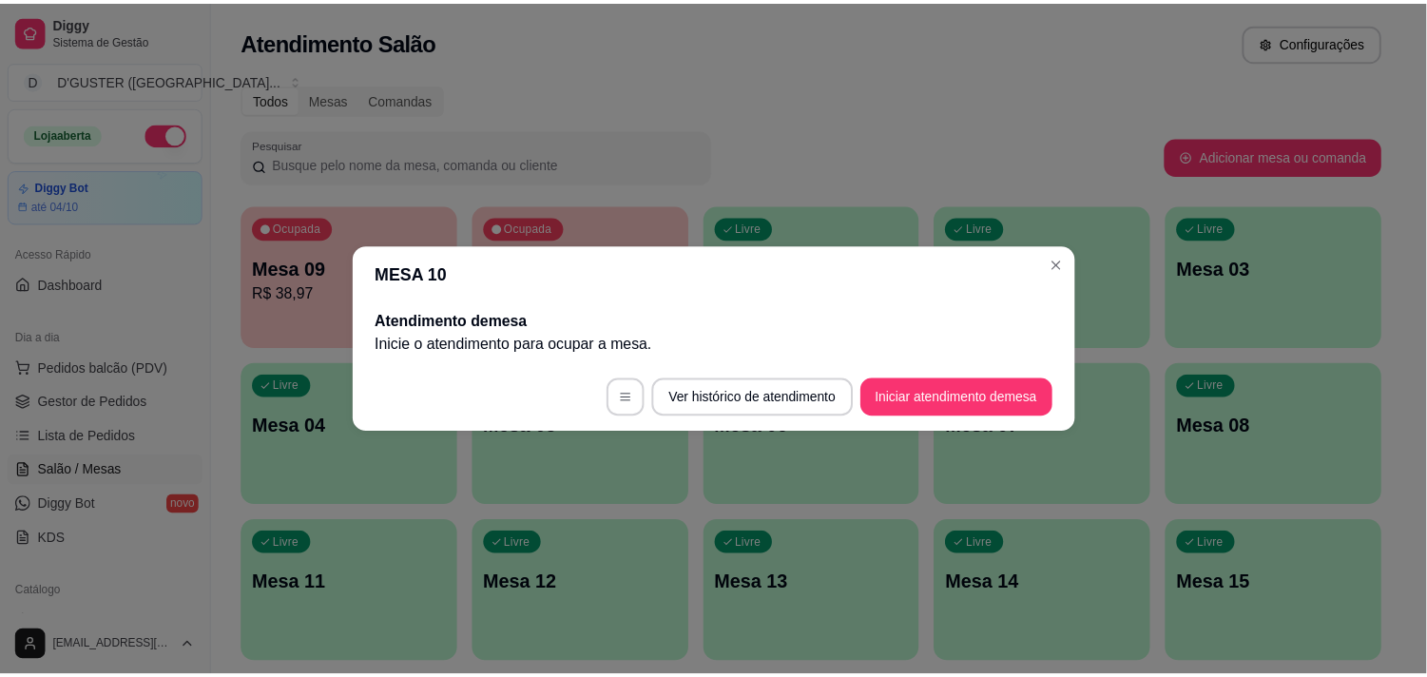
scroll to position [0, 0]
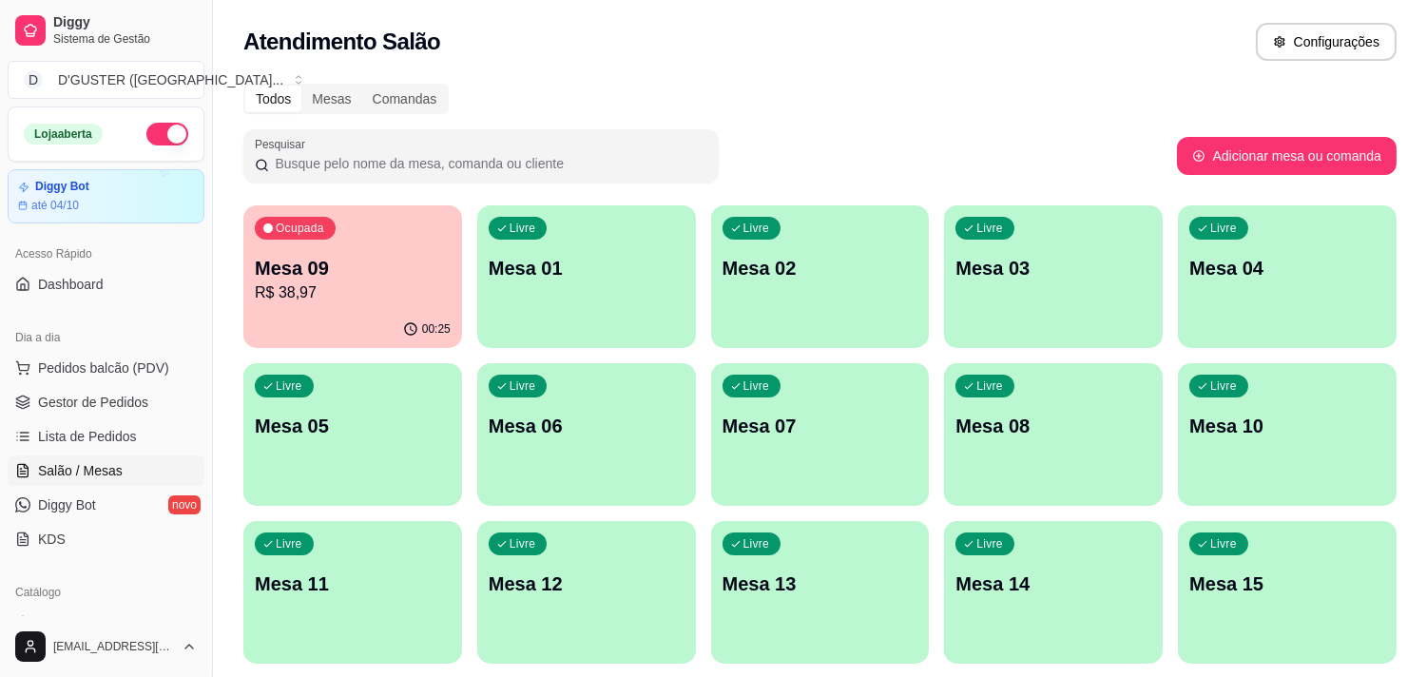
click at [369, 298] on p "R$ 38,97" at bounding box center [353, 292] width 196 height 23
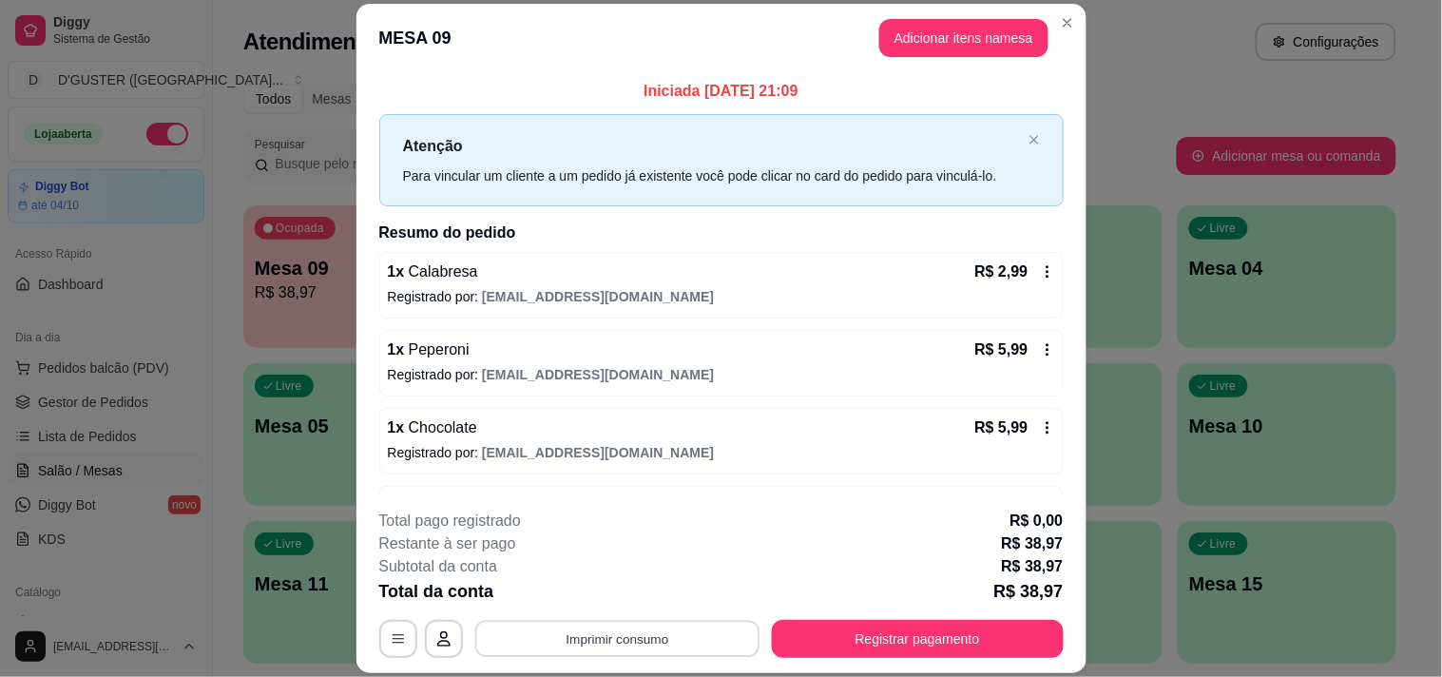
click at [573, 641] on button "Imprimir consumo" at bounding box center [616, 639] width 285 height 37
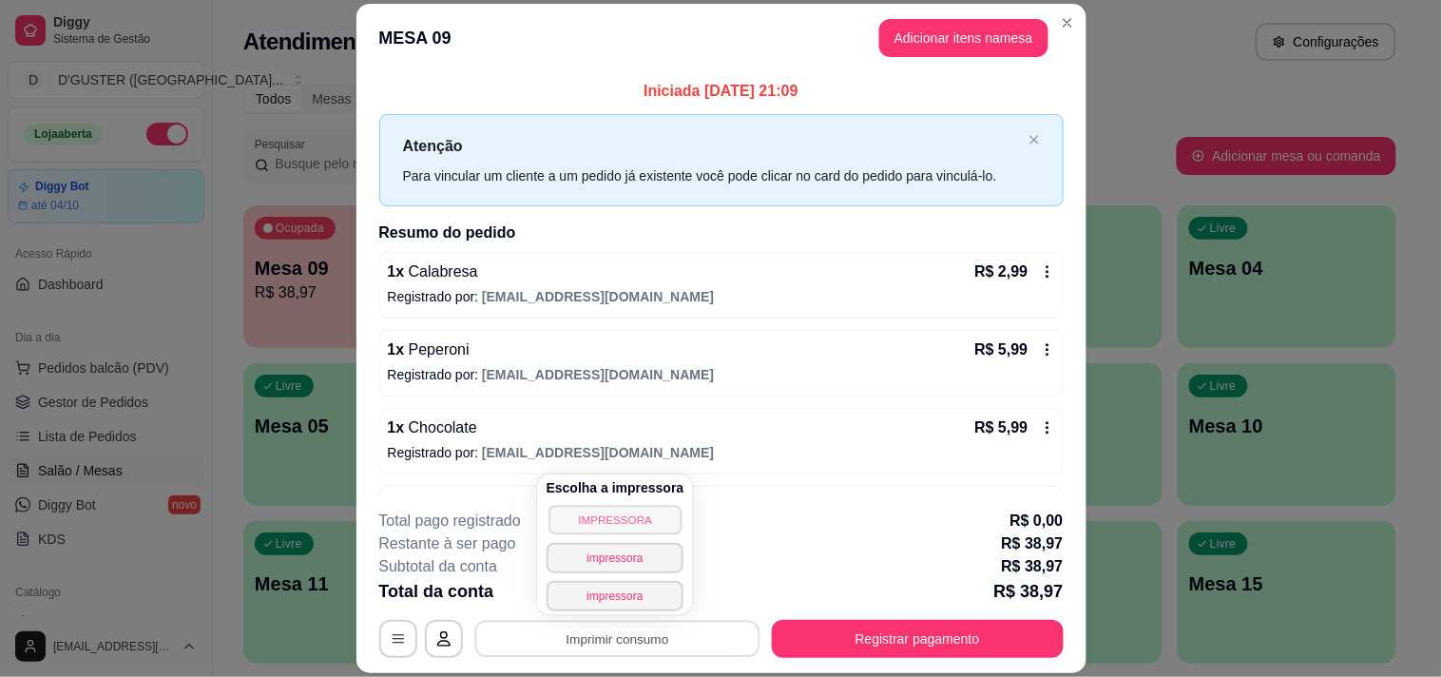
click at [587, 516] on button "IMPRESSORA" at bounding box center [614, 519] width 133 height 29
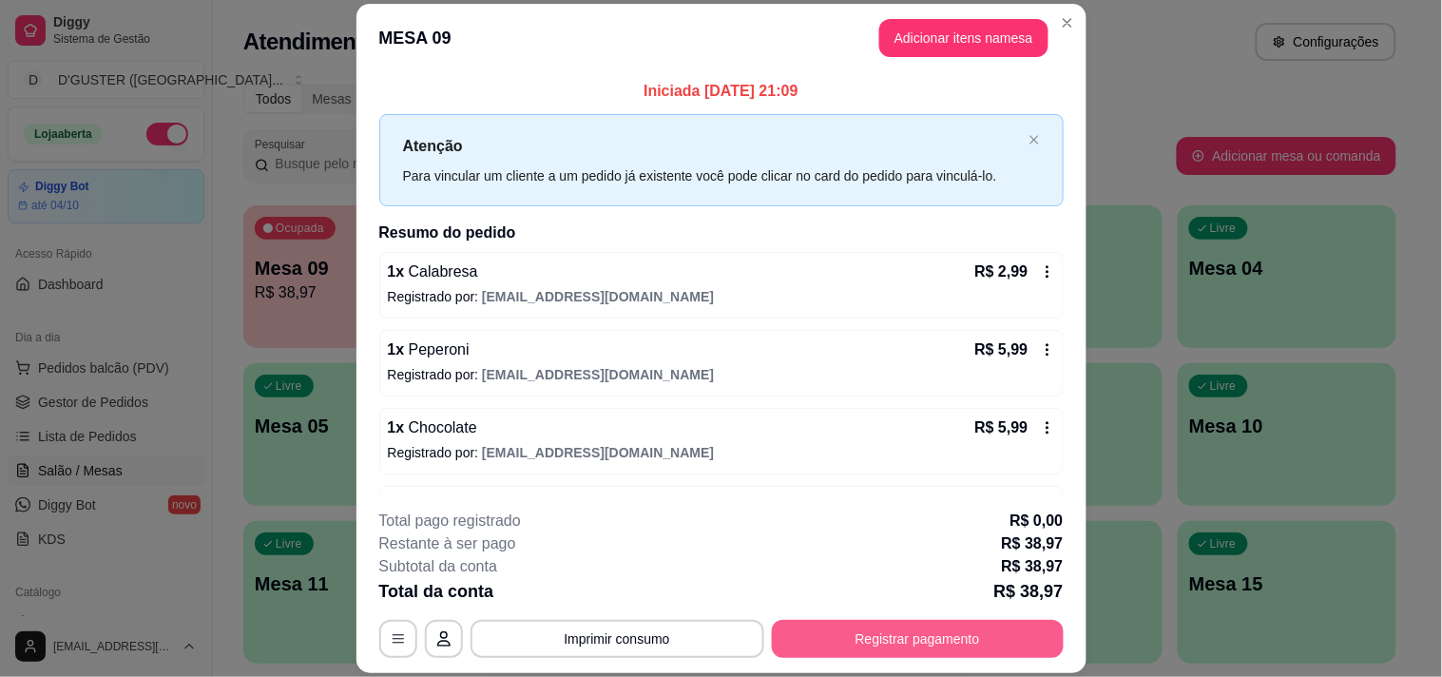
click at [905, 647] on button "Registrar pagamento" at bounding box center [918, 639] width 292 height 38
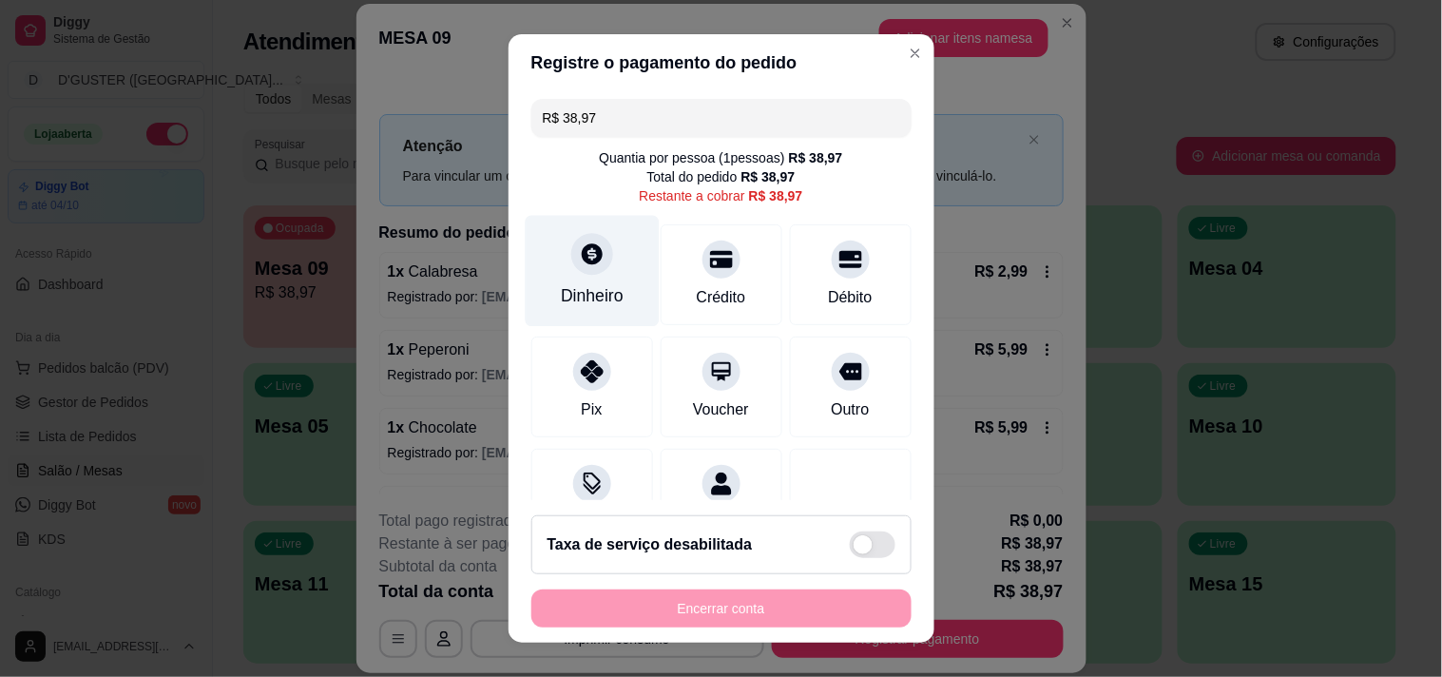
click at [571, 267] on div at bounding box center [592, 254] width 42 height 42
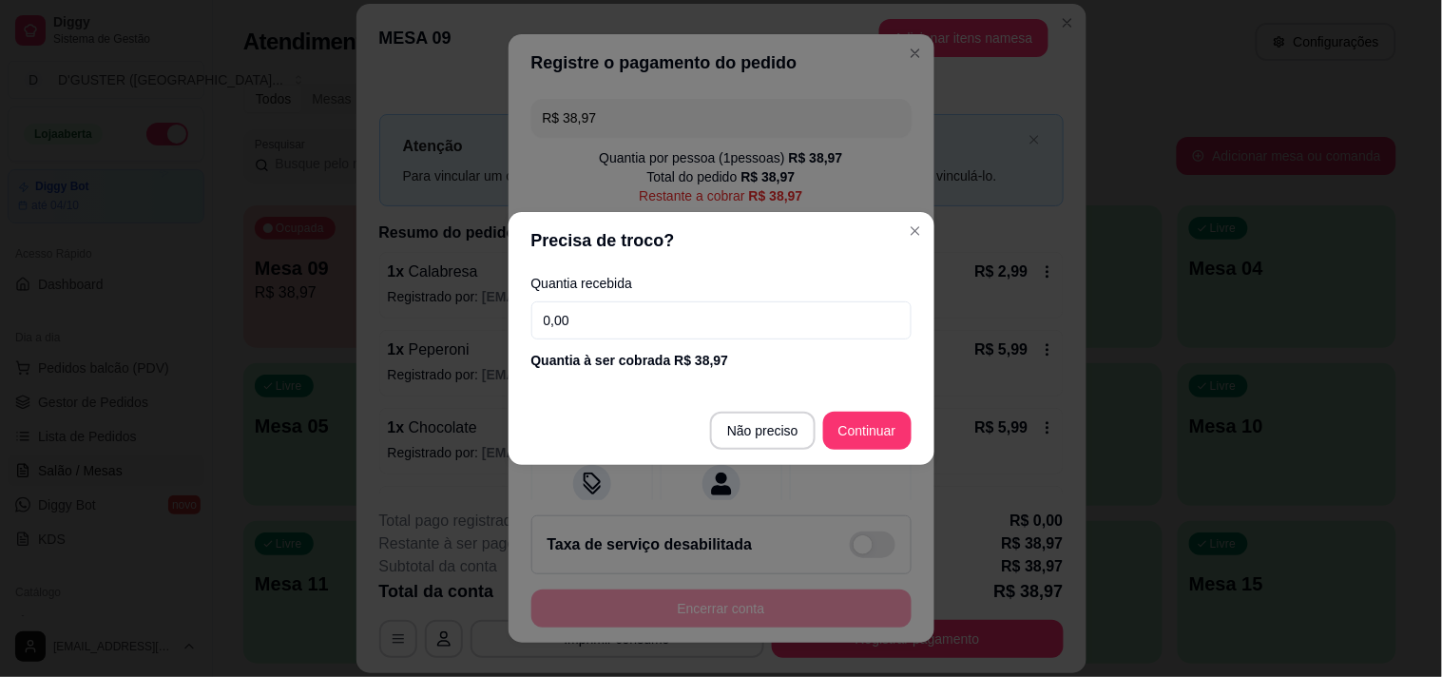
click at [652, 312] on input "0,00" at bounding box center [721, 320] width 380 height 38
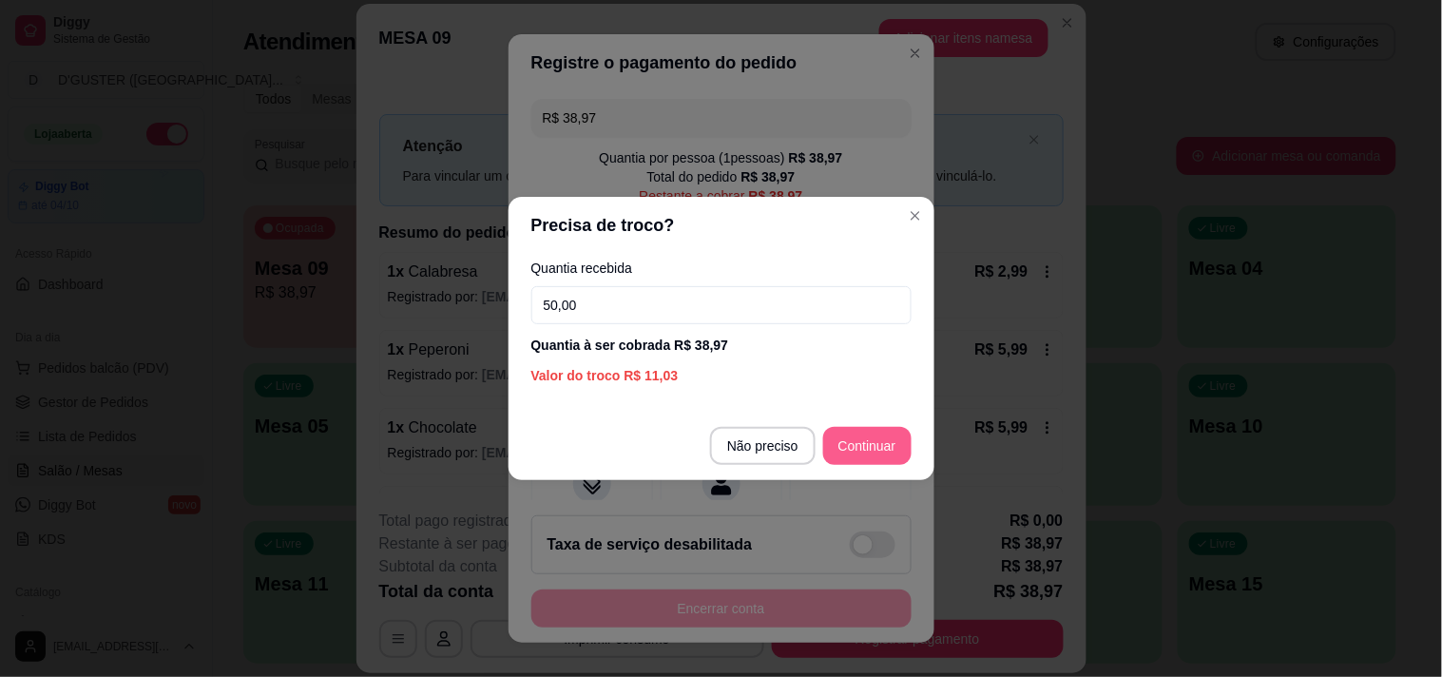
type input "50,00"
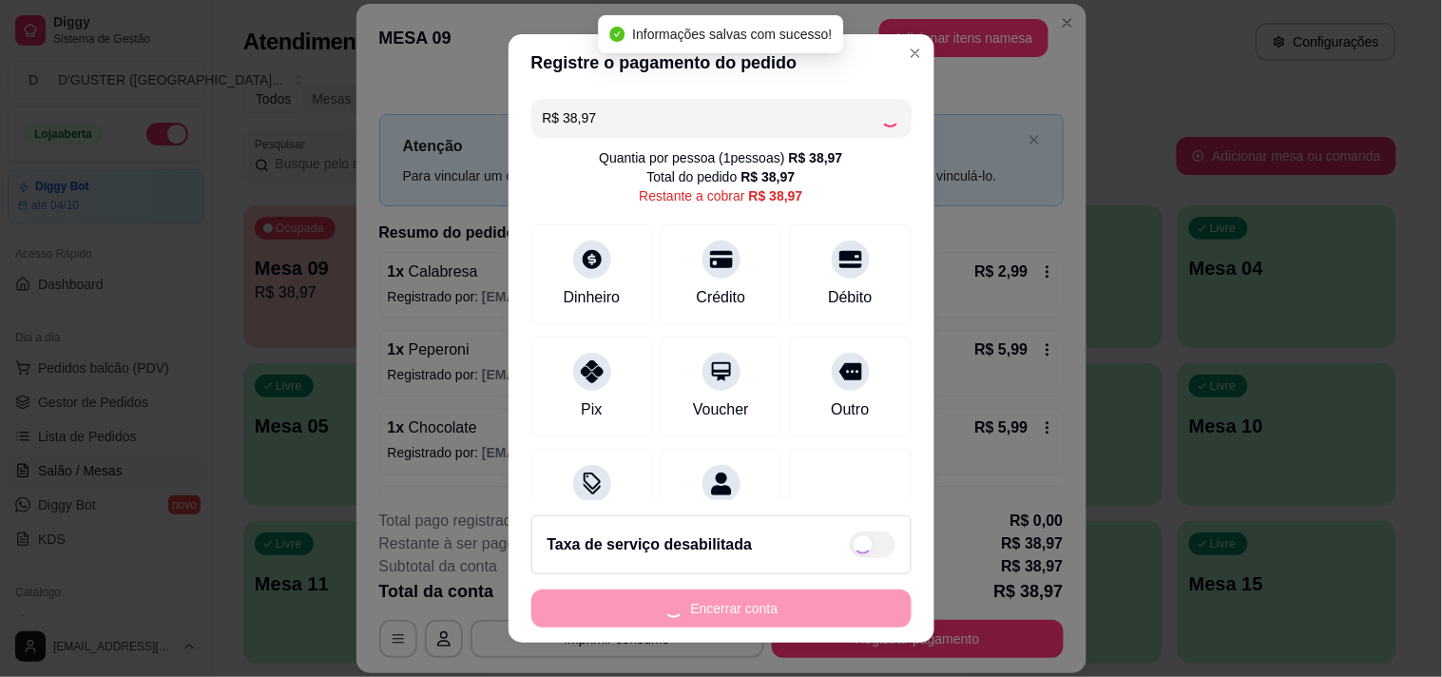
type input "R$ 0,00"
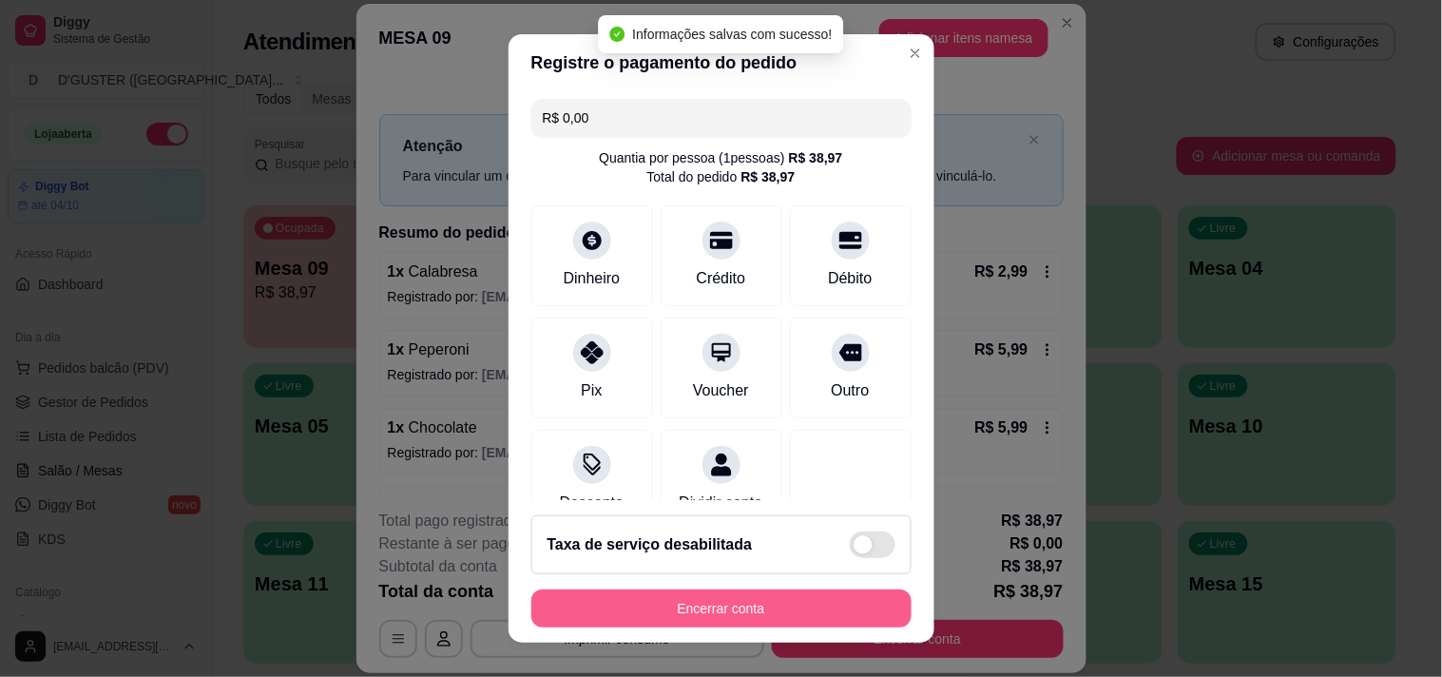
click at [676, 604] on button "Encerrar conta" at bounding box center [721, 608] width 380 height 38
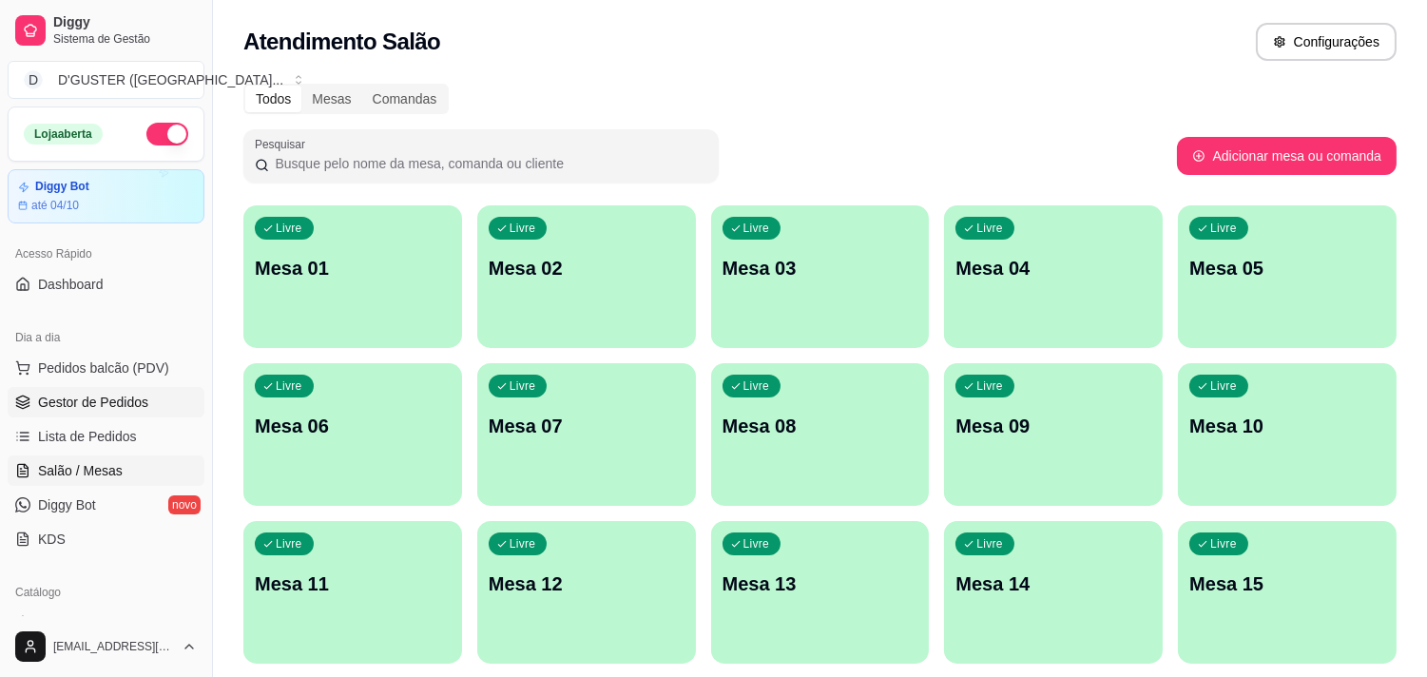
click at [108, 406] on span "Gestor de Pedidos" at bounding box center [93, 402] width 110 height 19
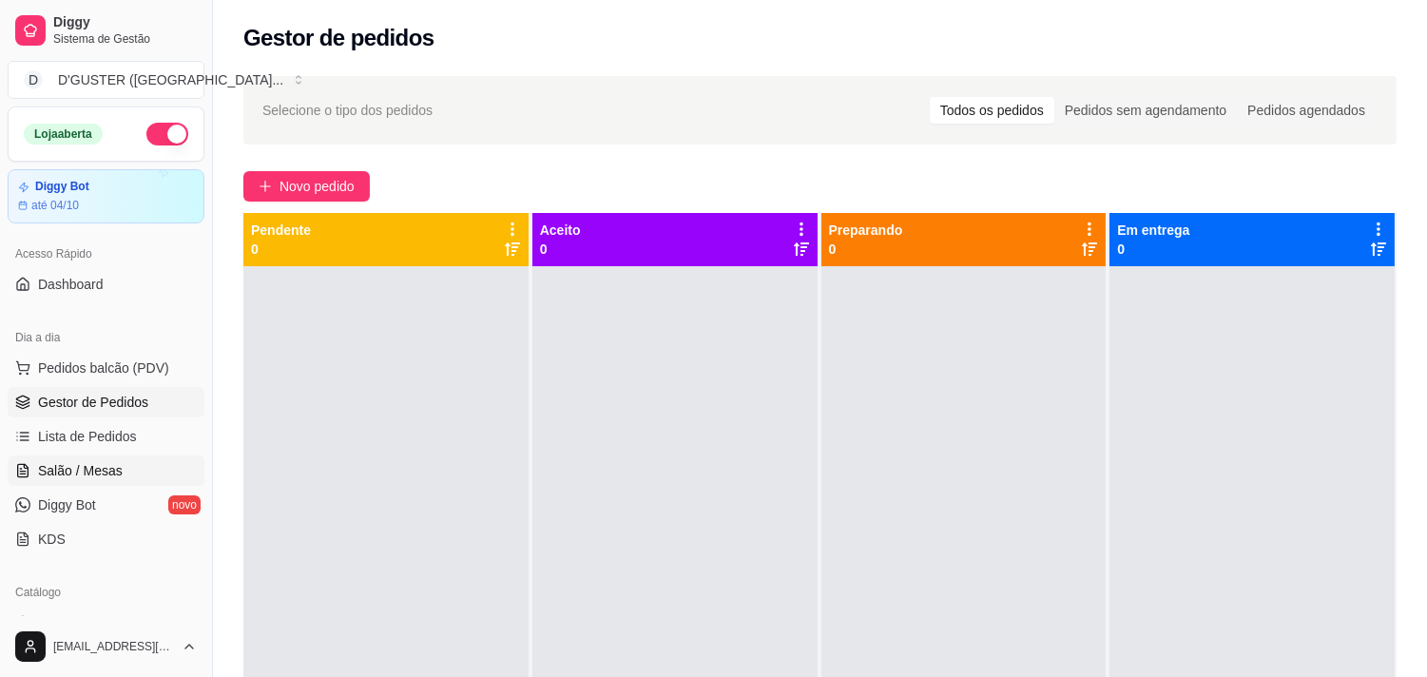
click at [108, 458] on link "Salão / Mesas" at bounding box center [106, 470] width 197 height 30
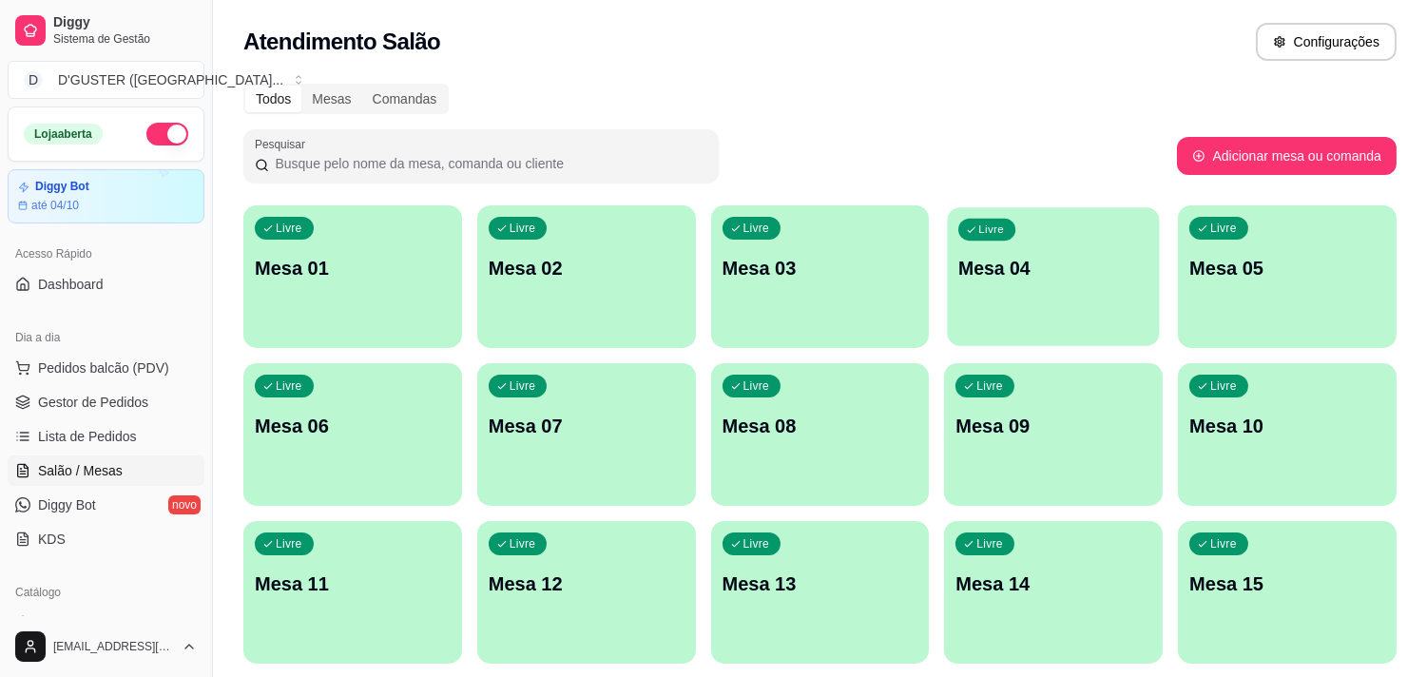
click at [1044, 323] on div "Livre Mesa 04" at bounding box center [1054, 265] width 212 height 116
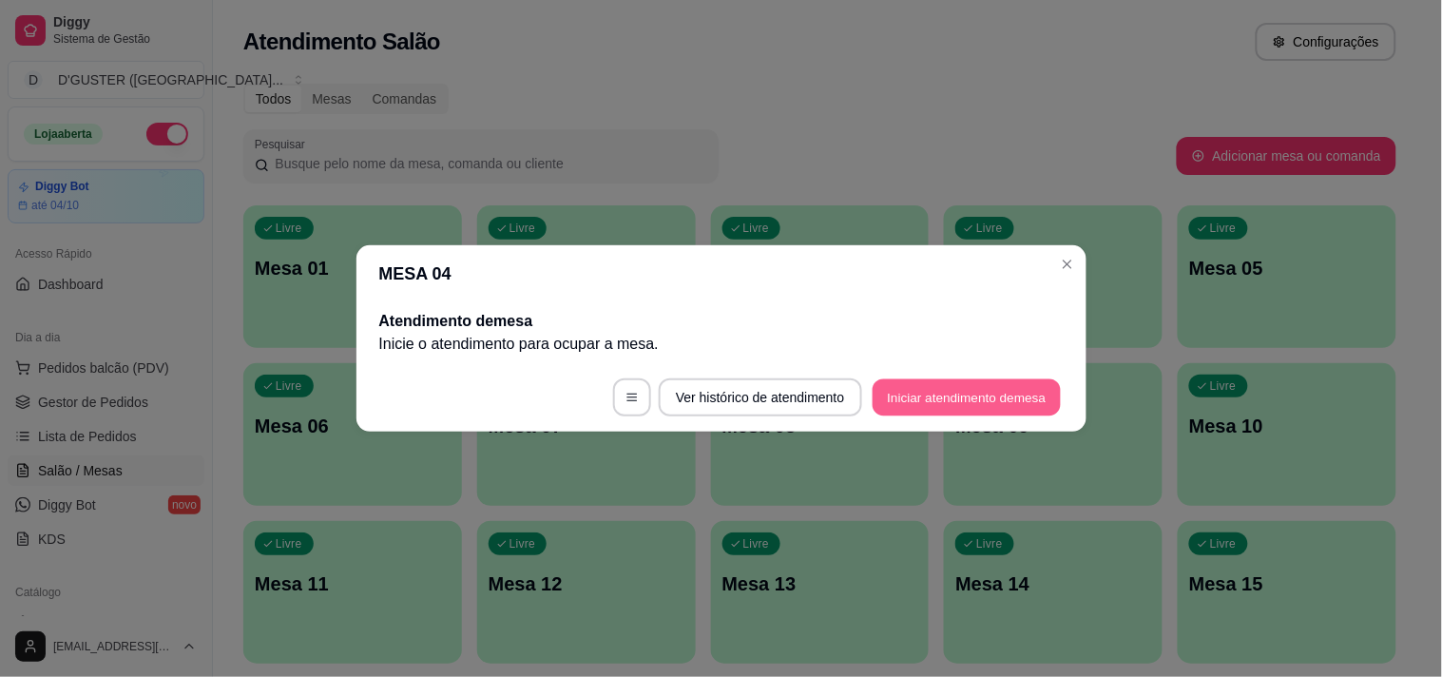
click at [955, 410] on button "Iniciar atendimento de mesa" at bounding box center [967, 397] width 188 height 37
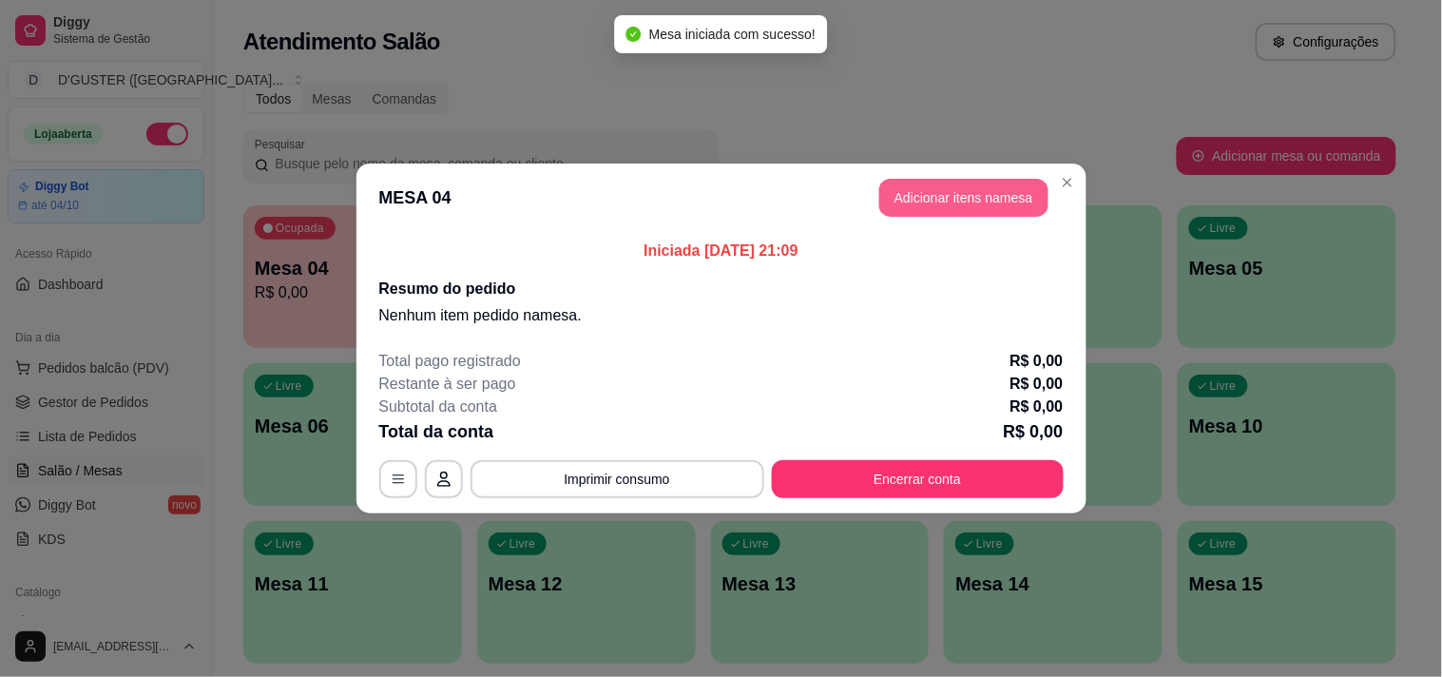
click at [981, 190] on button "Adicionar itens na mesa" at bounding box center [963, 198] width 169 height 38
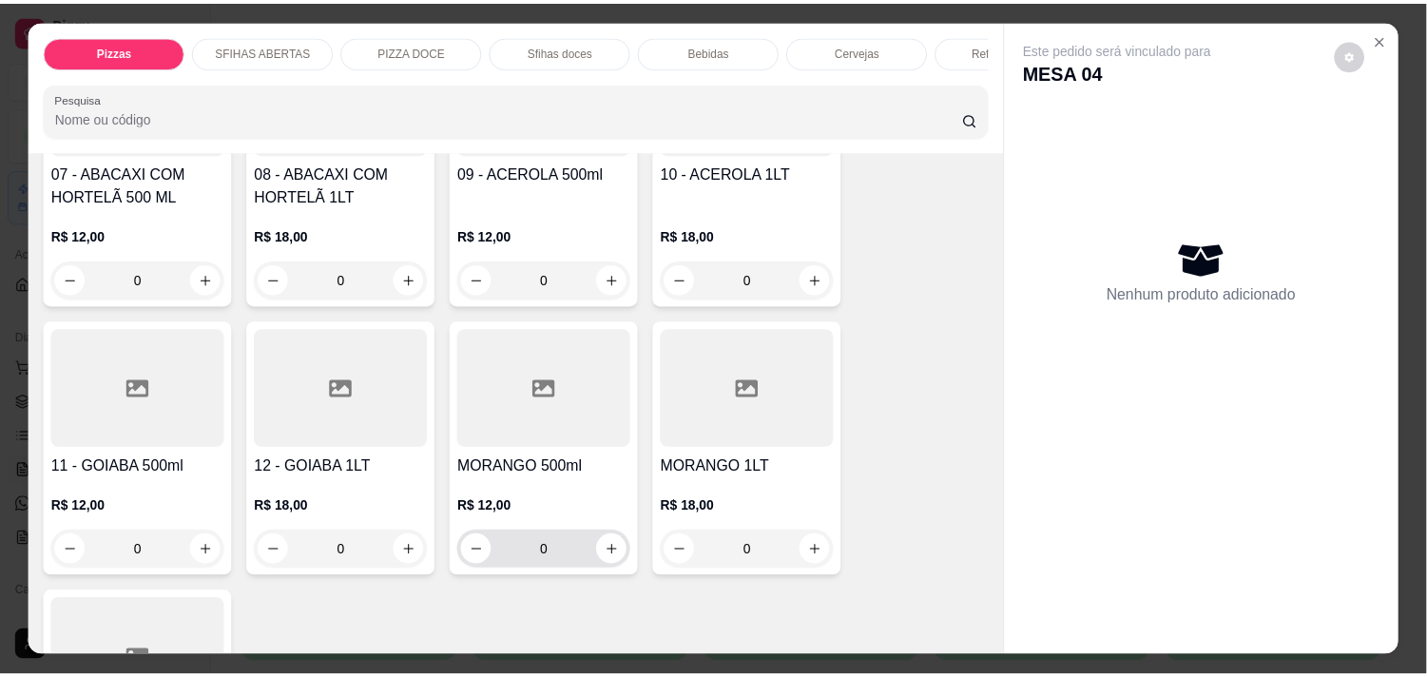
scroll to position [4224, 0]
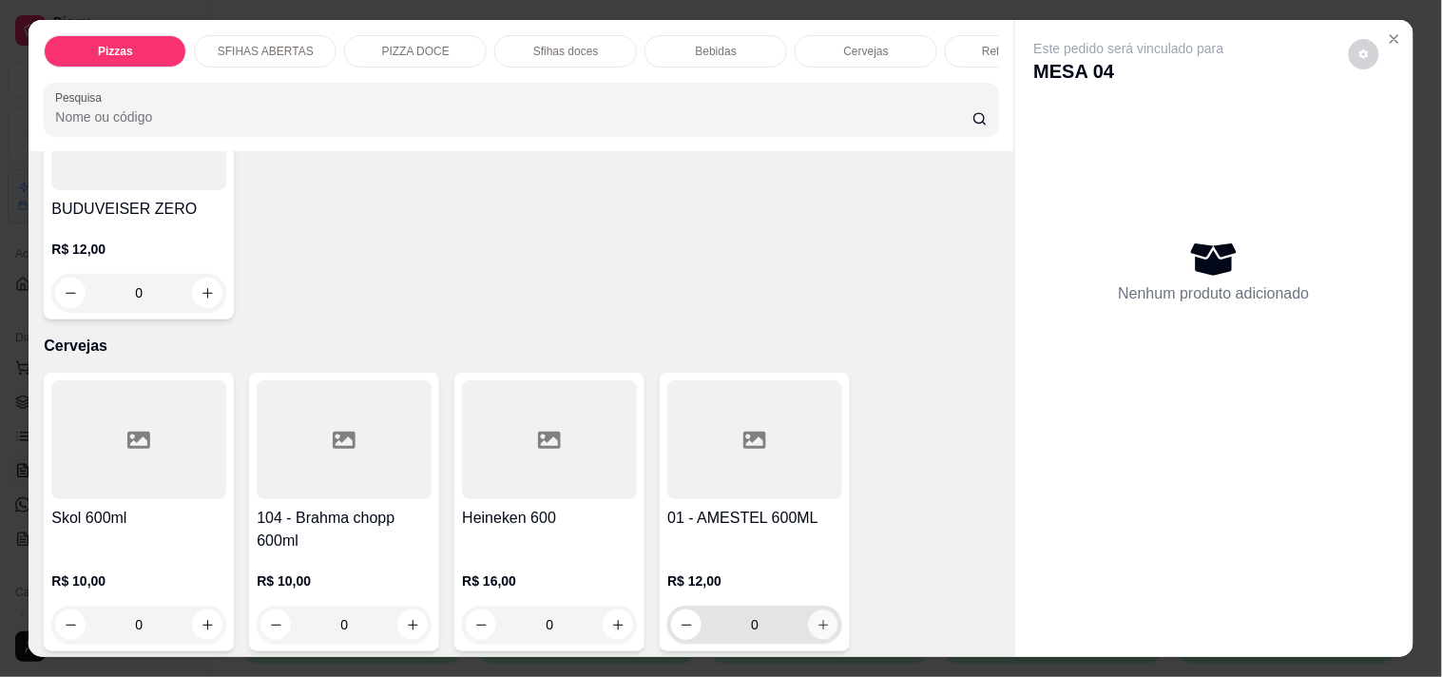
click at [821, 618] on icon "increase-product-quantity" at bounding box center [824, 625] width 14 height 14
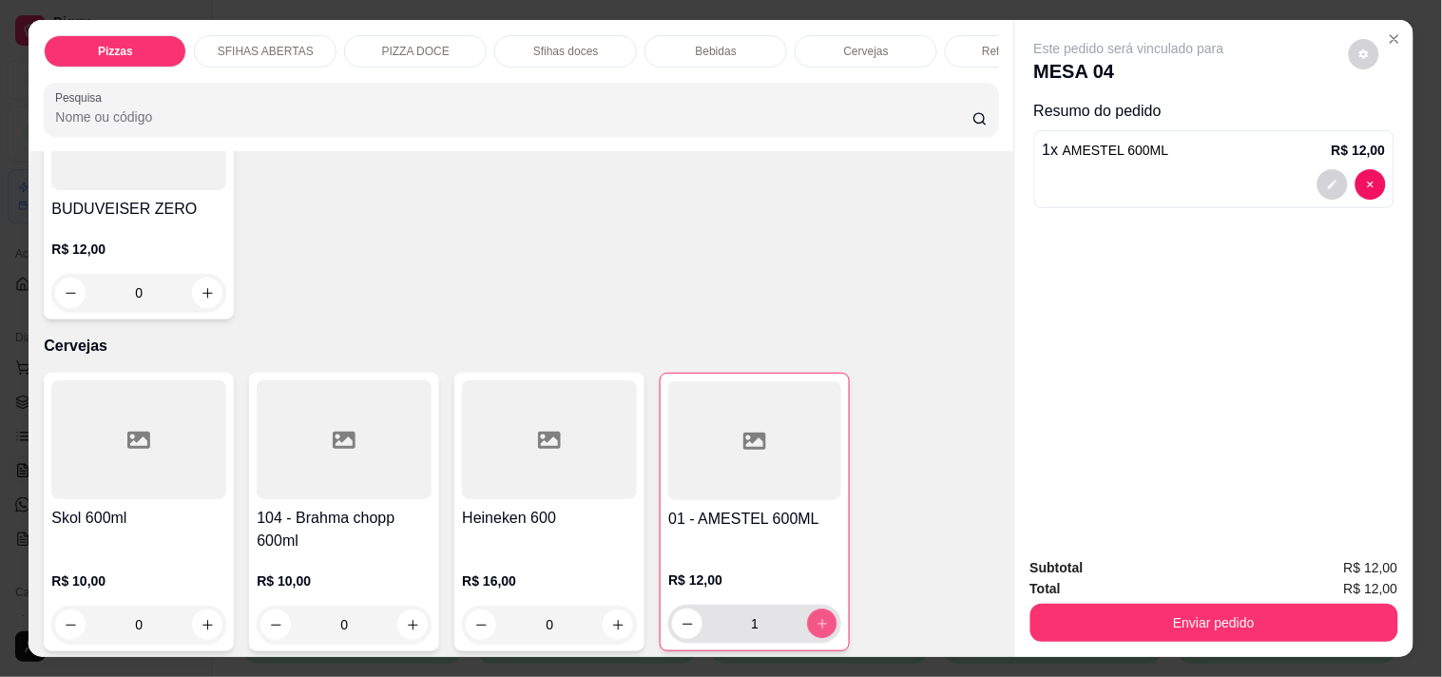
click at [820, 609] on button "increase-product-quantity" at bounding box center [822, 623] width 29 height 29
type input "2"
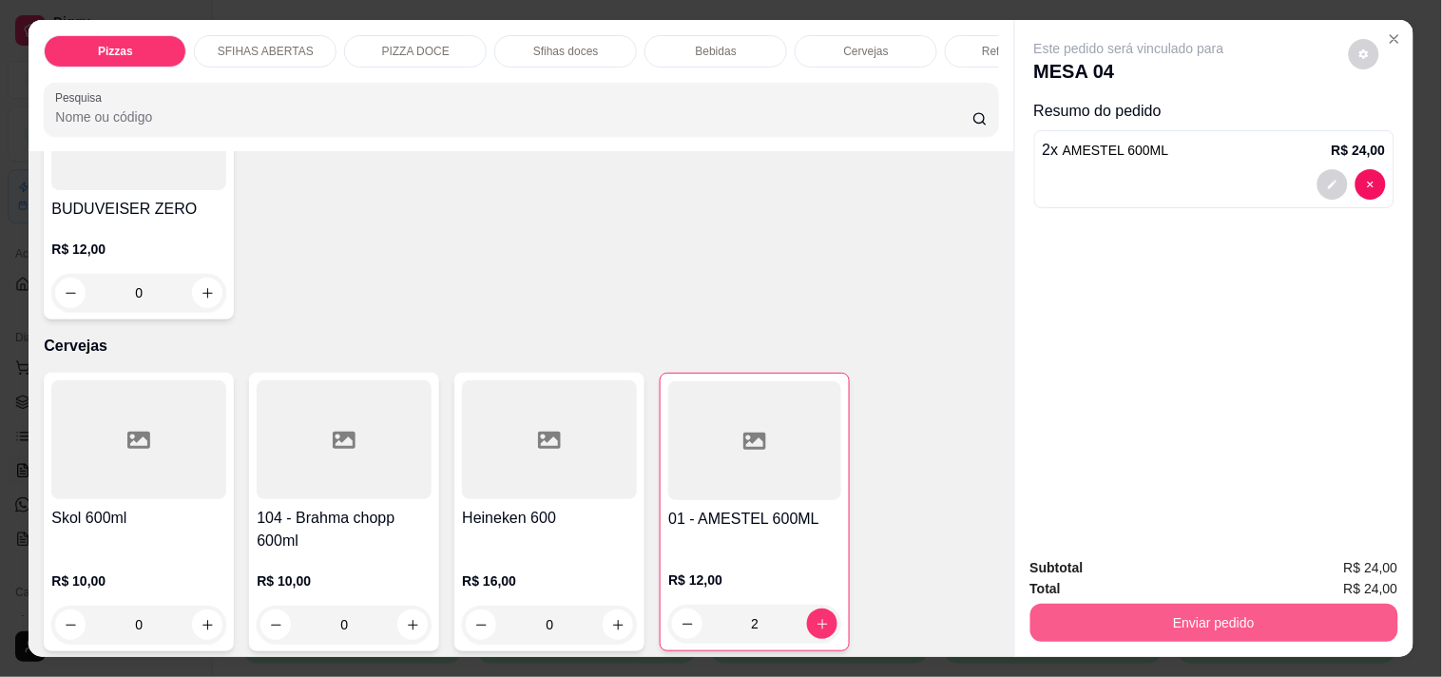
click at [1061, 612] on button "Enviar pedido" at bounding box center [1214, 623] width 368 height 38
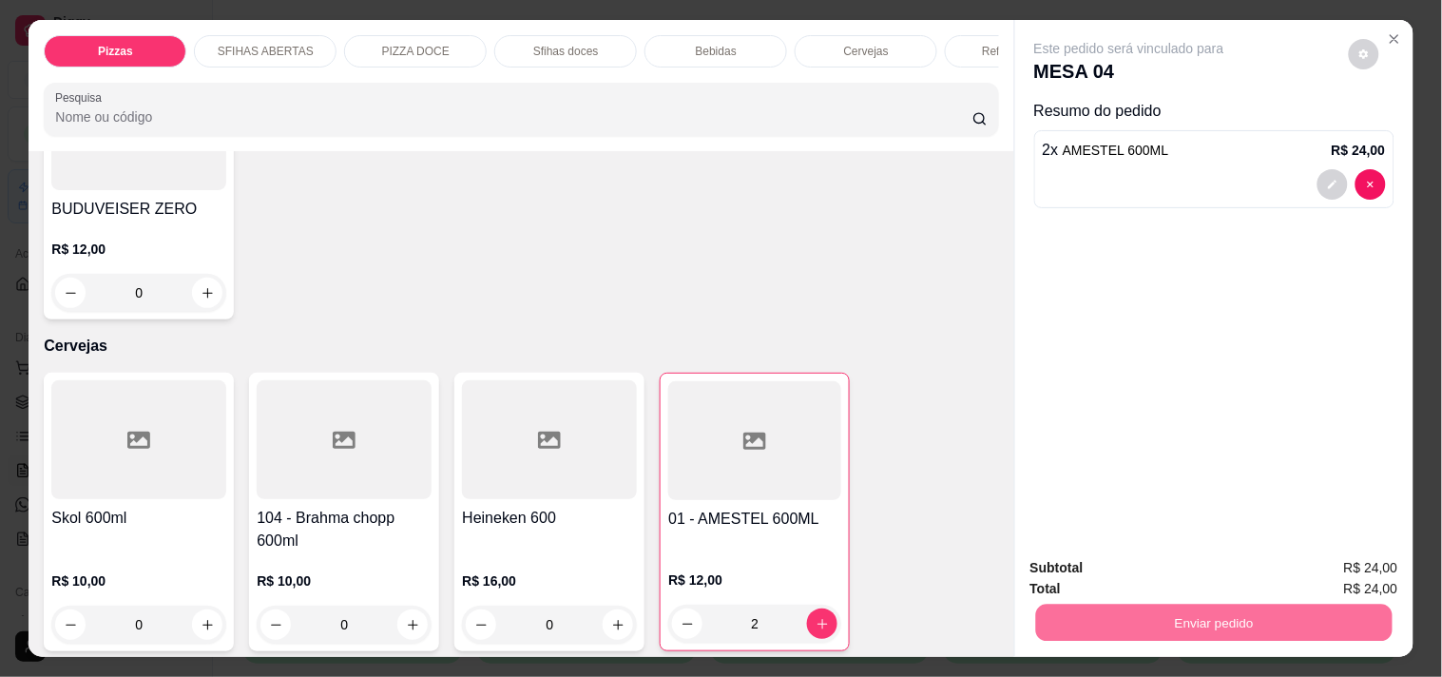
click at [1082, 566] on button "Não registrar e enviar pedido" at bounding box center [1151, 568] width 198 height 36
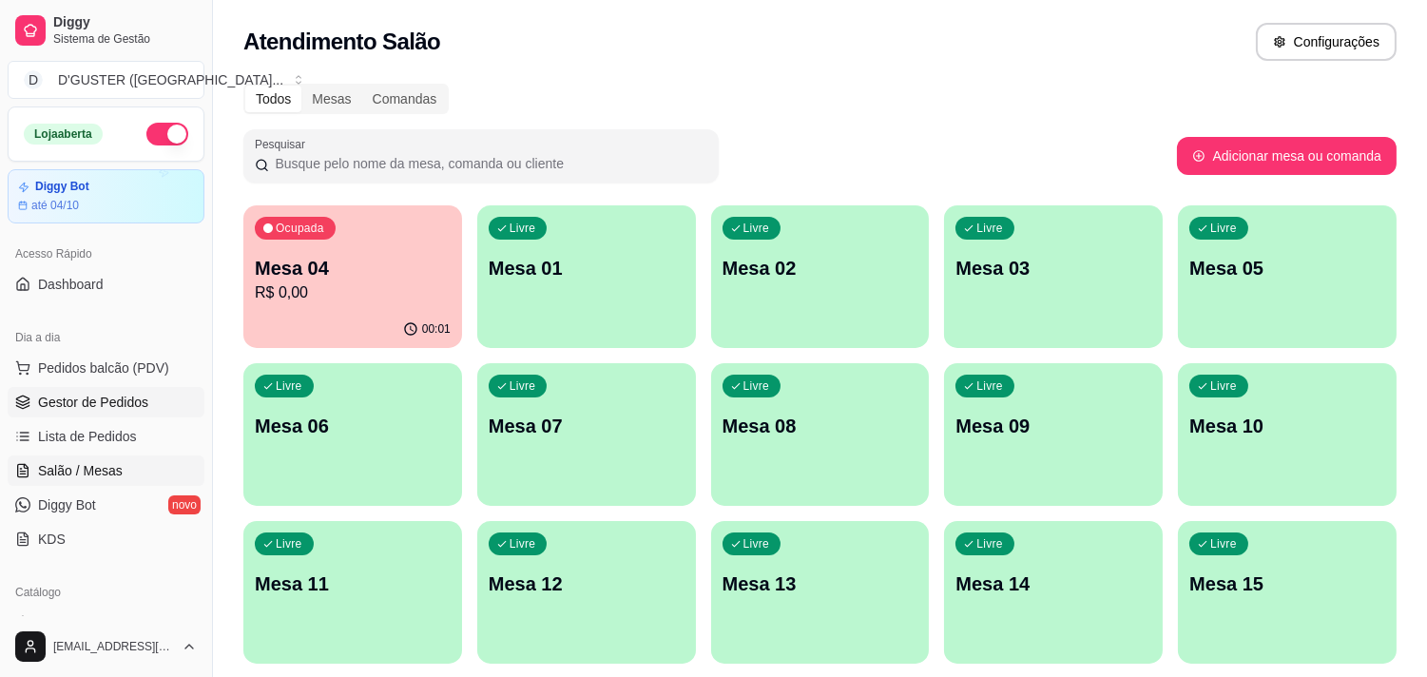
click at [133, 394] on span "Gestor de Pedidos" at bounding box center [93, 402] width 110 height 19
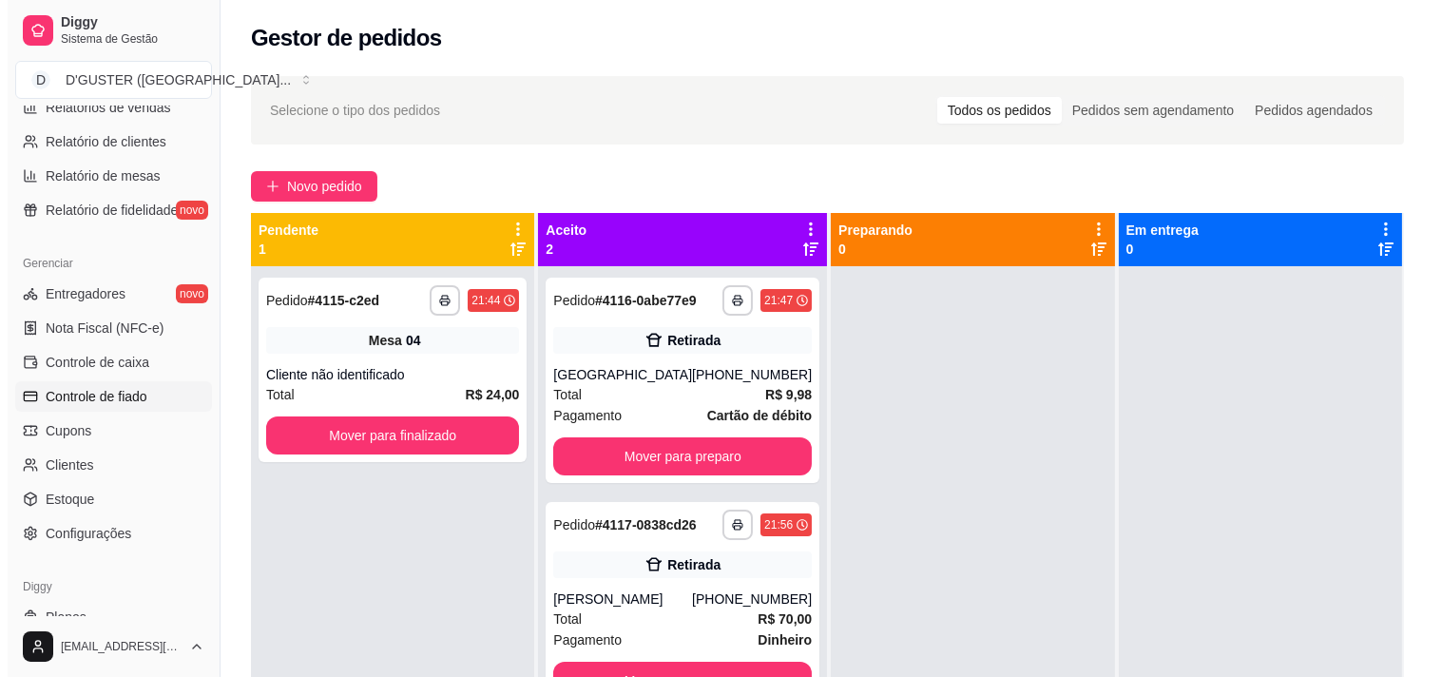
scroll to position [690, 0]
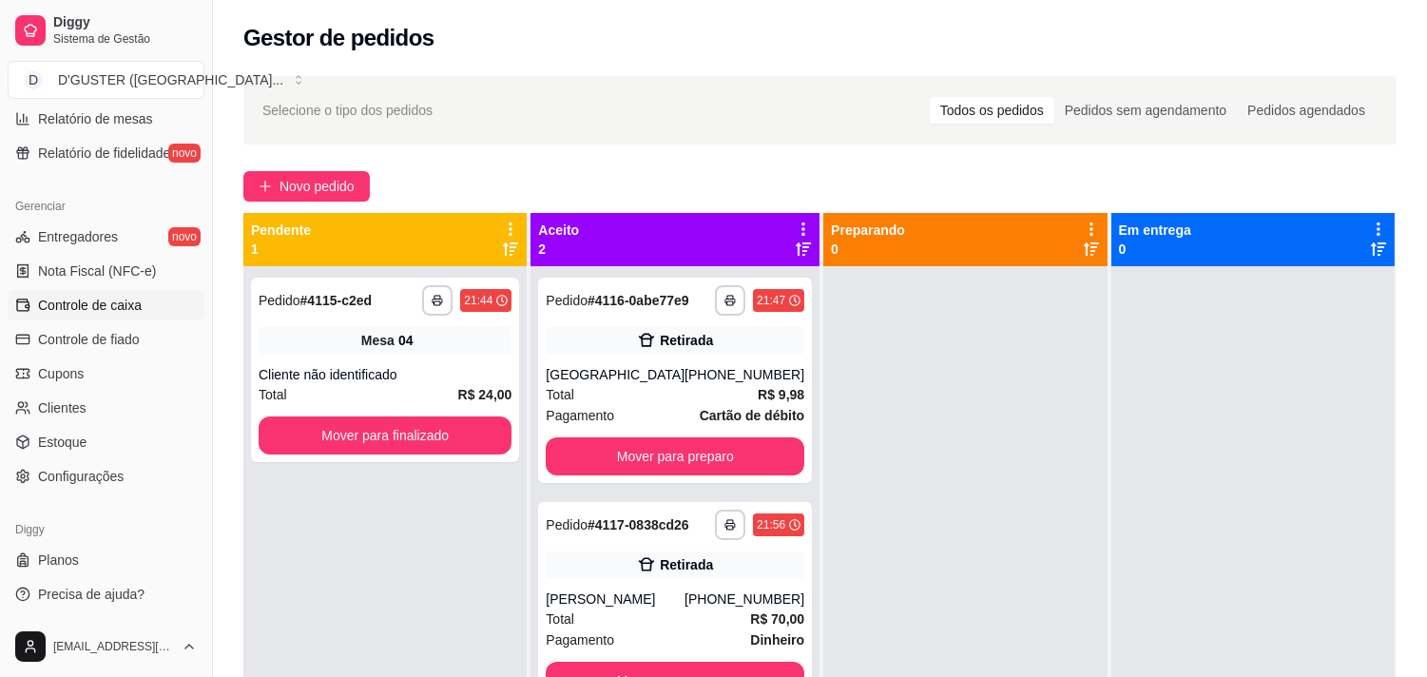
click at [106, 307] on span "Controle de caixa" at bounding box center [90, 305] width 104 height 19
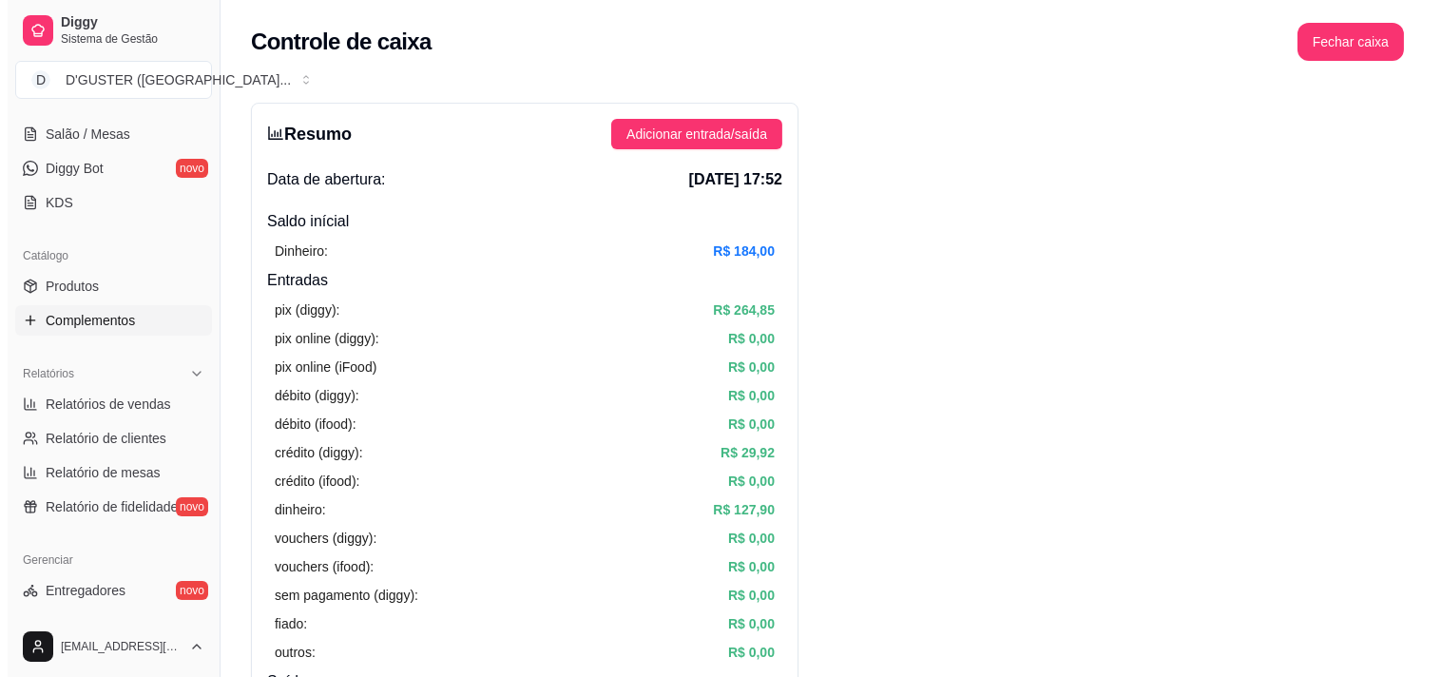
scroll to position [268, 0]
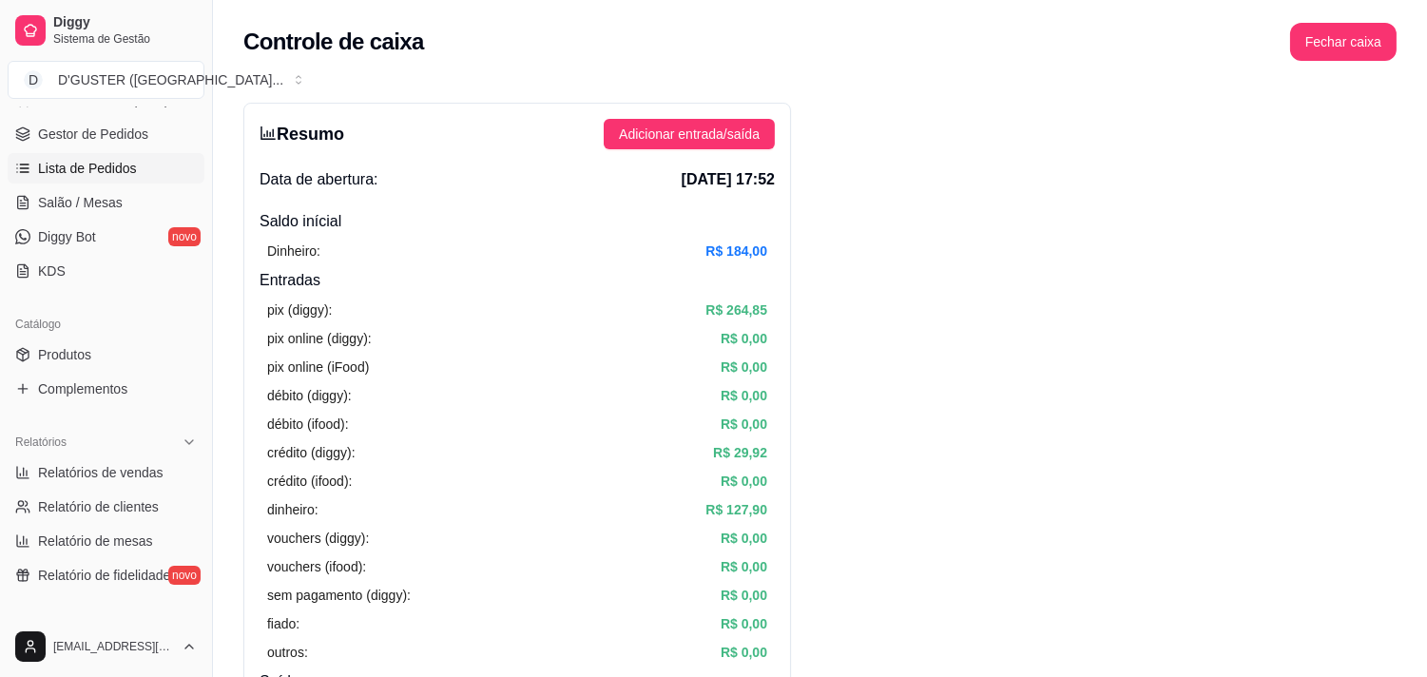
click at [108, 167] on span "Lista de Pedidos" at bounding box center [87, 168] width 99 height 19
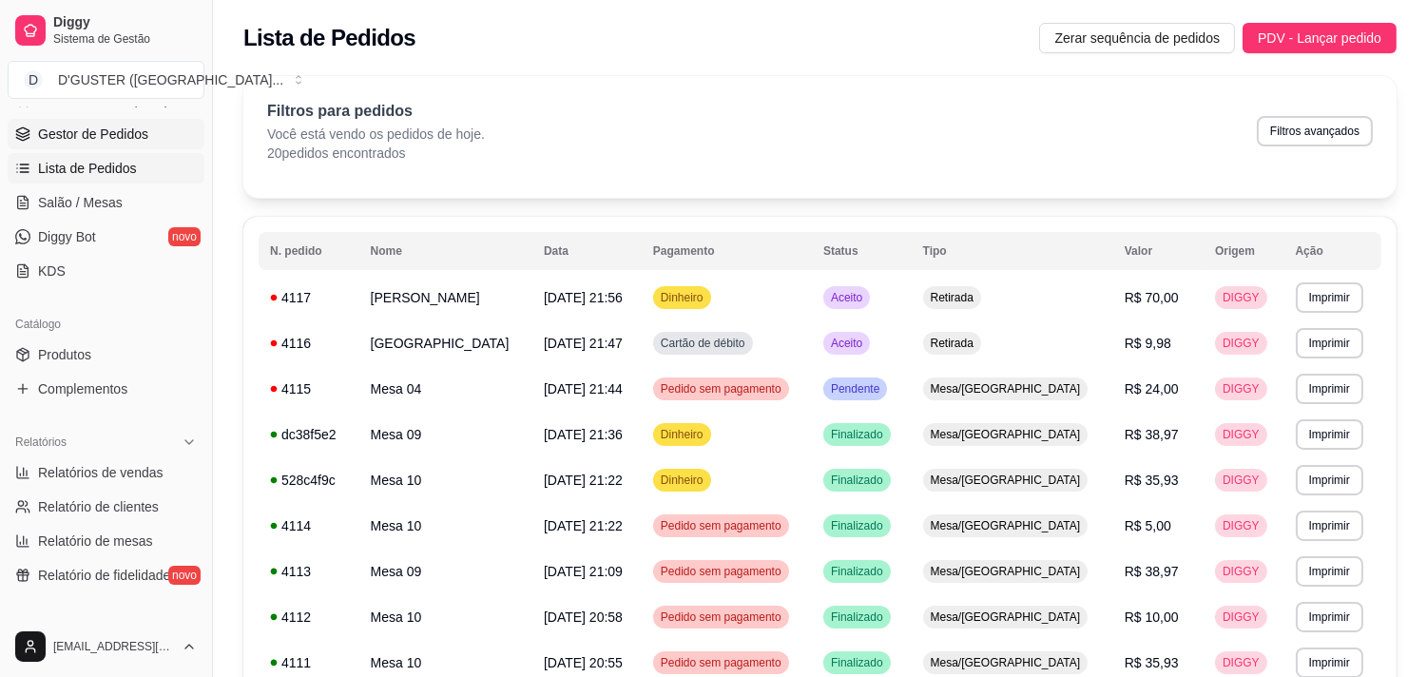
click at [112, 134] on span "Gestor de Pedidos" at bounding box center [93, 134] width 110 height 19
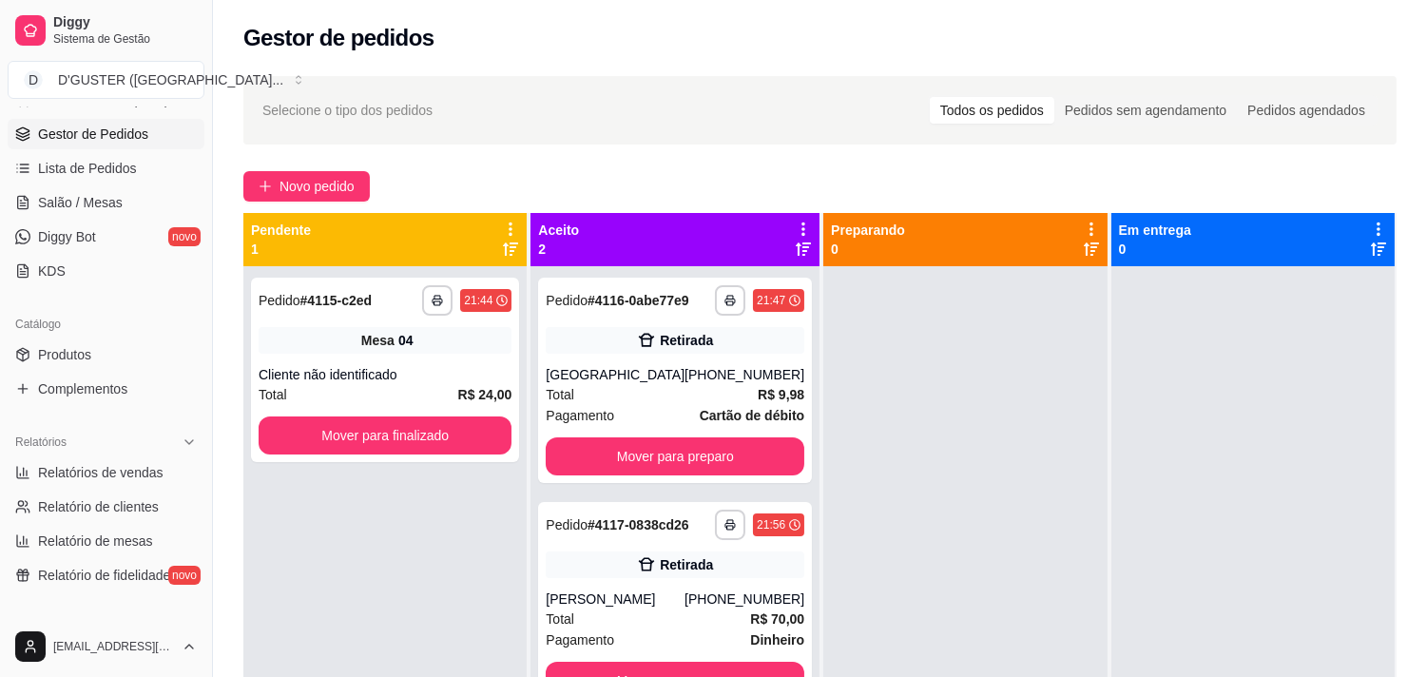
click at [740, 486] on div "**********" at bounding box center [674, 604] width 289 height 677
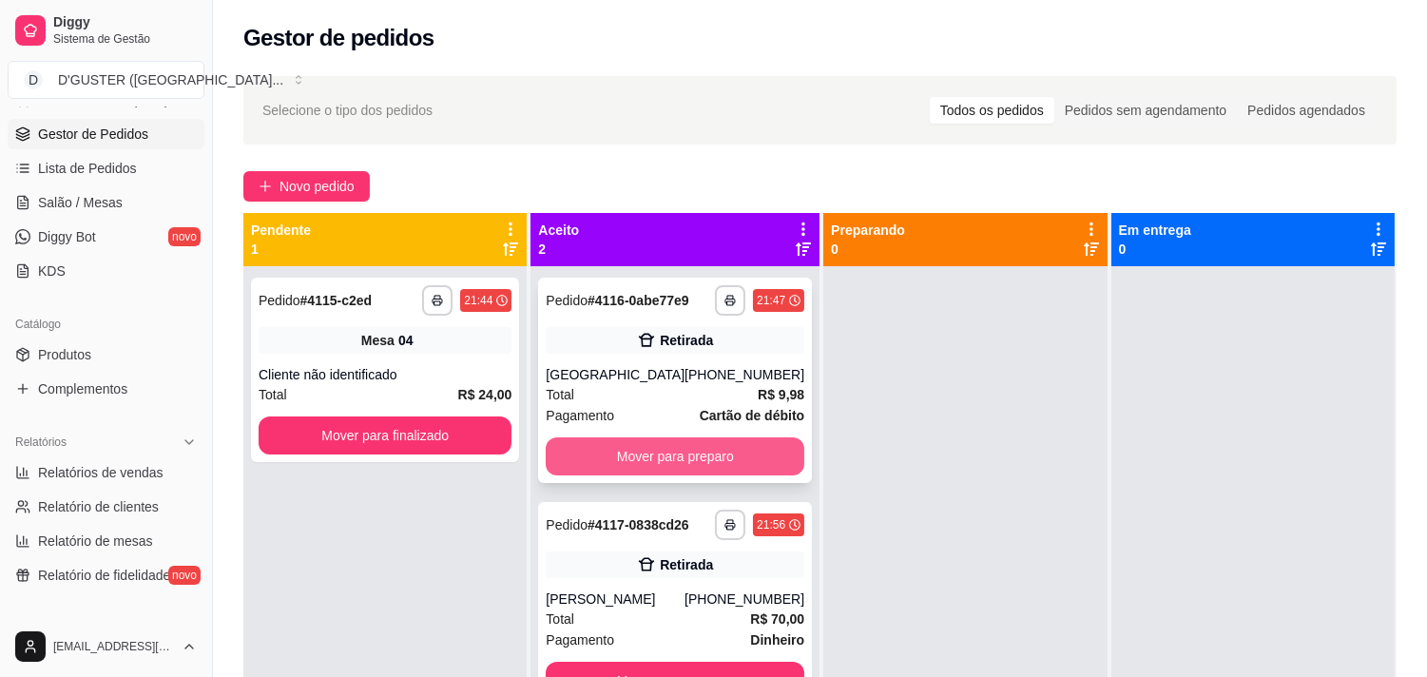
click at [728, 459] on button "Mover para preparo" at bounding box center [675, 456] width 259 height 38
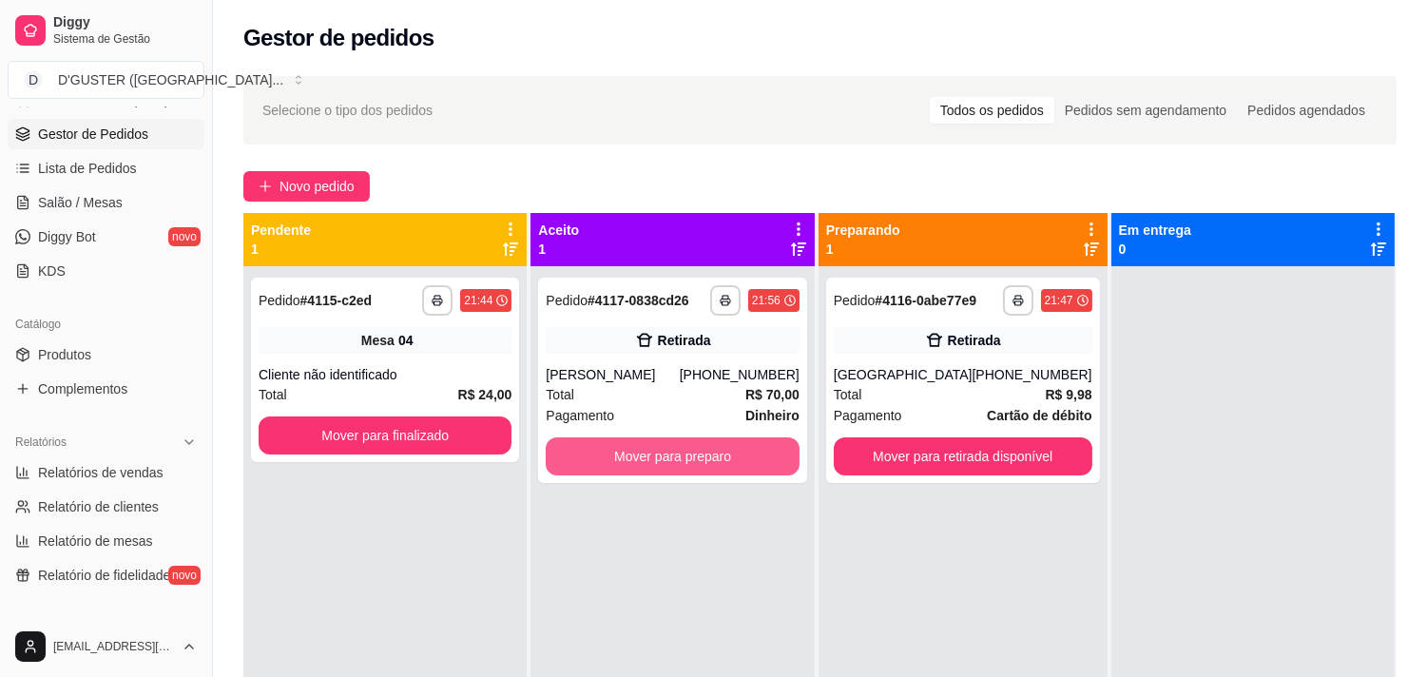
click at [728, 459] on button "Mover para preparo" at bounding box center [672, 456] width 253 height 38
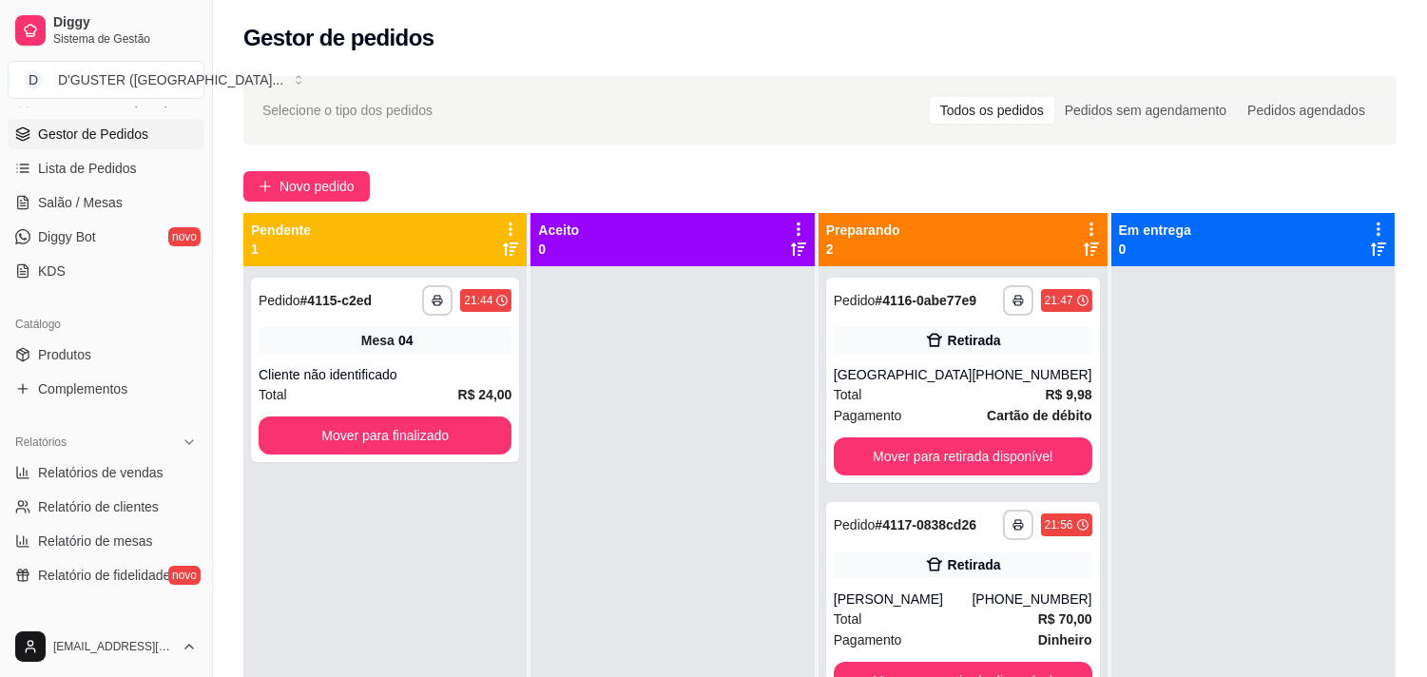
click at [310, 166] on div "**********" at bounding box center [820, 489] width 1214 height 848
click at [311, 178] on span "Novo pedido" at bounding box center [316, 186] width 75 height 21
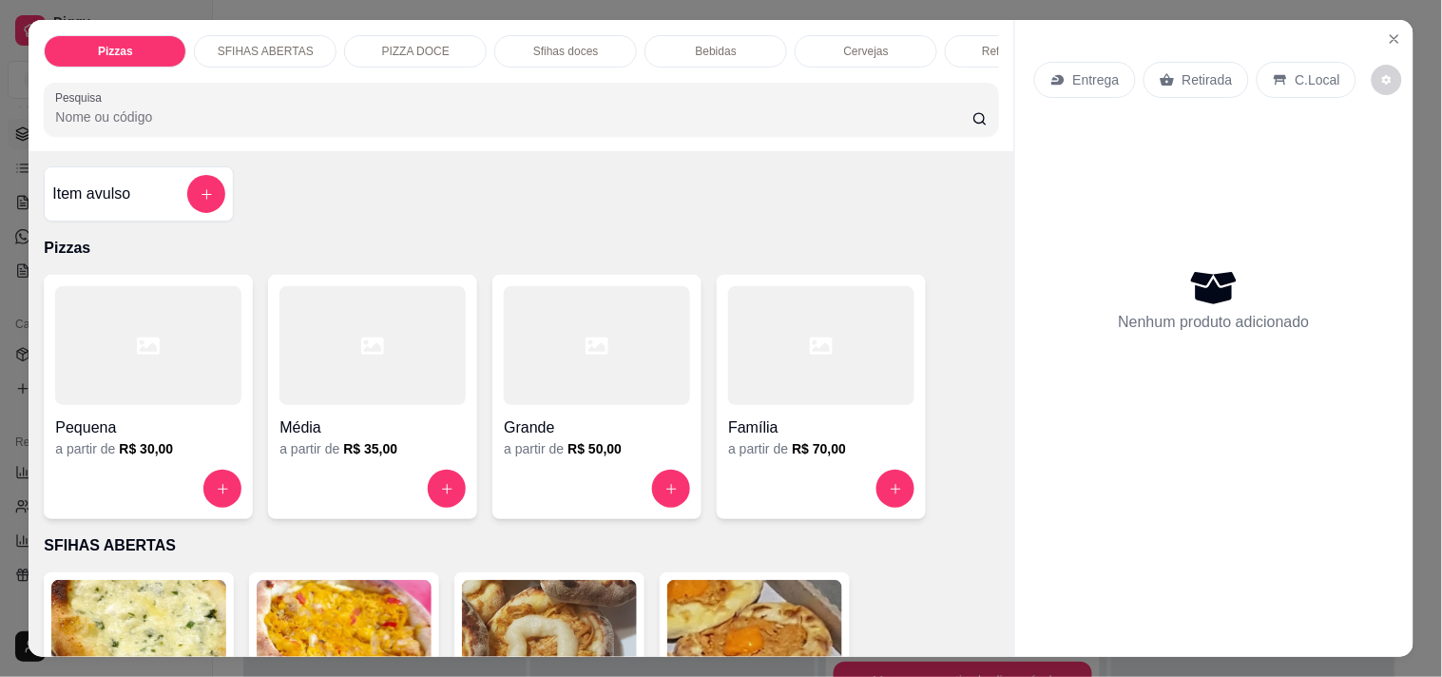
click at [1170, 71] on div "Retirada" at bounding box center [1197, 80] width 106 height 36
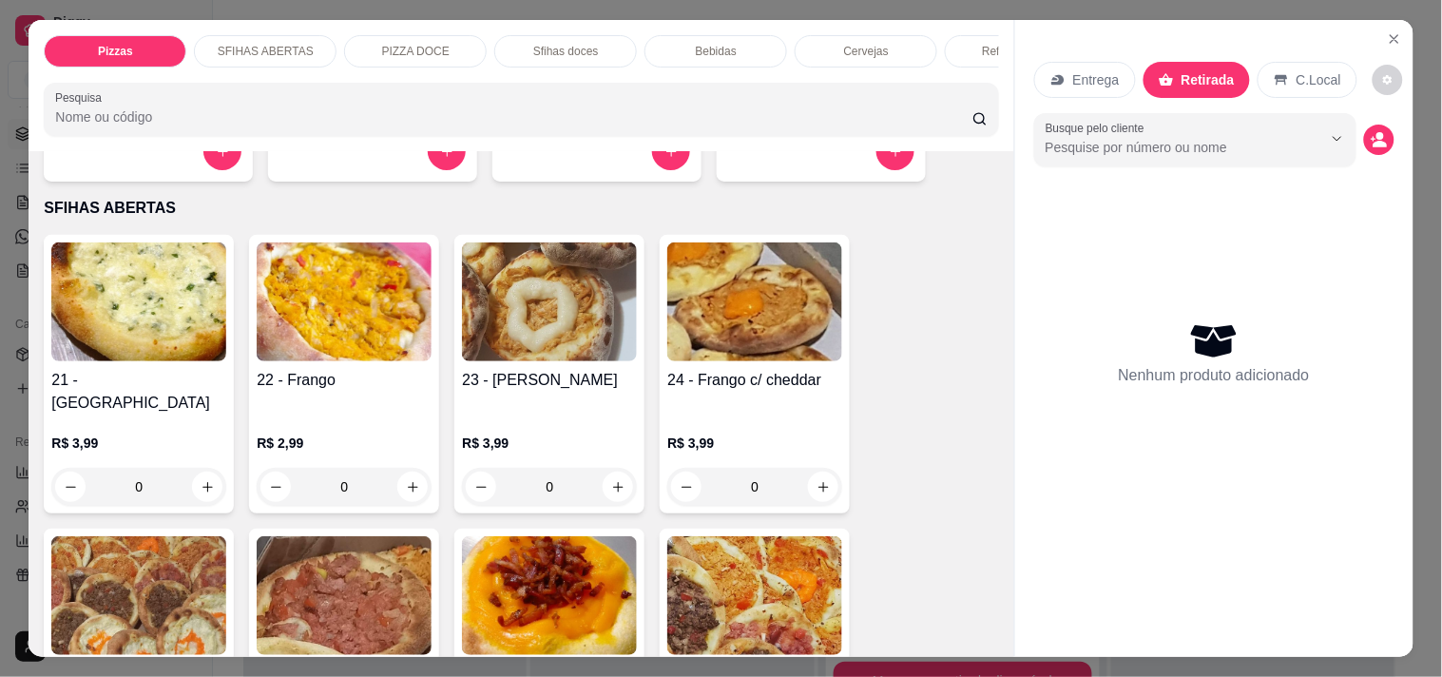
scroll to position [422, 0]
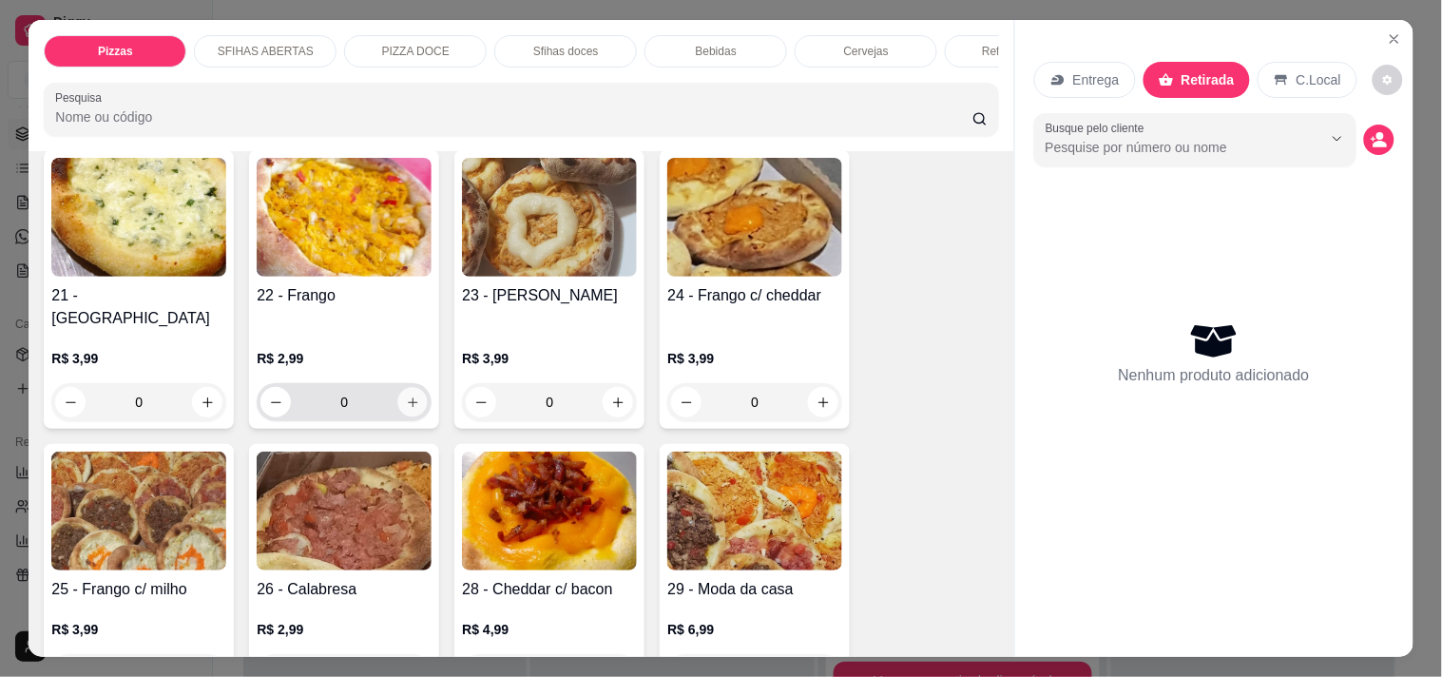
click at [406, 394] on button "increase-product-quantity" at bounding box center [412, 402] width 29 height 29
type input "1"
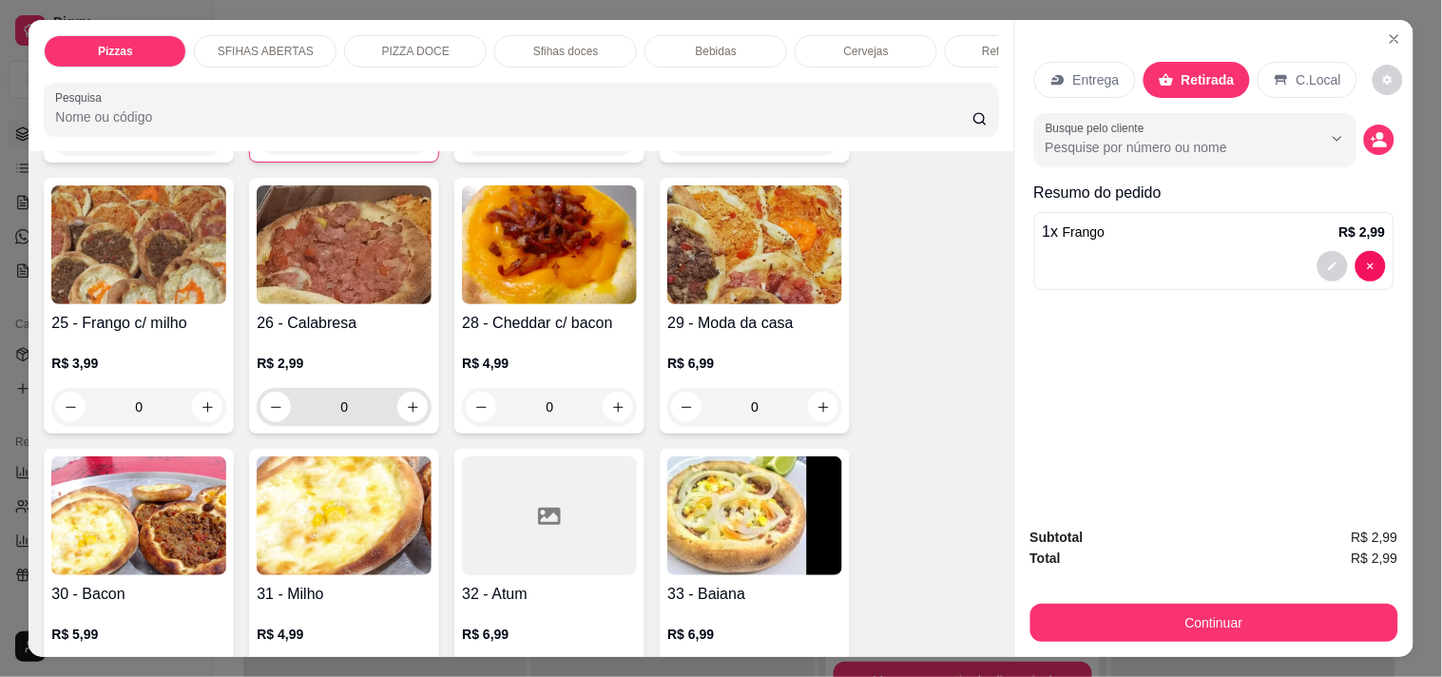
scroll to position [633, 0]
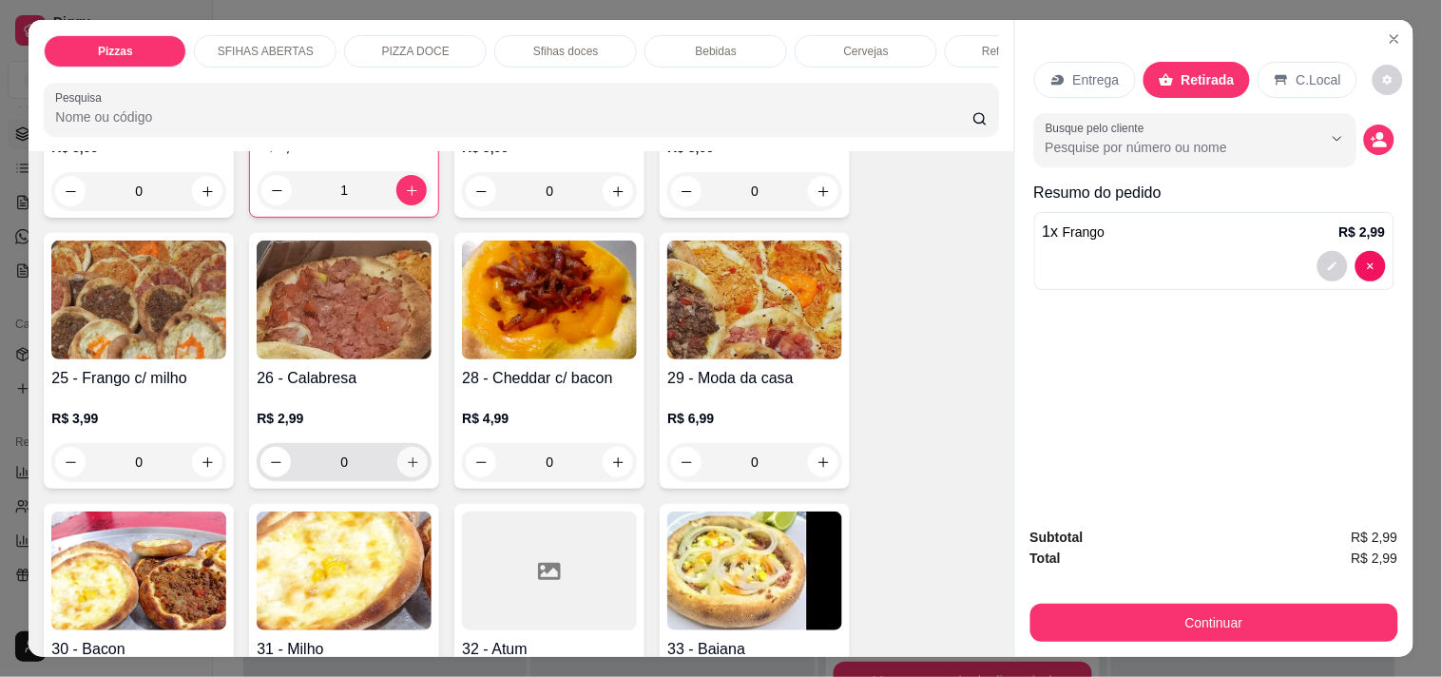
click at [409, 455] on icon "increase-product-quantity" at bounding box center [413, 462] width 14 height 14
type input "1"
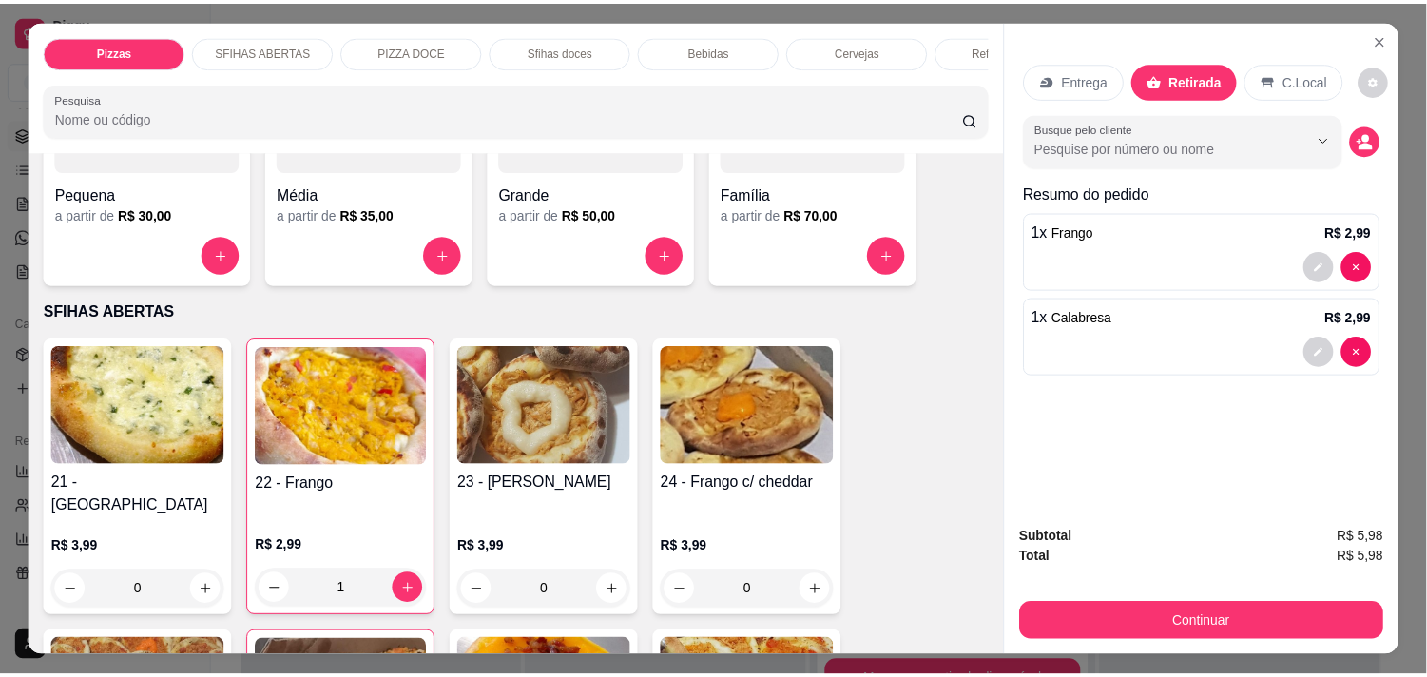
scroll to position [211, 0]
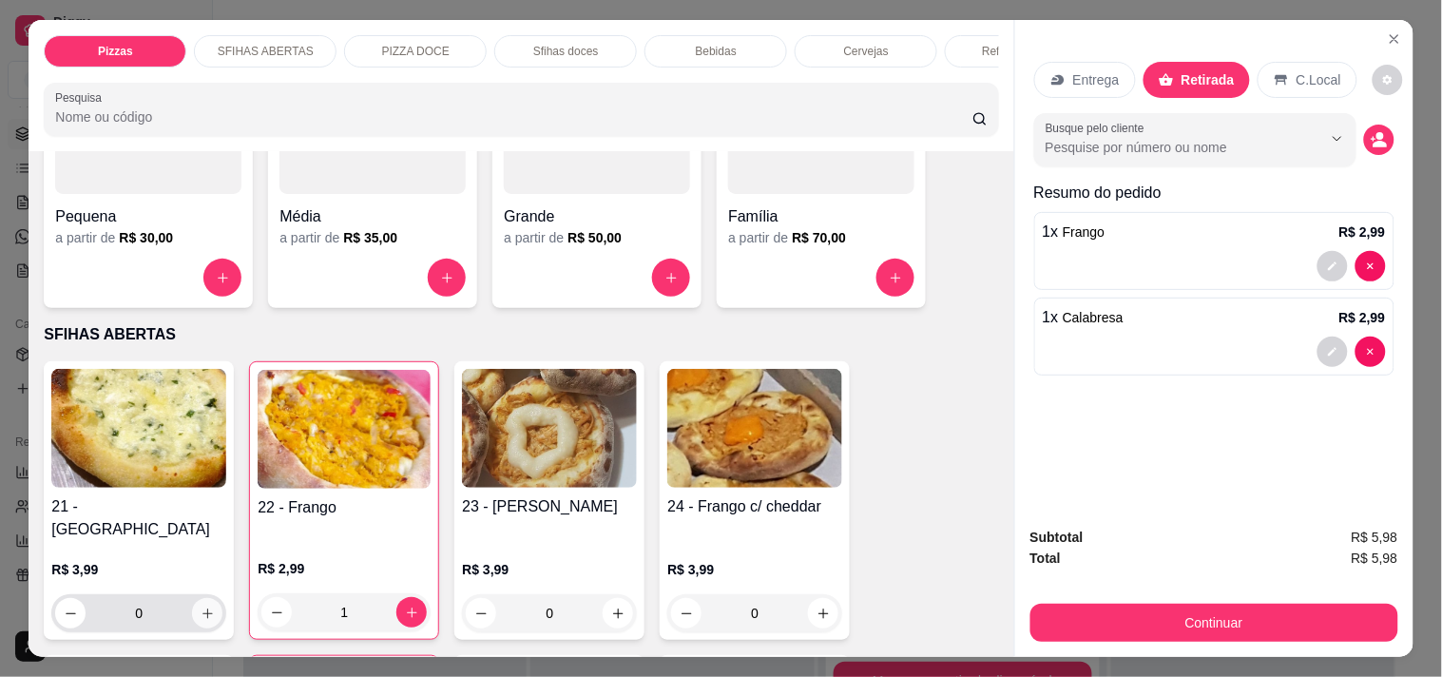
click at [201, 606] on icon "increase-product-quantity" at bounding box center [208, 613] width 14 height 14
type input "1"
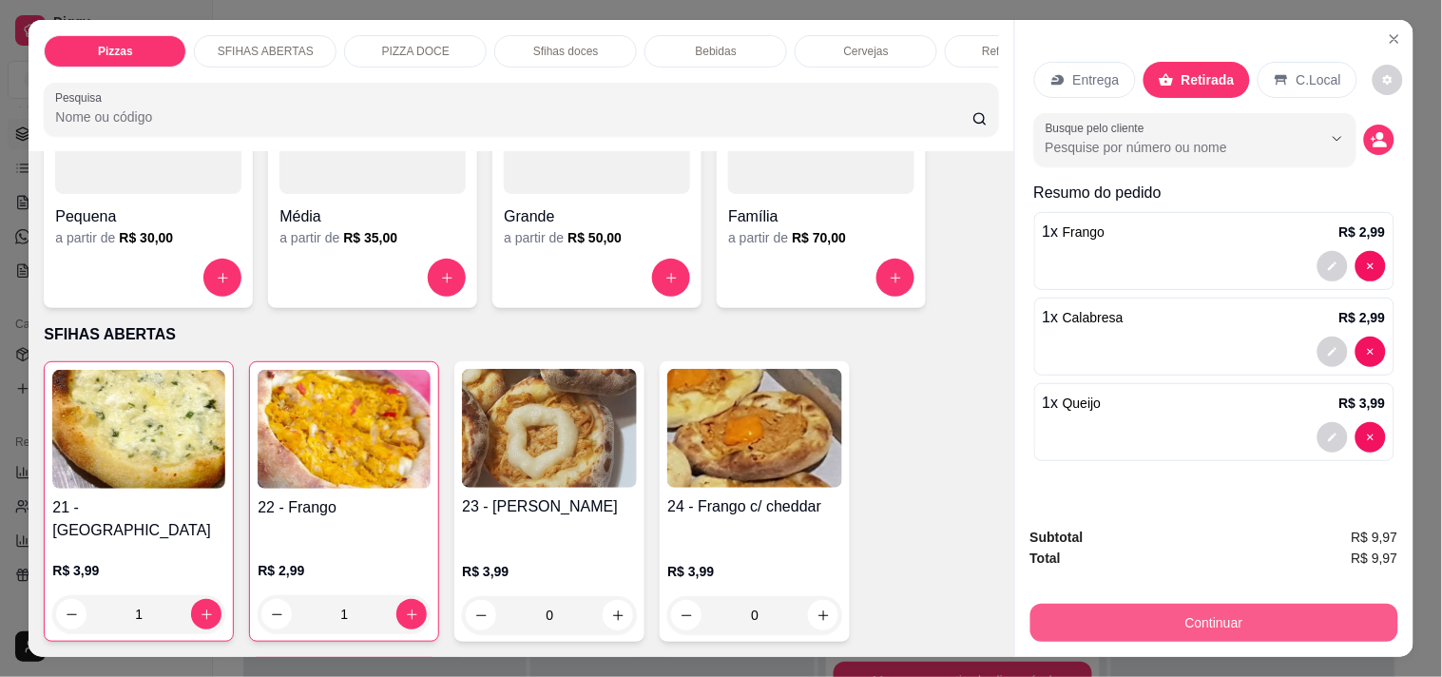
click at [1193, 611] on button "Continuar" at bounding box center [1214, 623] width 368 height 38
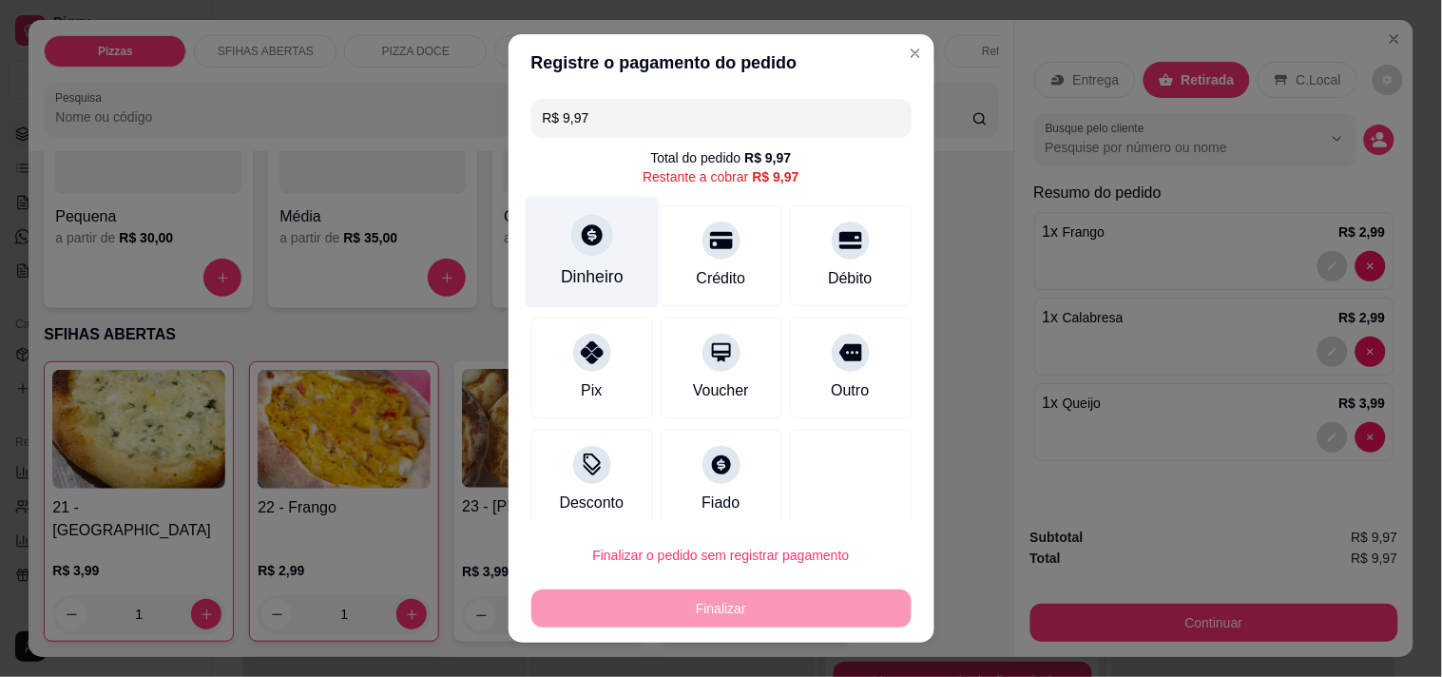
click at [546, 249] on div "Dinheiro" at bounding box center [592, 251] width 134 height 111
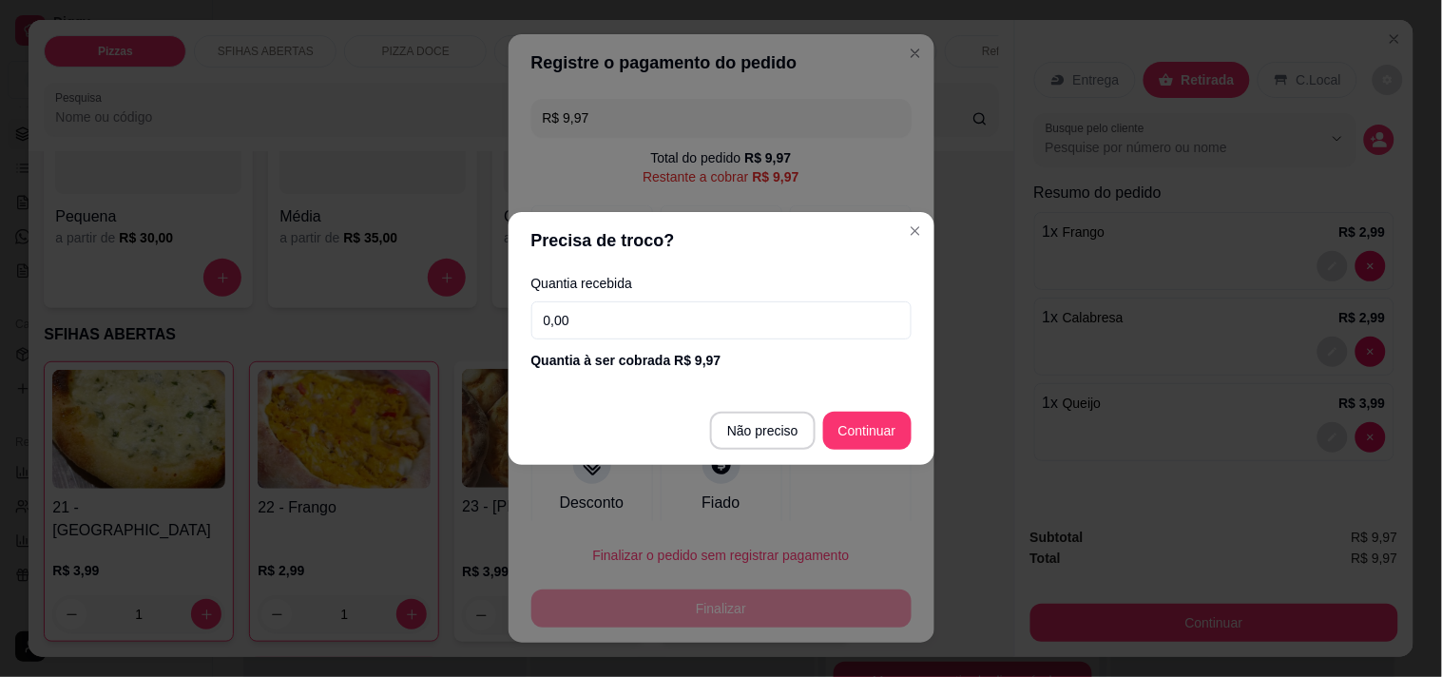
click at [618, 307] on input "0,00" at bounding box center [721, 320] width 380 height 38
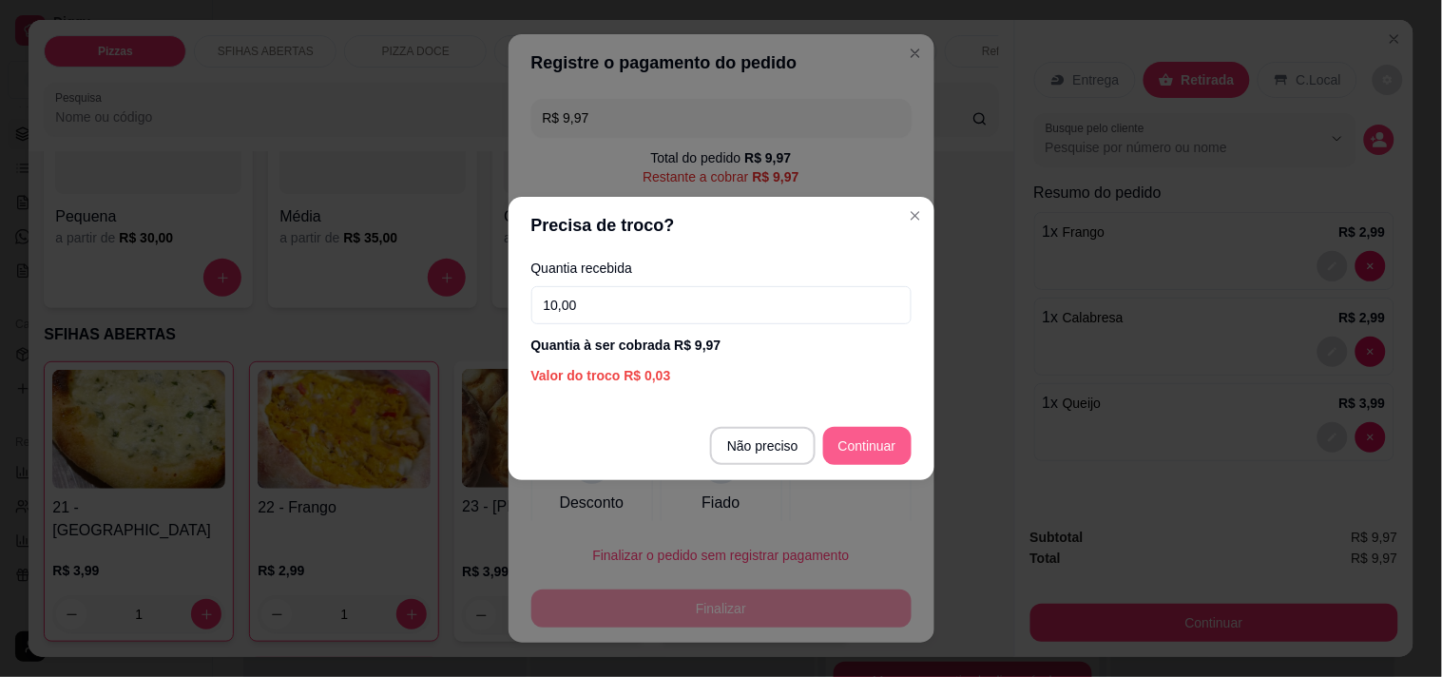
type input "10,00"
type input "R$ 0,00"
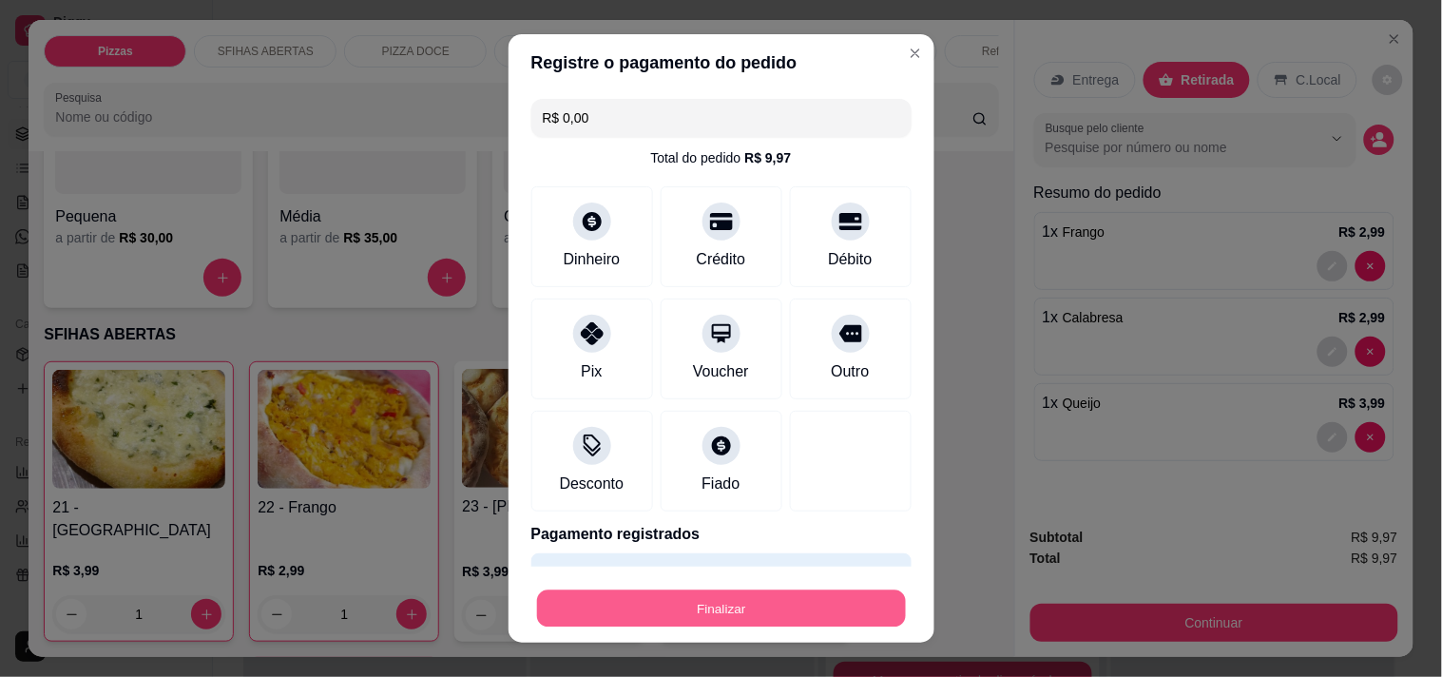
click at [761, 604] on button "Finalizar" at bounding box center [721, 608] width 369 height 37
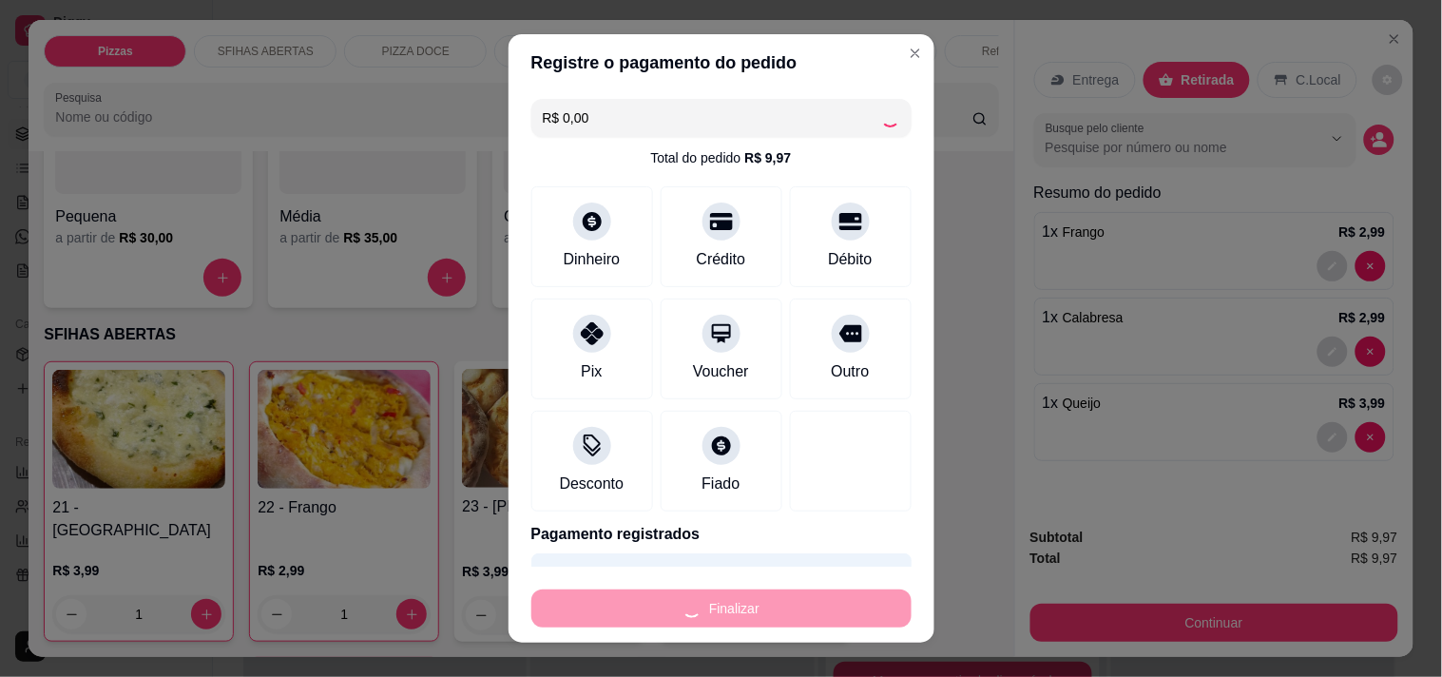
type input "0"
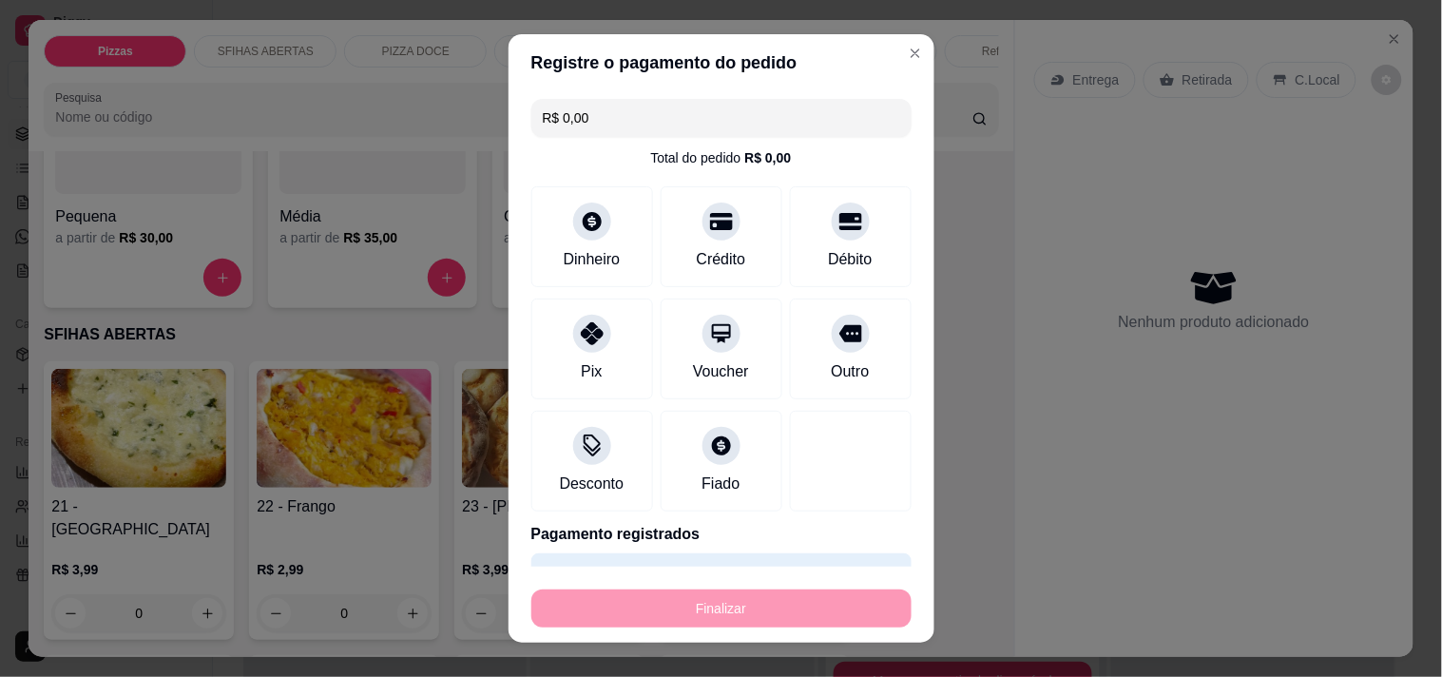
type input "-R$ 9,97"
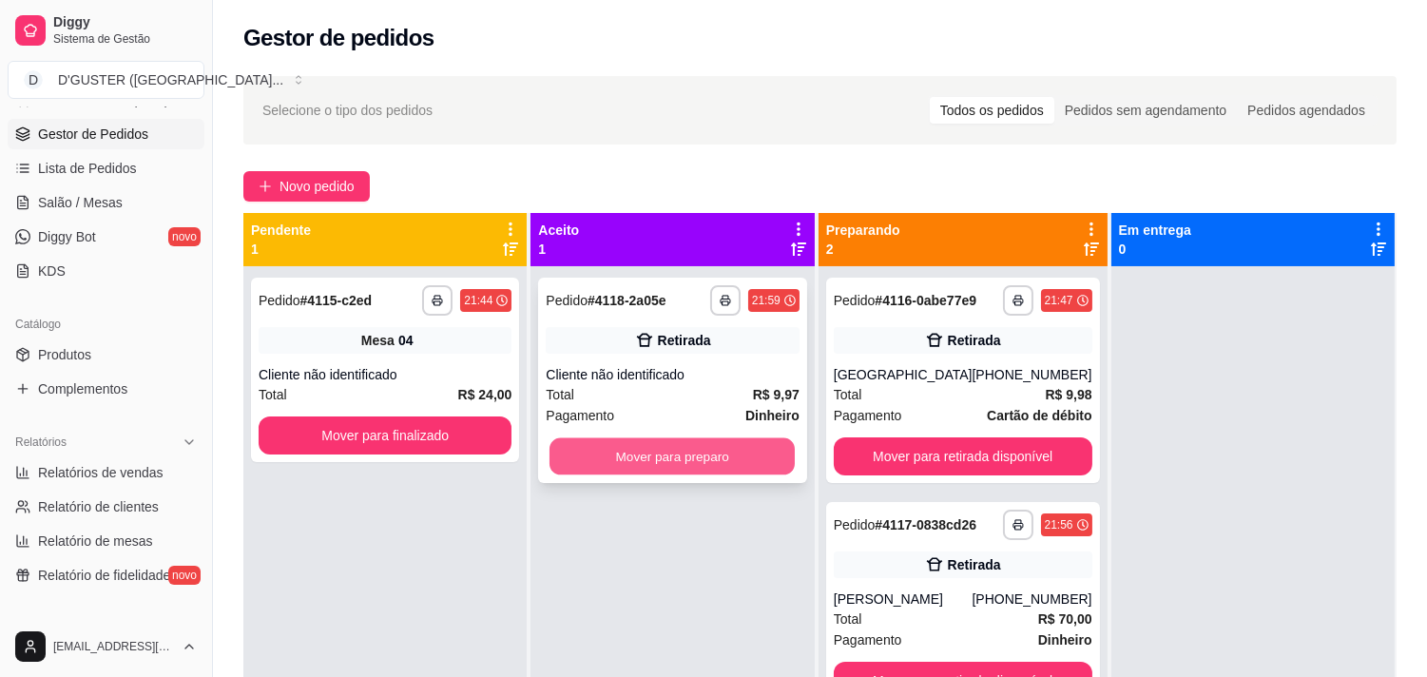
click at [708, 448] on button "Mover para preparo" at bounding box center [671, 456] width 245 height 37
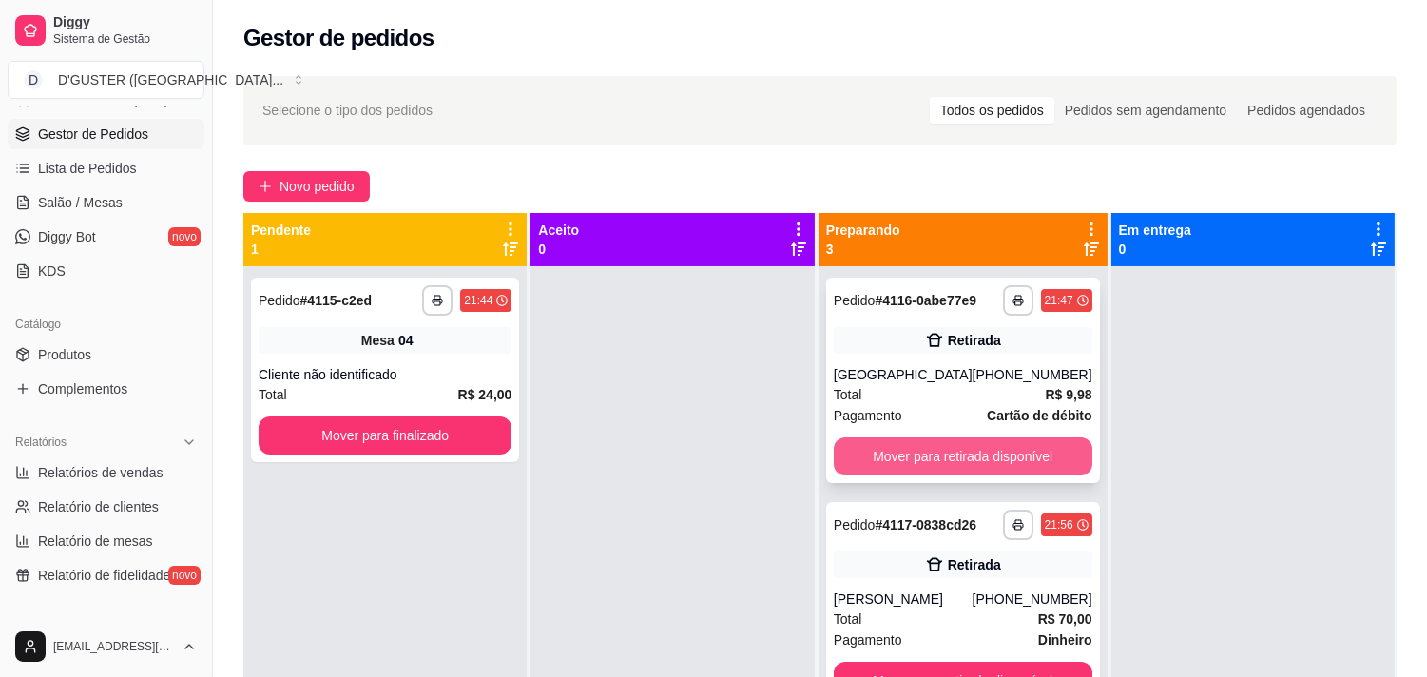
click at [972, 445] on button "Mover para retirada disponível" at bounding box center [963, 456] width 259 height 38
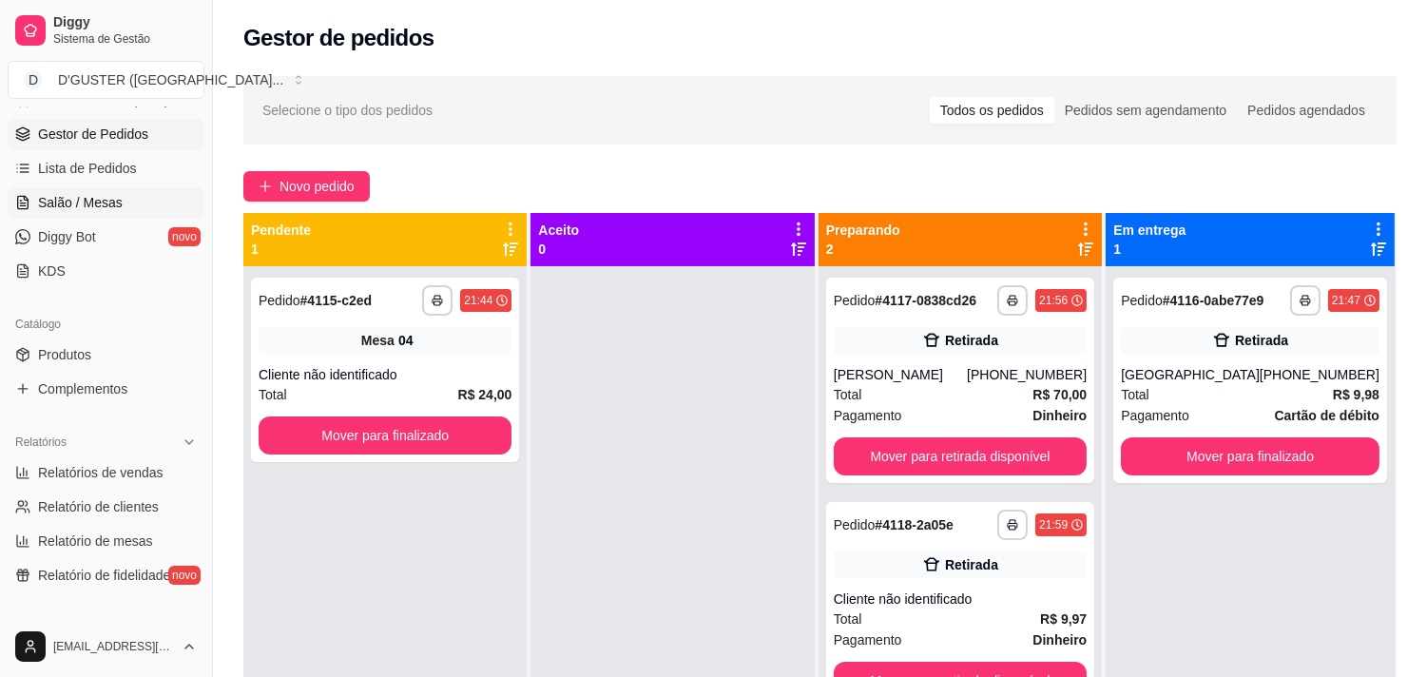
click at [129, 213] on link "Salão / Mesas" at bounding box center [106, 202] width 197 height 30
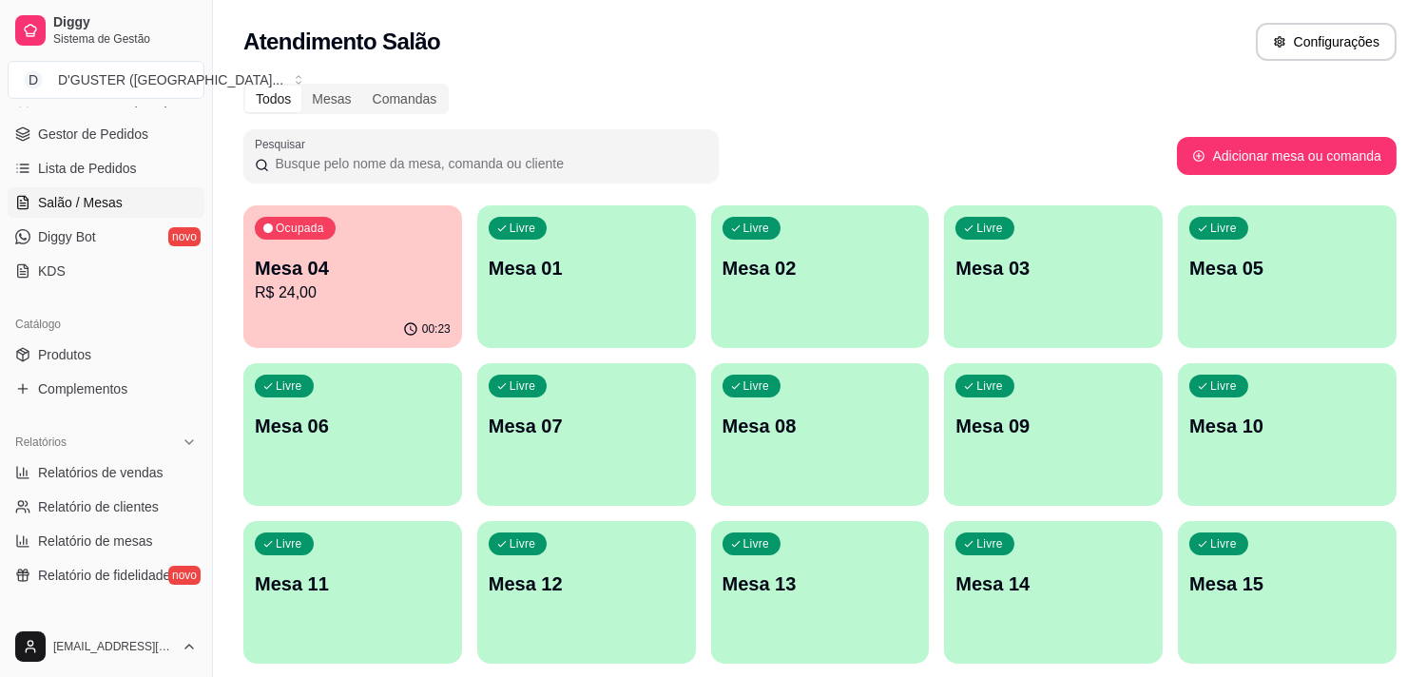
click at [416, 310] on button "Ocupada Mesa 04 R$ 24,00 00:23" at bounding box center [352, 276] width 219 height 143
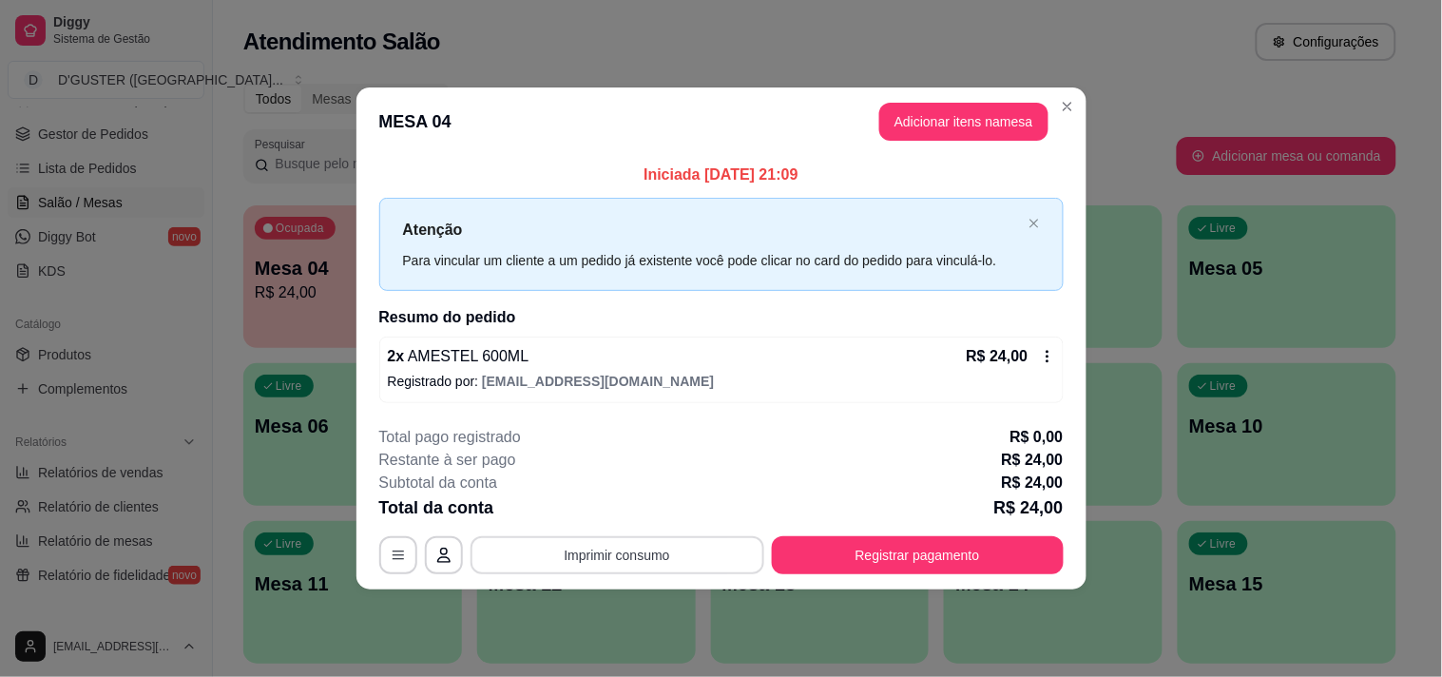
click at [634, 555] on button "Imprimir consumo" at bounding box center [618, 555] width 294 height 38
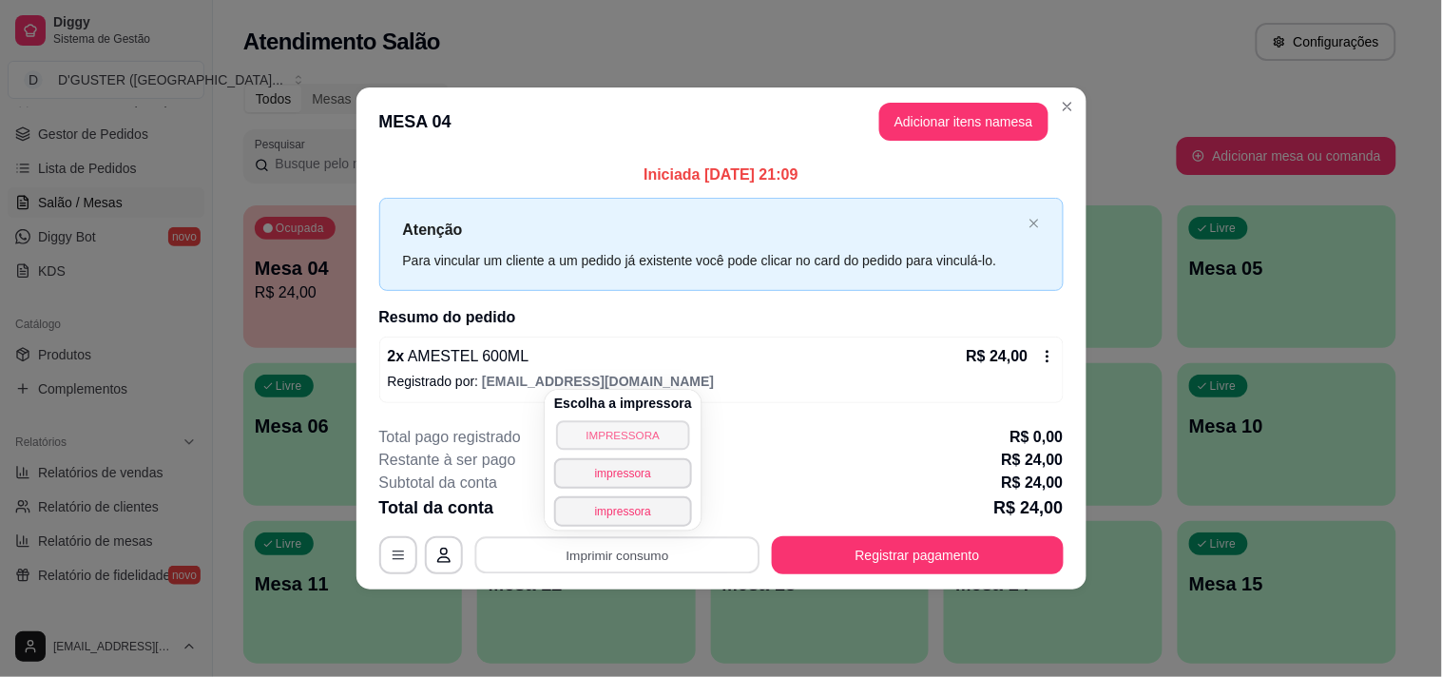
click at [652, 429] on button "IMPRESSORA" at bounding box center [622, 434] width 133 height 29
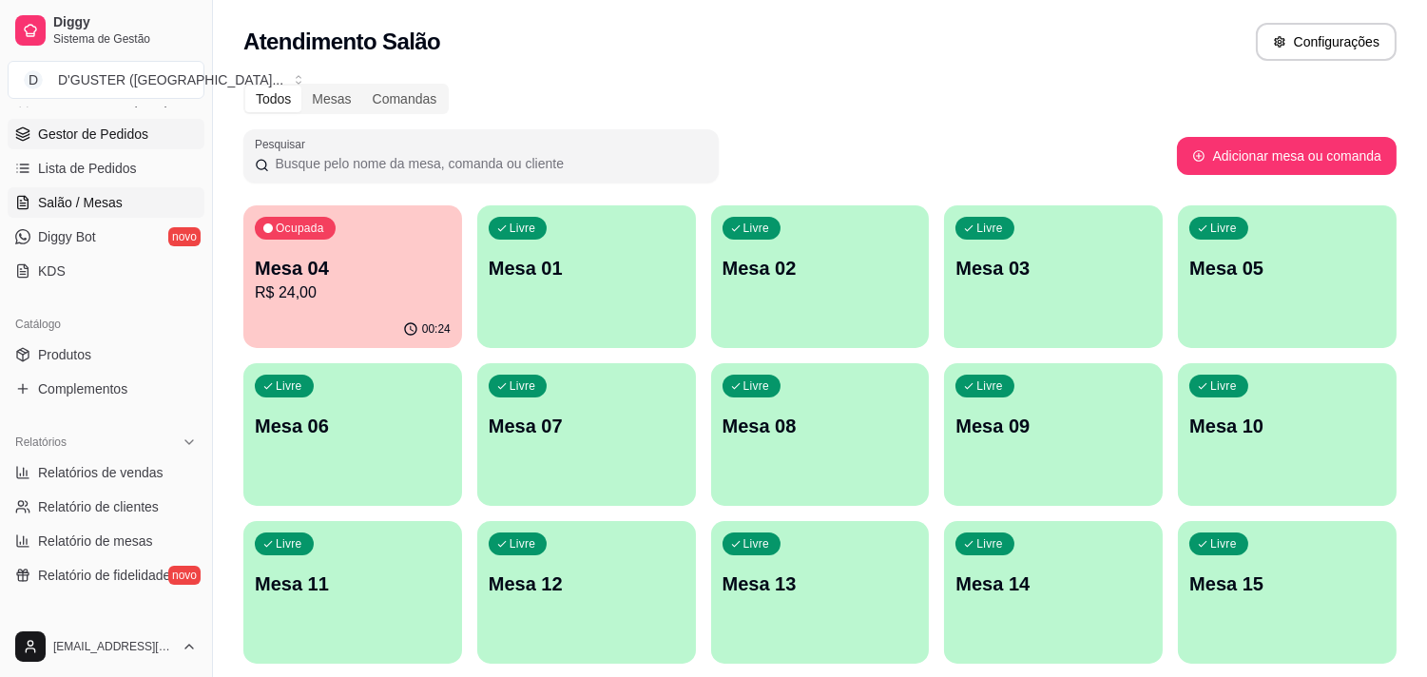
click at [120, 136] on span "Gestor de Pedidos" at bounding box center [93, 134] width 110 height 19
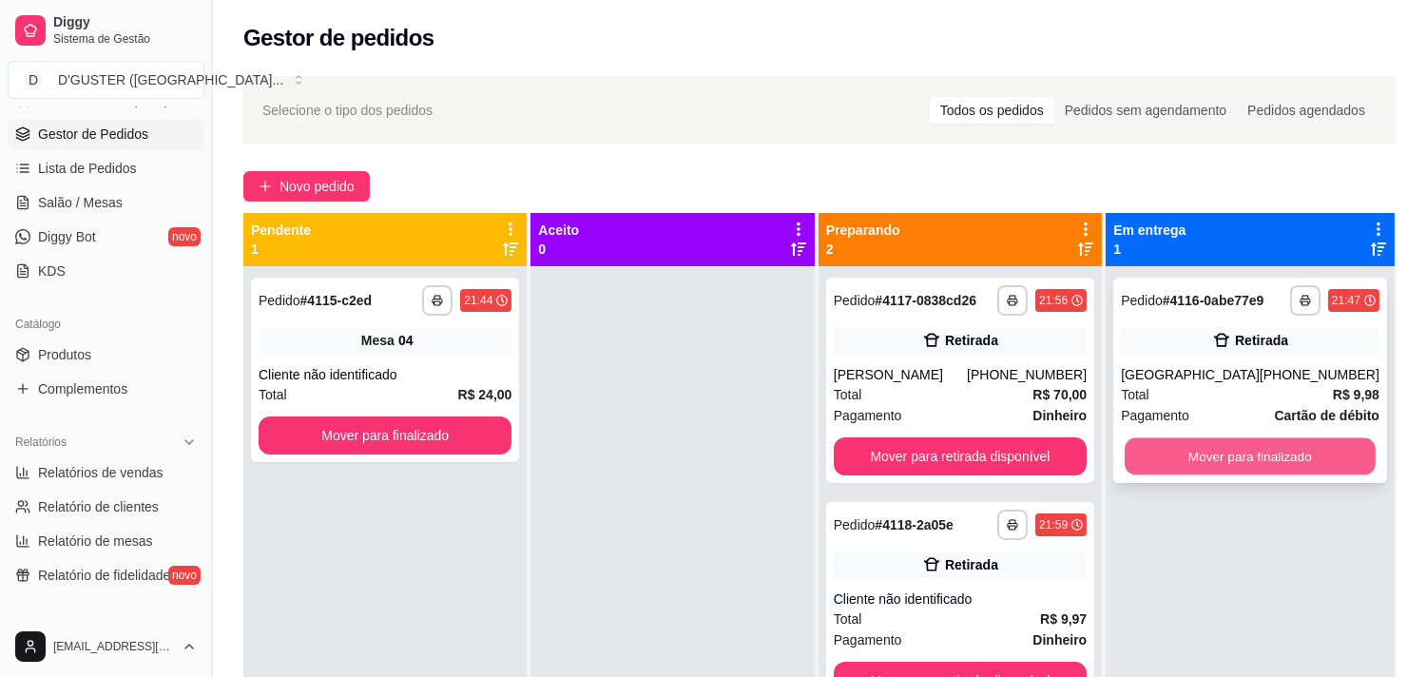
click at [1297, 448] on button "Mover para finalizado" at bounding box center [1250, 456] width 251 height 37
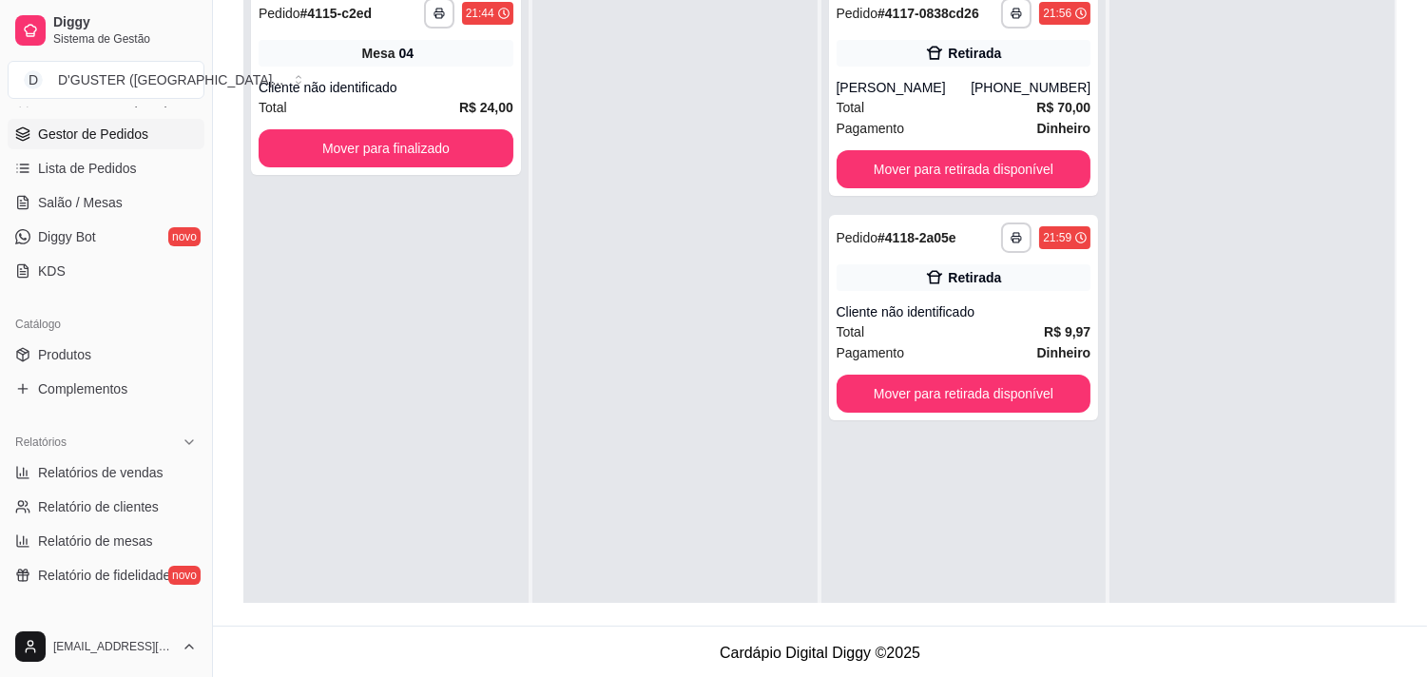
scroll to position [290, 0]
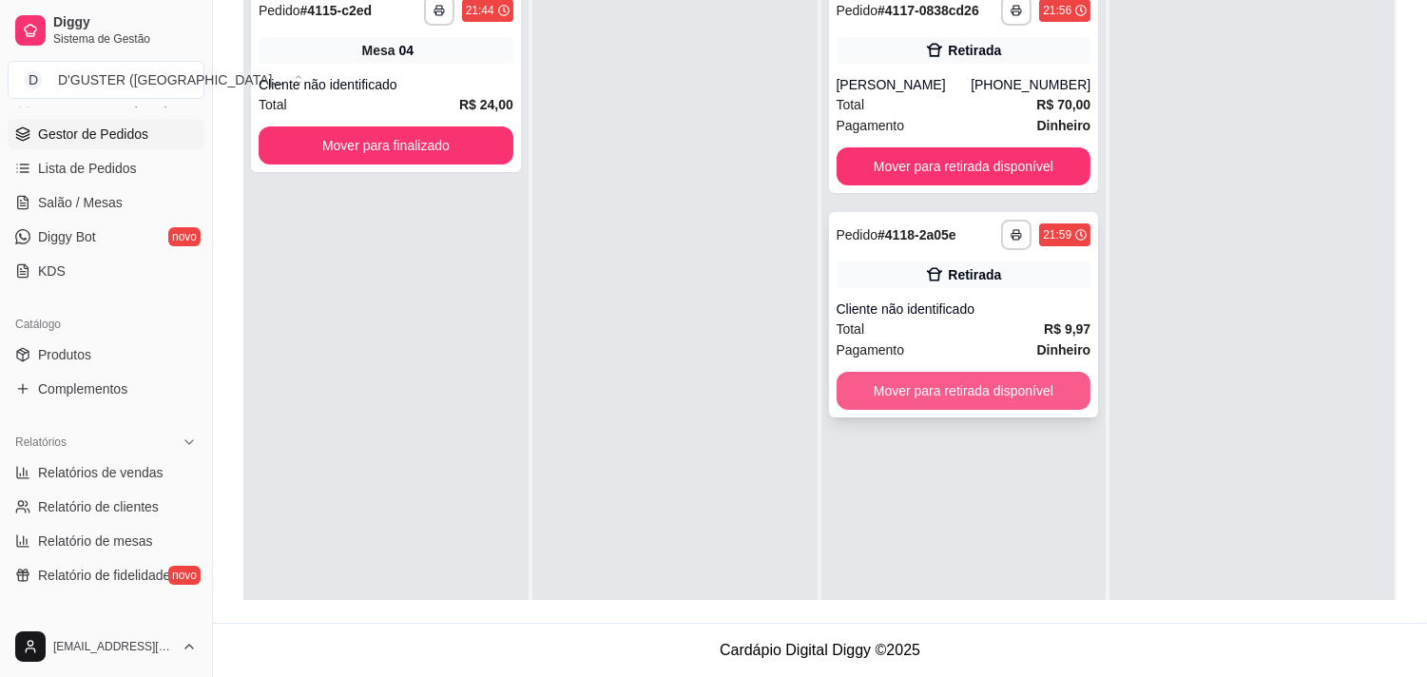
click at [914, 386] on button "Mover para retirada disponível" at bounding box center [963, 391] width 255 height 38
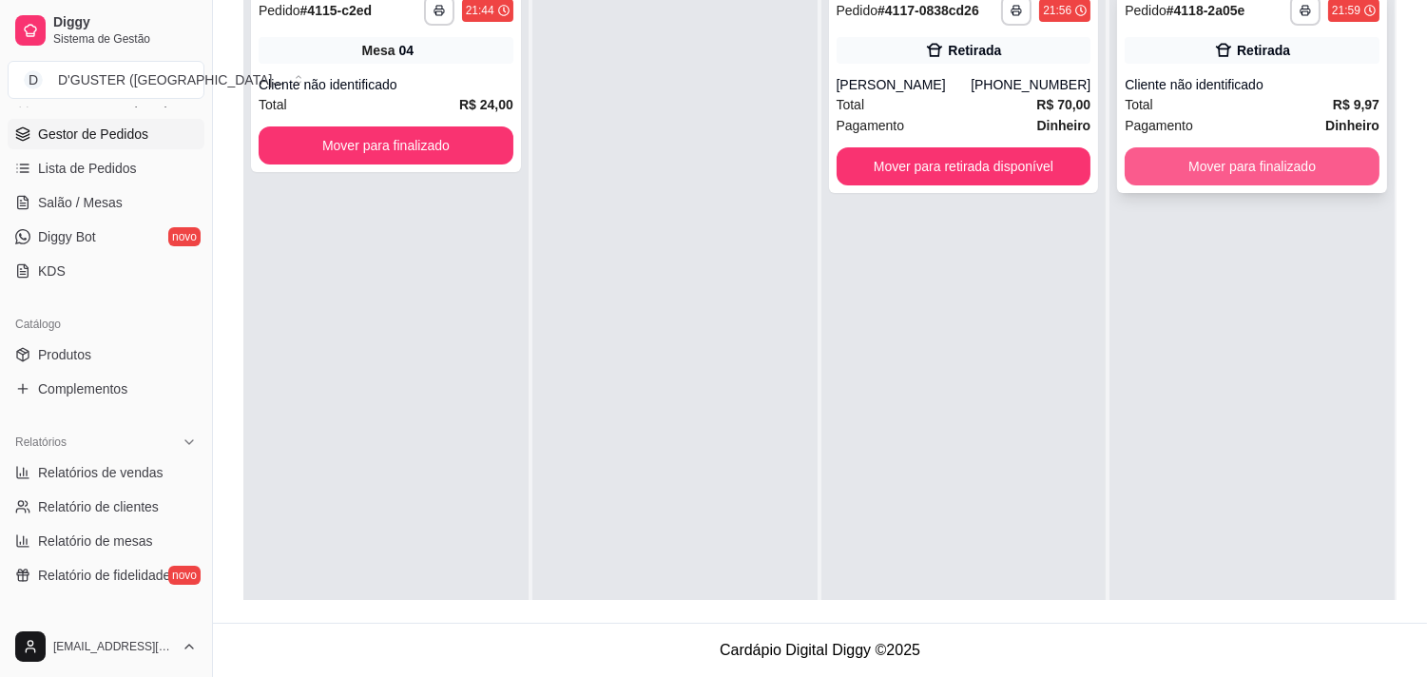
click at [1331, 158] on button "Mover para finalizado" at bounding box center [1252, 166] width 255 height 38
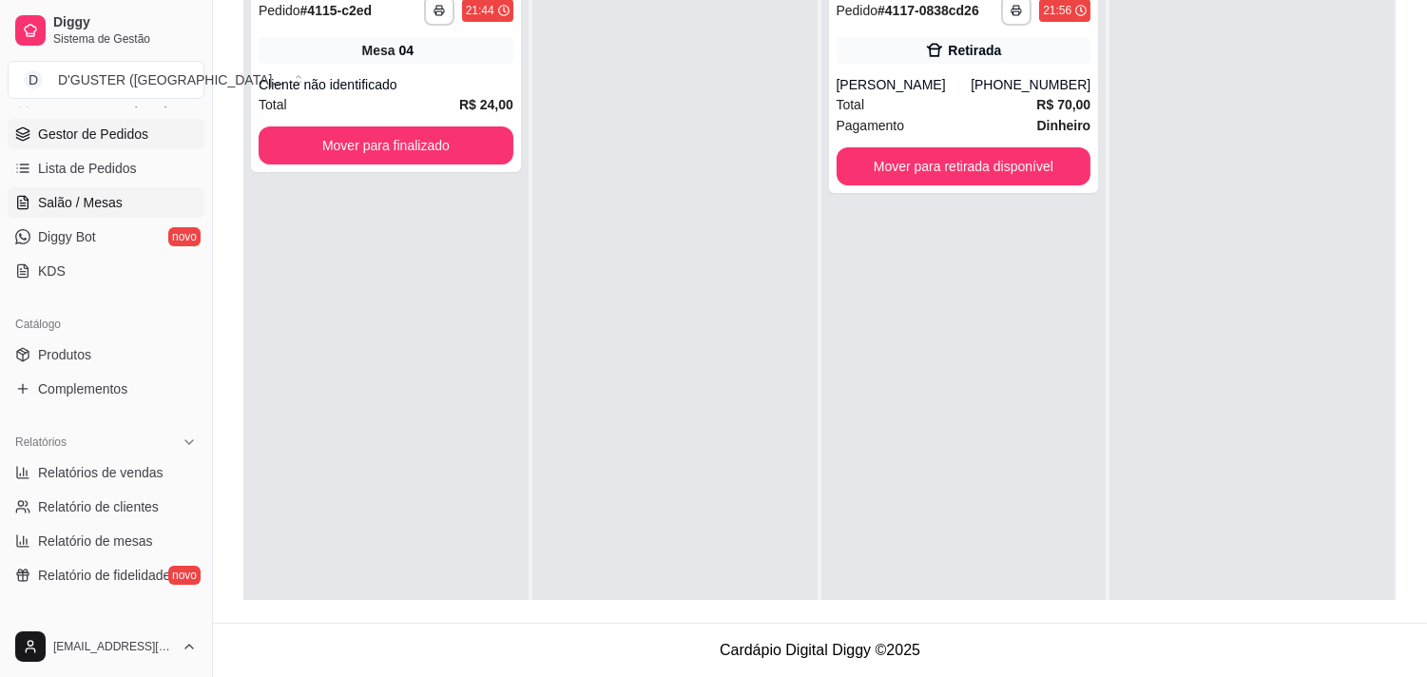
click at [73, 211] on span "Salão / Mesas" at bounding box center [80, 202] width 85 height 19
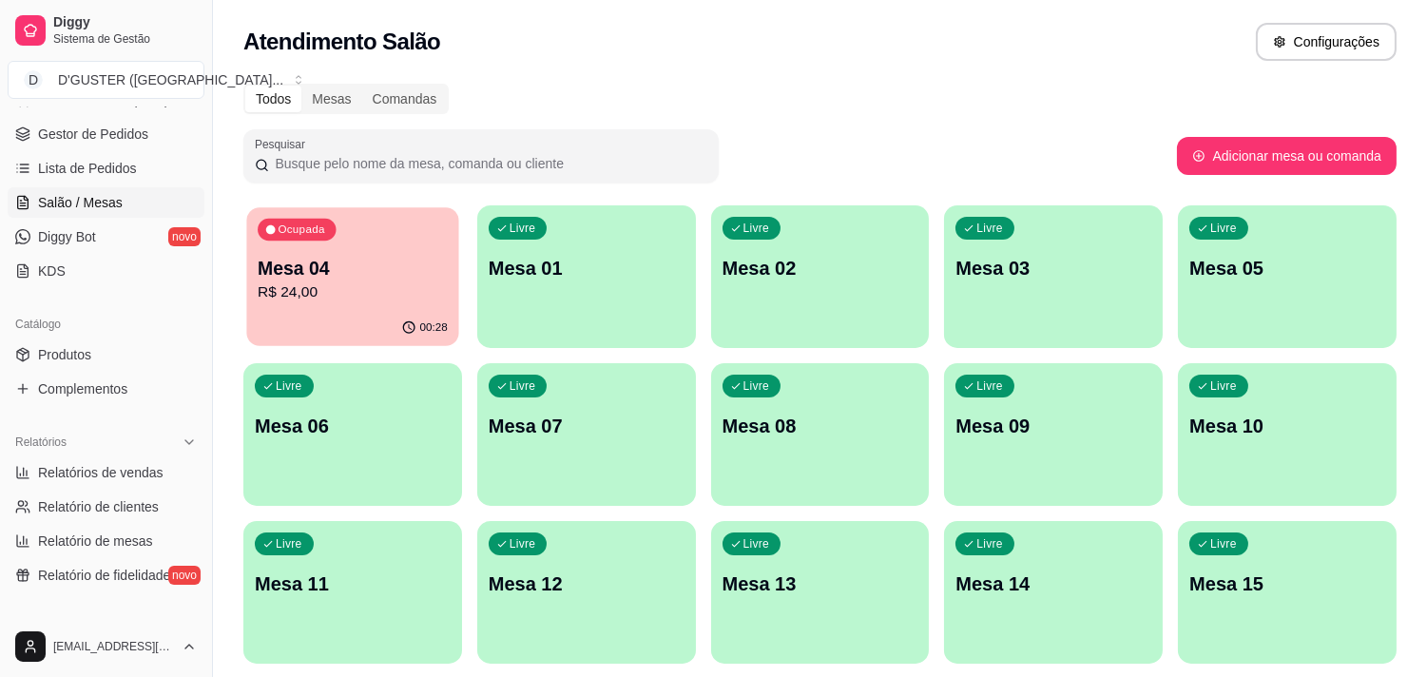
click at [340, 278] on p "Mesa 04" at bounding box center [353, 269] width 190 height 26
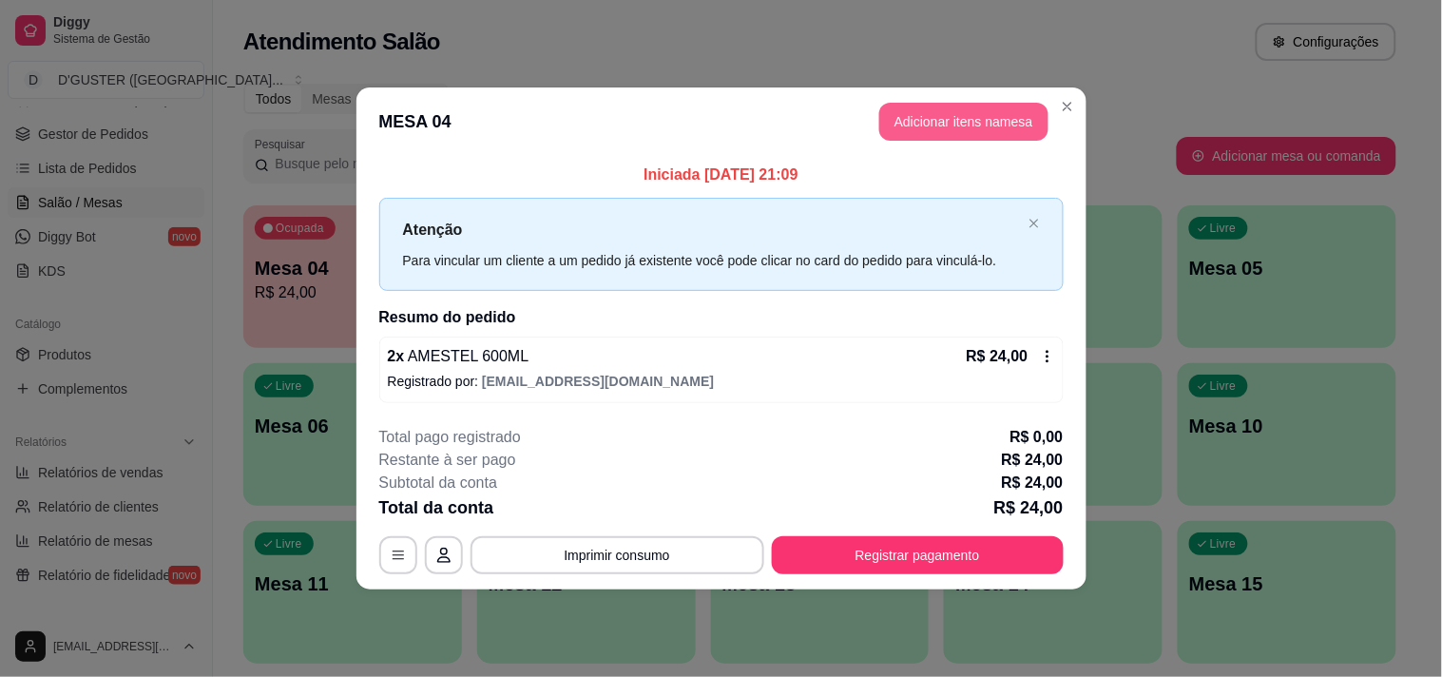
click at [930, 128] on button "Adicionar itens na mesa" at bounding box center [963, 122] width 169 height 38
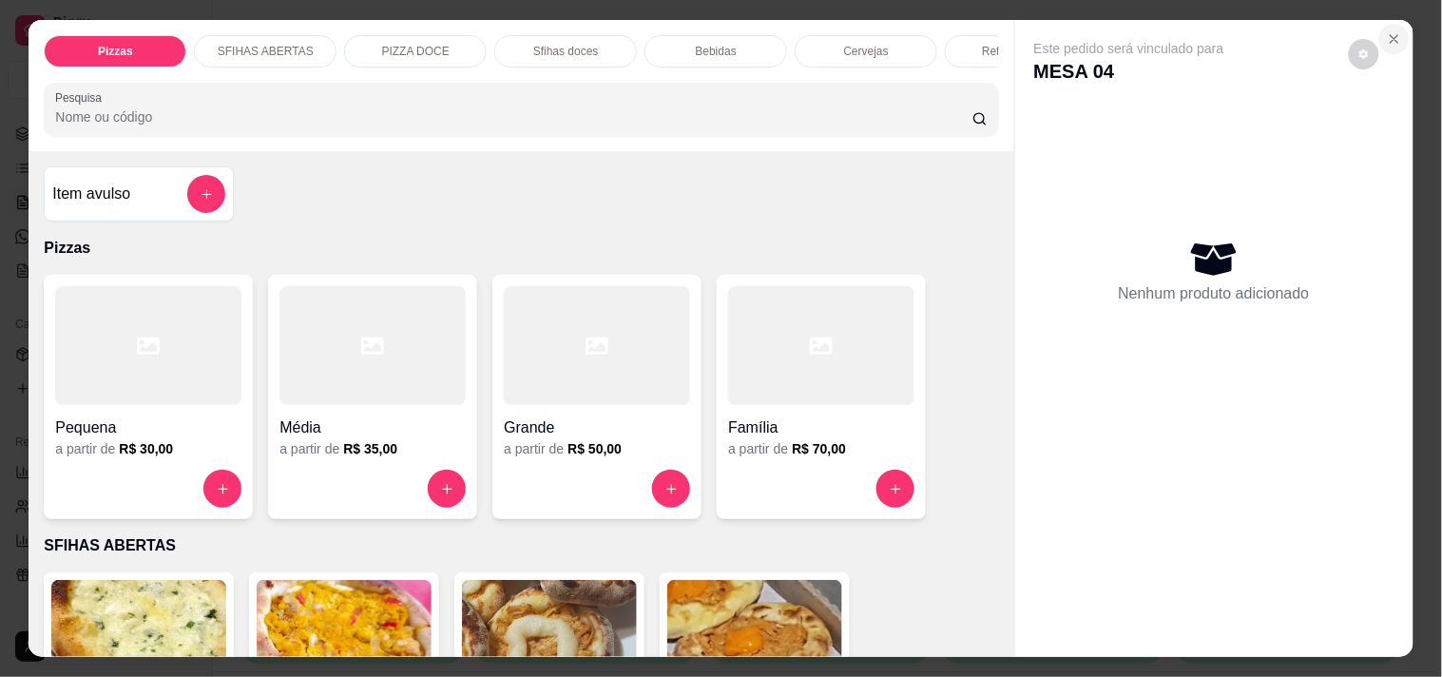
click at [1387, 32] on icon "Close" at bounding box center [1394, 38] width 15 height 15
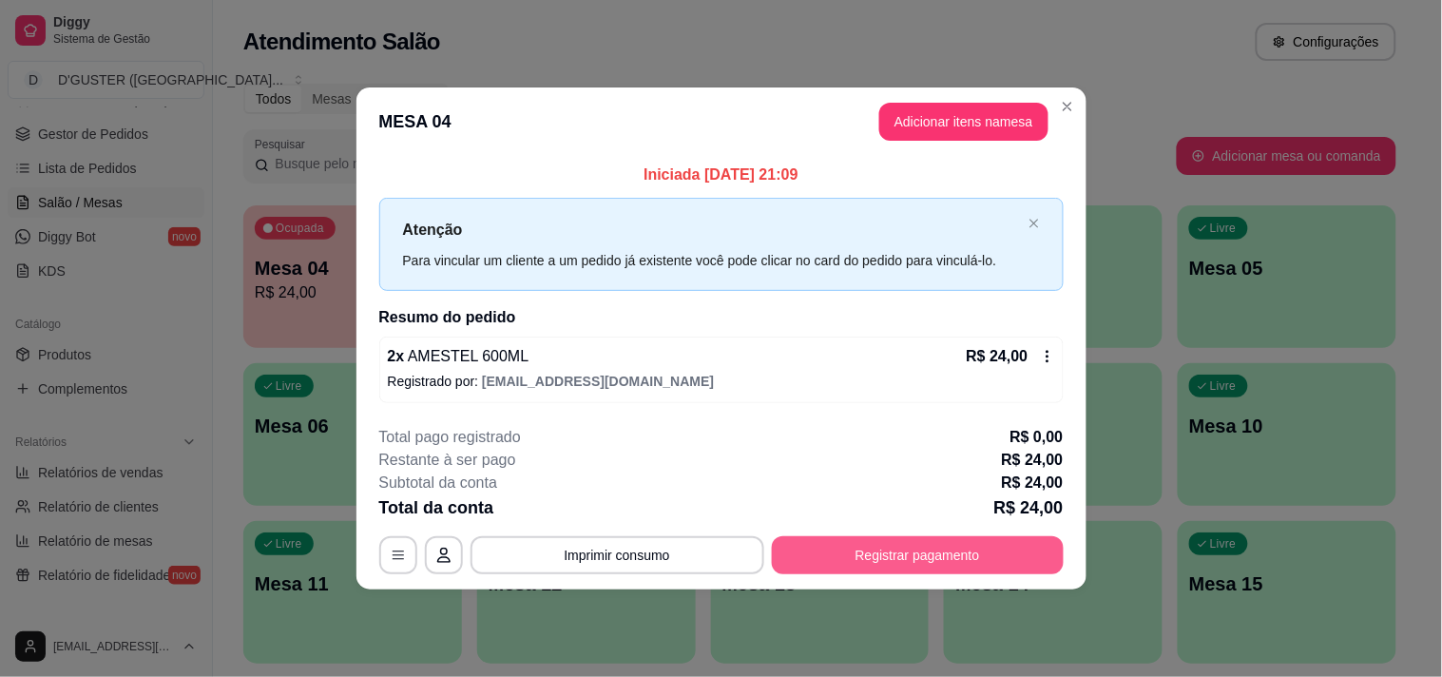
click at [976, 552] on button "Registrar pagamento" at bounding box center [918, 555] width 292 height 38
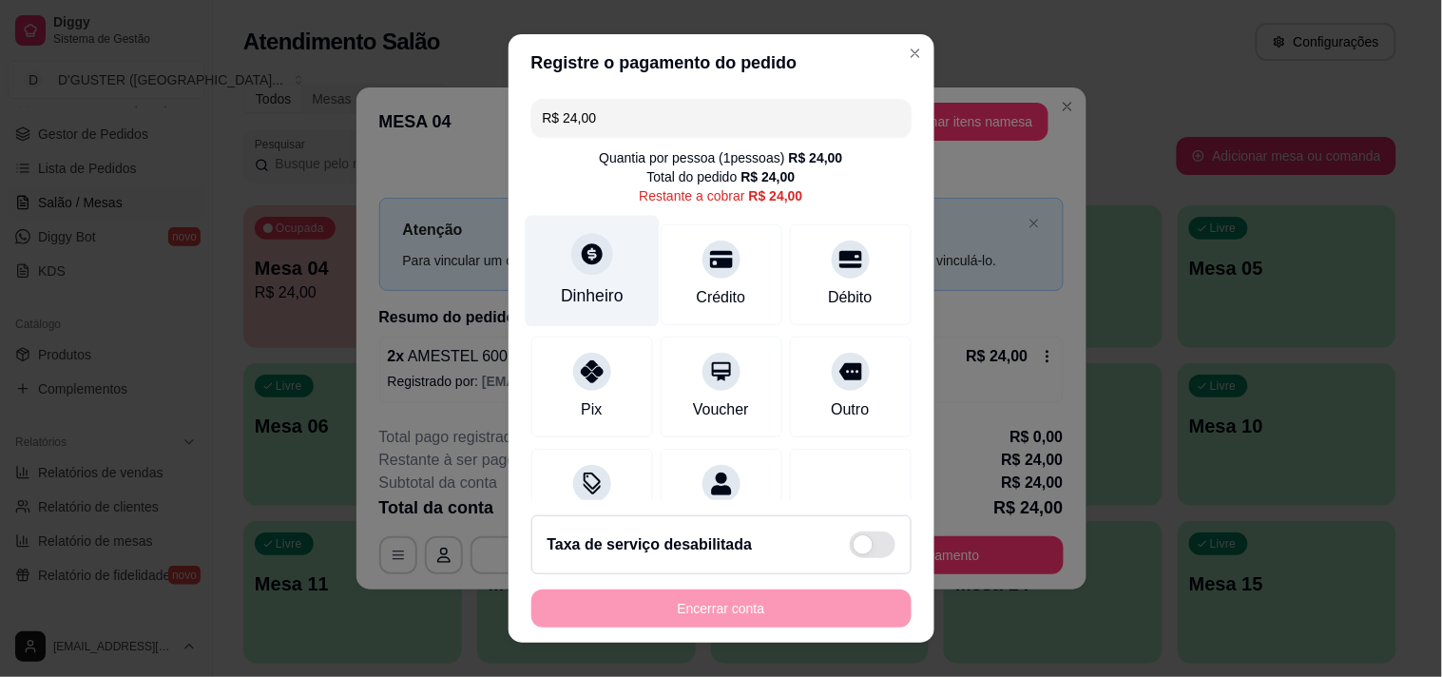
click at [610, 263] on div "Dinheiro" at bounding box center [592, 270] width 134 height 111
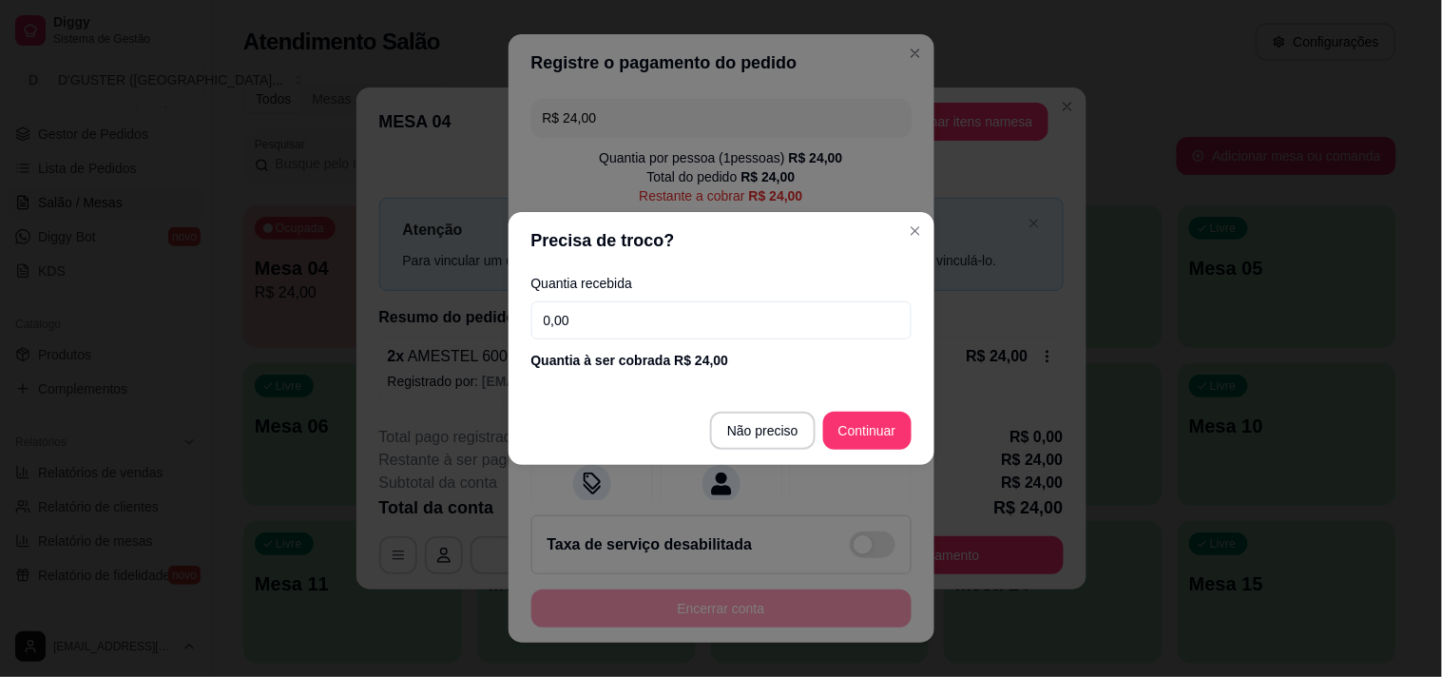
click at [616, 325] on input "0,00" at bounding box center [721, 320] width 380 height 38
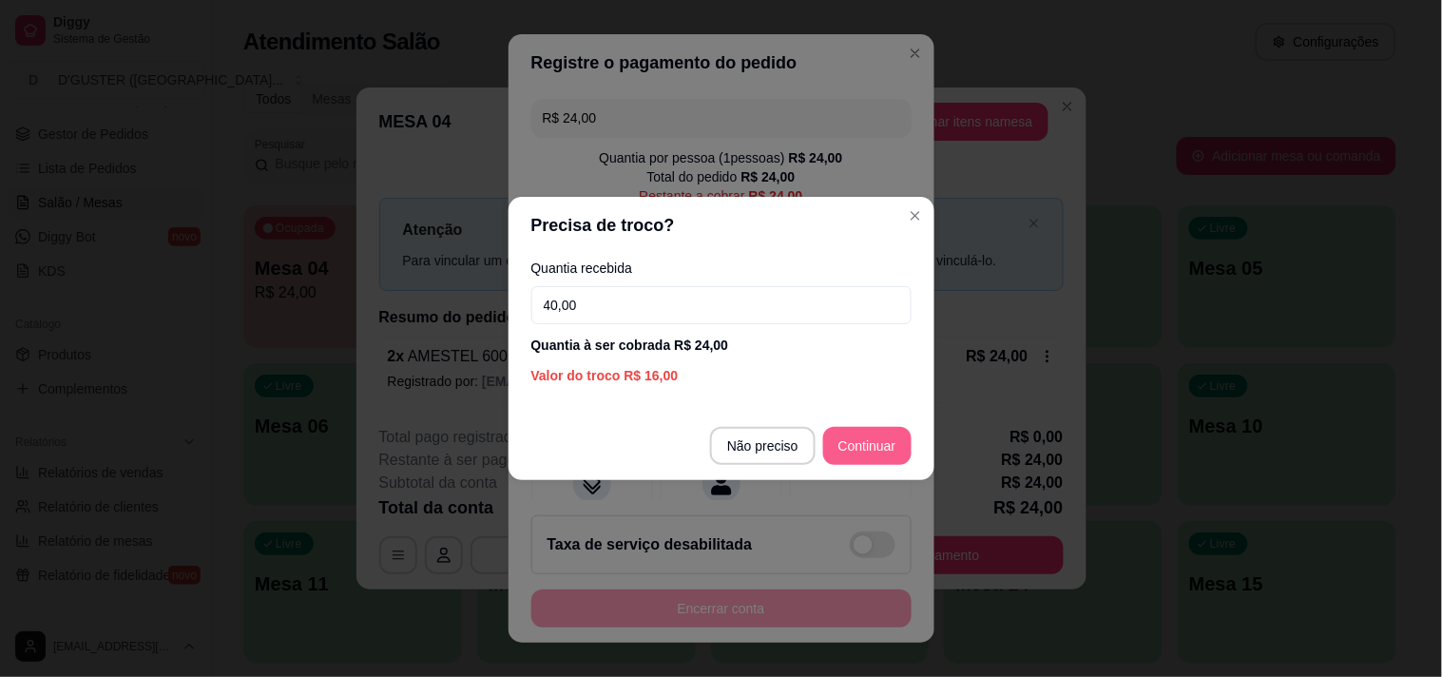
type input "40,00"
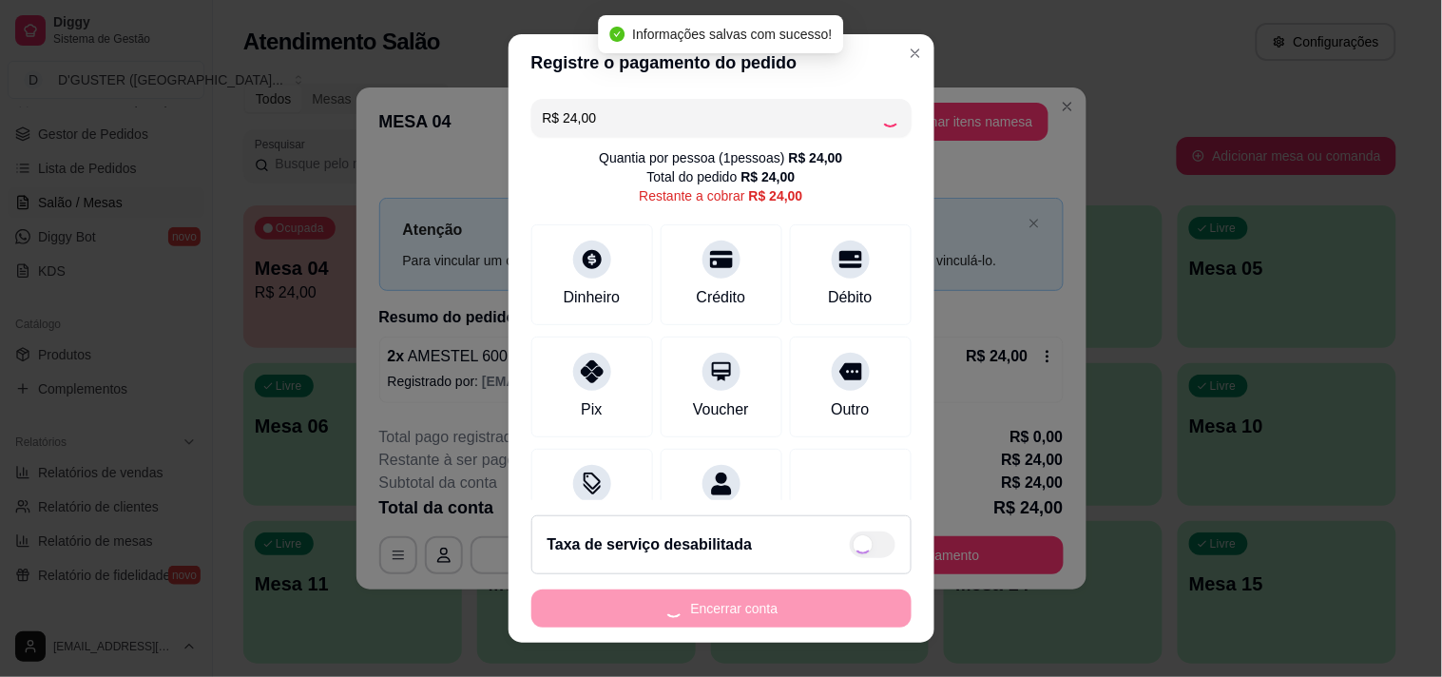
type input "R$ 0,00"
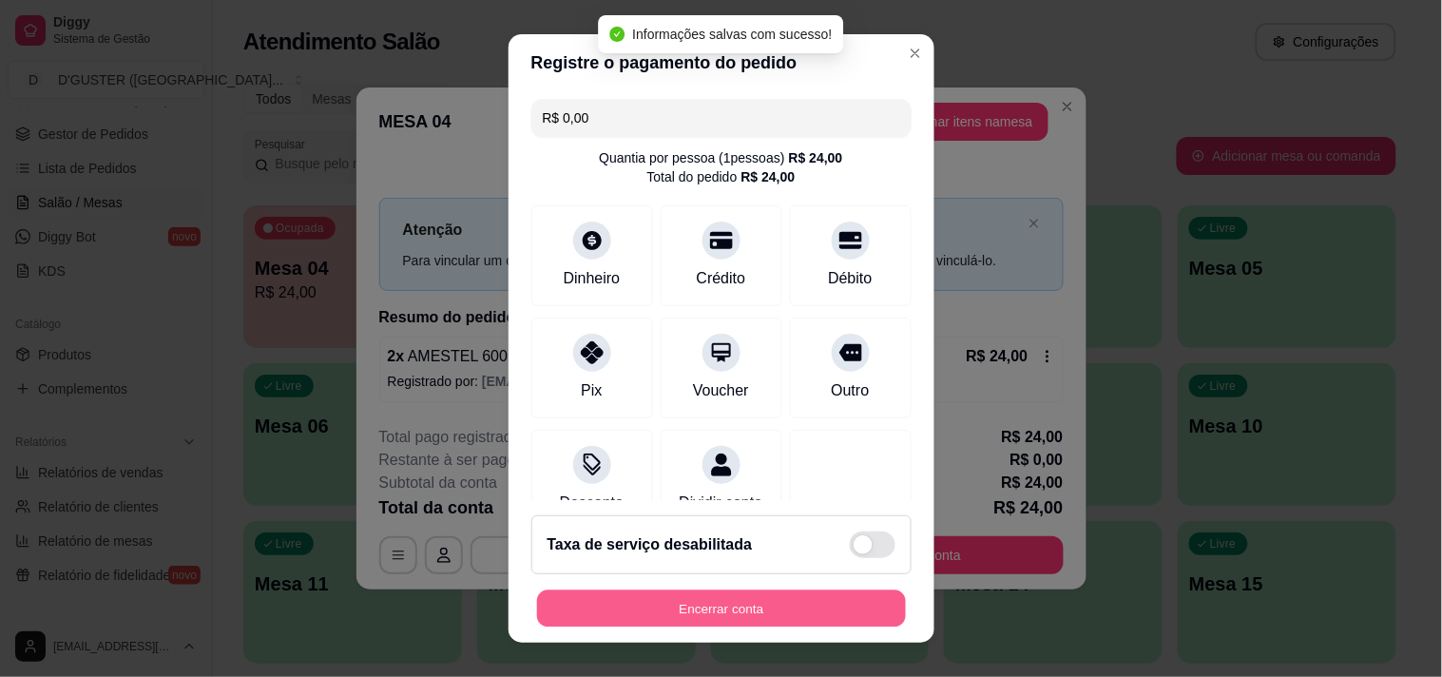
click at [603, 603] on button "Encerrar conta" at bounding box center [721, 608] width 369 height 37
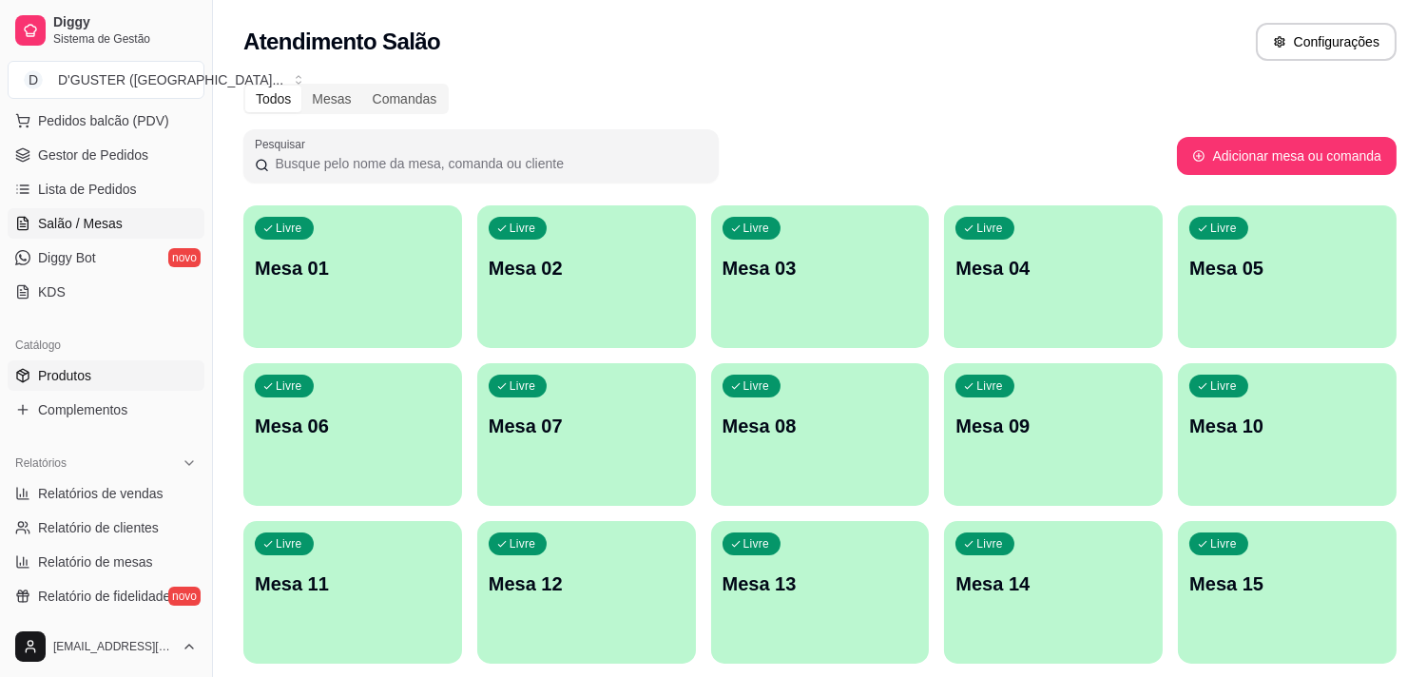
scroll to position [211, 0]
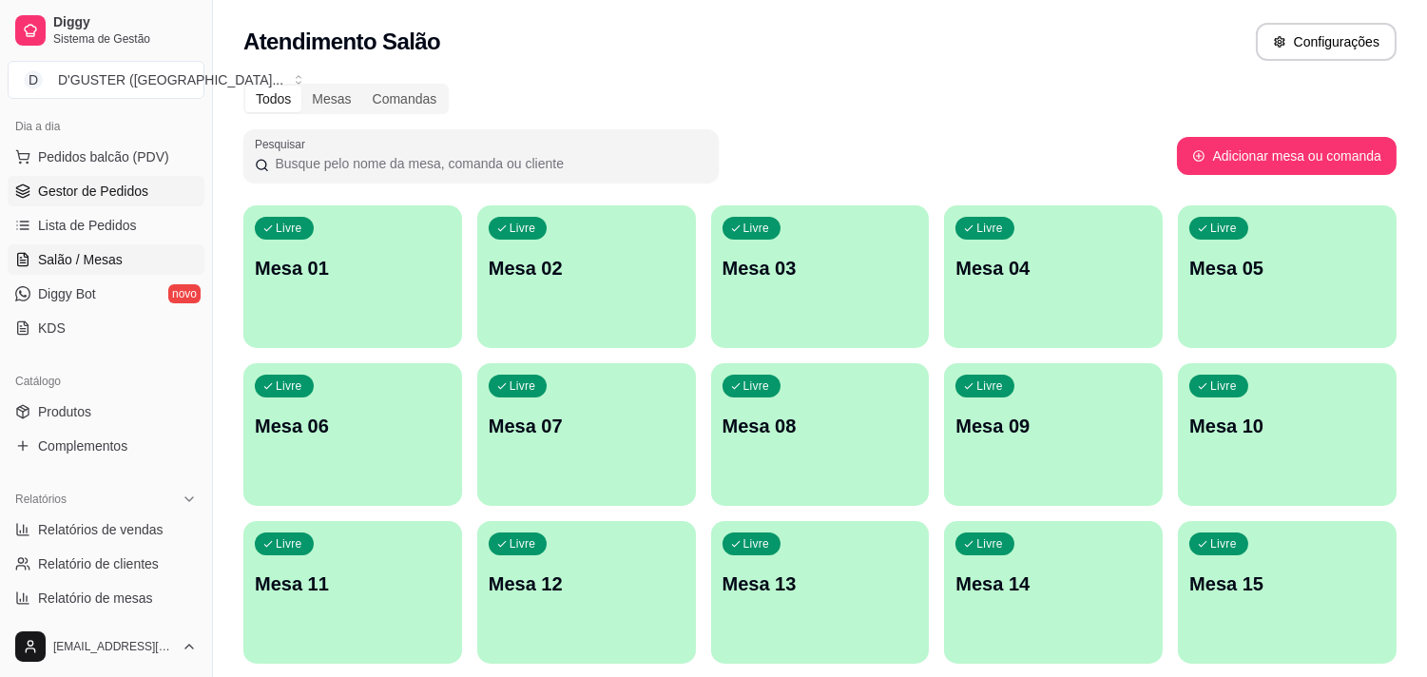
click at [107, 195] on span "Gestor de Pedidos" at bounding box center [93, 191] width 110 height 19
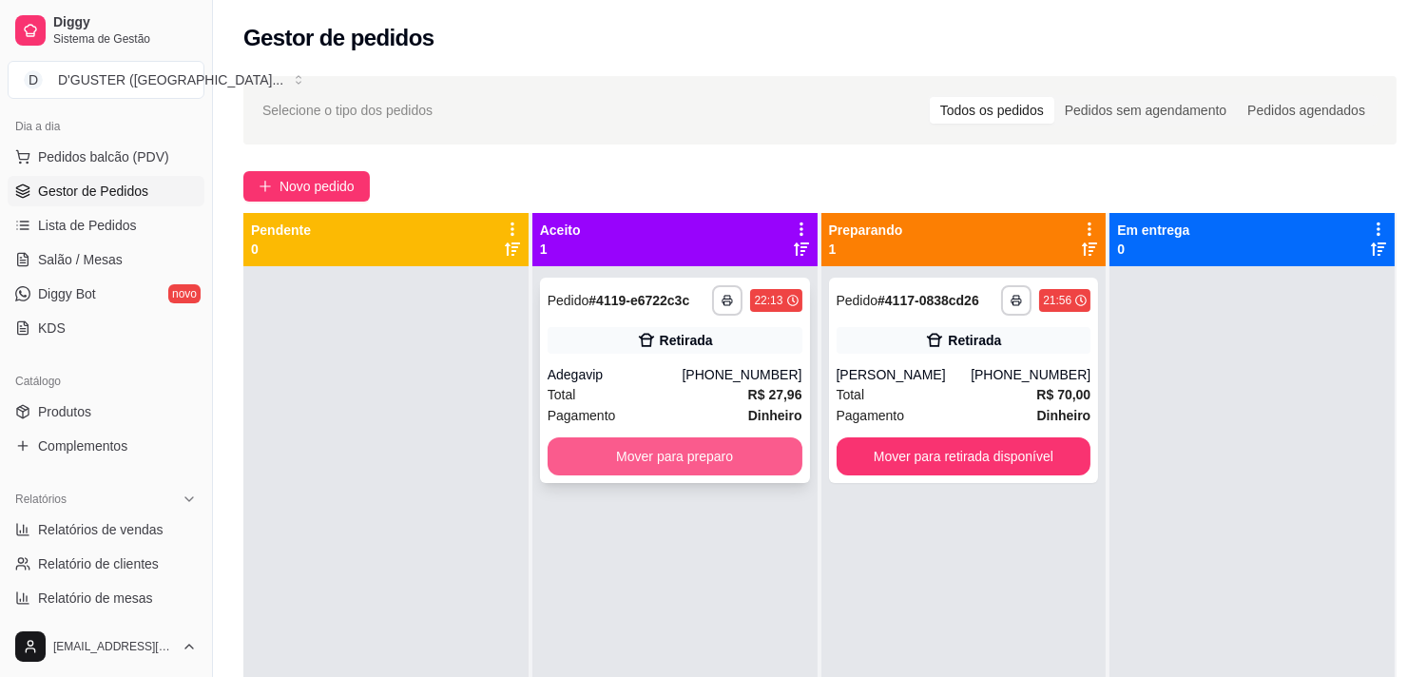
click at [573, 472] on button "Mover para preparo" at bounding box center [675, 456] width 255 height 38
click at [591, 454] on div "Mover para preparo" at bounding box center [675, 456] width 255 height 38
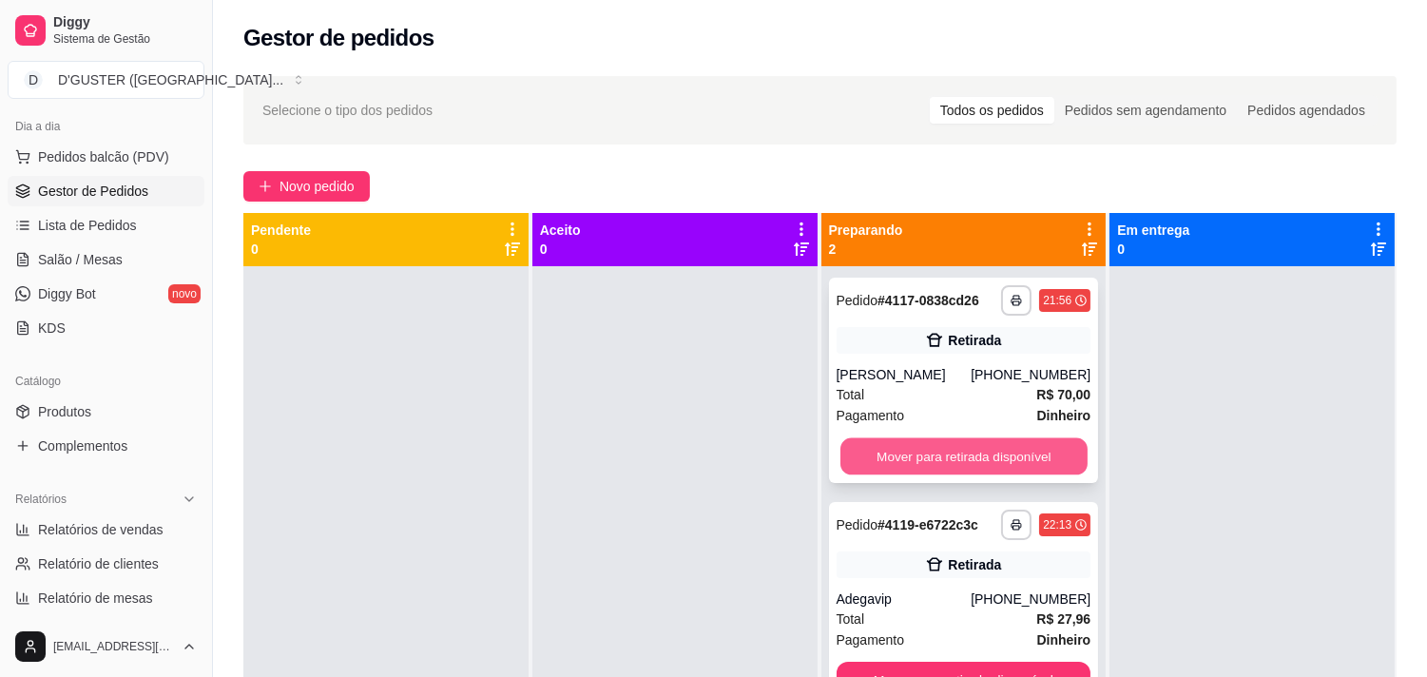
click at [1001, 467] on button "Mover para retirada disponível" at bounding box center [963, 456] width 247 height 37
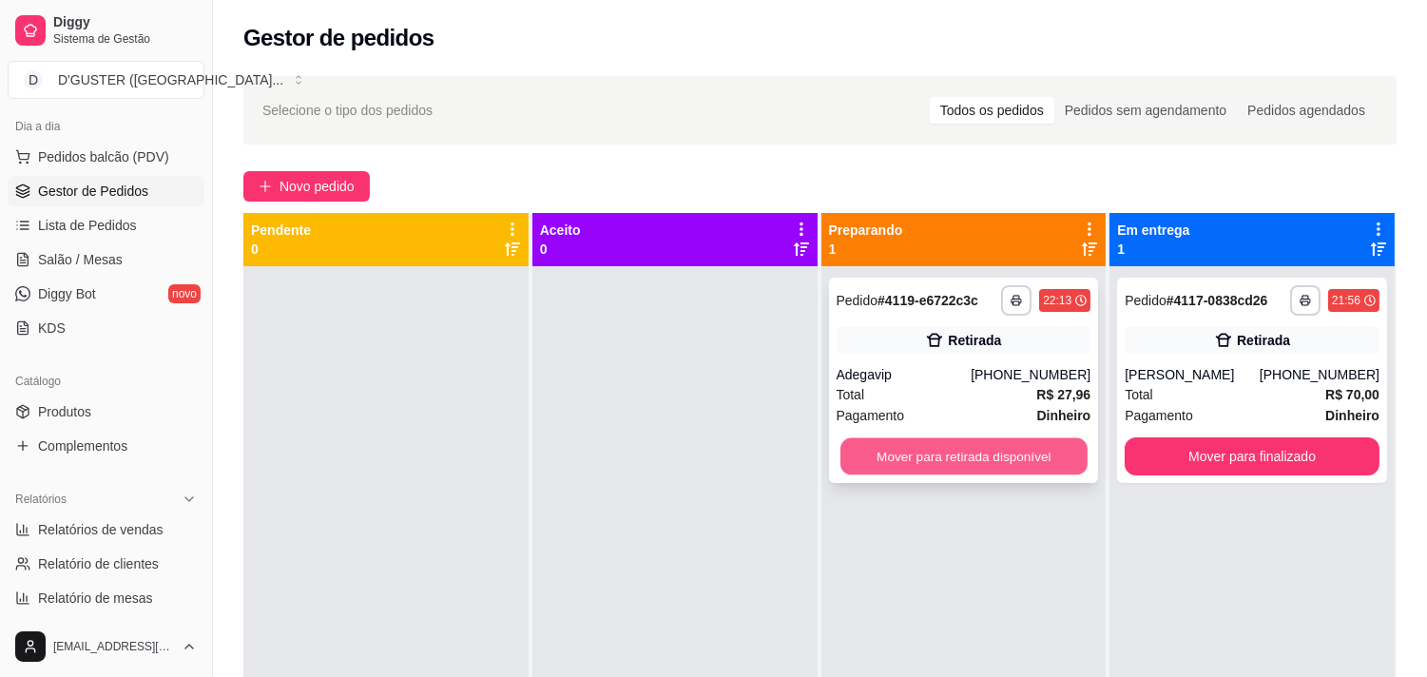
click at [971, 462] on button "Mover para retirada disponível" at bounding box center [963, 456] width 247 height 37
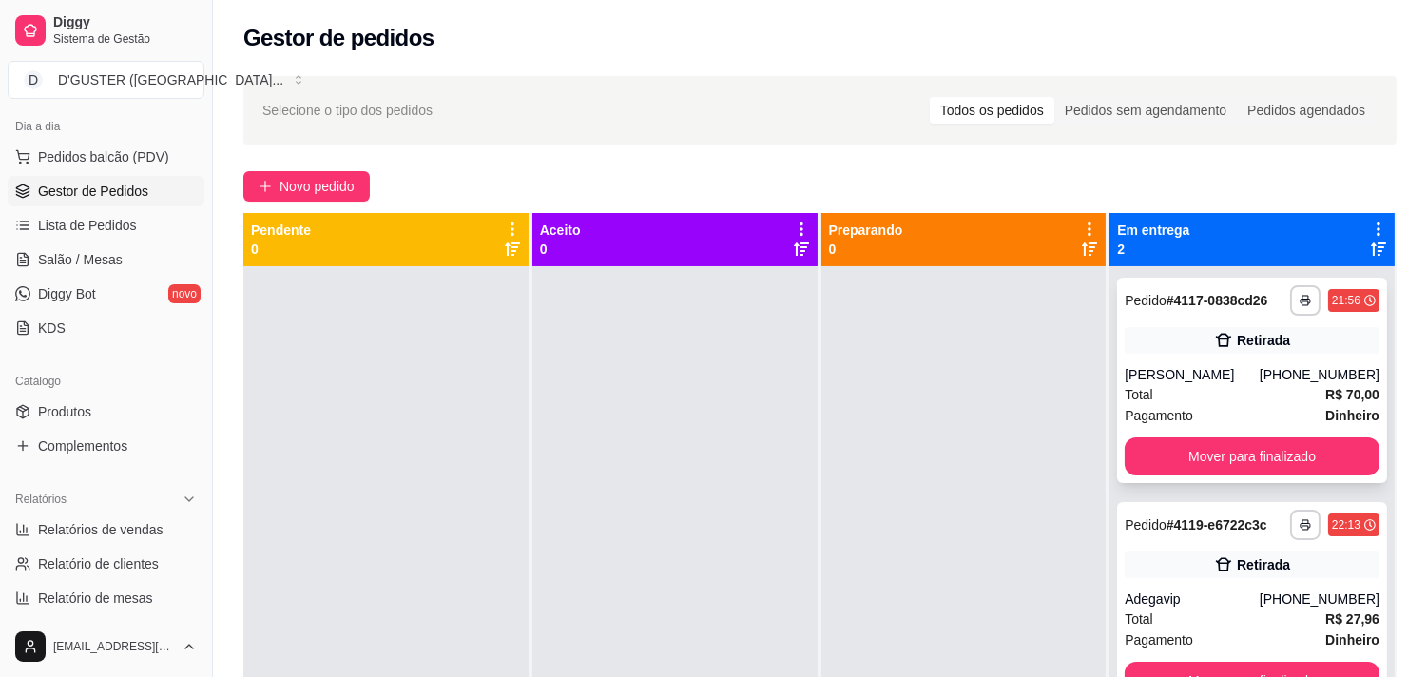
click at [1233, 375] on div "[PERSON_NAME]" at bounding box center [1192, 374] width 135 height 19
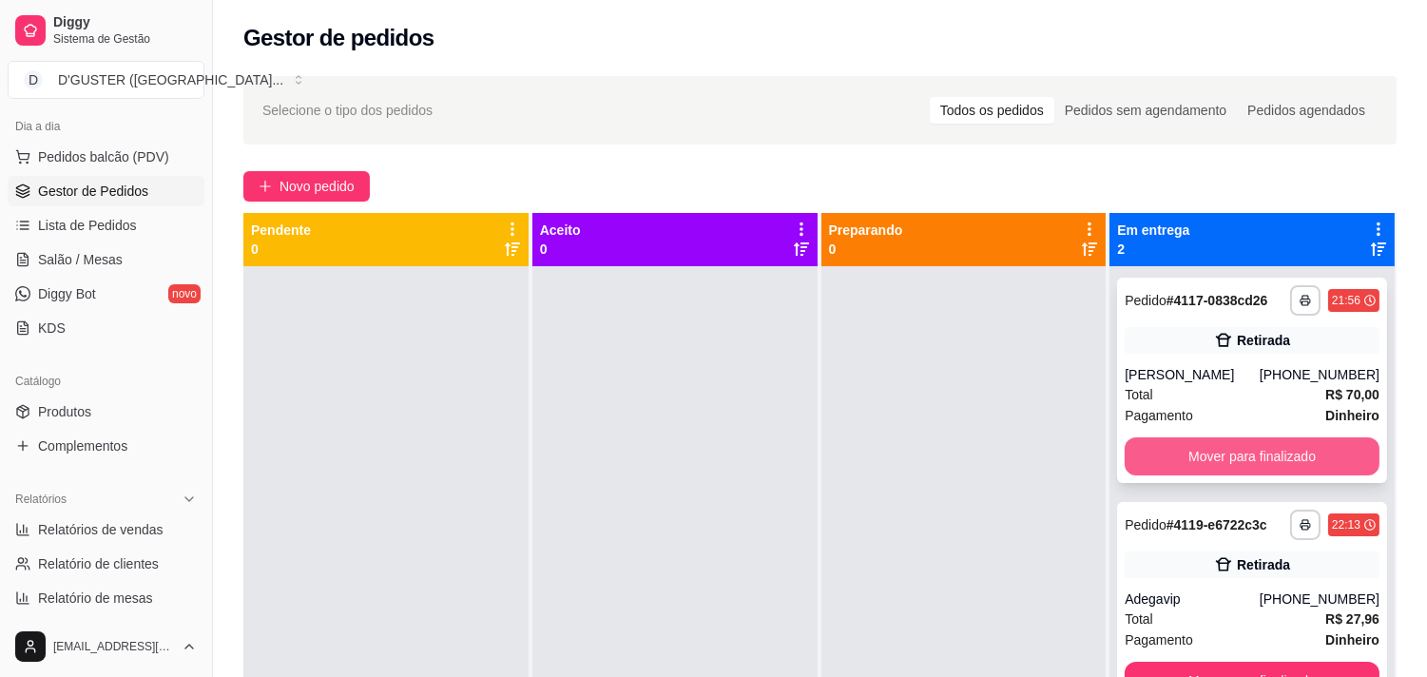
click at [1278, 460] on button "Mover para finalizado" at bounding box center [1252, 456] width 255 height 38
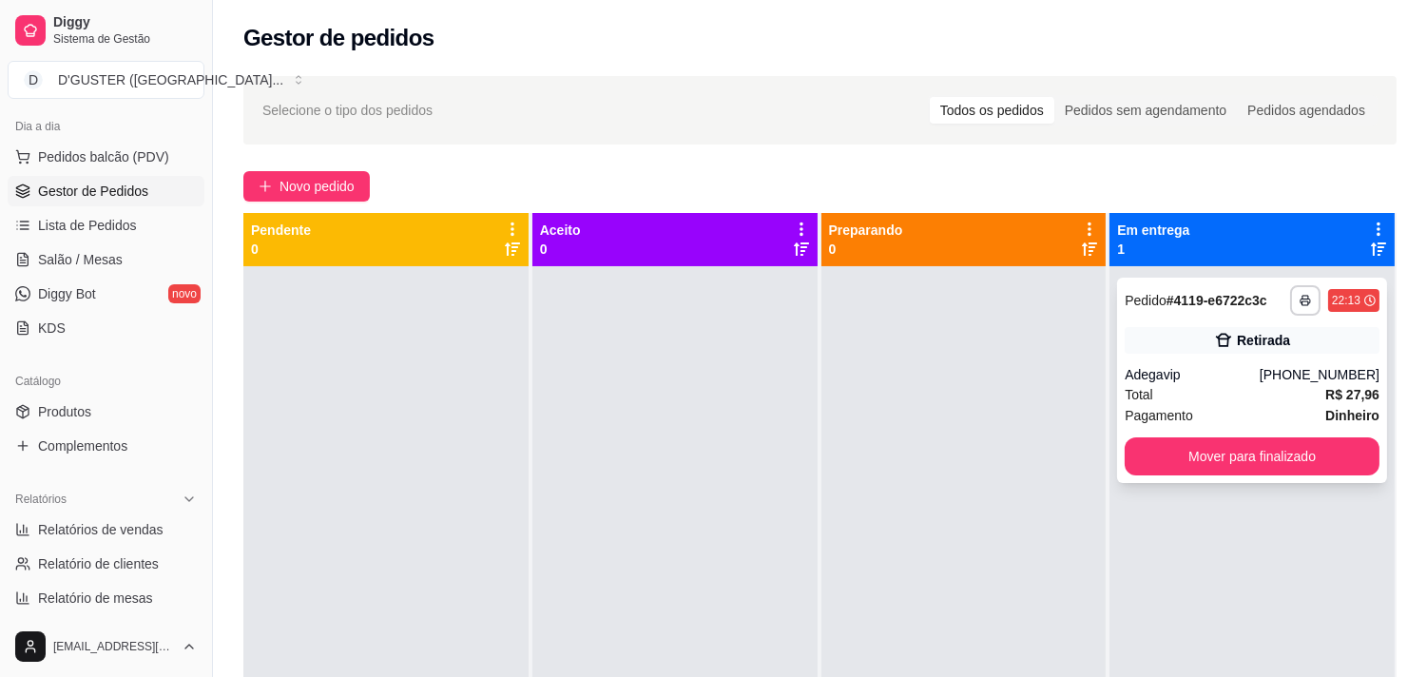
click at [1164, 405] on span "Pagamento" at bounding box center [1159, 415] width 68 height 21
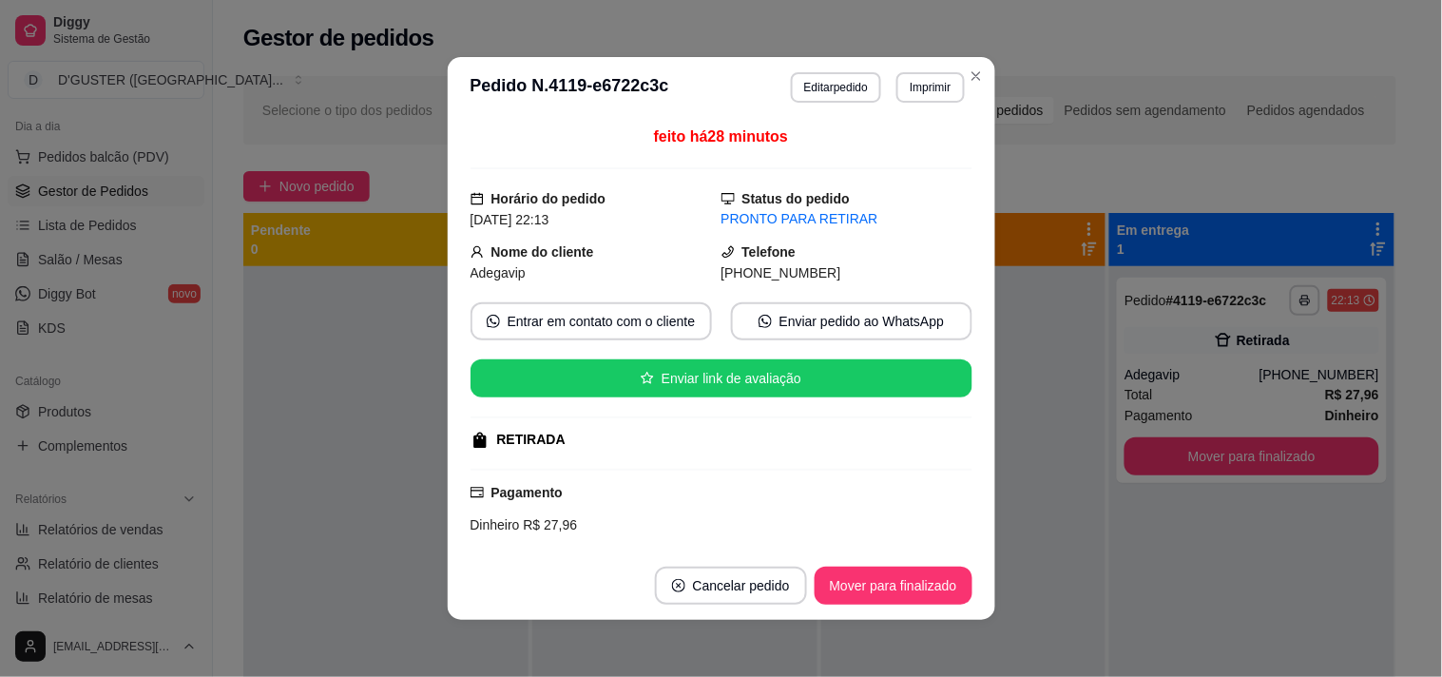
drag, startPoint x: 827, startPoint y: 71, endPoint x: 866, endPoint y: 115, distance: 58.6
click at [828, 72] on div "**********" at bounding box center [878, 87] width 174 height 30
click at [837, 98] on button "Editar pedido" at bounding box center [836, 86] width 88 height 29
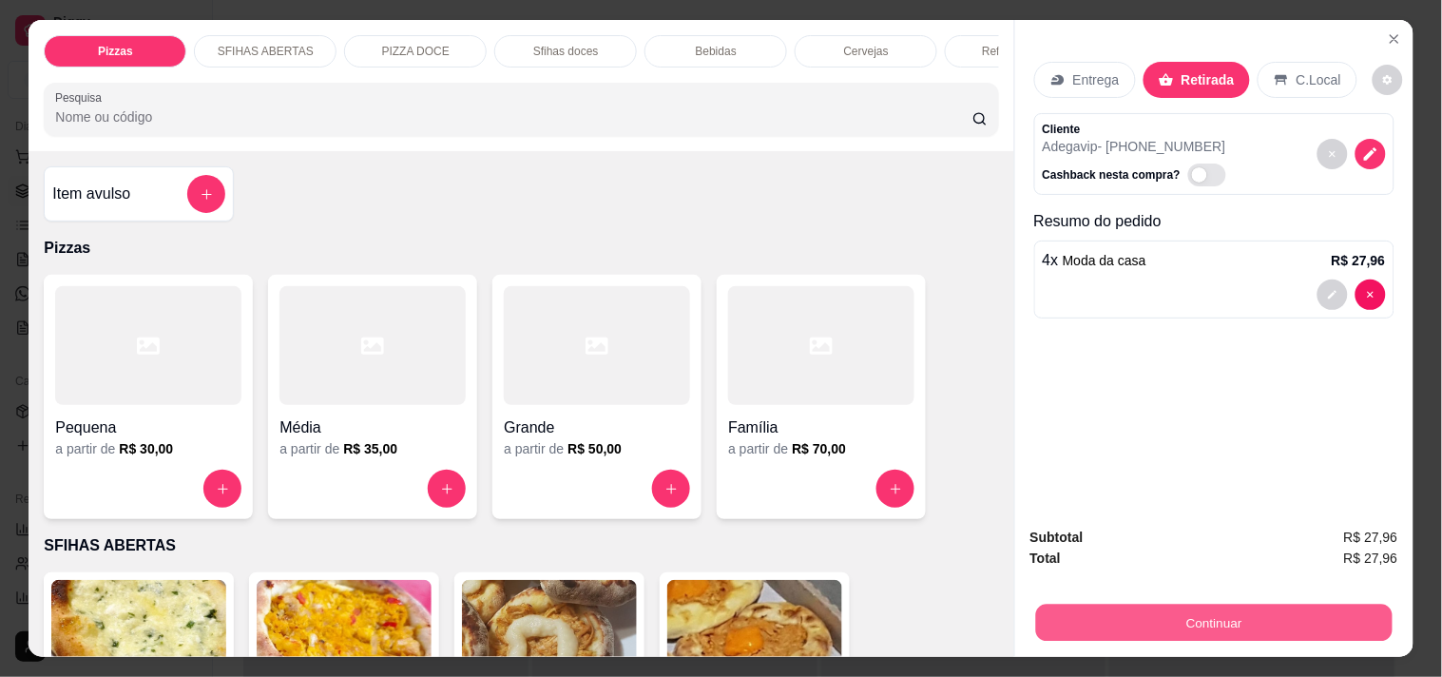
click at [1241, 604] on button "Continuar" at bounding box center [1213, 622] width 356 height 37
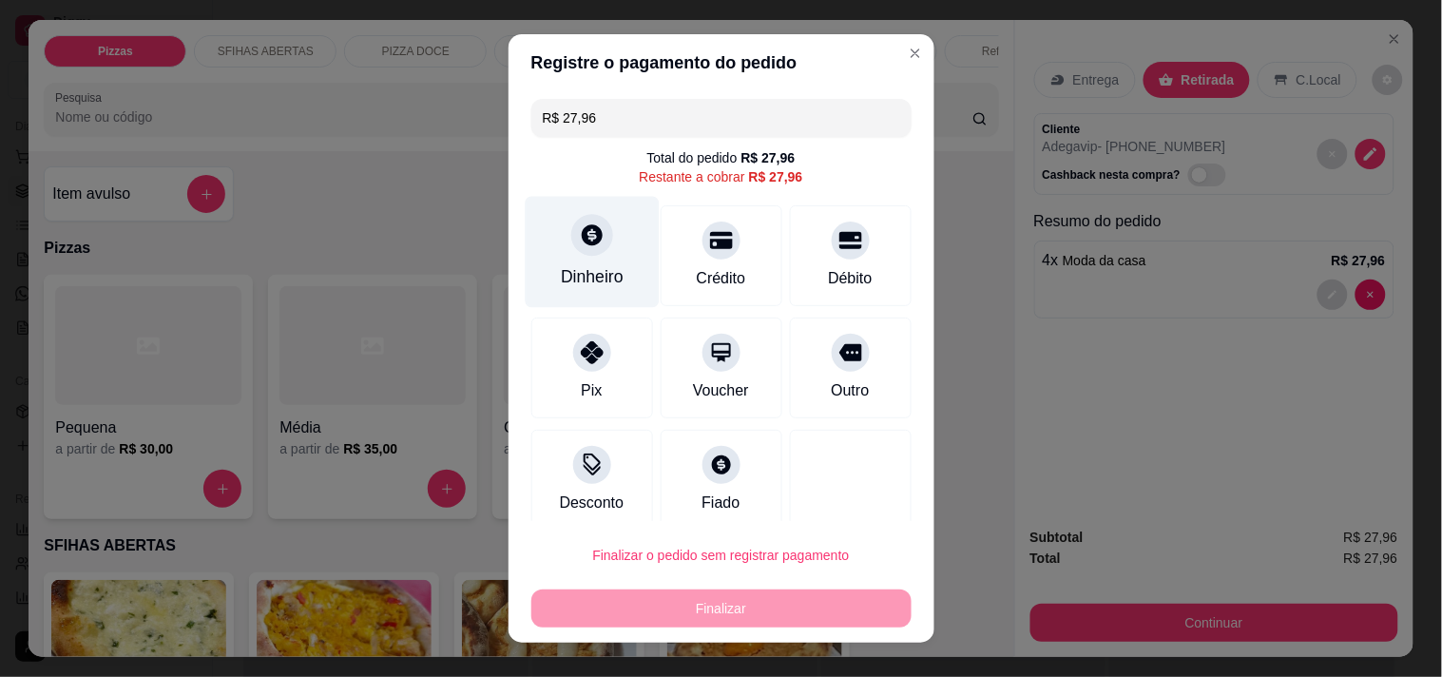
click at [596, 257] on div "Dinheiro" at bounding box center [592, 251] width 134 height 111
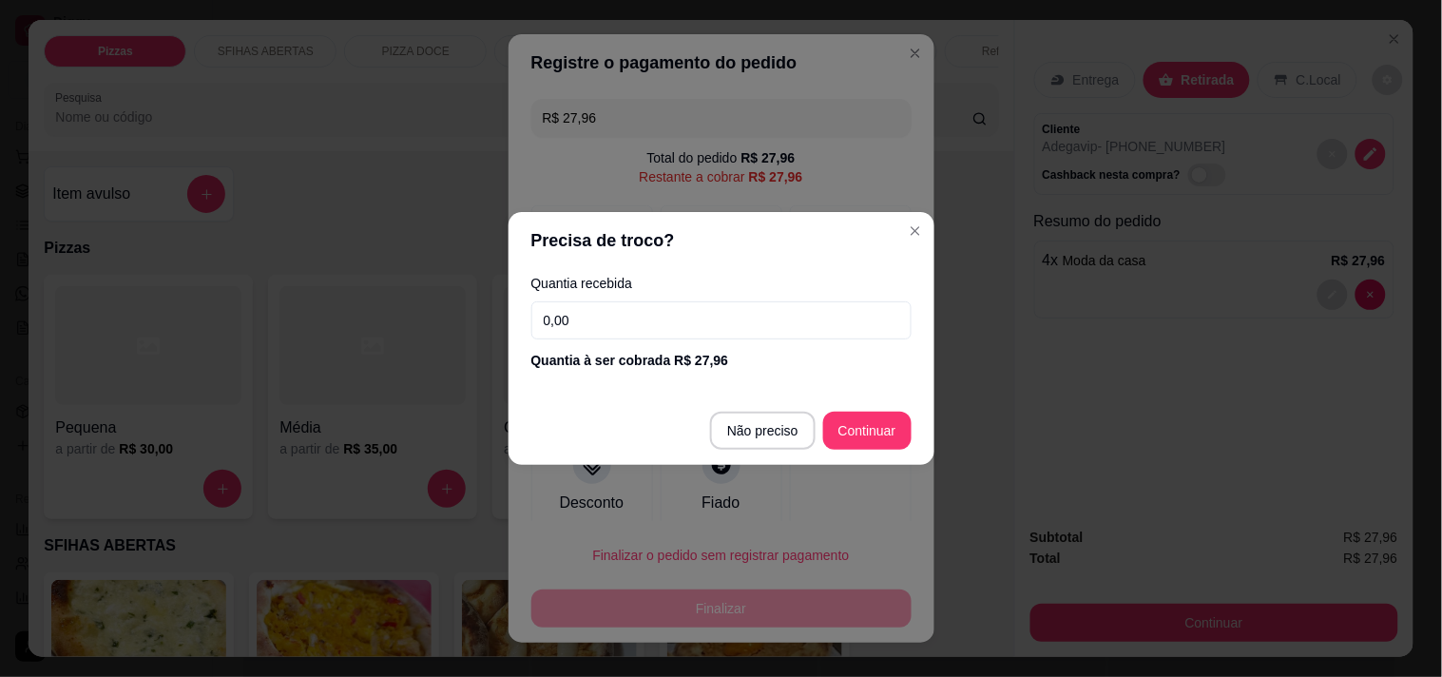
click at [779, 333] on input "0,00" at bounding box center [721, 320] width 380 height 38
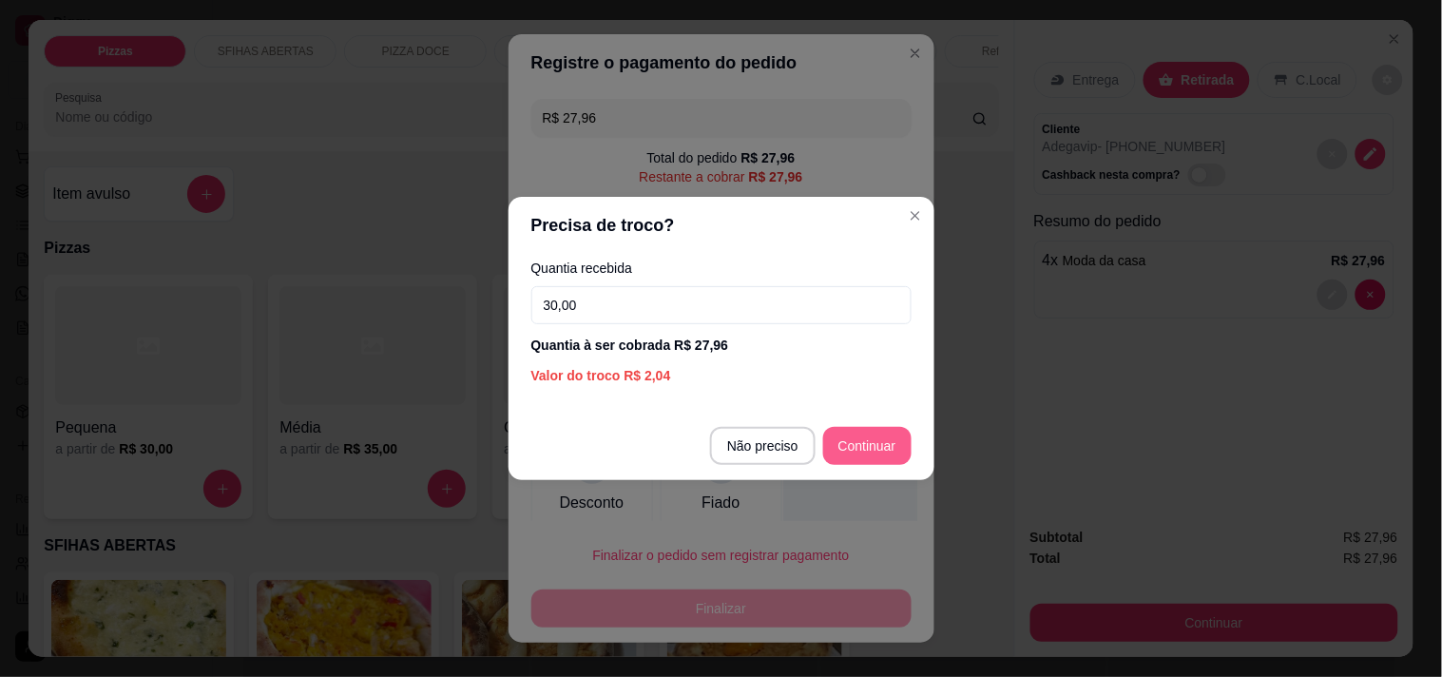
type input "30,00"
type input "R$ 0,00"
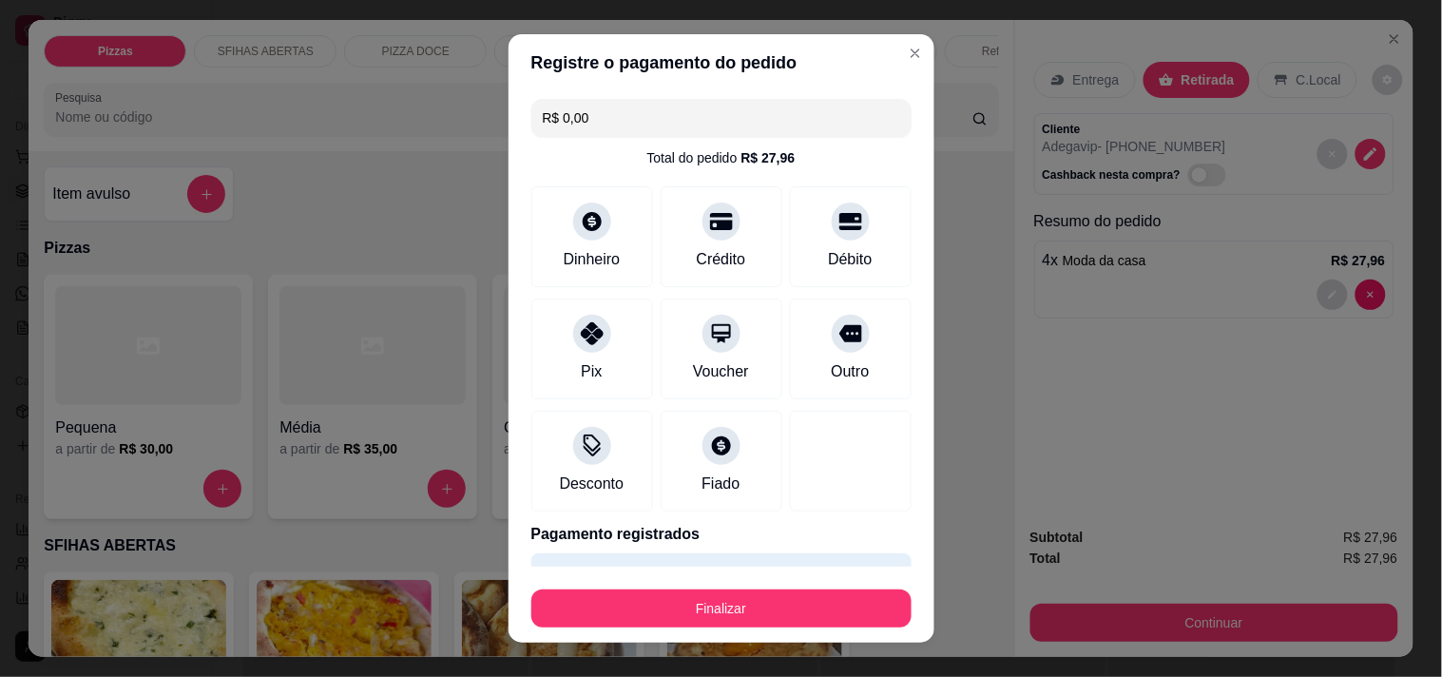
click at [798, 630] on footer "Finalizar" at bounding box center [722, 605] width 426 height 76
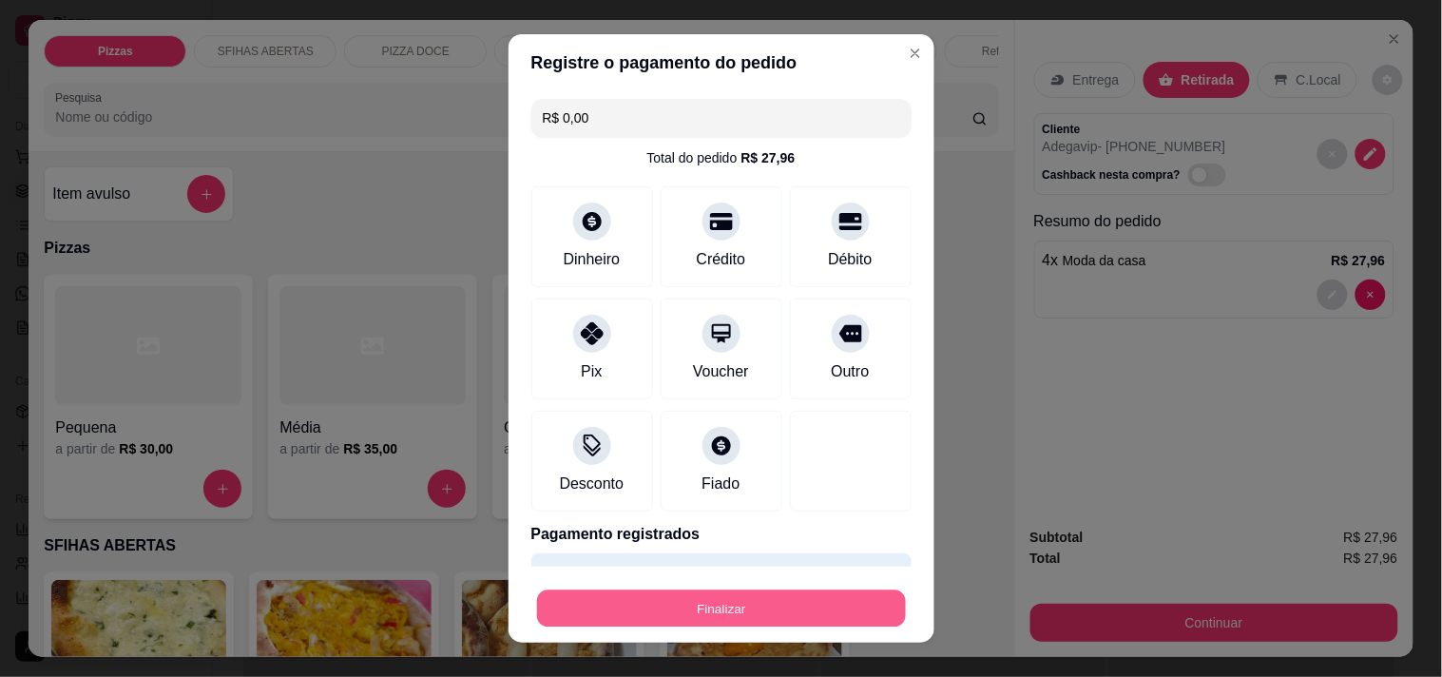
click at [695, 602] on button "Finalizar" at bounding box center [721, 608] width 369 height 37
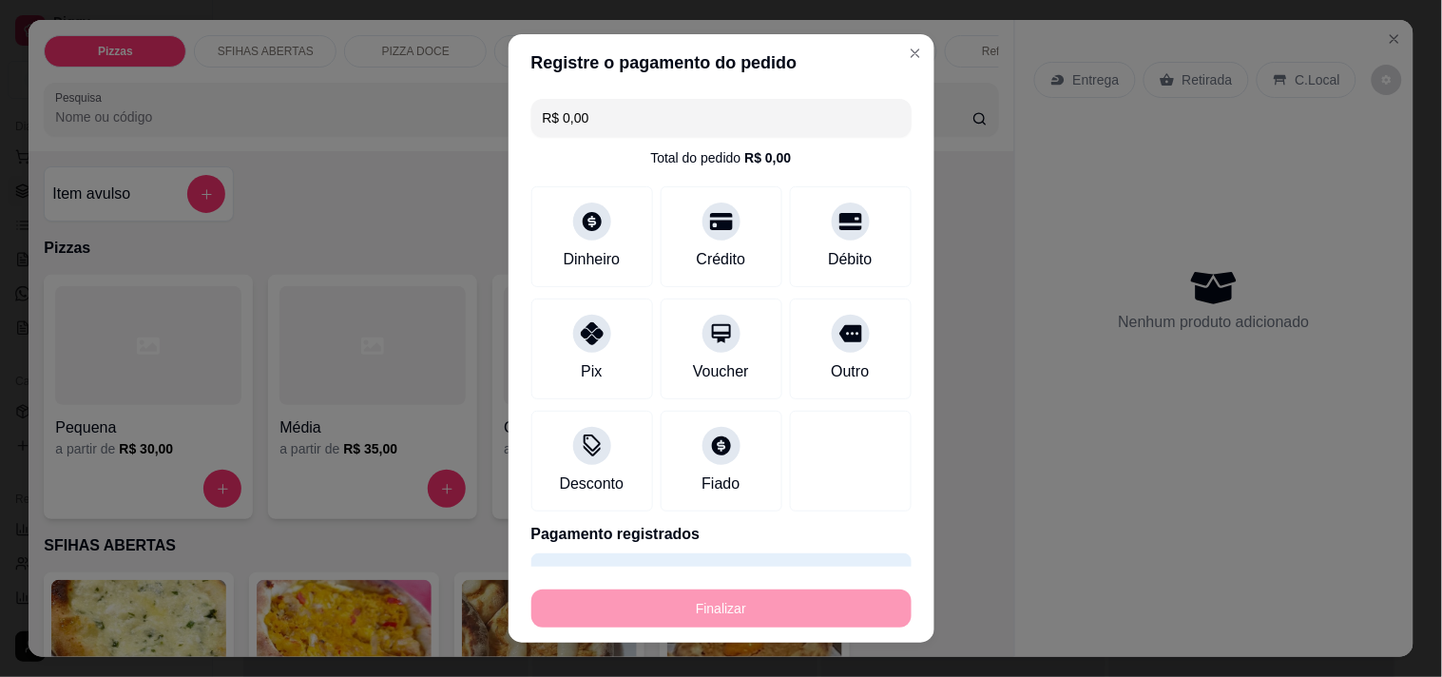
type input "0"
type input "-R$ 27,96"
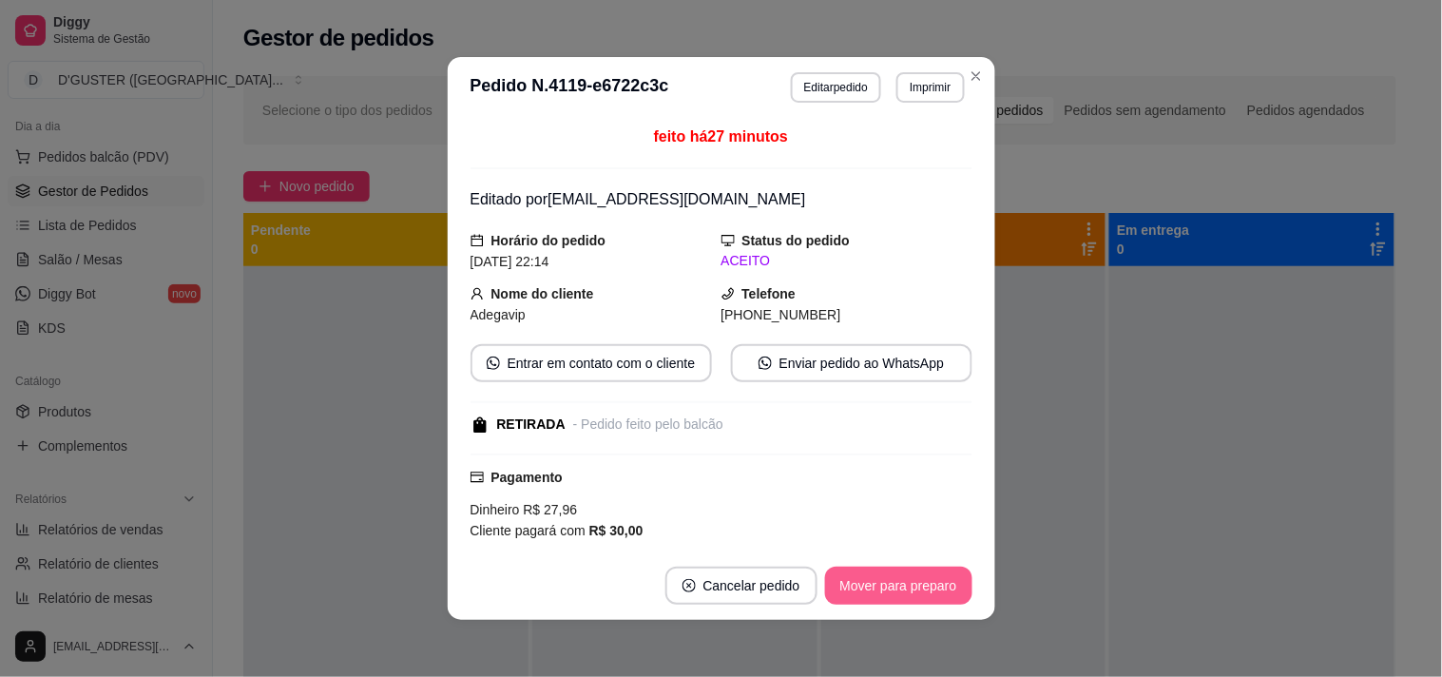
click at [885, 586] on button "Mover para preparo" at bounding box center [898, 586] width 147 height 38
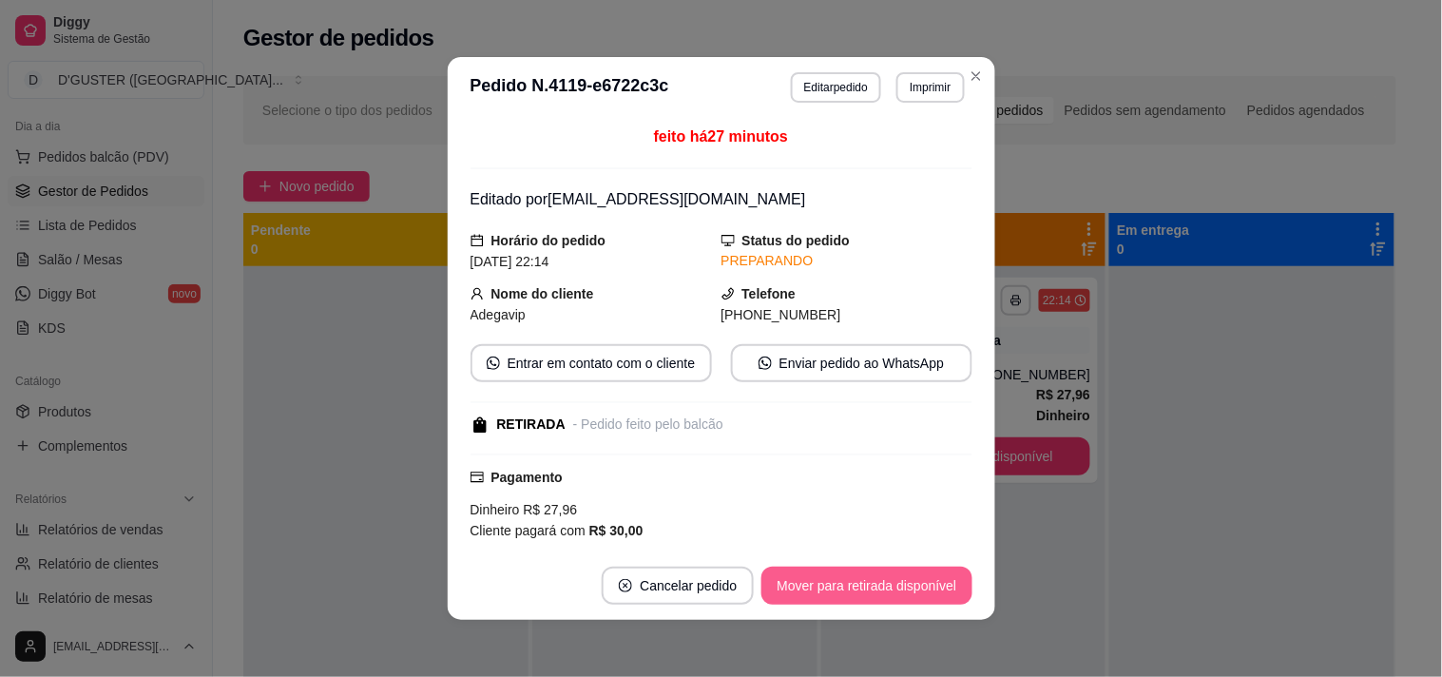
click at [892, 586] on button "Mover para retirada disponível" at bounding box center [866, 586] width 210 height 38
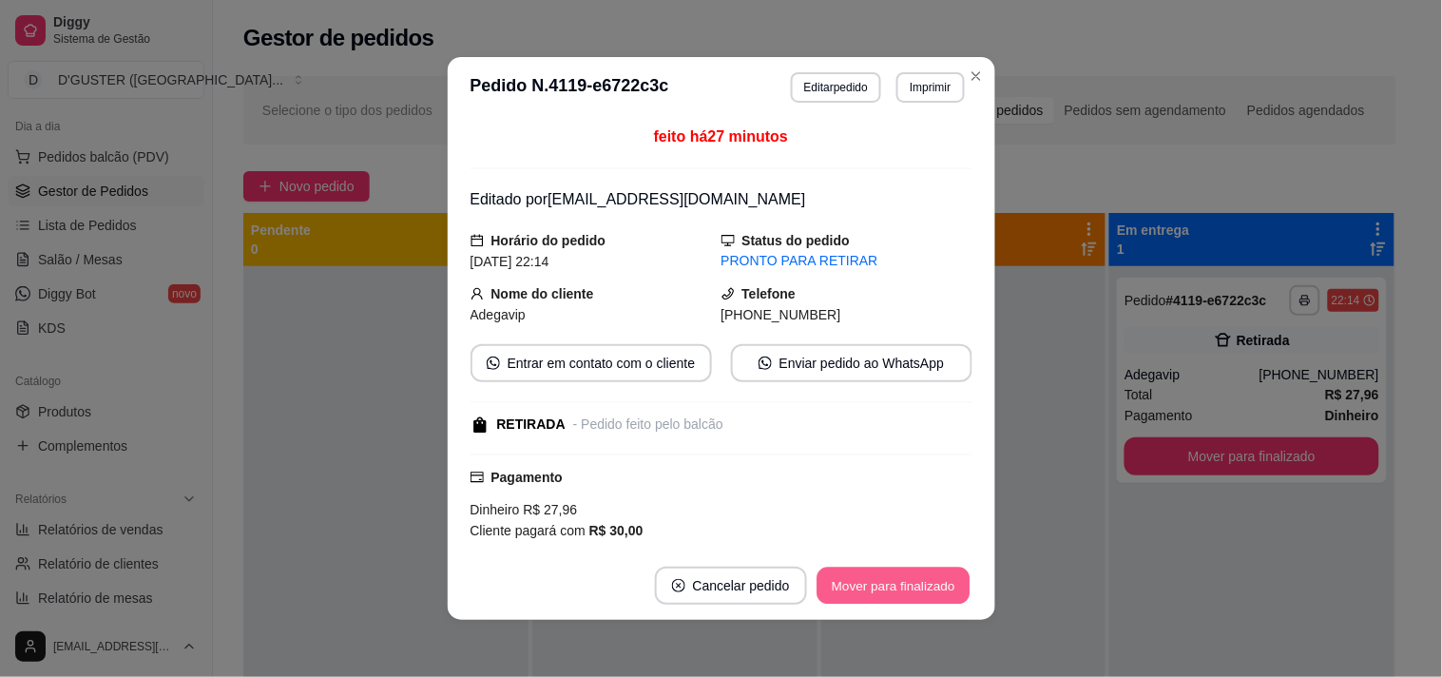
click at [892, 586] on button "Mover para finalizado" at bounding box center [893, 585] width 153 height 37
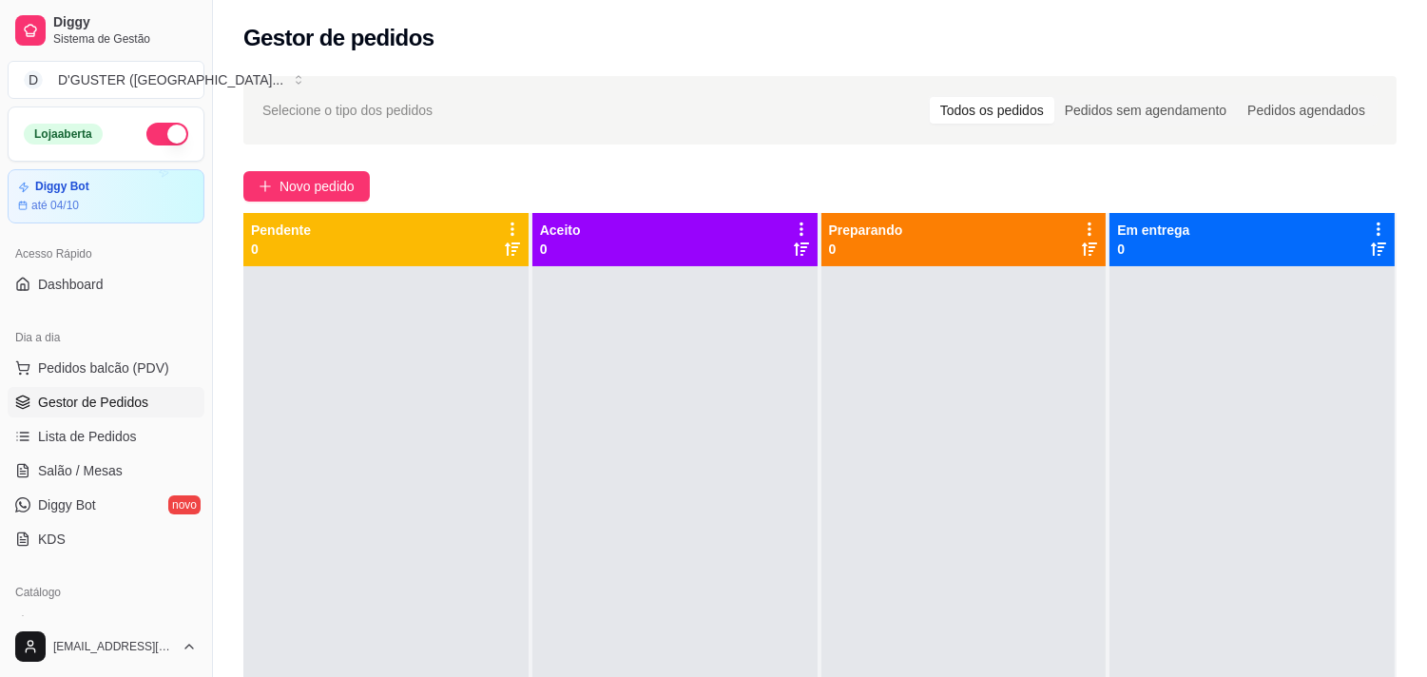
click at [154, 133] on button "button" at bounding box center [167, 134] width 42 height 23
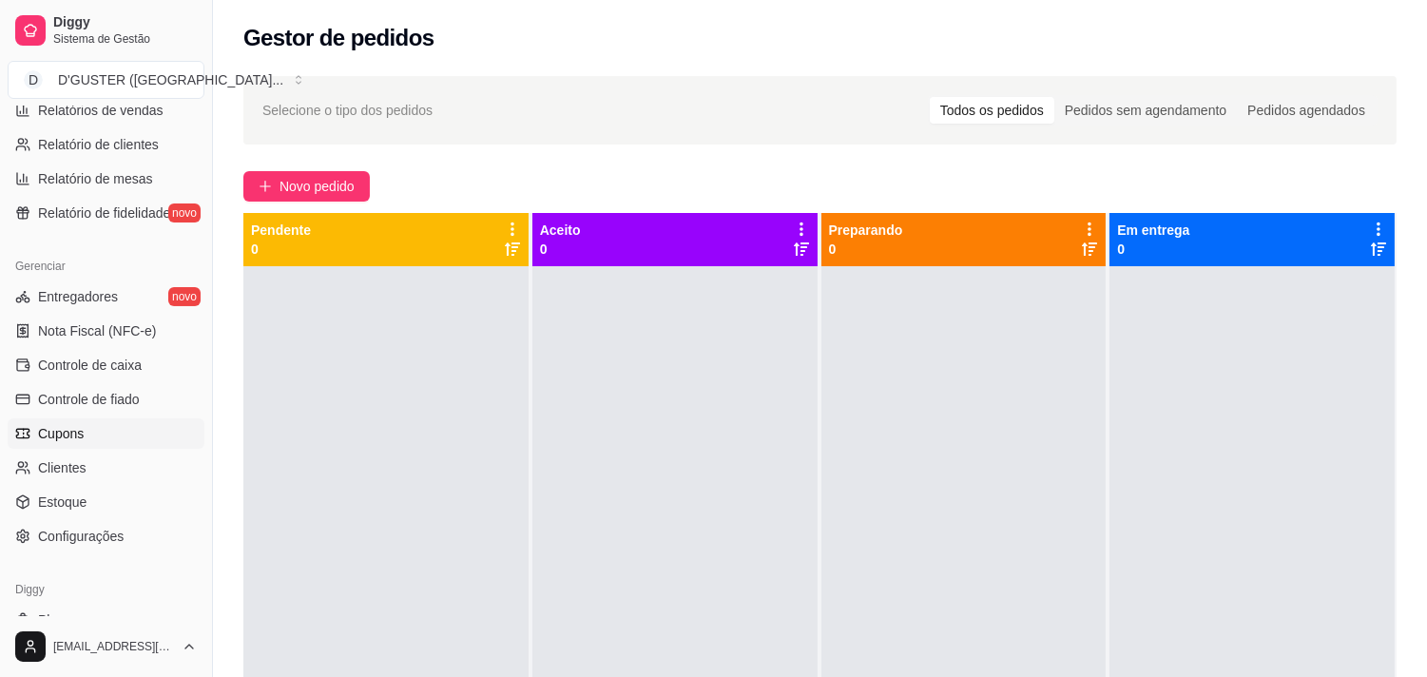
scroll to position [633, 0]
click at [90, 374] on link "Controle de caixa" at bounding box center [106, 362] width 197 height 30
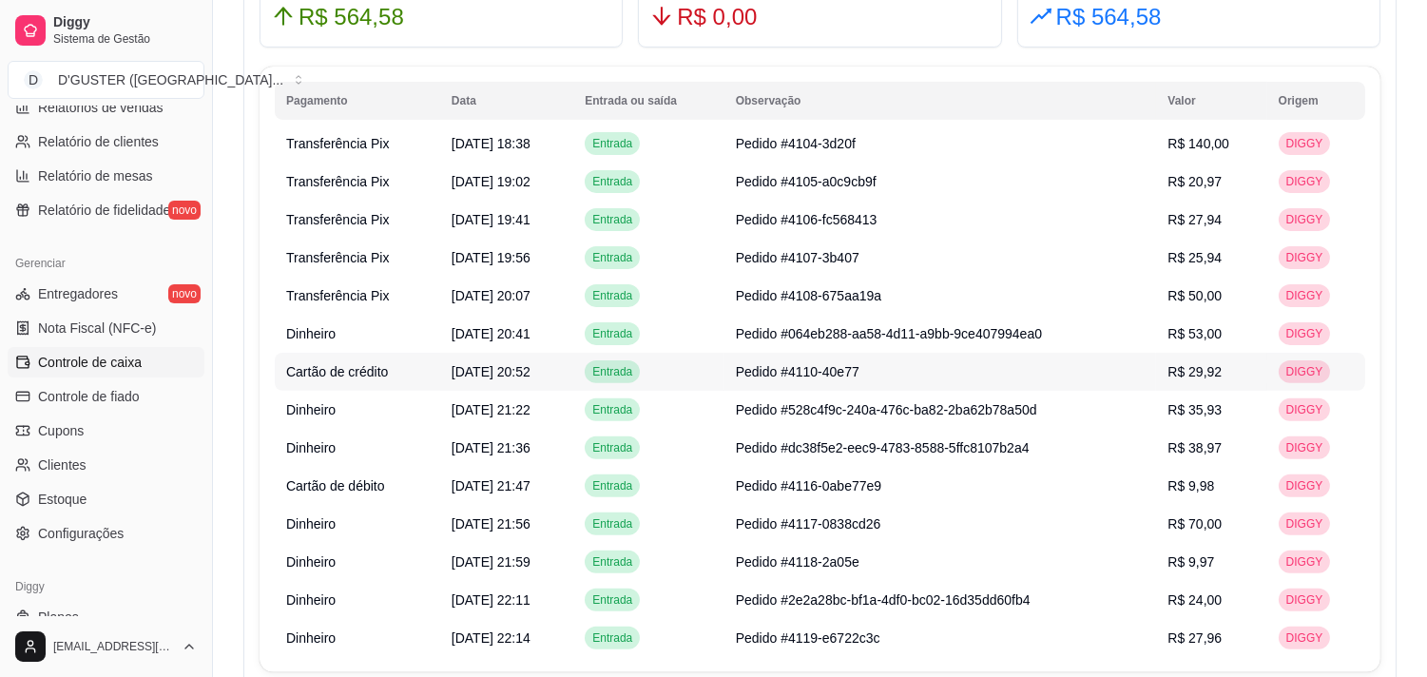
scroll to position [1267, 0]
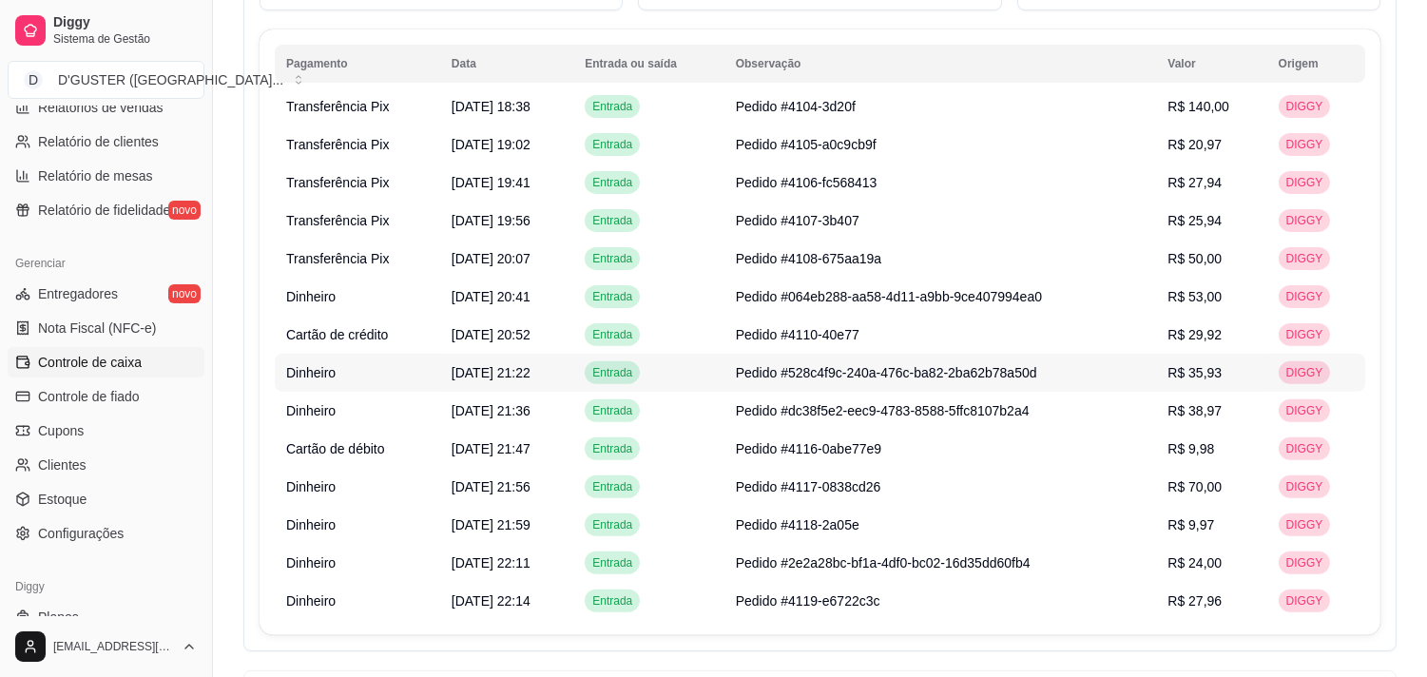
click at [983, 368] on span "Pedido #528c4f9c-240a-476c-ba82-2ba62b78a50d" at bounding box center [886, 372] width 301 height 15
click at [342, 371] on td "Dinheiro" at bounding box center [357, 373] width 165 height 38
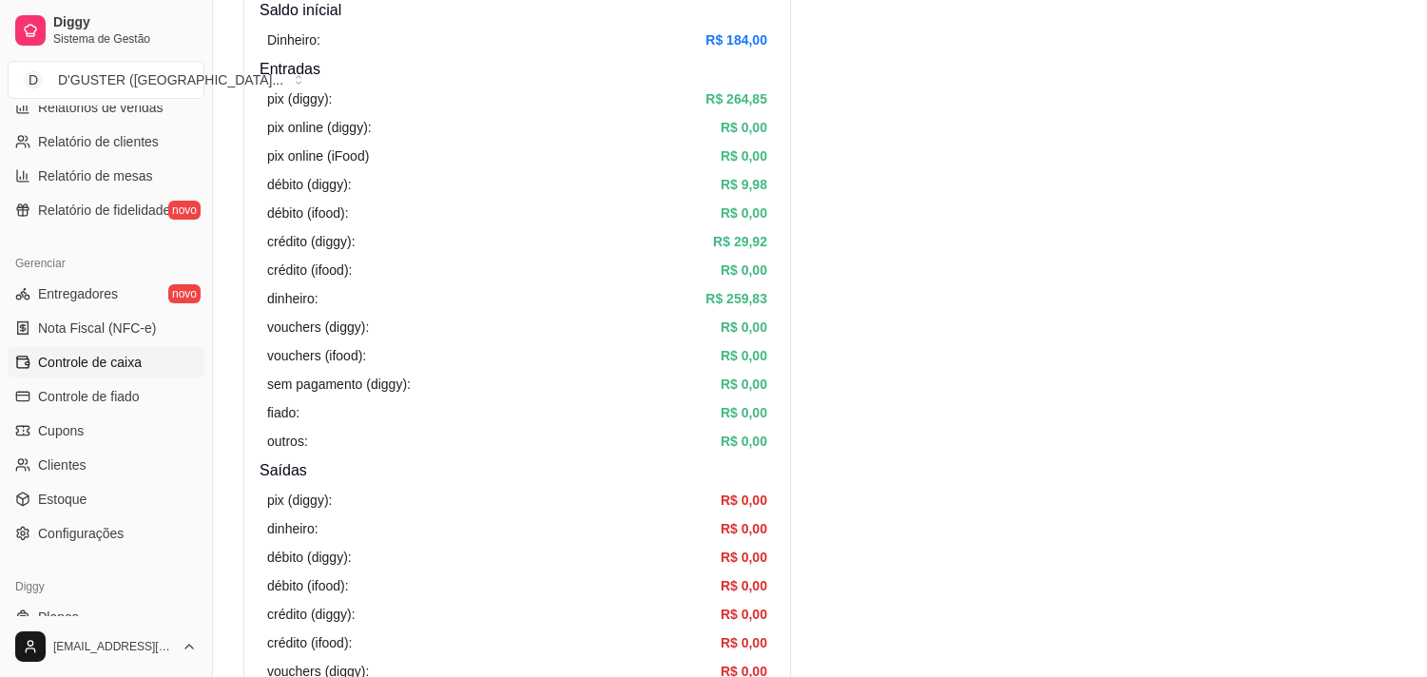
scroll to position [0, 0]
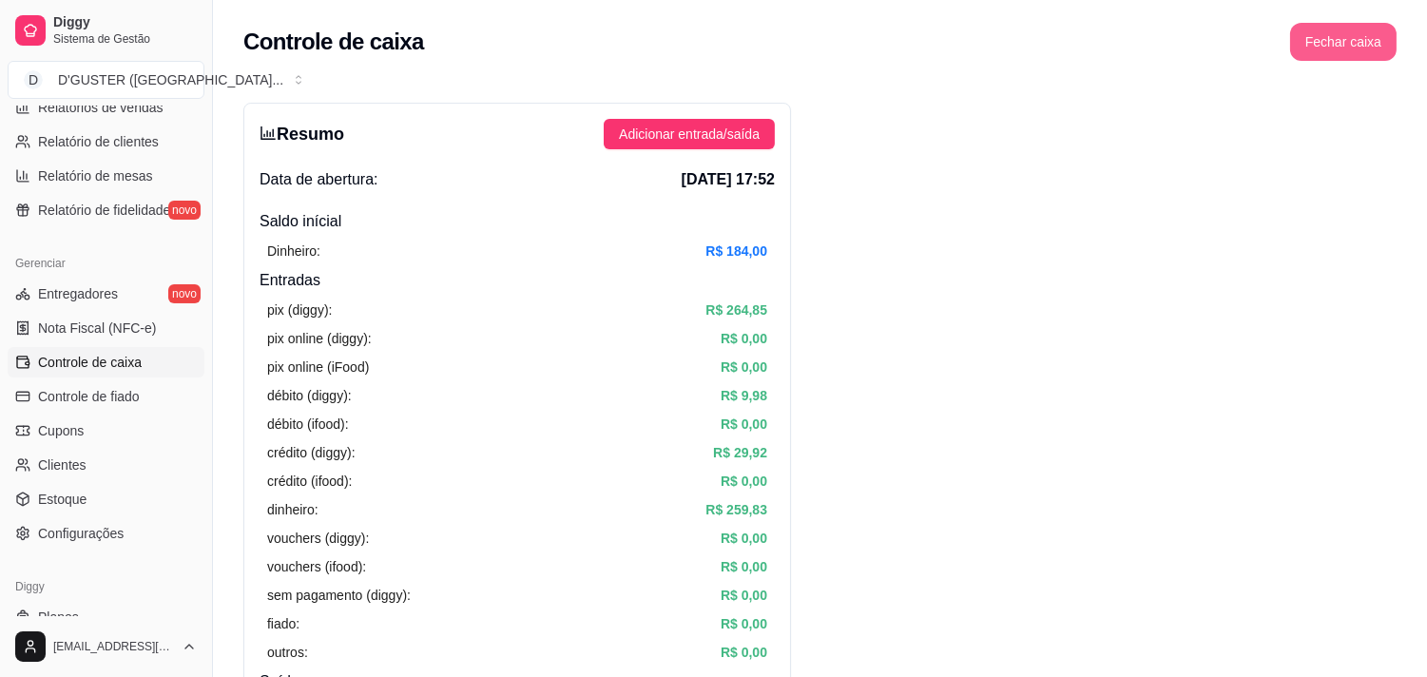
click at [1312, 33] on button "Fechar caixa" at bounding box center [1343, 42] width 106 height 38
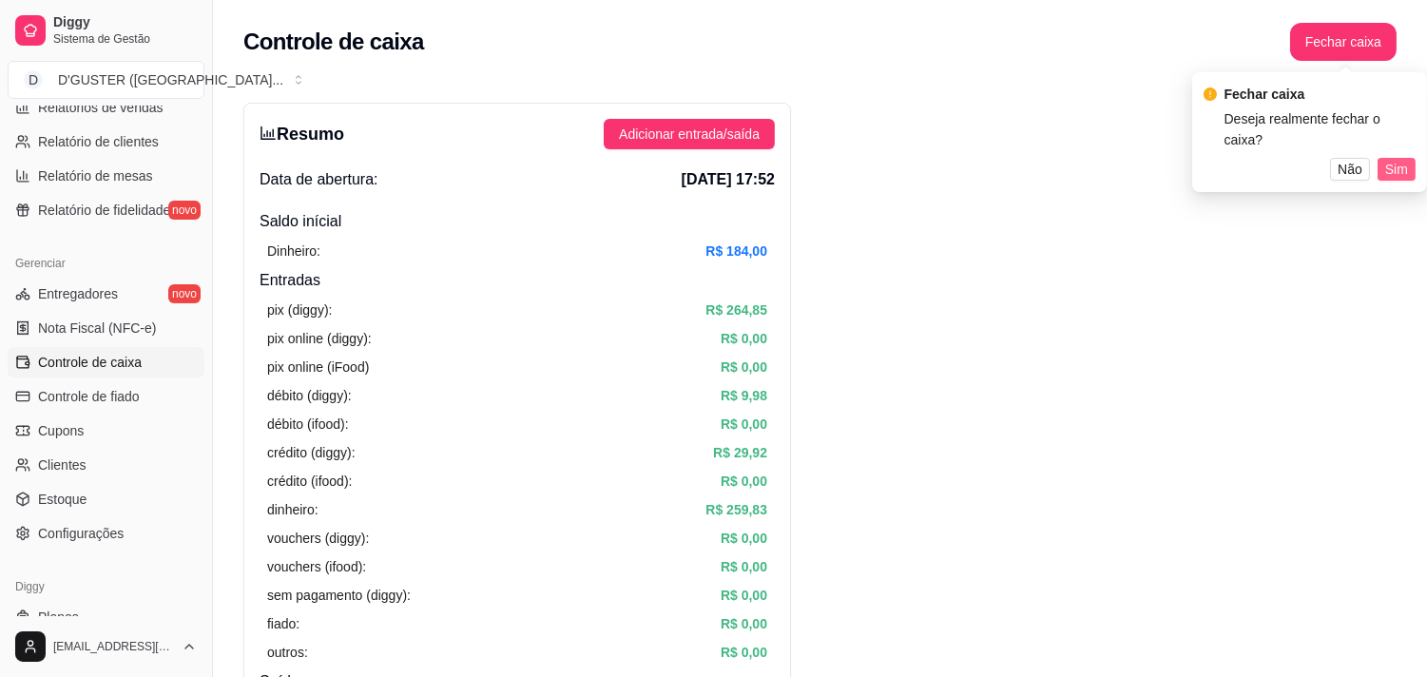
click at [1401, 158] on button "Sim" at bounding box center [1396, 169] width 38 height 23
